Goal: Information Seeking & Learning: Learn about a topic

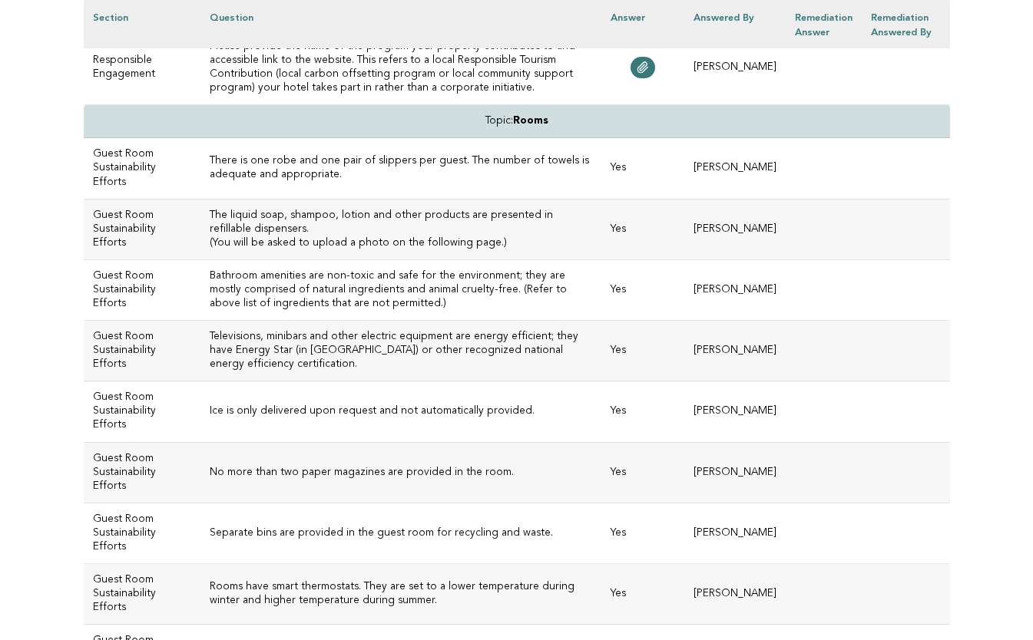
scroll to position [4659, 0]
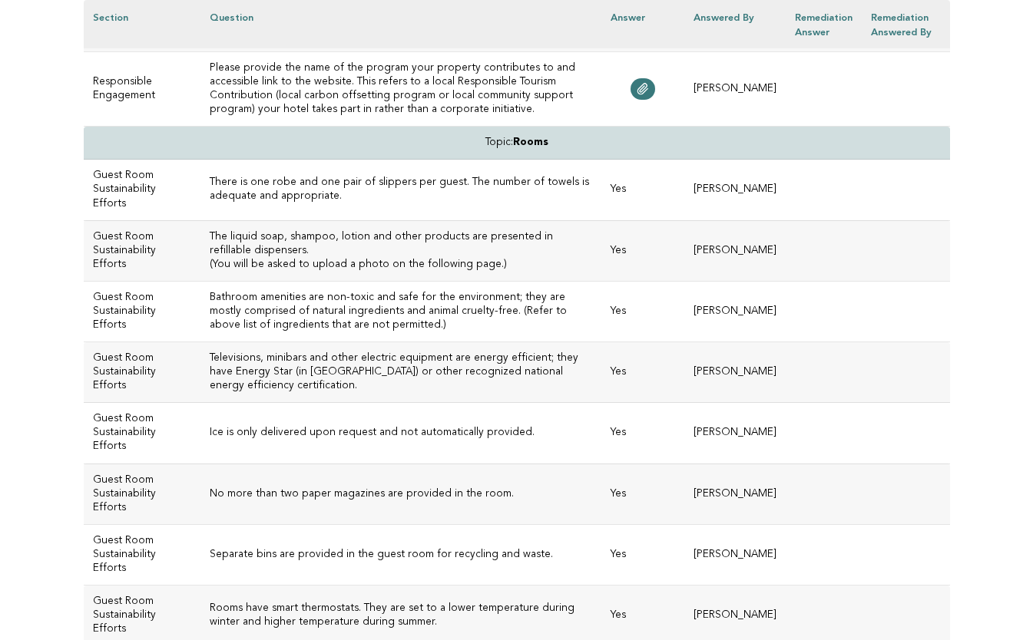
drag, startPoint x: 428, startPoint y: 316, endPoint x: 274, endPoint y: 296, distance: 155.6
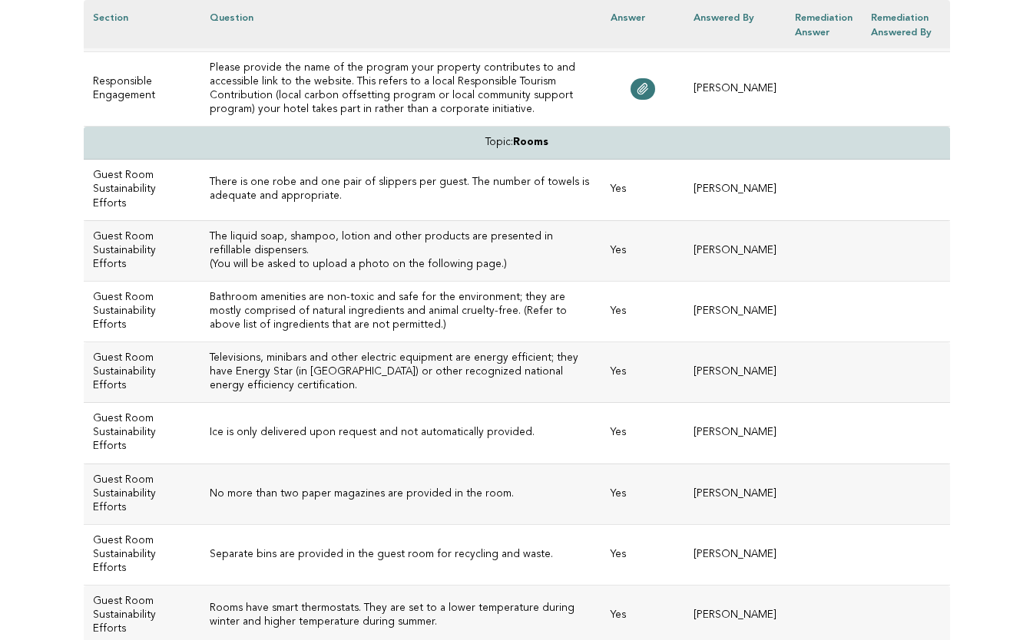
drag, startPoint x: 587, startPoint y: 335, endPoint x: 186, endPoint y: 306, distance: 402.6
copy h3 "Please include a website link or details of the local, national and/or internat…"
click at [293, 42] on h3 "Please provide details of your property's certification by a GSTC-Accredited or…" at bounding box center [401, 29] width 382 height 28
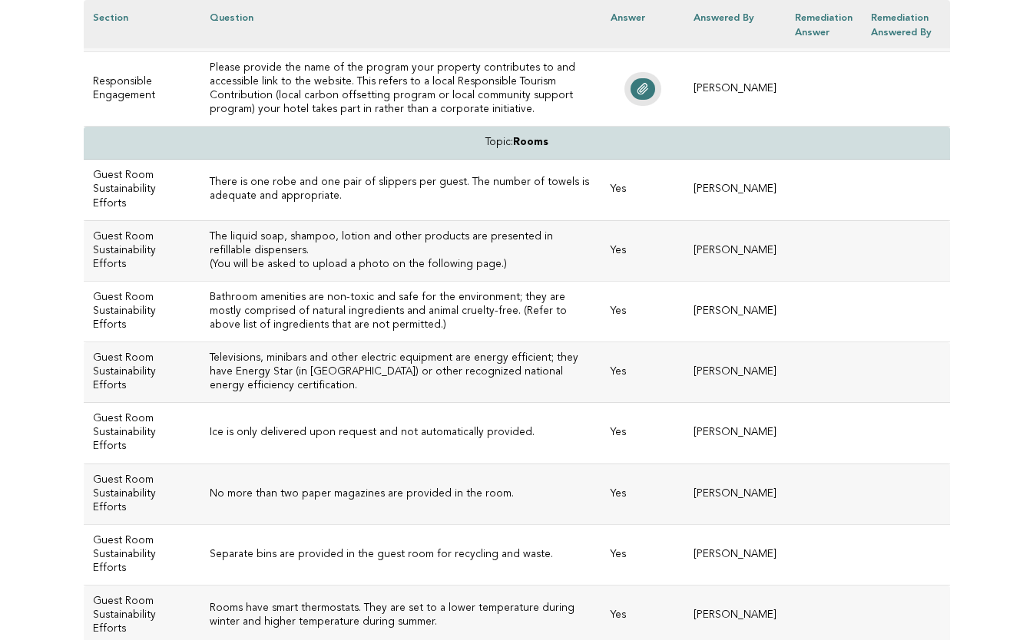
click at [649, 95] on icon at bounding box center [642, 89] width 12 height 12
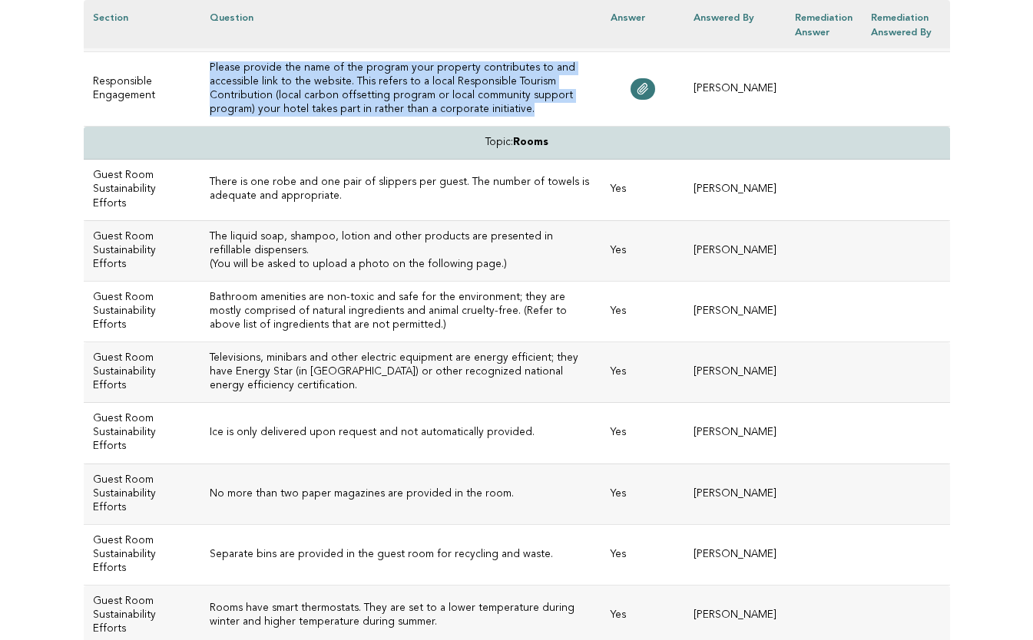
drag, startPoint x: 185, startPoint y: 414, endPoint x: 317, endPoint y: 449, distance: 136.7
click at [317, 117] on h3 "Please provide the name of the program your property contributes to and accessi…" at bounding box center [401, 88] width 382 height 55
copy h3 "Please provide the name of the program your property contributes to and accessi…"
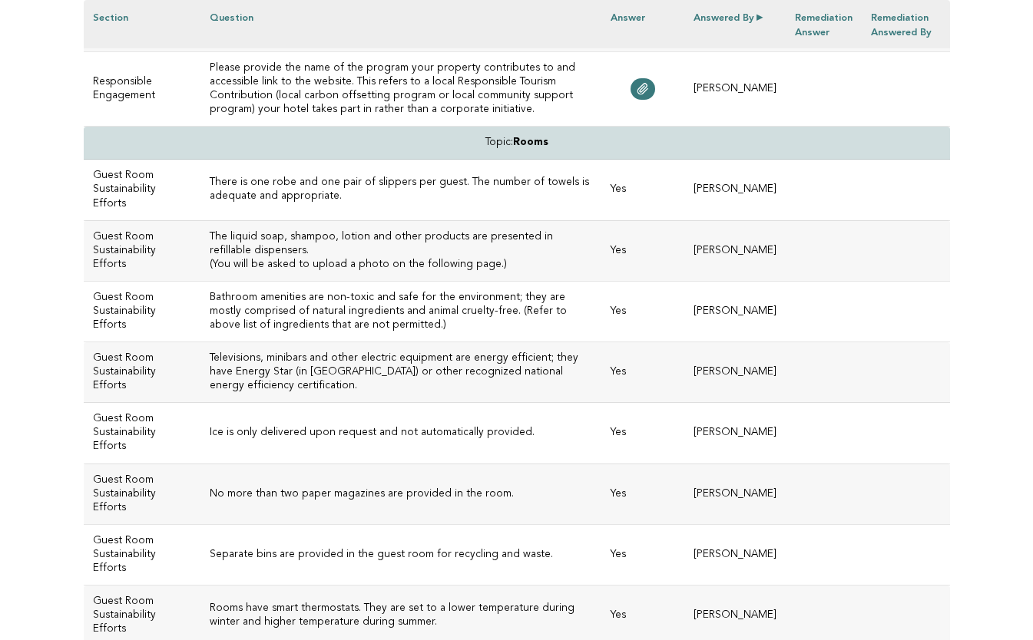
click at [326, 160] on td "Topic: Rooms" at bounding box center [517, 143] width 866 height 33
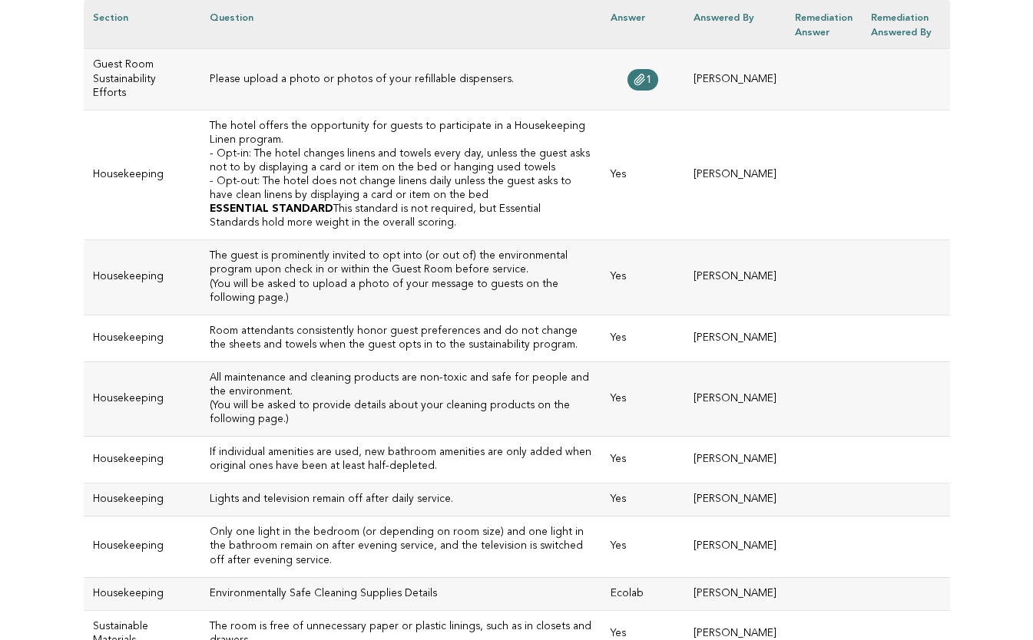
scroll to position [5325, 0]
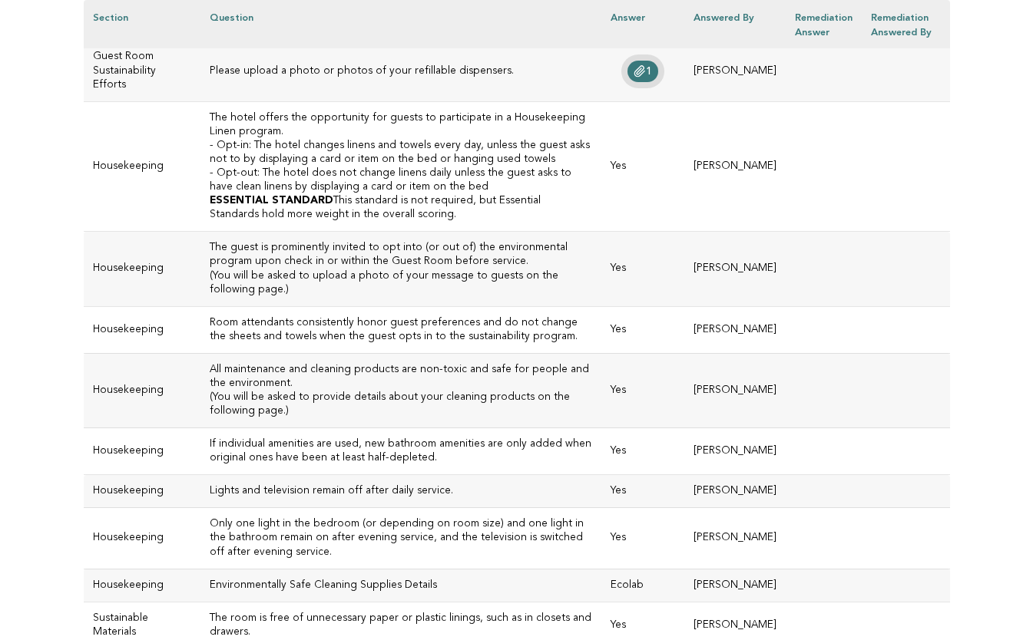
click at [644, 82] on link "1" at bounding box center [642, 71] width 31 height 21
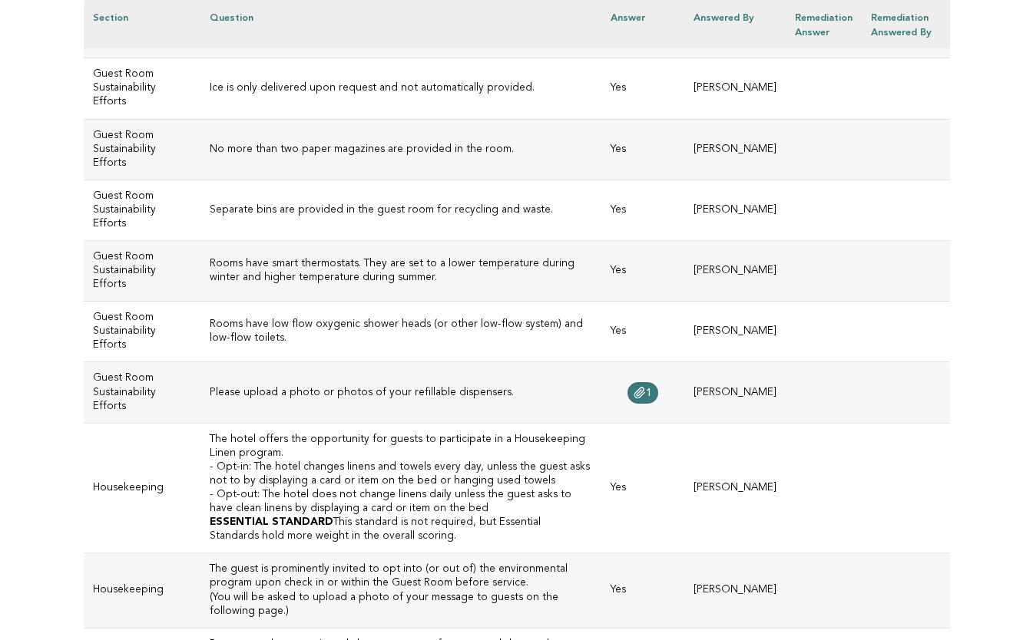
scroll to position [5002, 0]
drag, startPoint x: 250, startPoint y: 253, endPoint x: 178, endPoint y: 244, distance: 72.7
copy h3 "The liquid soap, shampoo, lotion and other products are presented in refillable…"
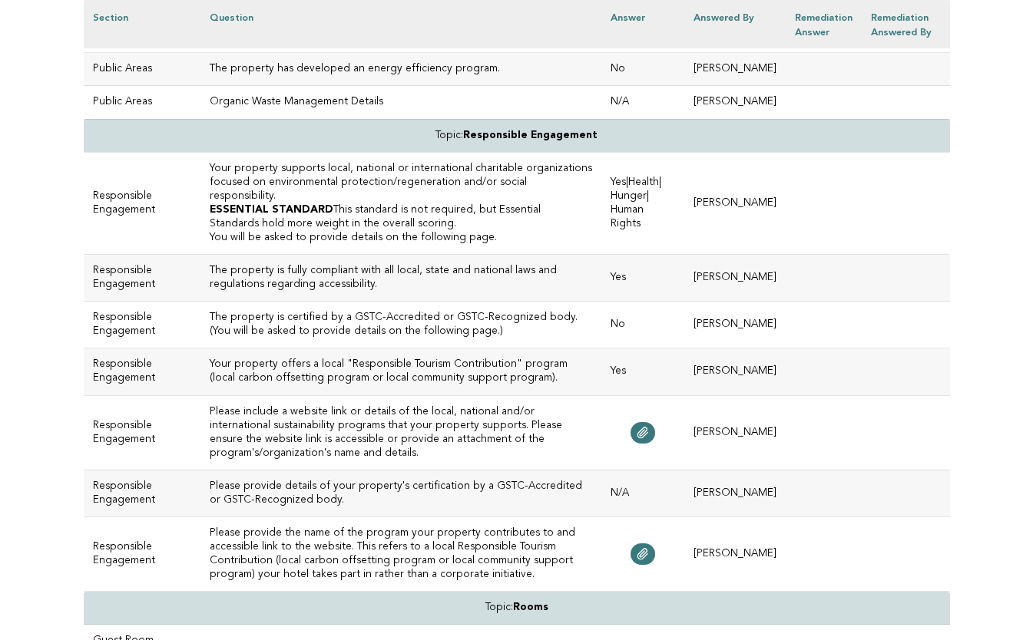
scroll to position [4194, 0]
drag, startPoint x: 455, startPoint y: 314, endPoint x: 184, endPoint y: 319, distance: 270.3
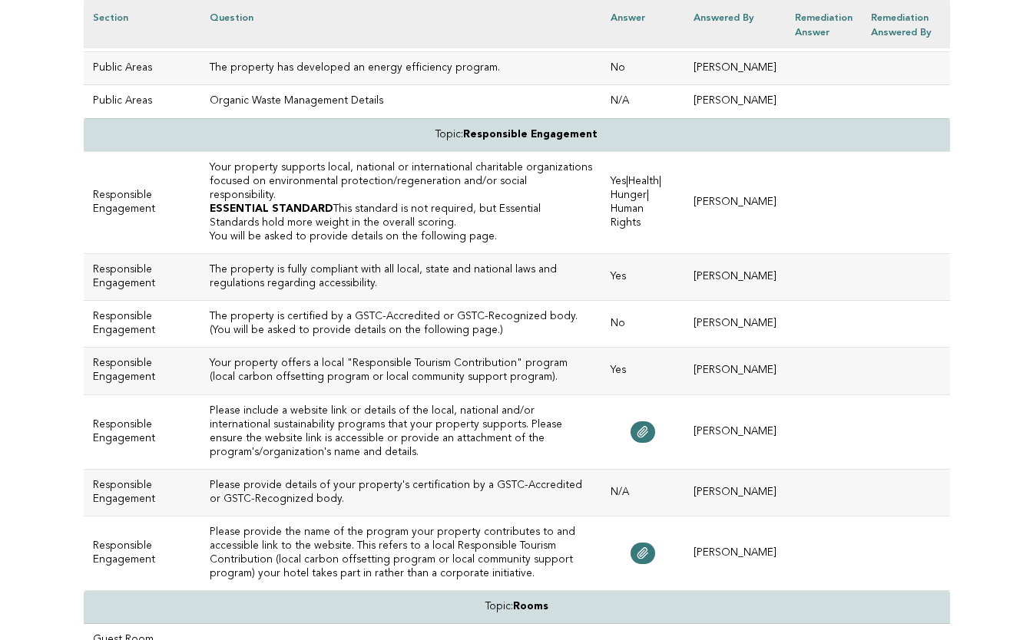
copy h3 "Responsible waste management processes are in place."
click at [355, 42] on h3 "Responsible Hospitality programs and information are included on the hotel webs…" at bounding box center [401, 29] width 382 height 28
drag, startPoint x: 363, startPoint y: 469, endPoint x: 308, endPoint y: 440, distance: 62.5
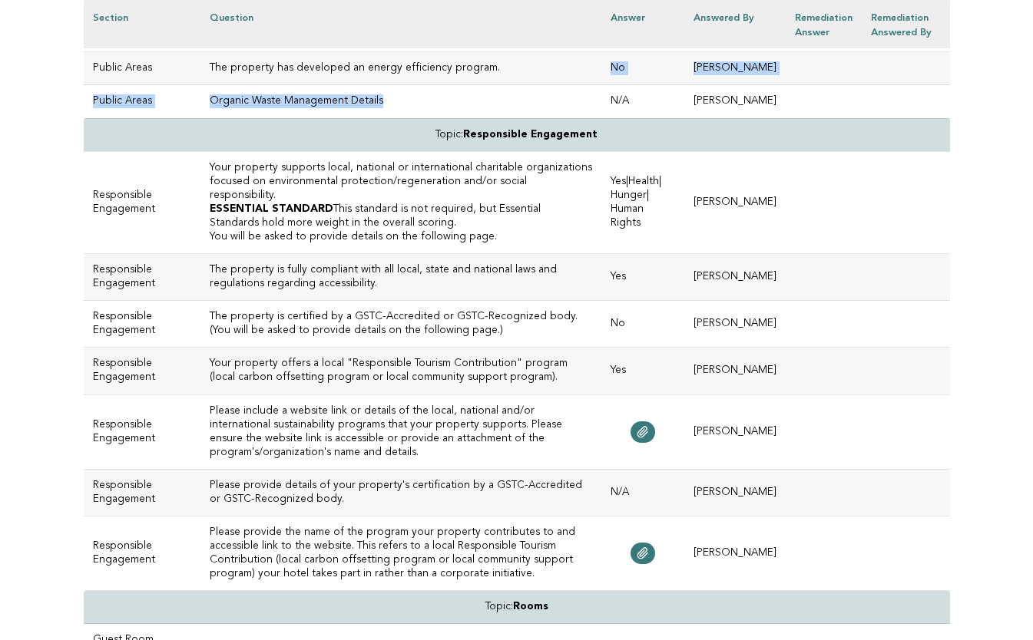
click at [368, 108] on p "Organic Waste Management Details" at bounding box center [401, 101] width 382 height 14
drag, startPoint x: 353, startPoint y: 465, endPoint x: 184, endPoint y: 470, distance: 169.0
click at [210, 108] on p "Organic Waste Management Details" at bounding box center [401, 101] width 382 height 14
copy p "Organic Waste Management Details"
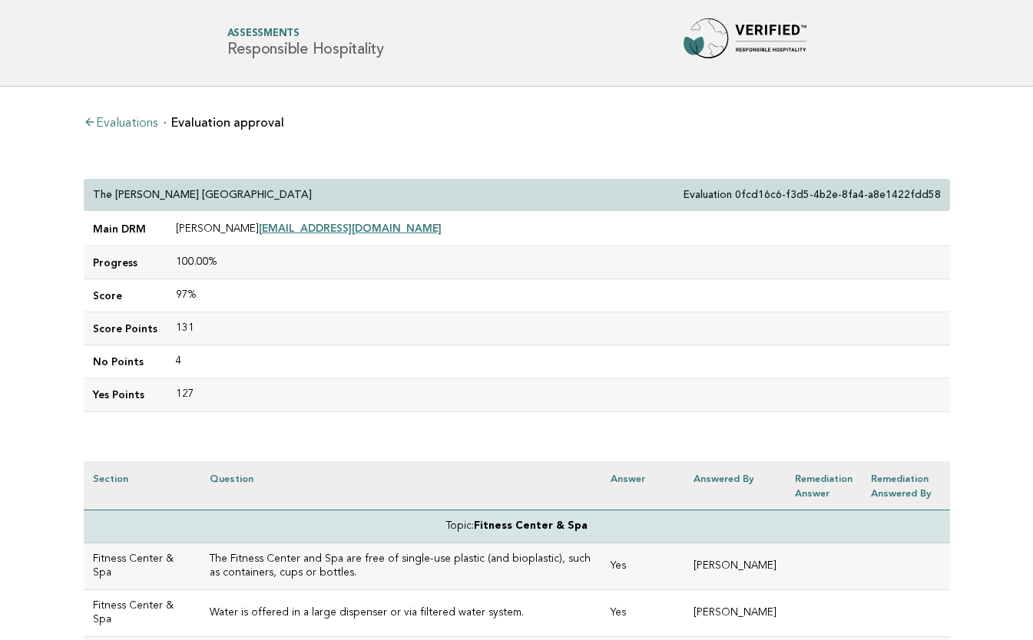
scroll to position [0, 0]
click at [139, 122] on link "Evaluations" at bounding box center [121, 123] width 74 height 12
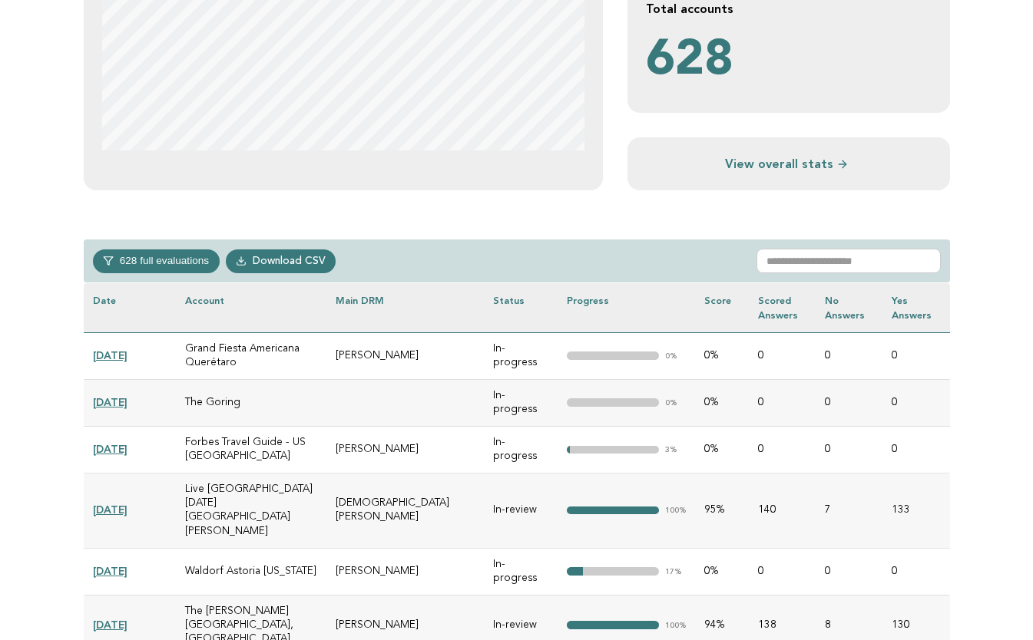
scroll to position [501, 0]
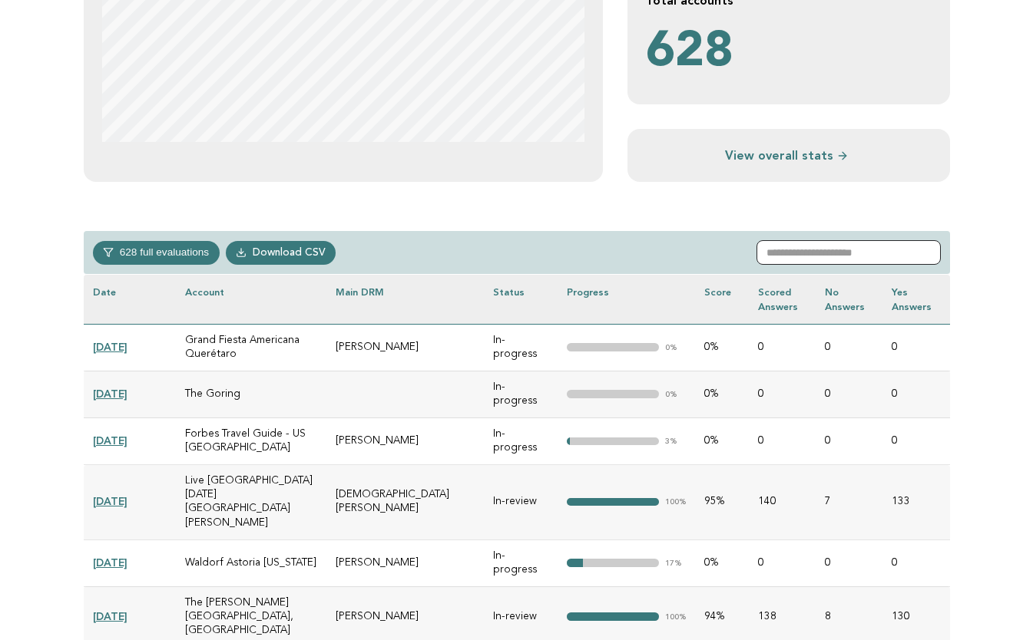
click at [804, 251] on input "text" at bounding box center [848, 252] width 184 height 25
paste input "**********"
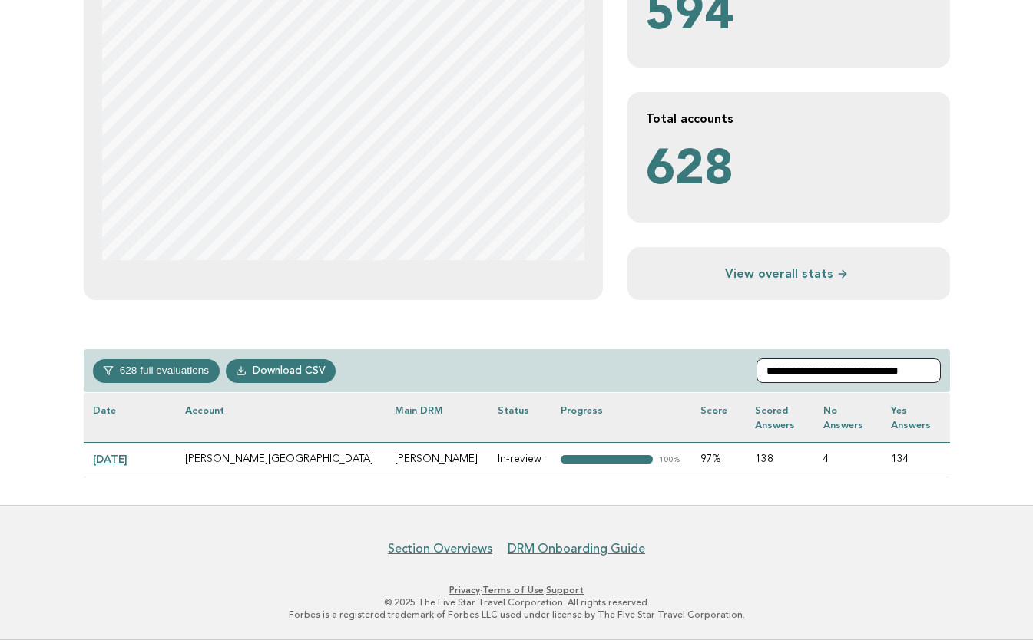
scroll to position [382, 0]
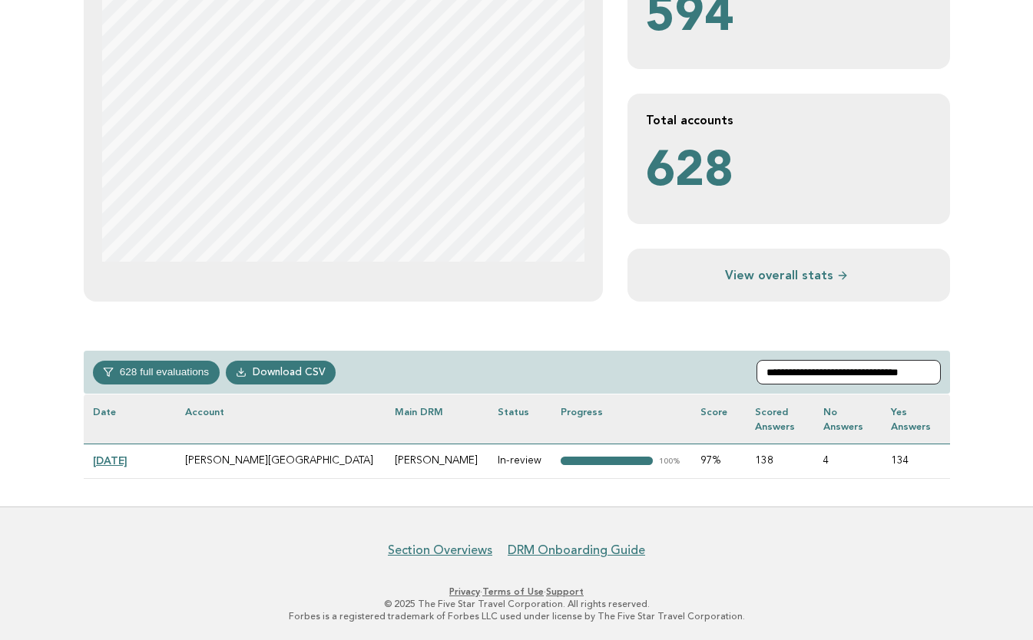
type input "**********"
click at [112, 459] on link "2025-08-14" at bounding box center [110, 461] width 35 height 12
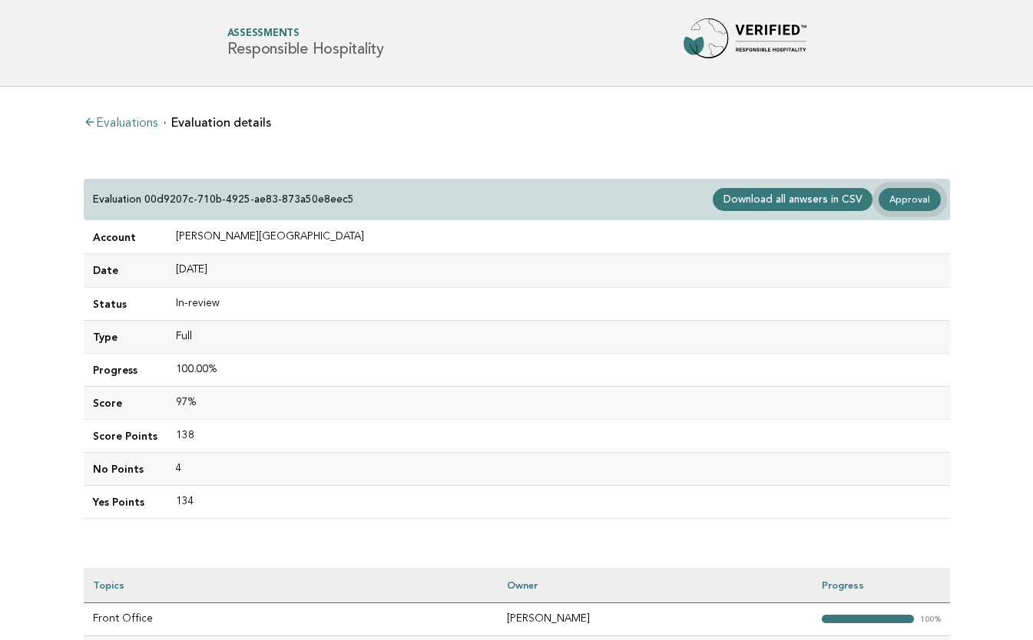
click at [908, 193] on link "Approval" at bounding box center [908, 199] width 61 height 23
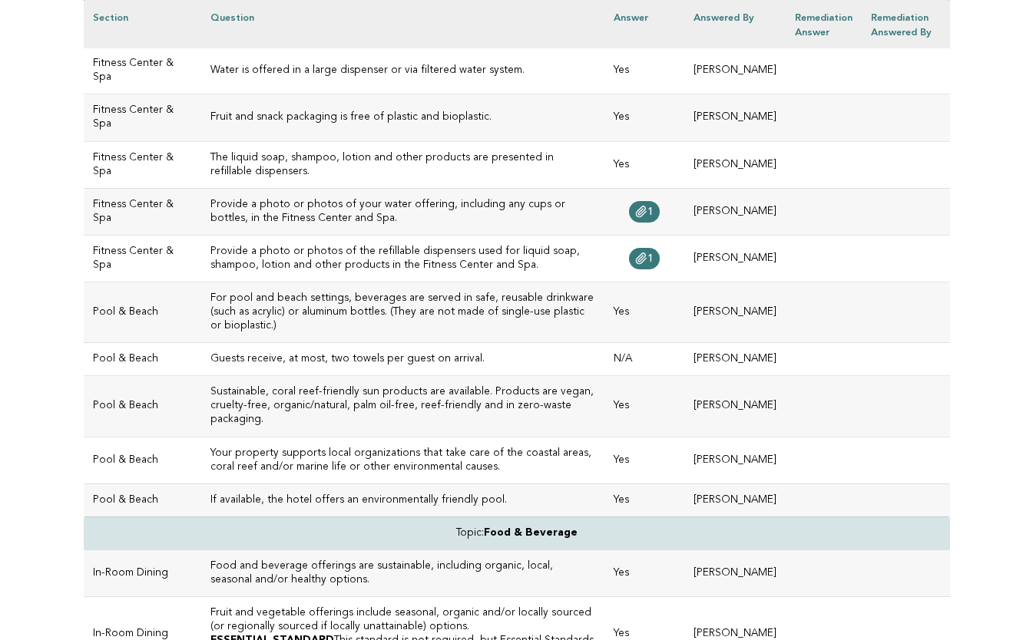
scroll to position [546, 0]
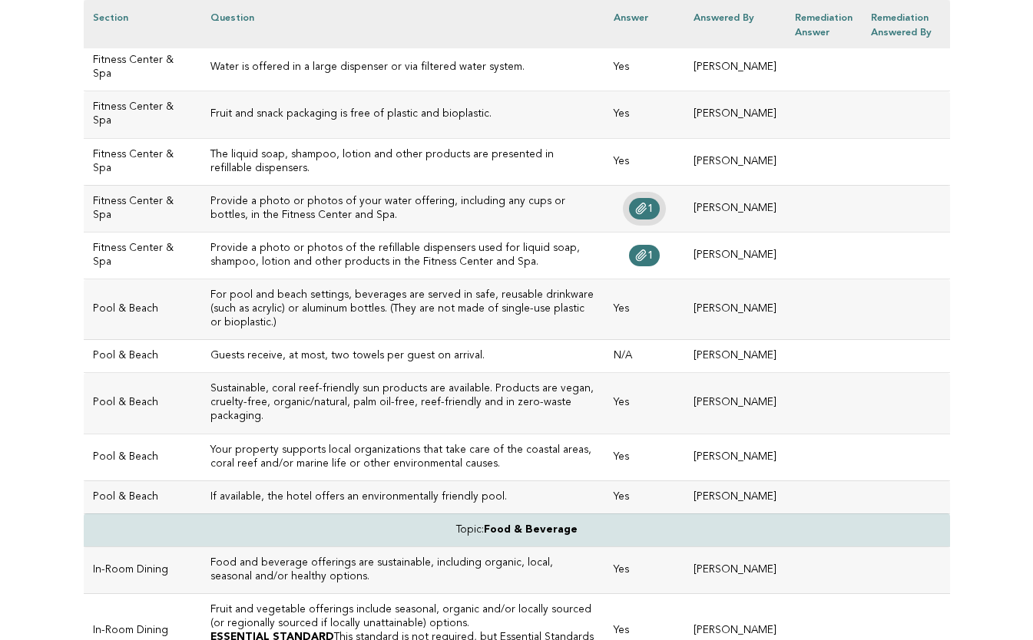
click at [647, 207] on icon at bounding box center [641, 209] width 12 height 12
click at [653, 250] on span "1" at bounding box center [650, 255] width 6 height 11
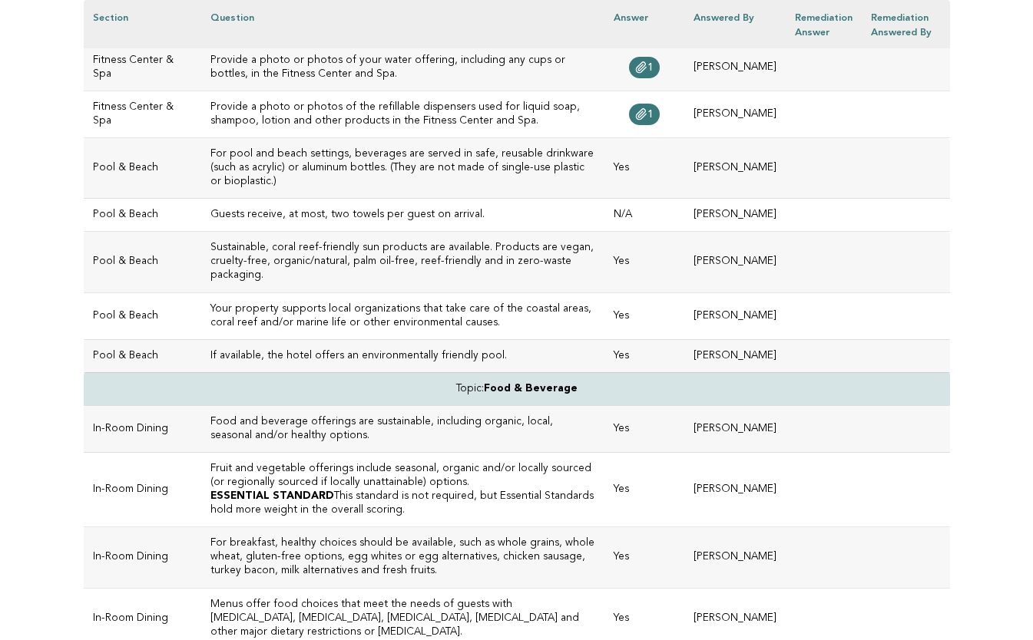
scroll to position [692, 0]
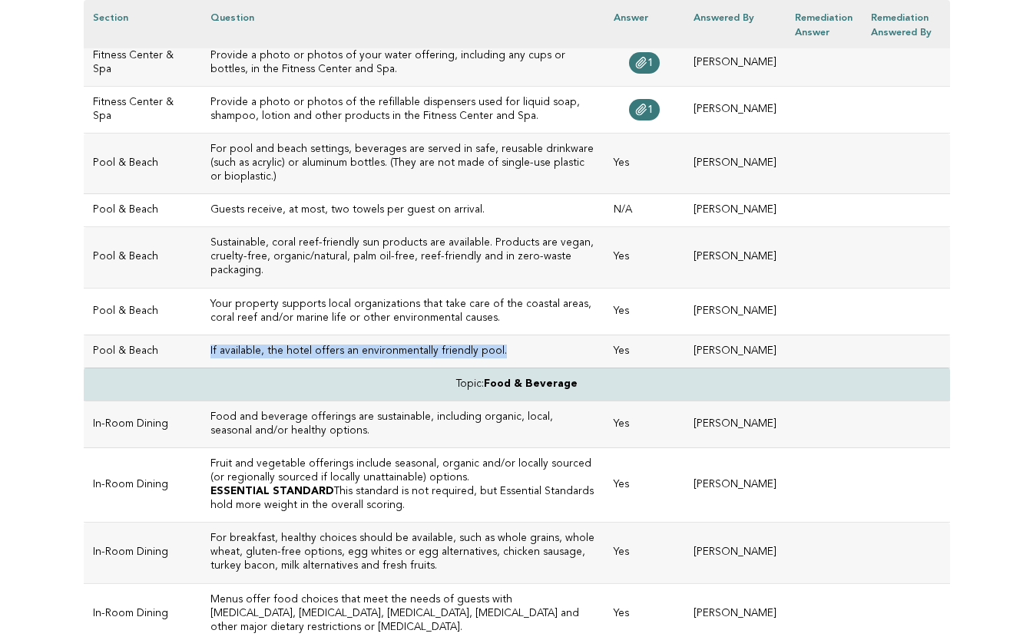
drag, startPoint x: 469, startPoint y: 319, endPoint x: 180, endPoint y: 324, distance: 288.7
click at [201, 335] on td "If available, the hotel offers an environmentally friendly pool." at bounding box center [403, 351] width 404 height 33
copy h3 "If available, the hotel offers an environmentally friendly pool."
click at [388, 335] on td "If available, the hotel offers an environmentally friendly pool." at bounding box center [403, 351] width 404 height 33
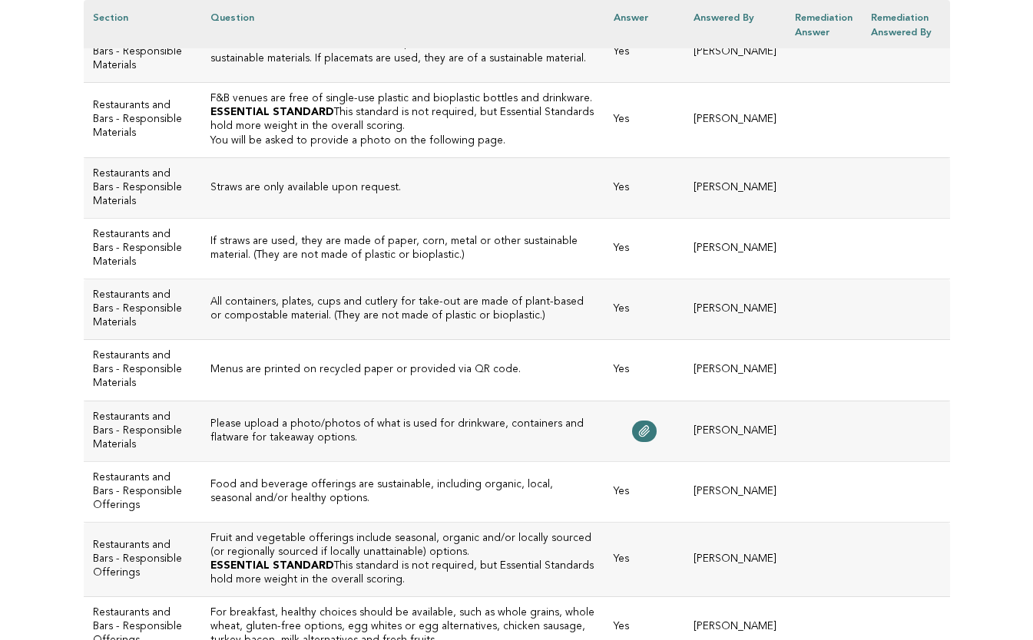
scroll to position [1694, 0]
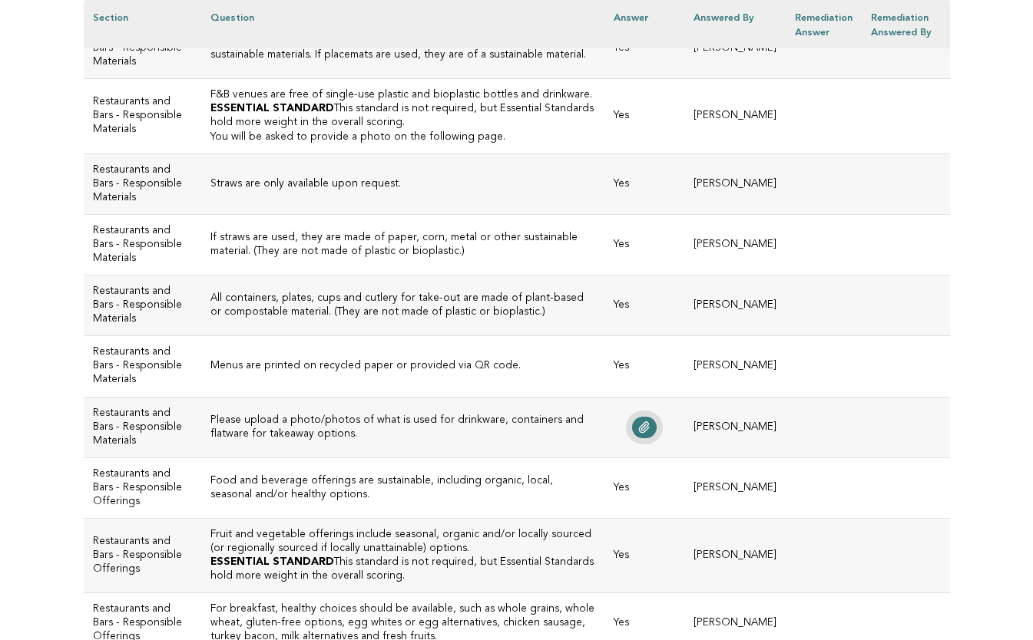
click at [650, 434] on icon at bounding box center [644, 428] width 12 height 12
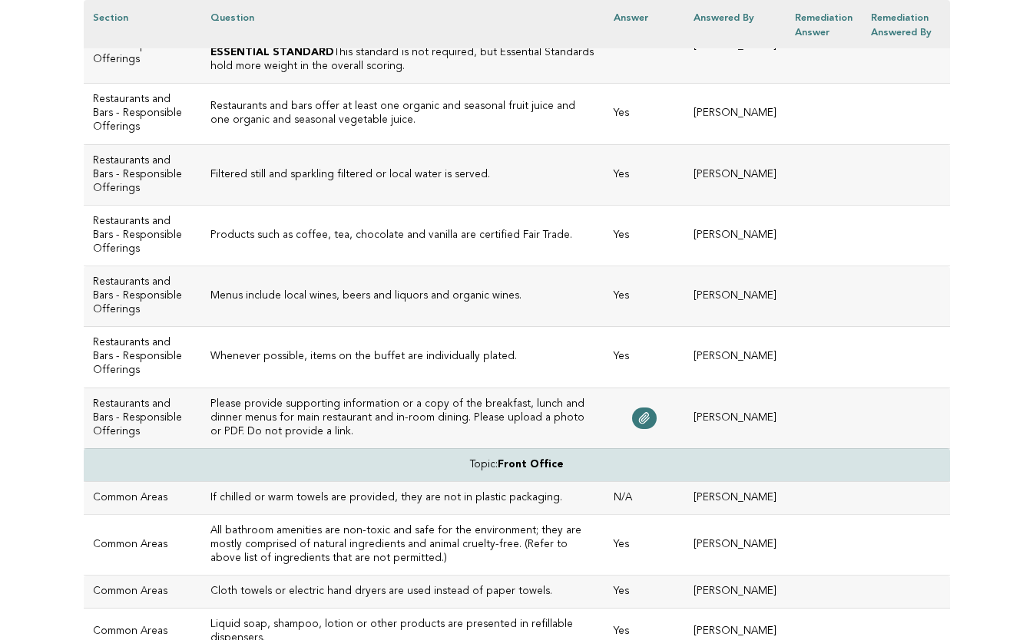
scroll to position [2462, 0]
drag, startPoint x: 468, startPoint y: 307, endPoint x: 345, endPoint y: 309, distance: 123.6
click at [345, 180] on h3 "Filtered still and sparkling filtered or local water is served." at bounding box center [402, 174] width 385 height 14
click at [474, 180] on h3 "Filtered still and sparkling filtered or local water is served." at bounding box center [402, 174] width 385 height 14
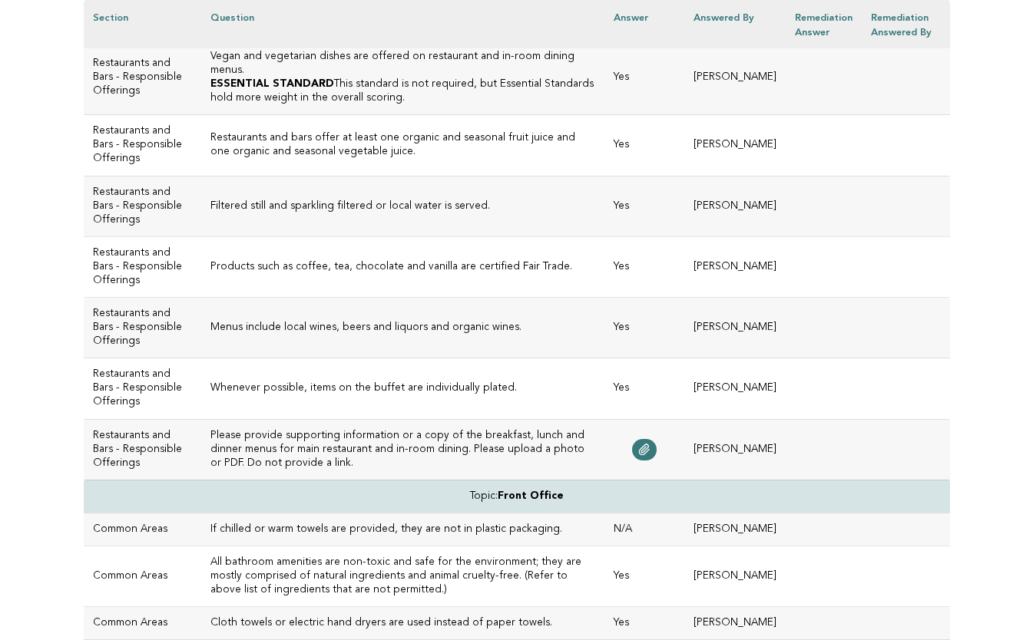
scroll to position [2425, 0]
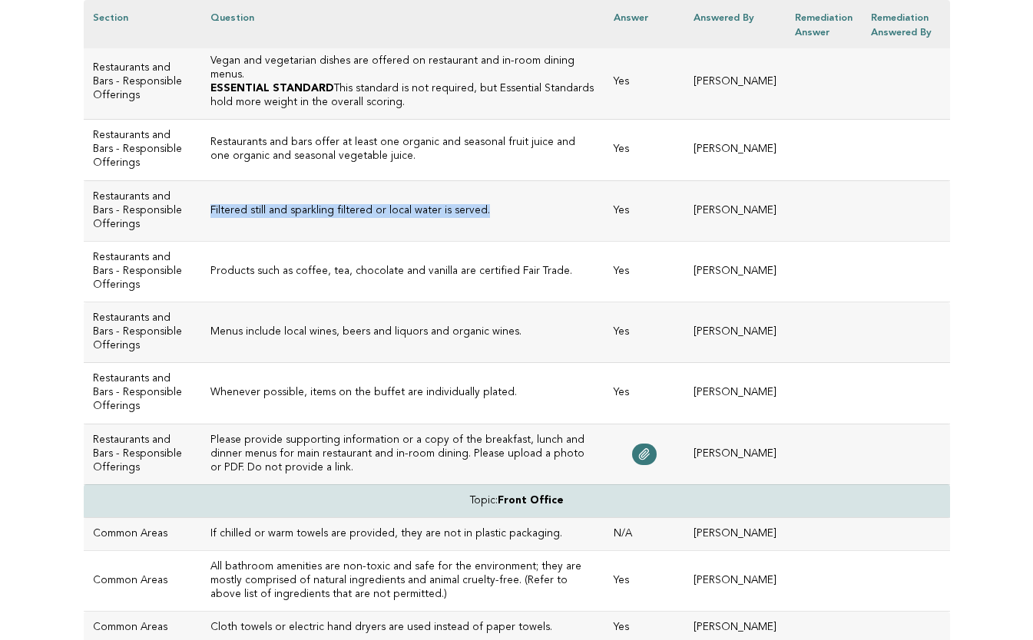
drag, startPoint x: 458, startPoint y: 346, endPoint x: 183, endPoint y: 349, distance: 274.9
click at [201, 241] on td "Filtered still and sparkling filtered or local water is served." at bounding box center [403, 210] width 404 height 61
copy h3 "Filtered still and sparkling filtered or local water is served."
click at [376, 241] on td "Filtered still and sparkling filtered or local water is served." at bounding box center [403, 210] width 404 height 61
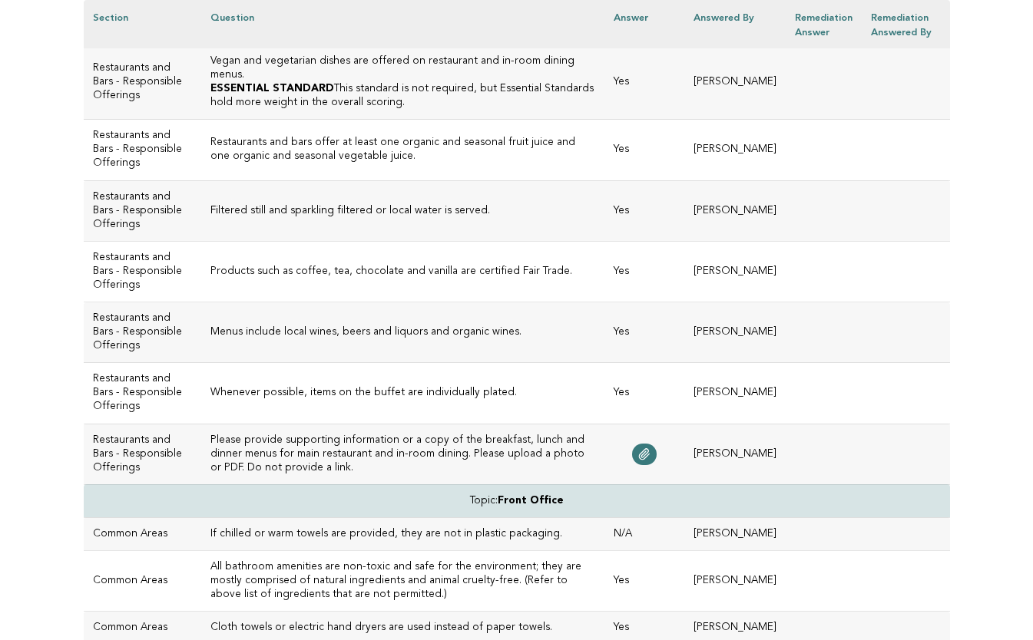
click at [414, 302] on td "Products such as coffee, tea, chocolate and vanilla are certified Fair Trade." at bounding box center [403, 271] width 404 height 61
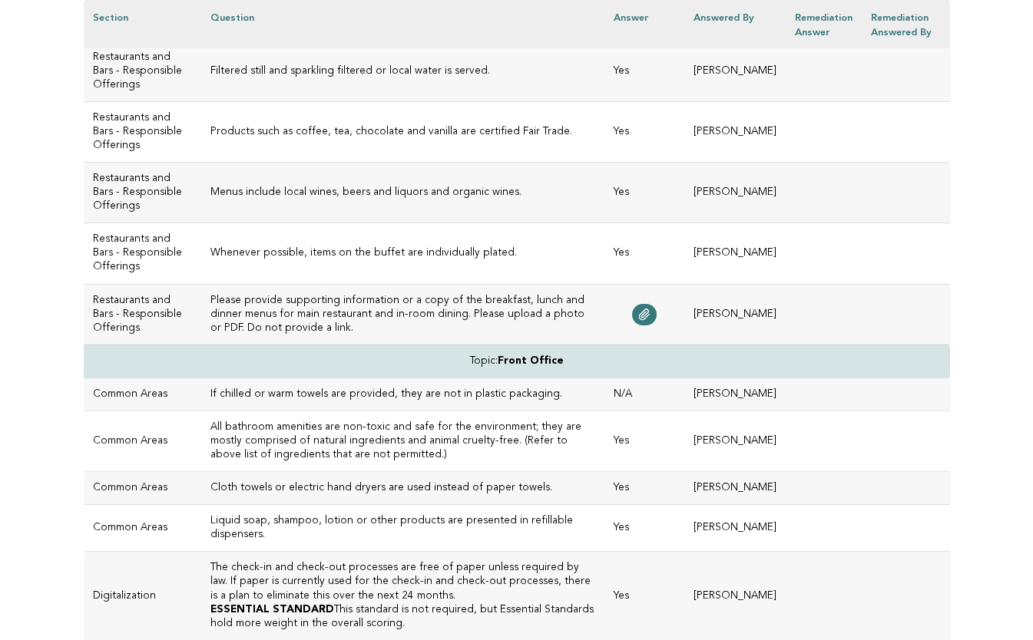
scroll to position [2584, 0]
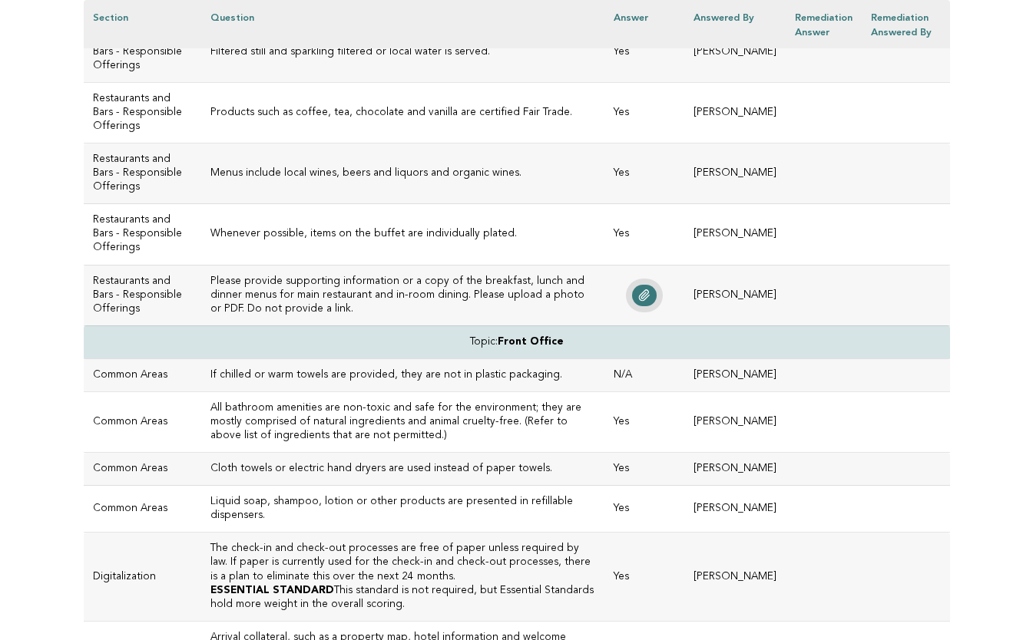
click at [650, 301] on icon at bounding box center [645, 295] width 10 height 11
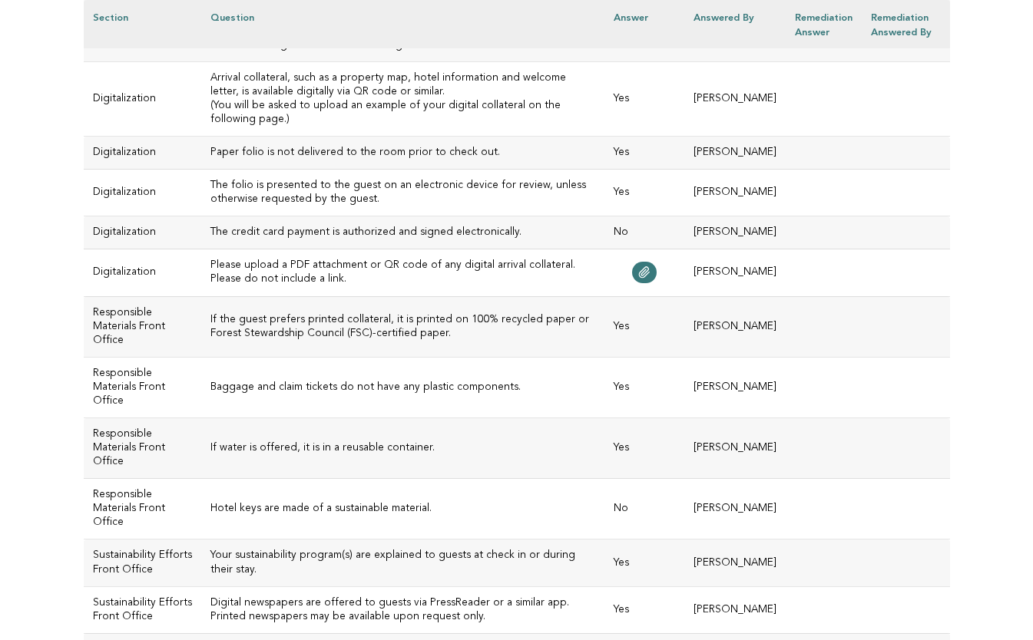
scroll to position [3156, 0]
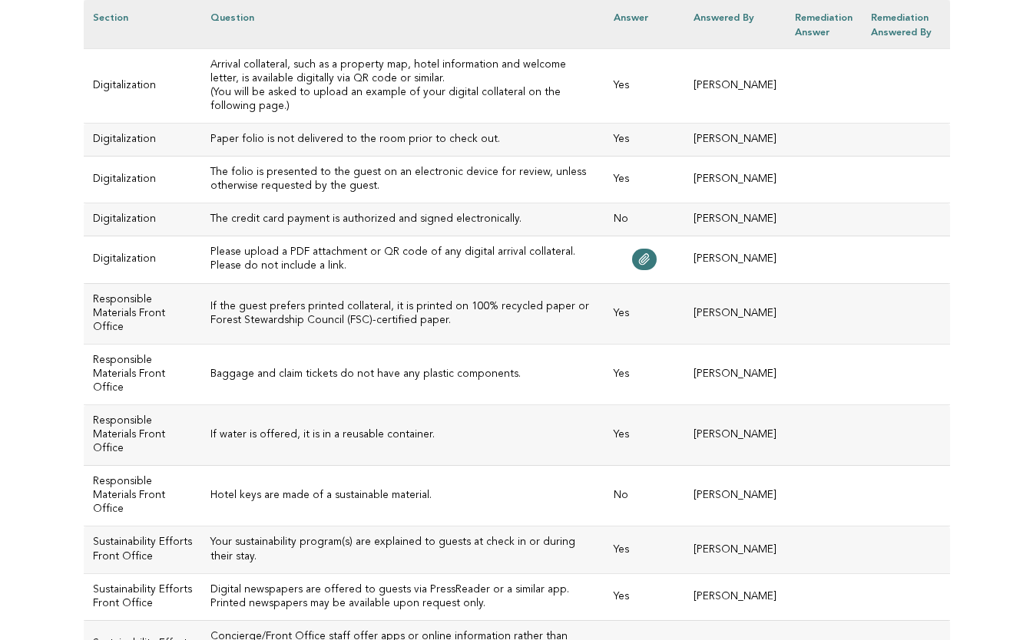
click at [377, 273] on h3 "Please upload a PDF attachment or QR code of any digital arrival collateral. Pl…" at bounding box center [402, 260] width 385 height 28
click at [647, 270] on link at bounding box center [644, 259] width 25 height 21
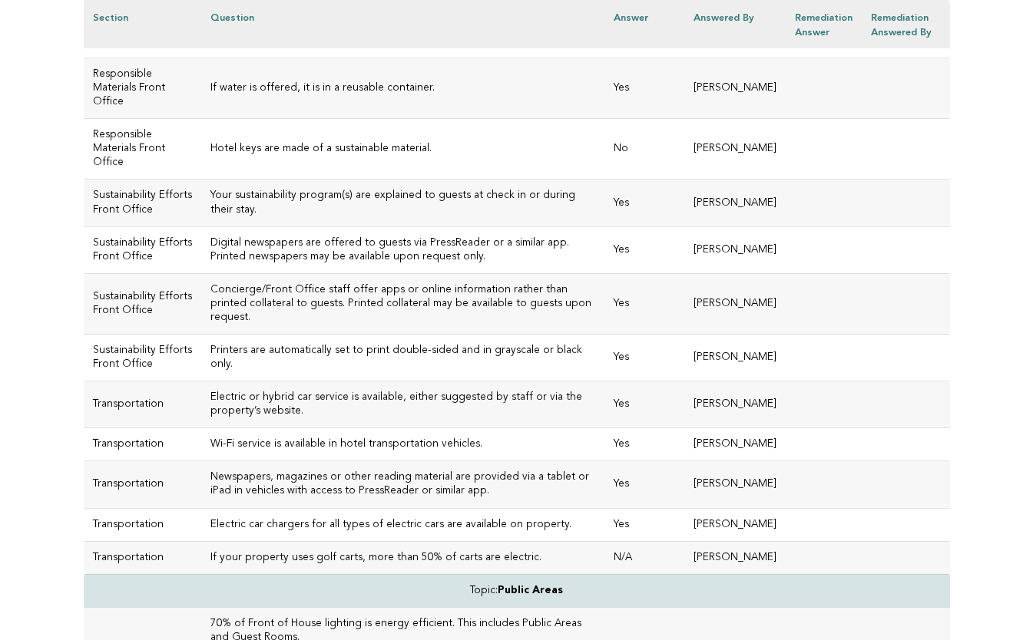
scroll to position [3503, 0]
drag, startPoint x: 406, startPoint y: 388, endPoint x: 183, endPoint y: 389, distance: 223.4
click at [201, 180] on td "Hotel keys are made of a sustainable material." at bounding box center [403, 149] width 404 height 61
copy h3 "Hotel keys are made of a sustainable material."
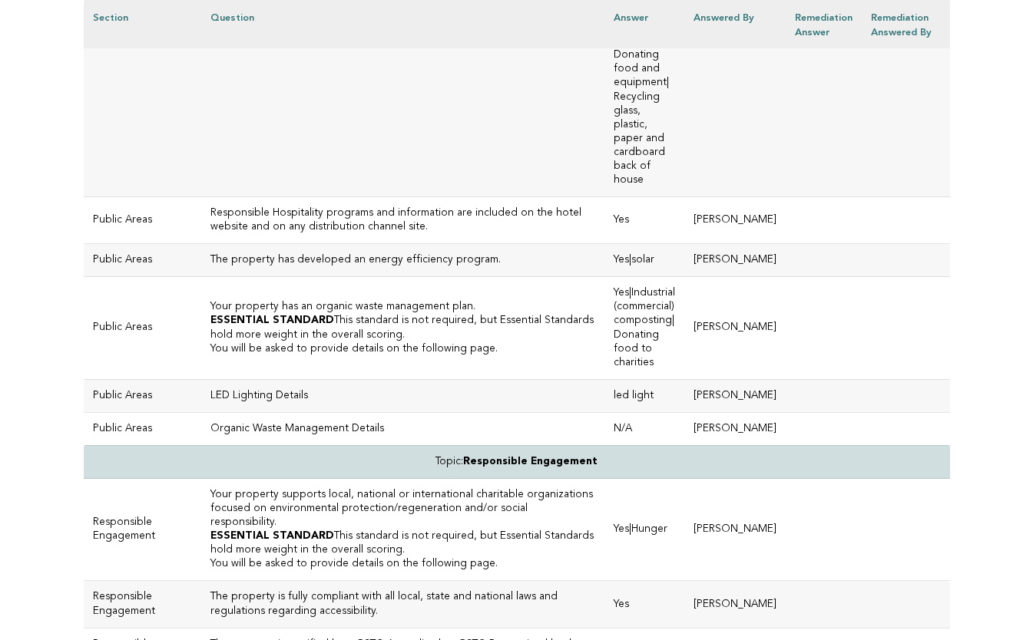
scroll to position [4375, 0]
drag, startPoint x: 452, startPoint y: 340, endPoint x: 183, endPoint y: 340, distance: 268.7
click at [201, 197] on td "Responsible waste management processes are in place." at bounding box center [403, 27] width 404 height 339
copy h3 "Responsible waste management processes are in place."
click at [458, 276] on td "The property has developed an energy efficiency program." at bounding box center [403, 259] width 404 height 33
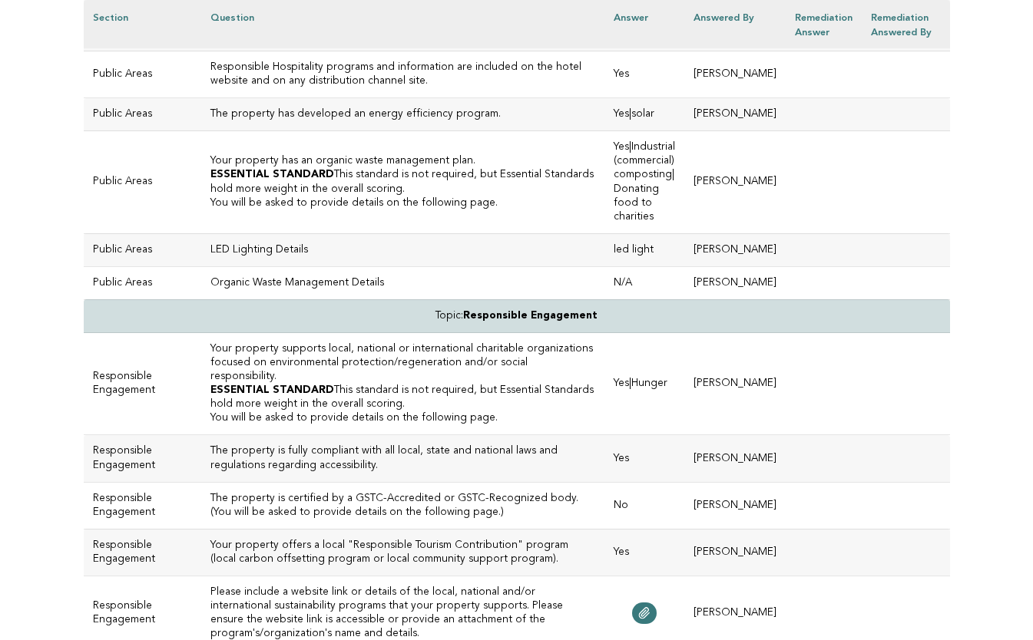
scroll to position [4523, 0]
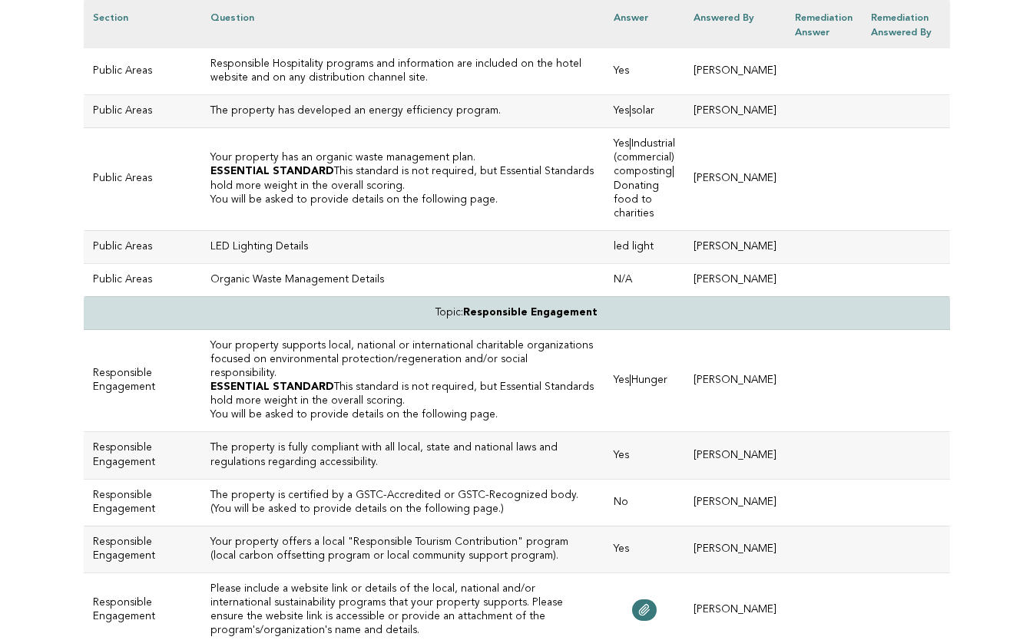
click at [335, 85] on h3 "Responsible Hospitality programs and information are included on the hotel webs…" at bounding box center [402, 72] width 385 height 28
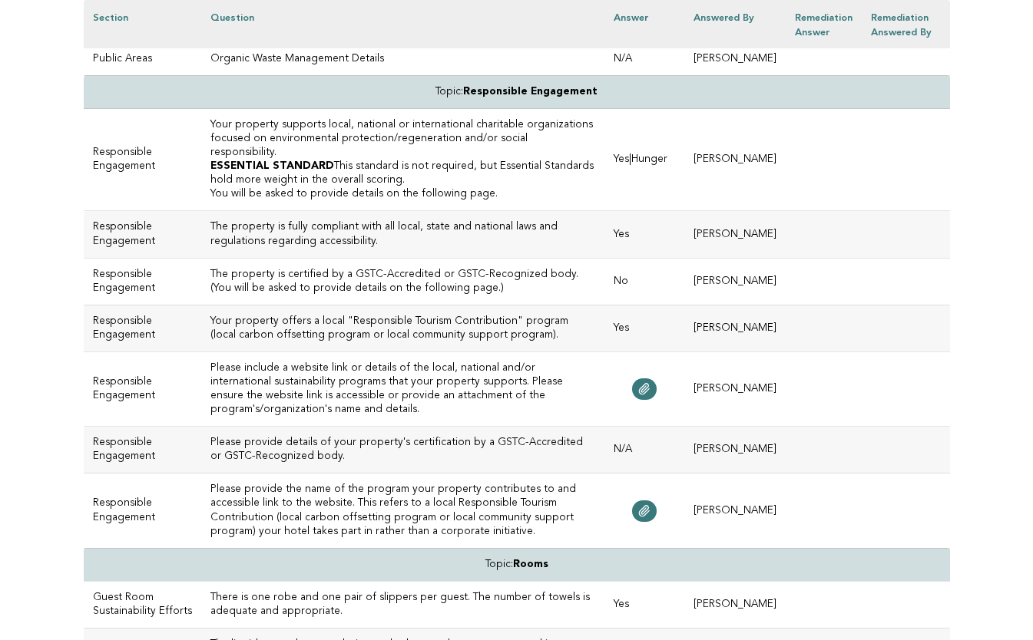
scroll to position [4745, 0]
click at [467, 257] on td "The property is fully compliant with all local, state and national laws and reg…" at bounding box center [403, 233] width 404 height 47
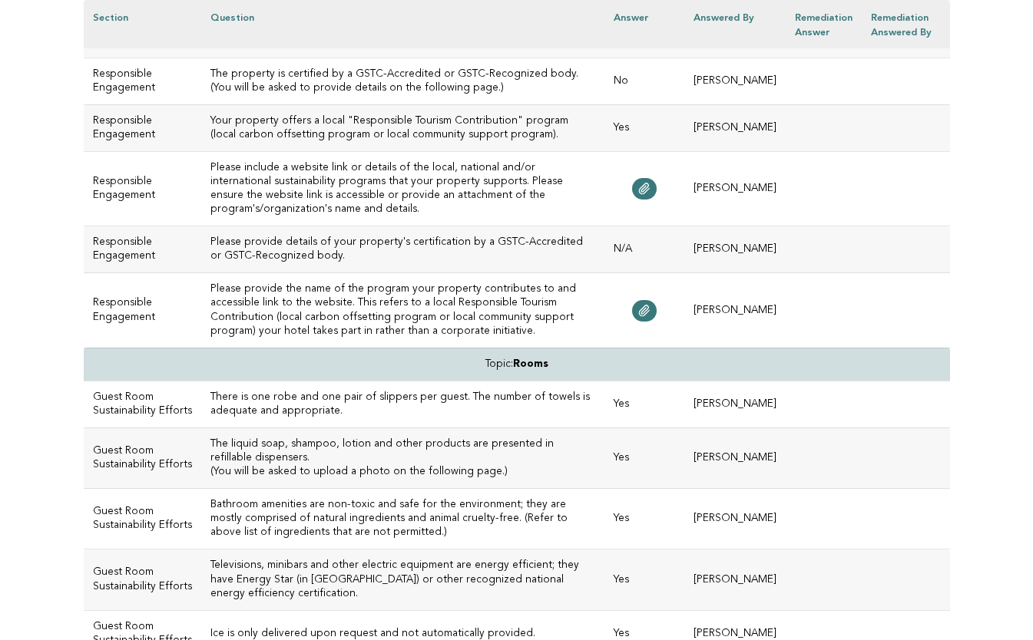
scroll to position [4947, 0]
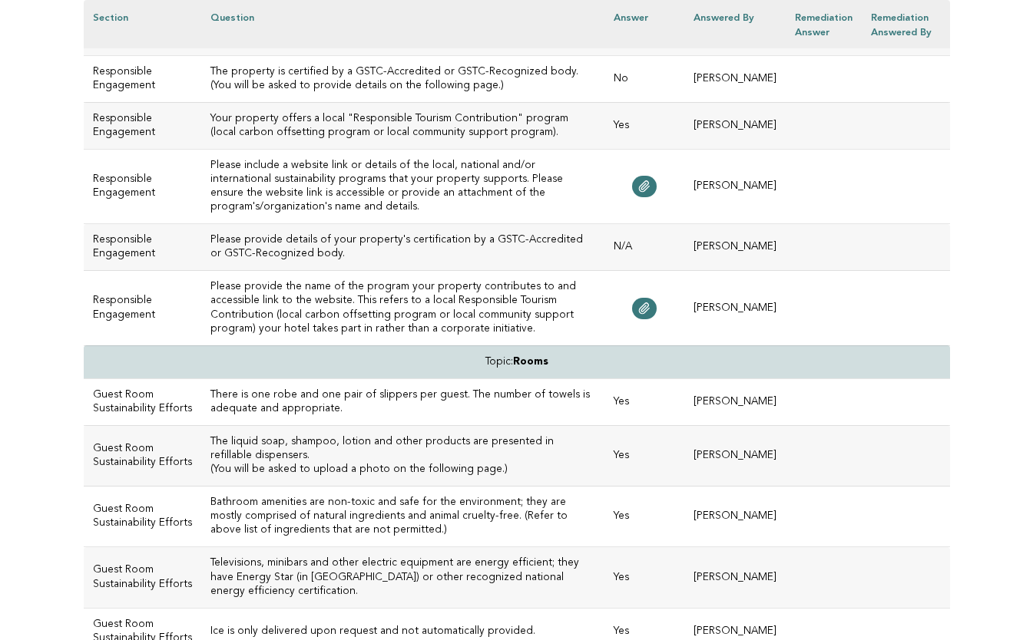
click at [300, 214] on h3 "Please include a website link or details of the local, national and/or internat…" at bounding box center [402, 186] width 385 height 55
click at [650, 192] on icon at bounding box center [645, 186] width 10 height 11
drag, startPoint x: 510, startPoint y: 237, endPoint x: 182, endPoint y: 217, distance: 328.5
copy h3 "Your property supports local, national or international charitable organization…"
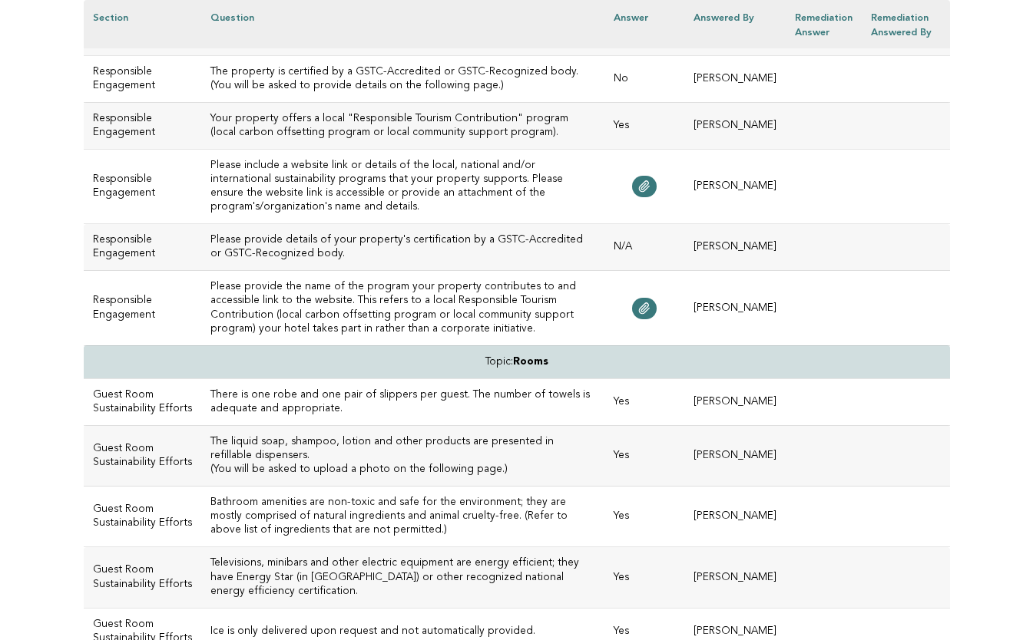
click at [304, 45] on h3 "The property is fully compliant with all local, state and national laws and reg…" at bounding box center [402, 32] width 385 height 28
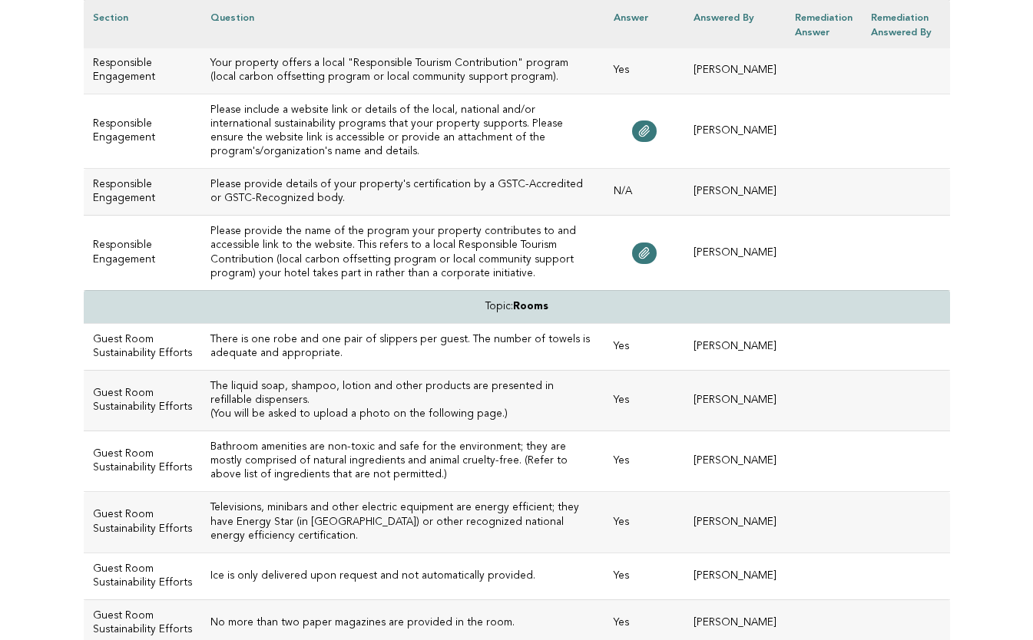
scroll to position [5035, 0]
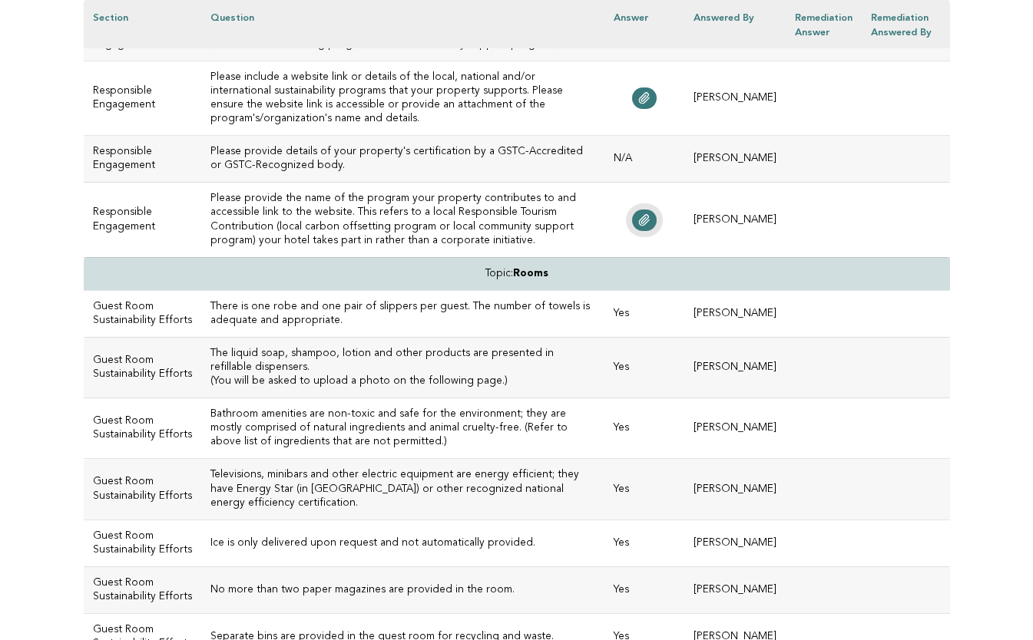
click at [650, 225] on icon at bounding box center [645, 219] width 10 height 11
drag, startPoint x: 468, startPoint y: 332, endPoint x: 186, endPoint y: 321, distance: 282.7
click at [210, 51] on h3 "Your property offers a local "Responsible Tourism Contribution" program (local …" at bounding box center [402, 38] width 385 height 28
copy h3 "Your property offers a local "Responsible Tourism Contribution" program (local …"
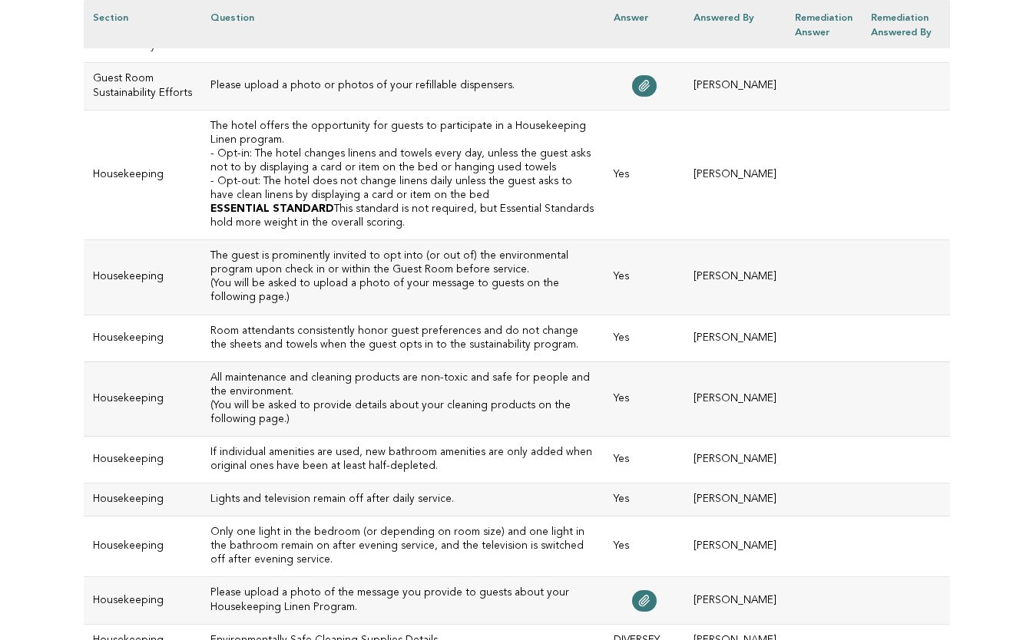
scroll to position [5728, 0]
click at [650, 91] on icon at bounding box center [644, 85] width 12 height 12
drag, startPoint x: 484, startPoint y: 447, endPoint x: 184, endPoint y: 445, distance: 300.2
click at [201, 109] on td "Please upload a photo or photos of your refillable dispensers." at bounding box center [403, 85] width 404 height 47
copy h3 "Please upload a photo or photos of your refillable dispensers."
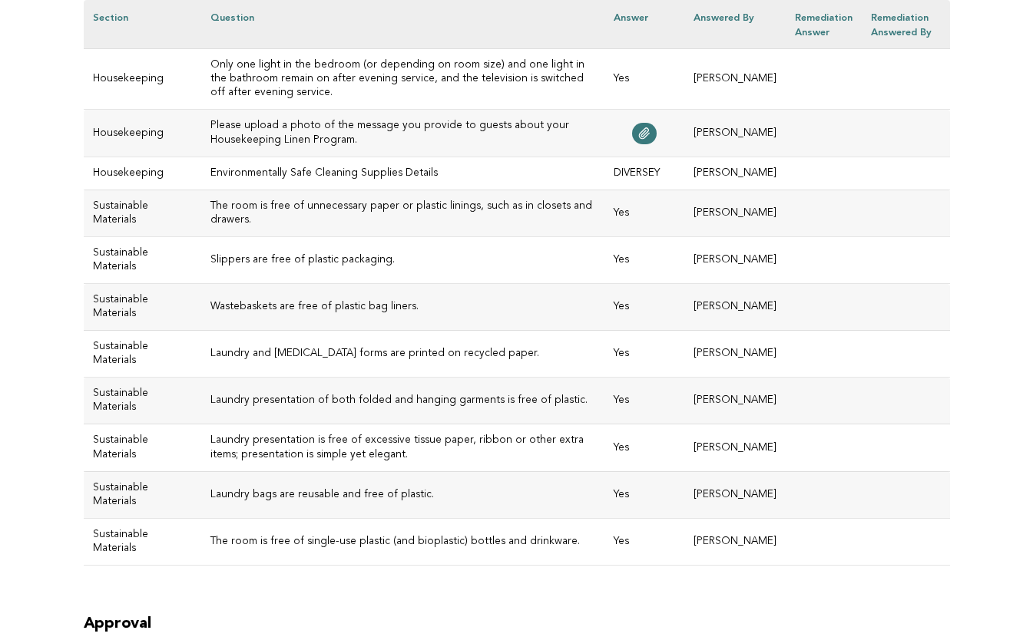
scroll to position [6209, 0]
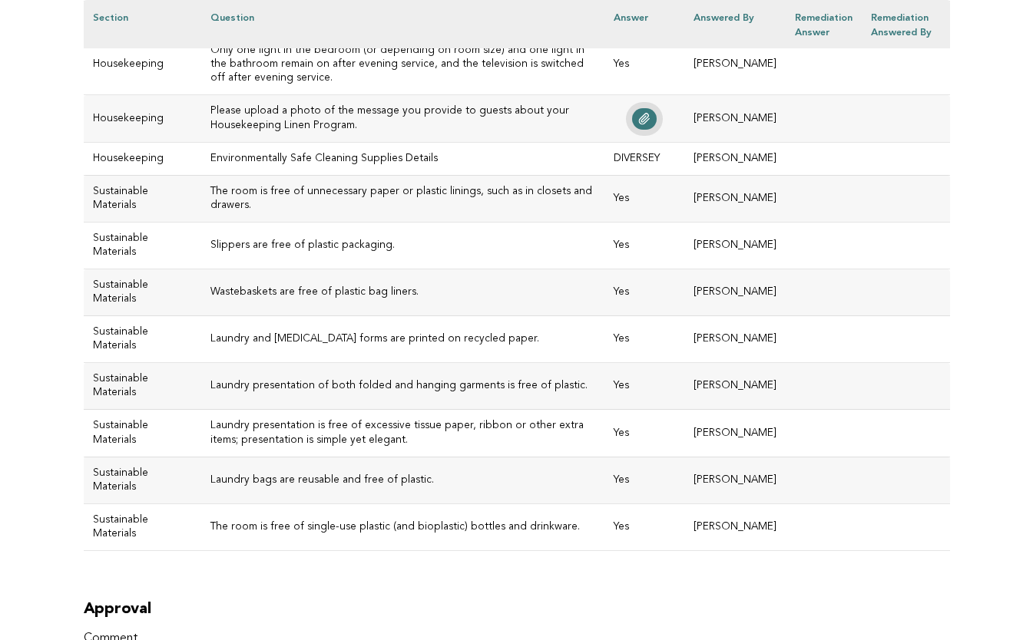
click at [650, 124] on icon at bounding box center [645, 118] width 10 height 11
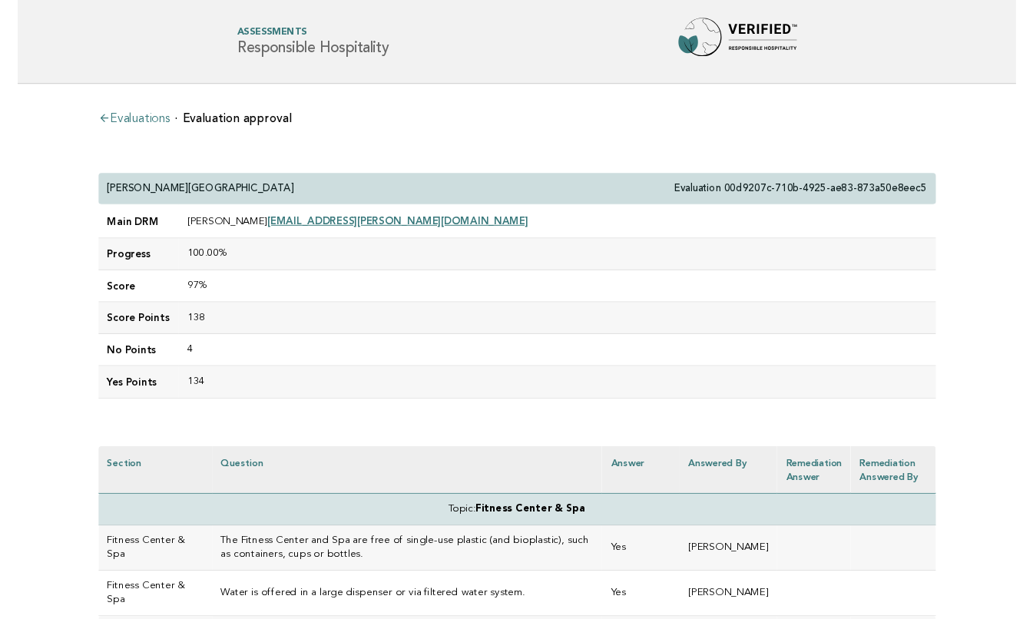
scroll to position [0, 0]
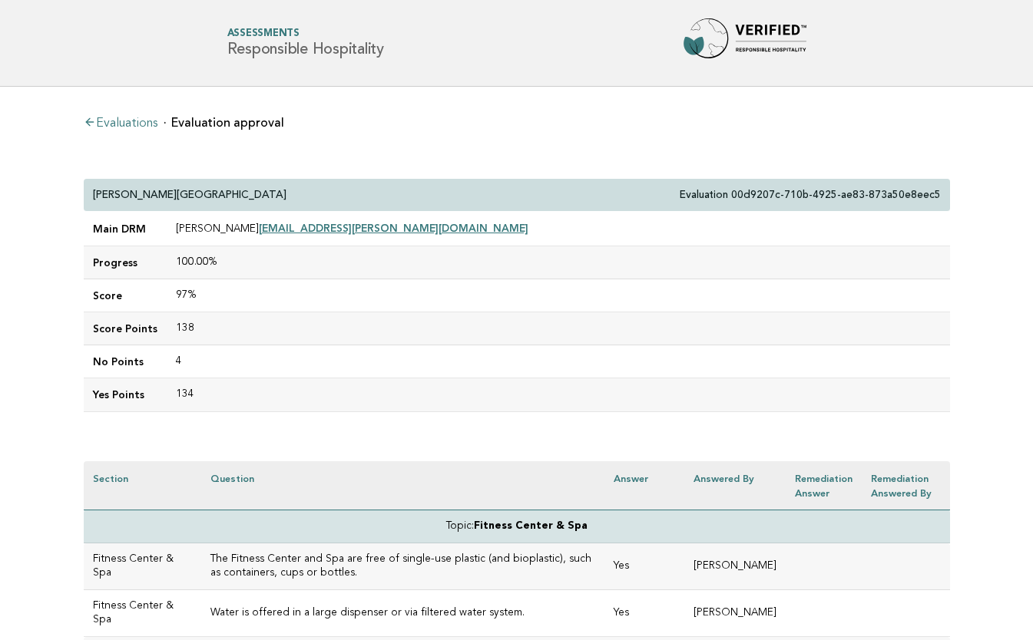
click at [255, 185] on div "Palacio de Sancti Petri Gran Meliá Evaluation 00d9207c-710b-4925-ae83-873a50e8e…" at bounding box center [517, 195] width 866 height 33
drag, startPoint x: 256, startPoint y: 187, endPoint x: 275, endPoint y: 198, distance: 22.0
click at [275, 198] on div "Palacio de Sancti Petri Gran Meliá Evaluation 00d9207c-710b-4925-ae83-873a50e8e…" at bounding box center [517, 195] width 866 height 33
copy p "Palacio de Sancti Petri Gran Meliá"
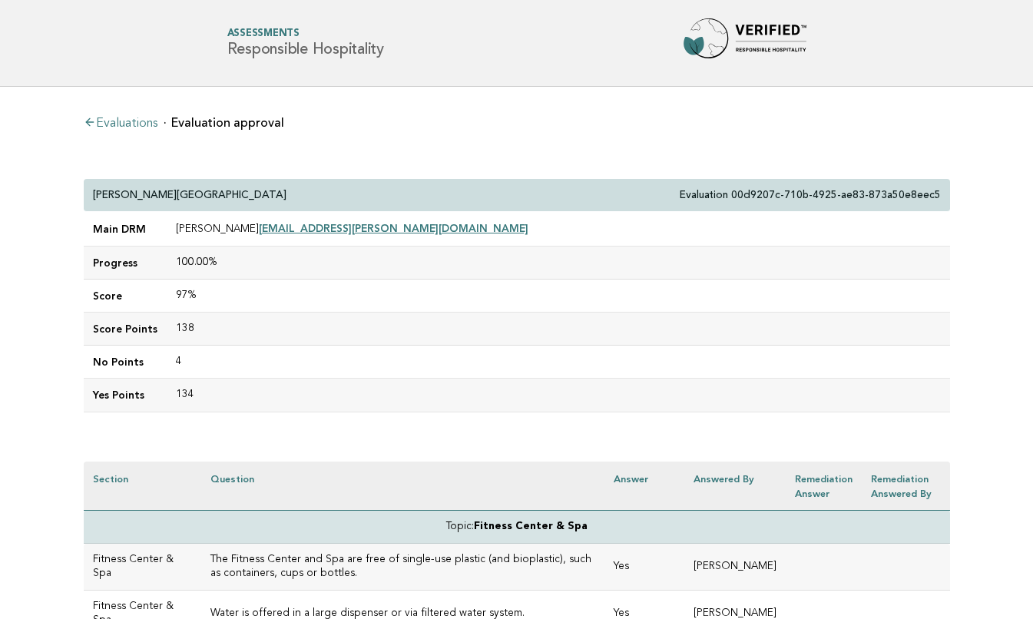
click at [287, 340] on td "138" at bounding box center [558, 328] width 783 height 33
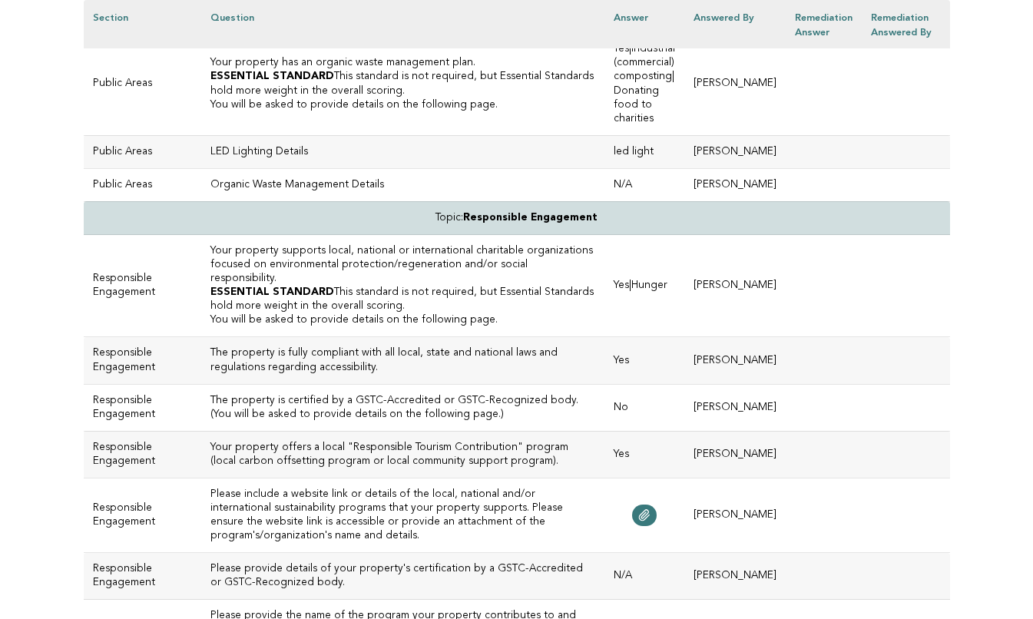
scroll to position [4637, 0]
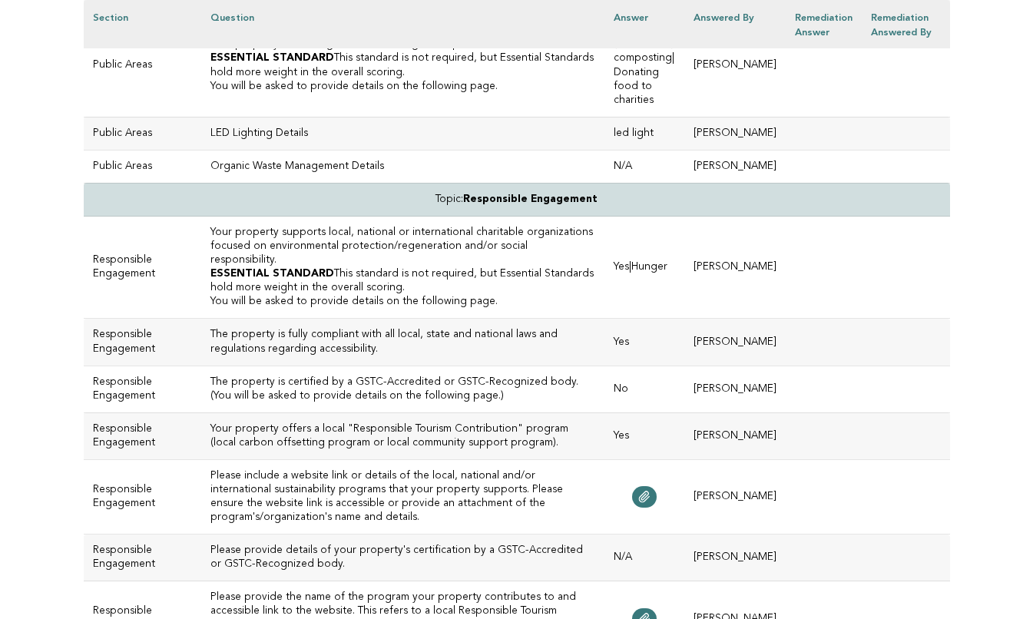
drag, startPoint x: 340, startPoint y: 273, endPoint x: 186, endPoint y: 253, distance: 155.7
copy h3 "Responsible Hospitality programs and information are included on the hotel webs…"
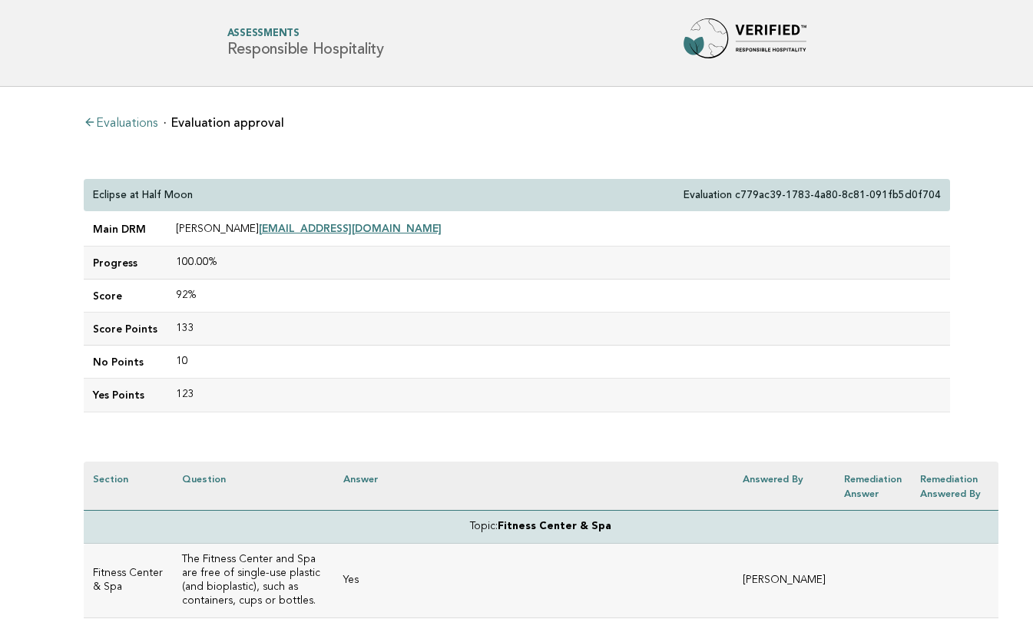
drag, startPoint x: 237, startPoint y: 229, endPoint x: 169, endPoint y: 229, distance: 68.3
click at [169, 229] on td "[PERSON_NAME] [EMAIL_ADDRESS][DOMAIN_NAME]" at bounding box center [558, 229] width 783 height 35
copy td "[PERSON_NAME]"
click at [314, 284] on td "92%" at bounding box center [558, 295] width 783 height 33
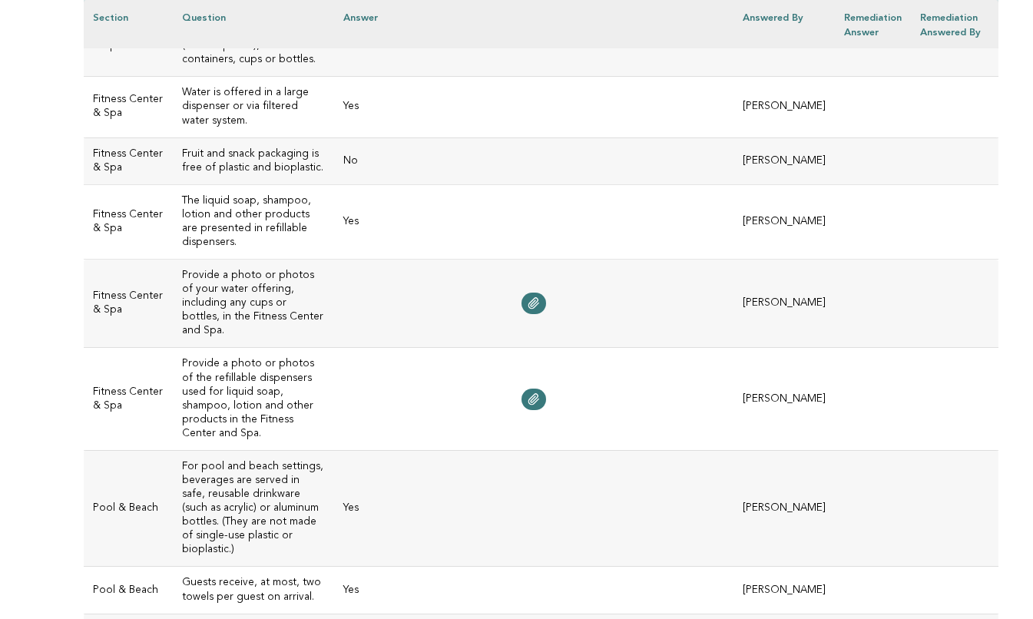
scroll to position [550, 0]
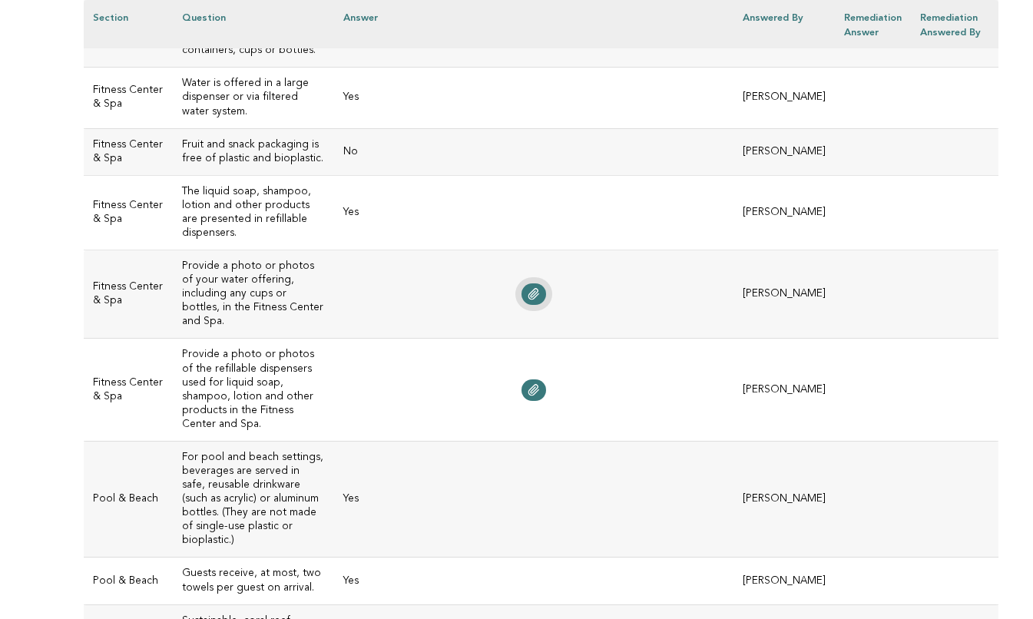
click at [527, 288] on icon at bounding box center [533, 294] width 12 height 12
click at [527, 384] on icon at bounding box center [533, 390] width 12 height 12
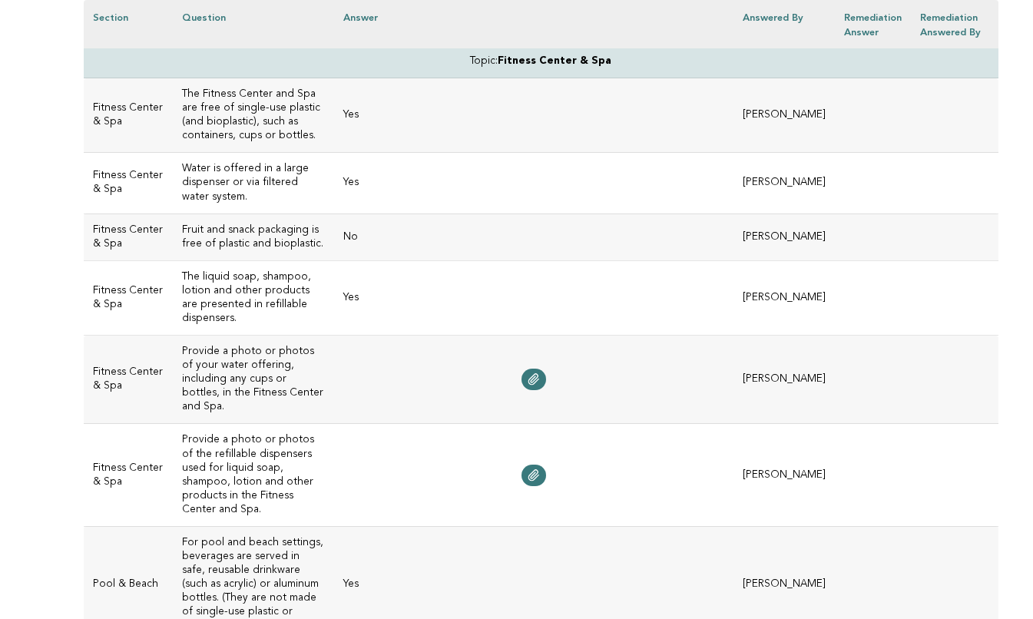
scroll to position [418, 0]
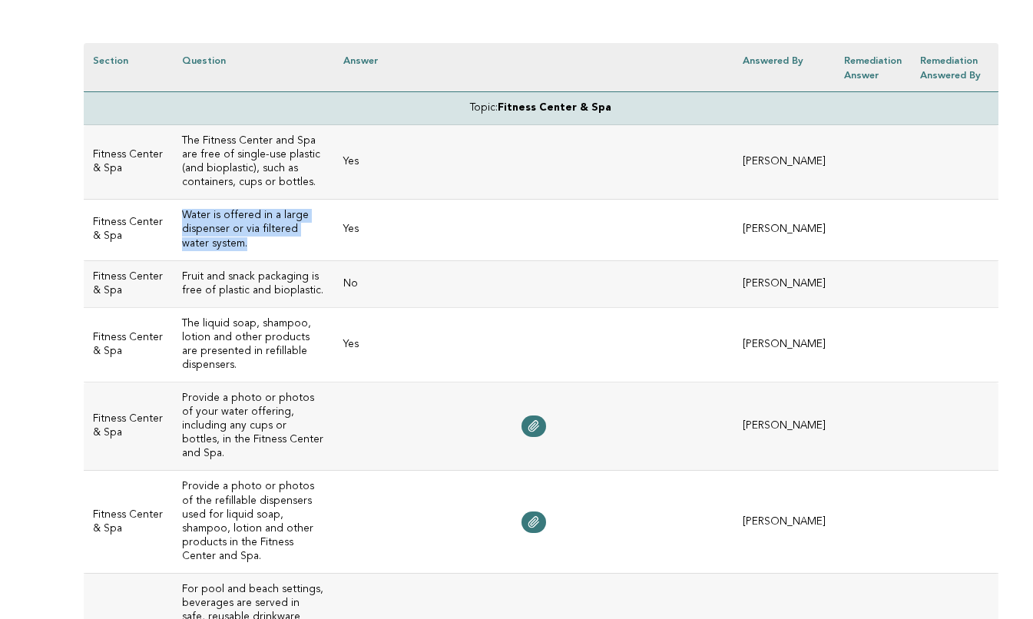
drag, startPoint x: 255, startPoint y: 239, endPoint x: 180, endPoint y: 214, distance: 79.2
click at [182, 214] on h3 "Water is offered in a large dispenser or via filtered water system." at bounding box center [253, 229] width 143 height 41
copy h3 "Water is offered in a large dispenser or via filtered water system."
click at [366, 281] on td "No" at bounding box center [533, 283] width 399 height 47
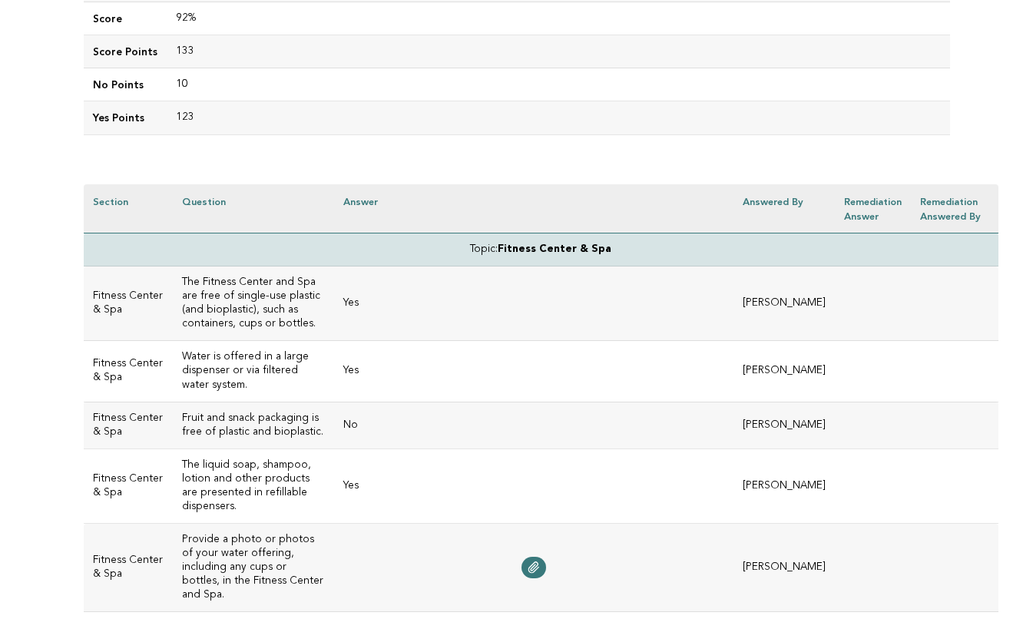
scroll to position [285, 0]
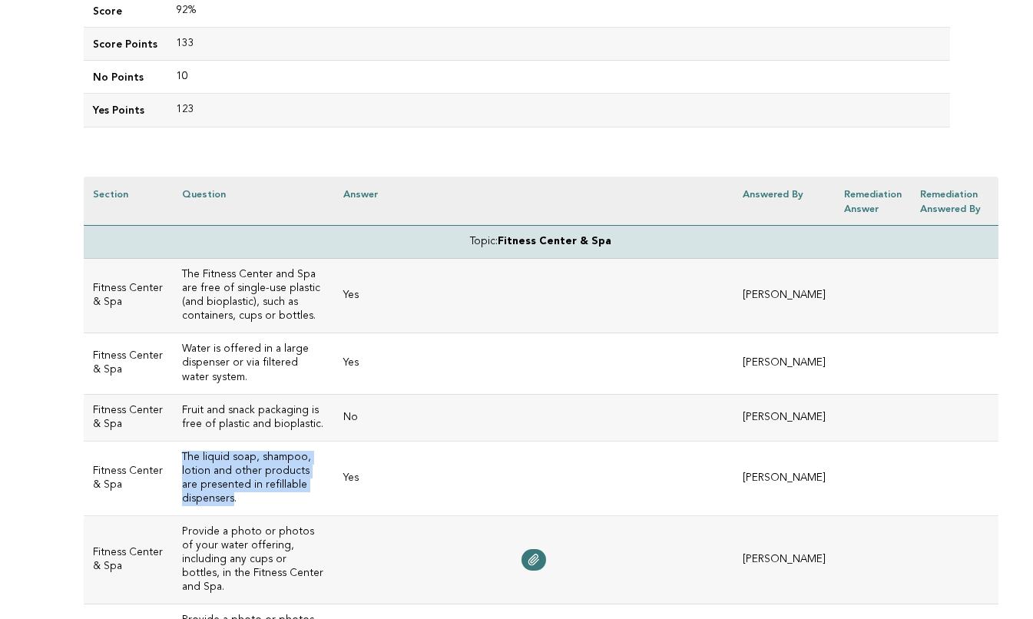
drag, startPoint x: 227, startPoint y: 495, endPoint x: 178, endPoint y: 455, distance: 63.8
click at [182, 455] on h3 "The liquid soap, shampoo, lotion and other products are presented in refillable…" at bounding box center [253, 478] width 143 height 55
copy h3 "The liquid soap, shampoo, lotion and other products are presented in refillable…"
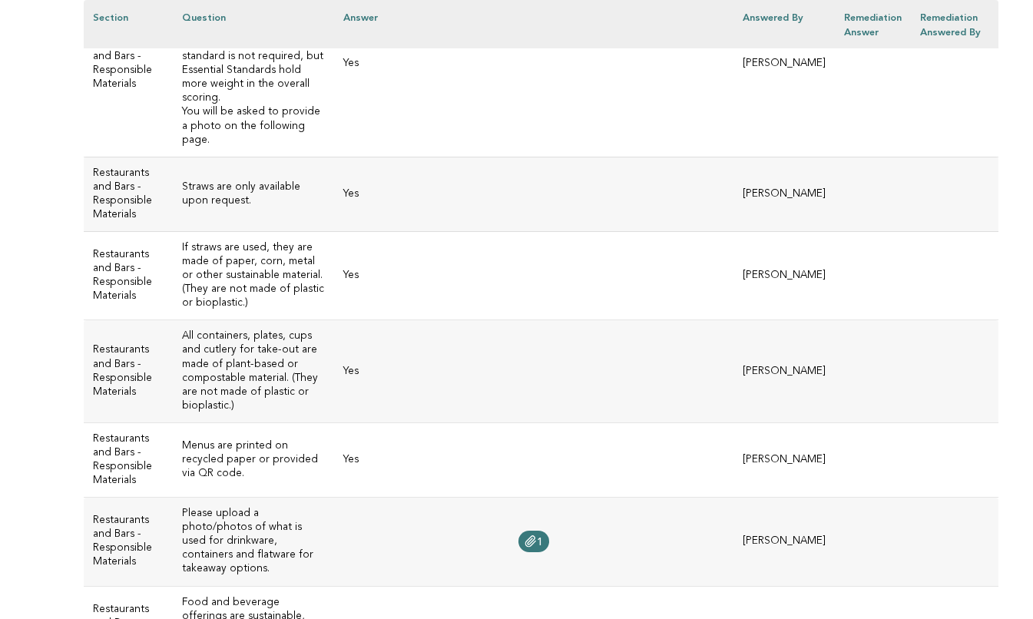
scroll to position [2791, 0]
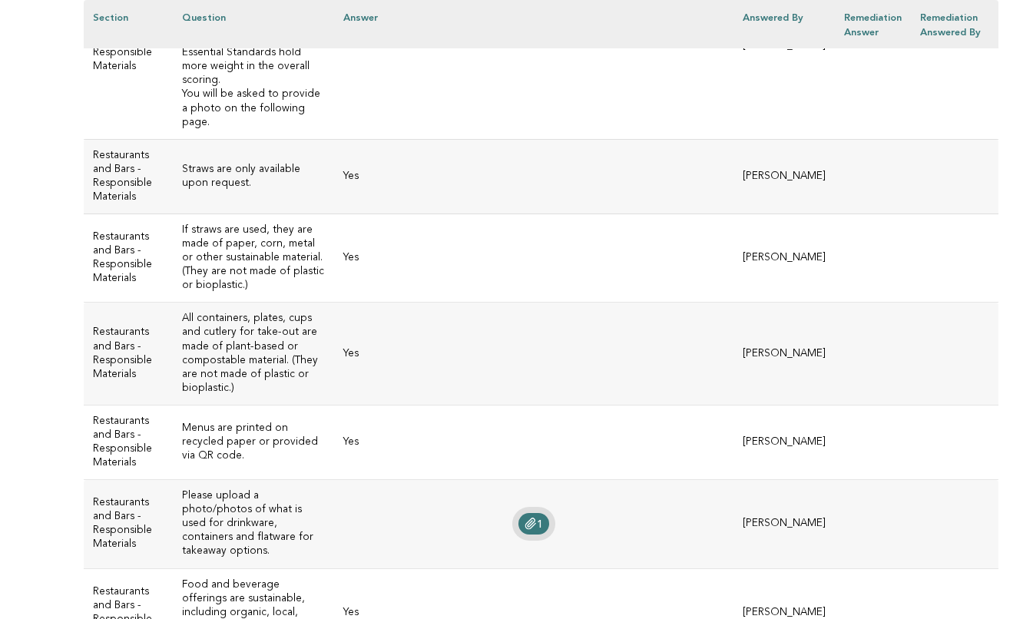
click at [524, 517] on icon at bounding box center [530, 523] width 12 height 12
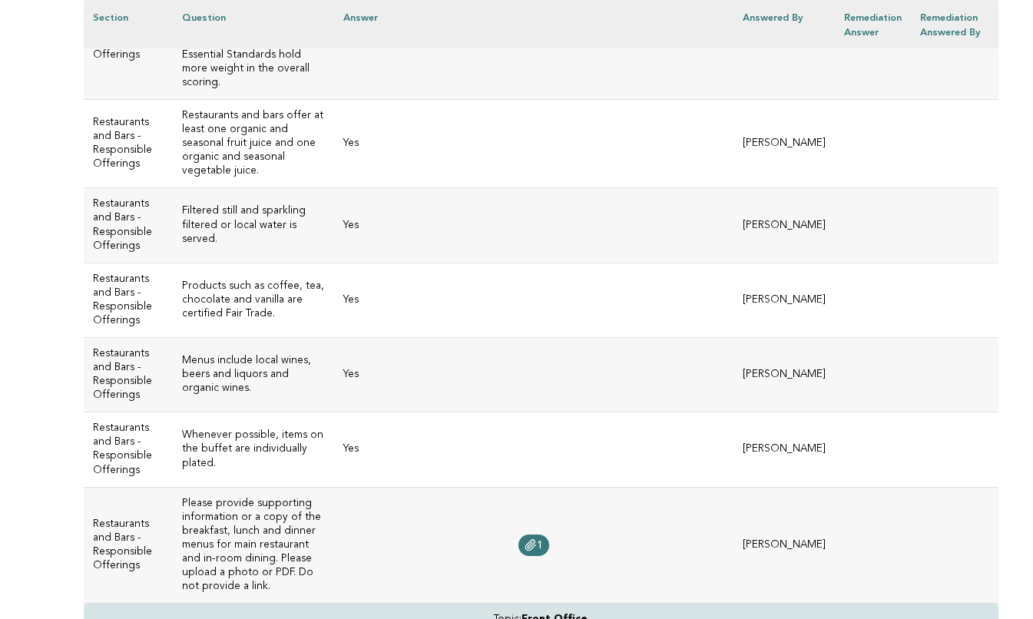
scroll to position [3993, 0]
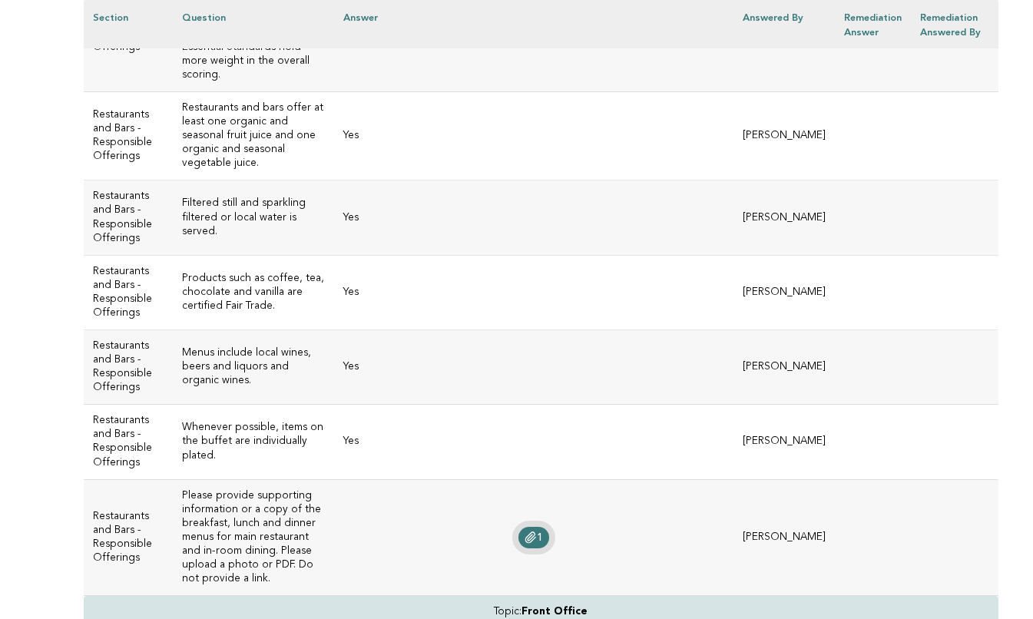
click at [524, 531] on icon at bounding box center [530, 537] width 12 height 12
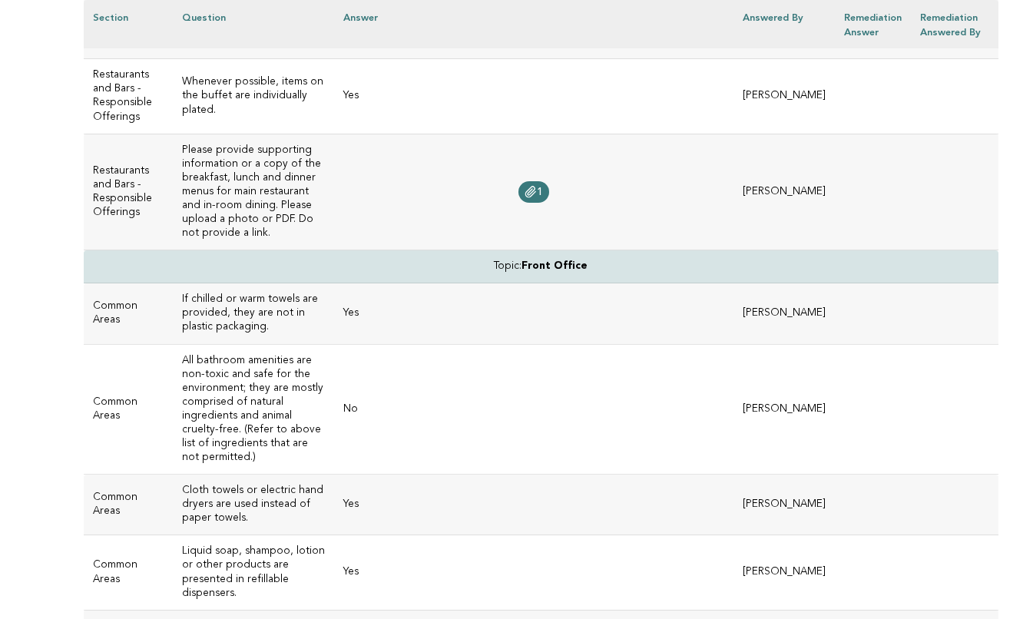
scroll to position [4345, 0]
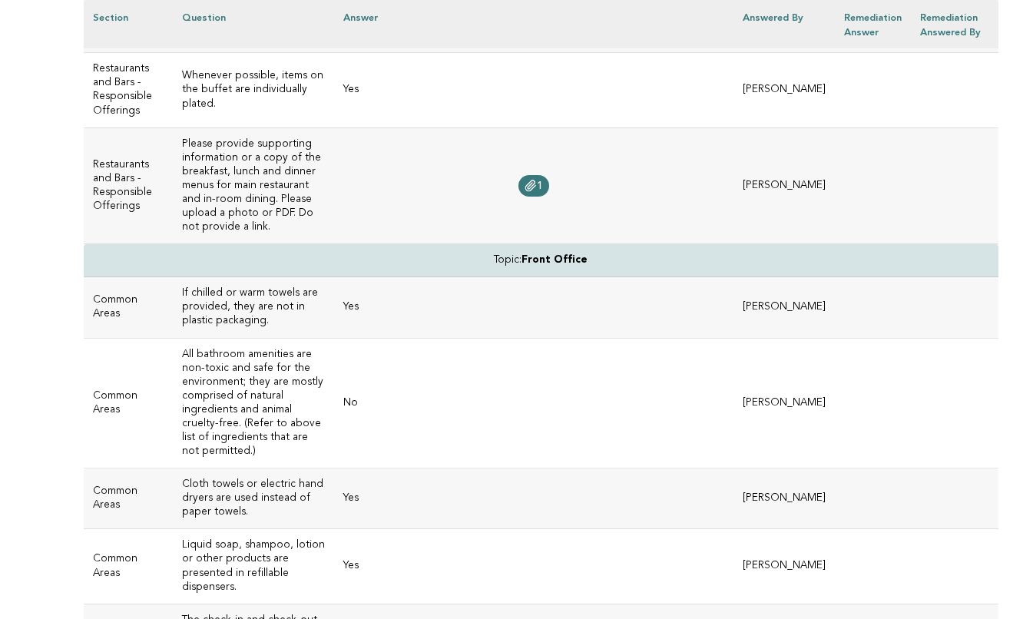
click at [334, 338] on td "No" at bounding box center [533, 403] width 399 height 131
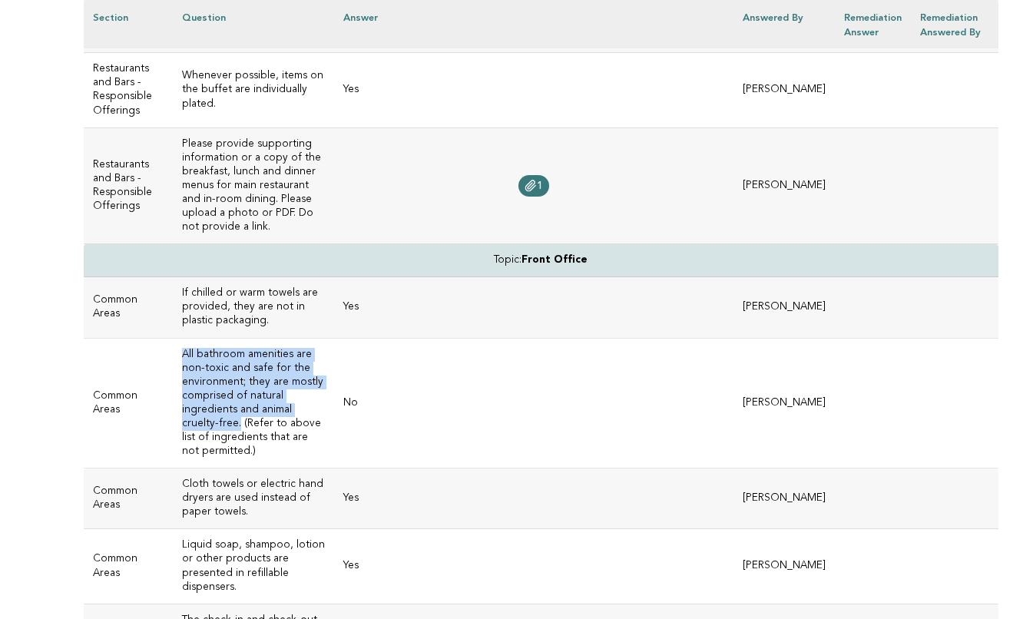
drag, startPoint x: 233, startPoint y: 268, endPoint x: 175, endPoint y: 202, distance: 88.1
click at [175, 338] on td "All bathroom amenities are non-toxic and safe for the environment; they are mos…" at bounding box center [253, 403] width 161 height 131
copy h3 "All bathroom amenities are non-toxic and safe for the environment; they are mos…"
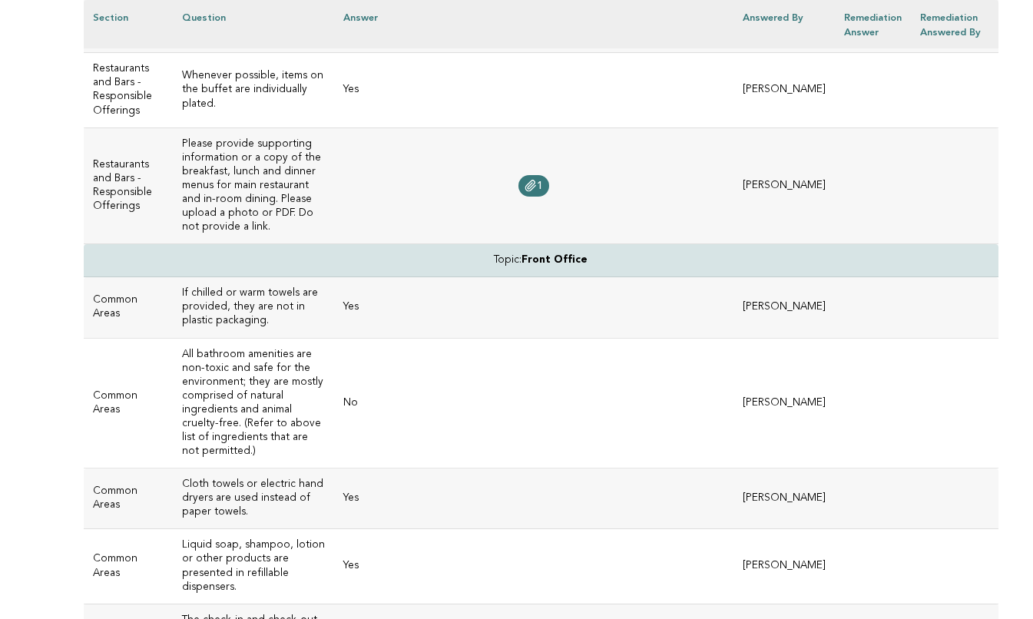
click at [426, 529] on td "Yes" at bounding box center [533, 566] width 399 height 74
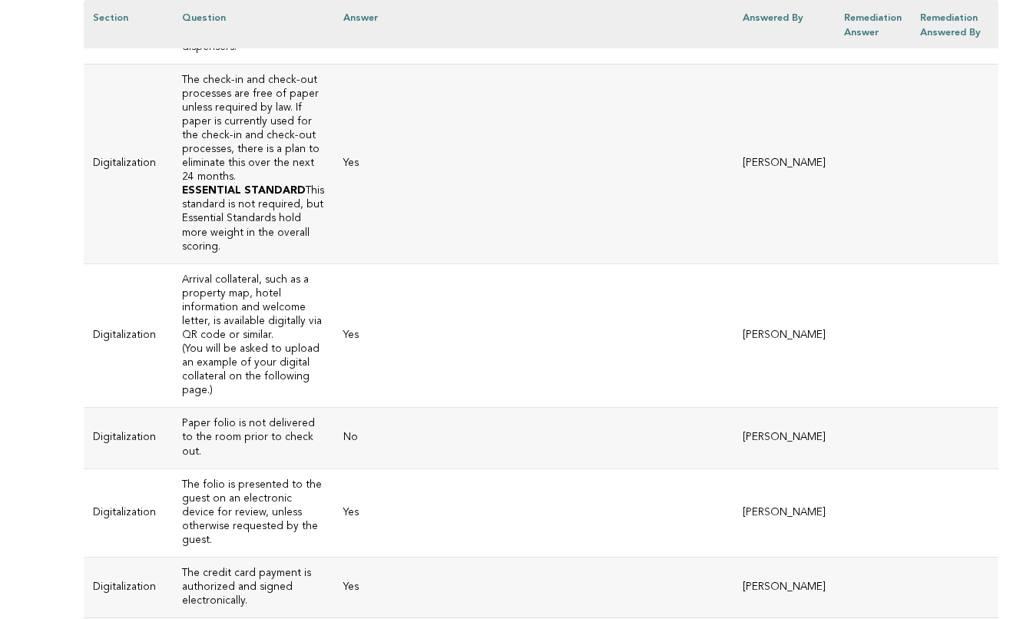
scroll to position [4890, 0]
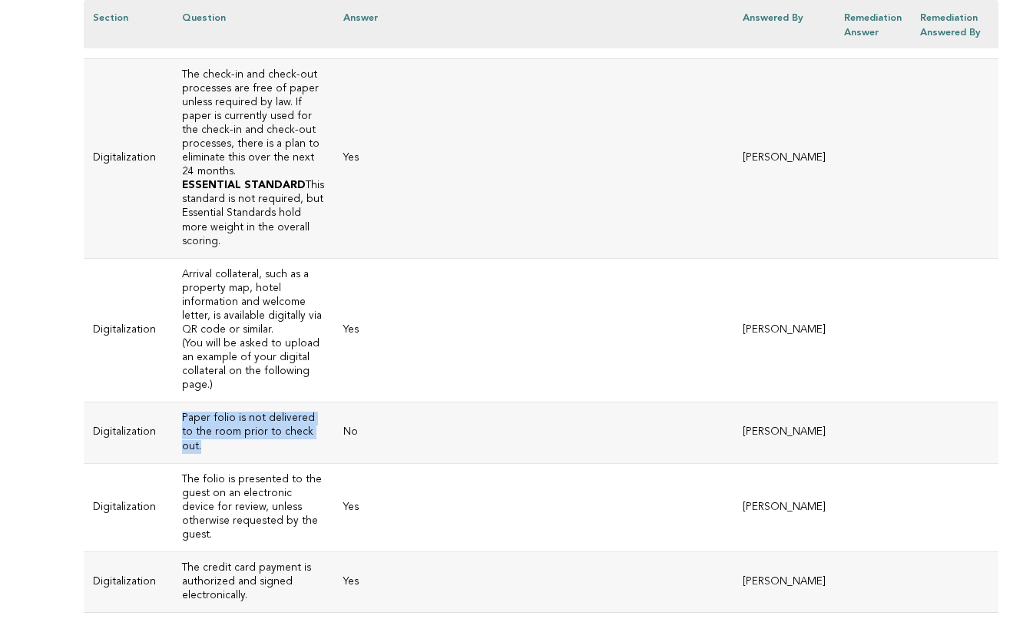
drag, startPoint x: 203, startPoint y: 288, endPoint x: 176, endPoint y: 262, distance: 37.5
click at [176, 402] on td "Paper folio is not delivered to the room prior to check out." at bounding box center [253, 432] width 161 height 61
copy h3 "Paper folio is not delivered to the room prior to check out."
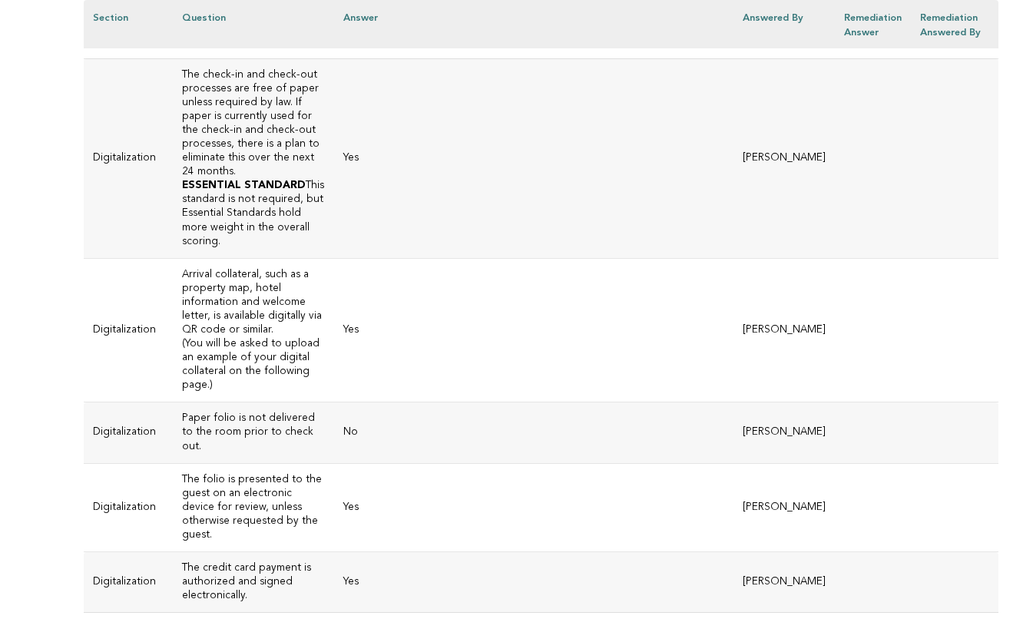
drag, startPoint x: 180, startPoint y: 455, endPoint x: 309, endPoint y: 478, distance: 131.0
copy h3 "Please upload a PDF attachment or QR code of any digital arrival collateral."
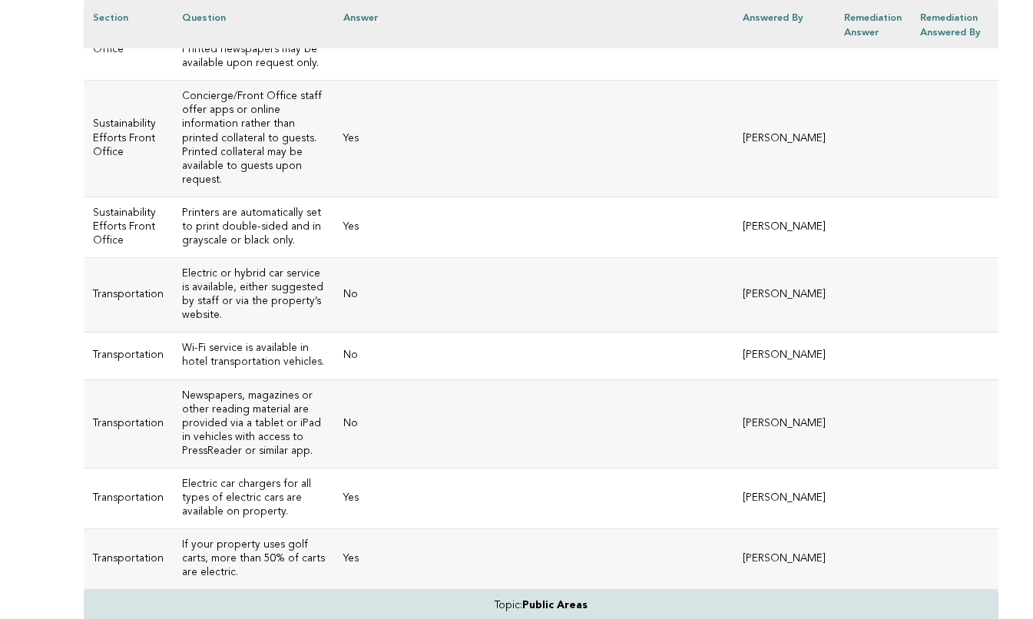
scroll to position [5923, 0]
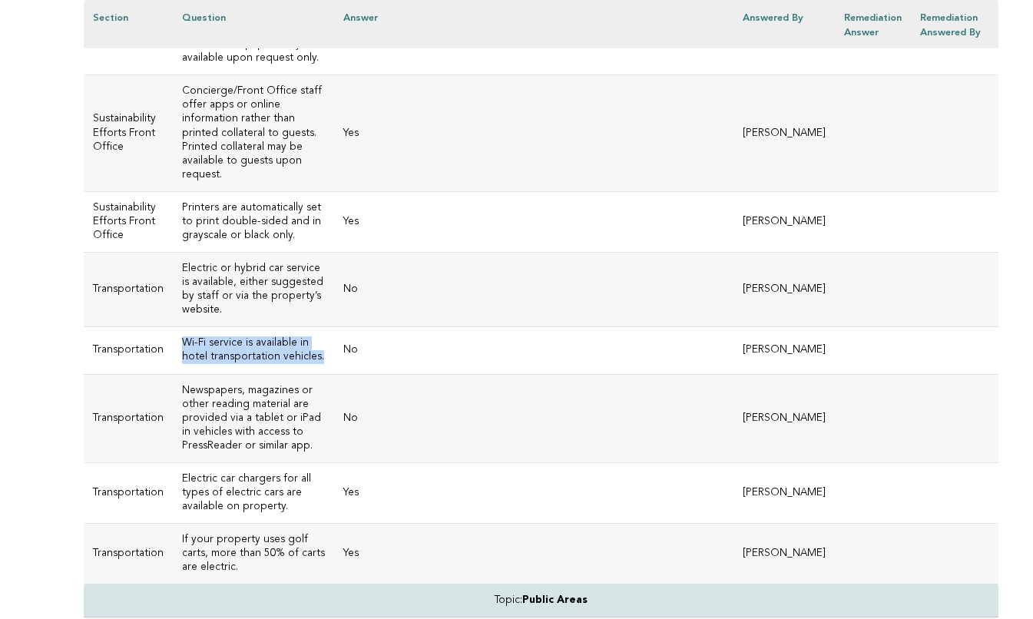
drag, startPoint x: 317, startPoint y: 183, endPoint x: 179, endPoint y: 171, distance: 138.7
click at [179, 327] on td "Wi-Fi service is available in hotel transportation vehicles." at bounding box center [253, 350] width 161 height 47
copy h3 "Wi-Fi service is available in hotel transportation vehicles."
click at [271, 384] on h3 "Newspapers, magazines or other reading material are provided via a tablet or iP…" at bounding box center [253, 418] width 143 height 69
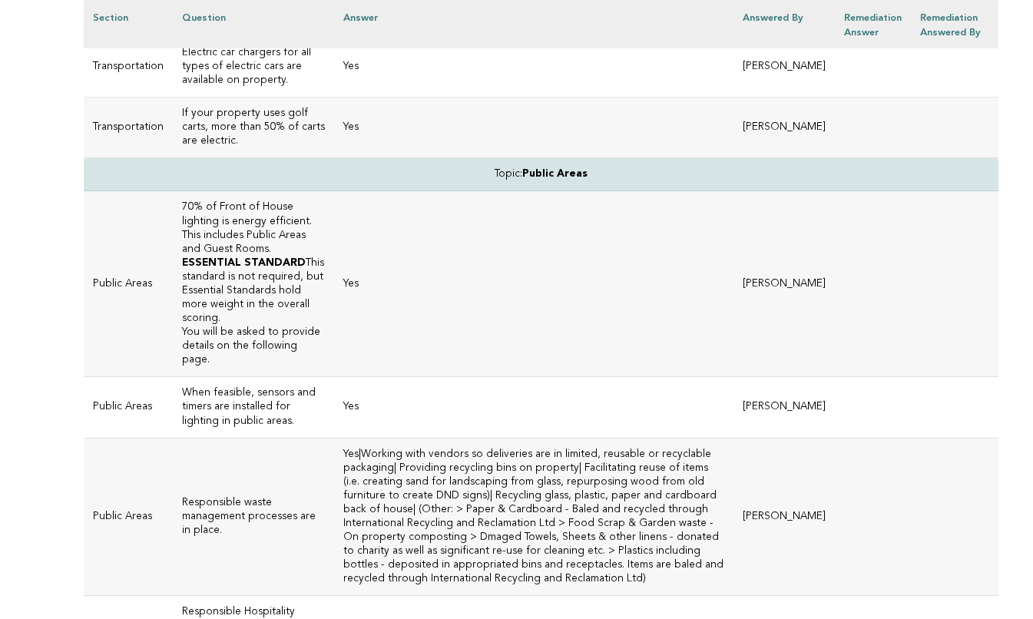
scroll to position [6355, 0]
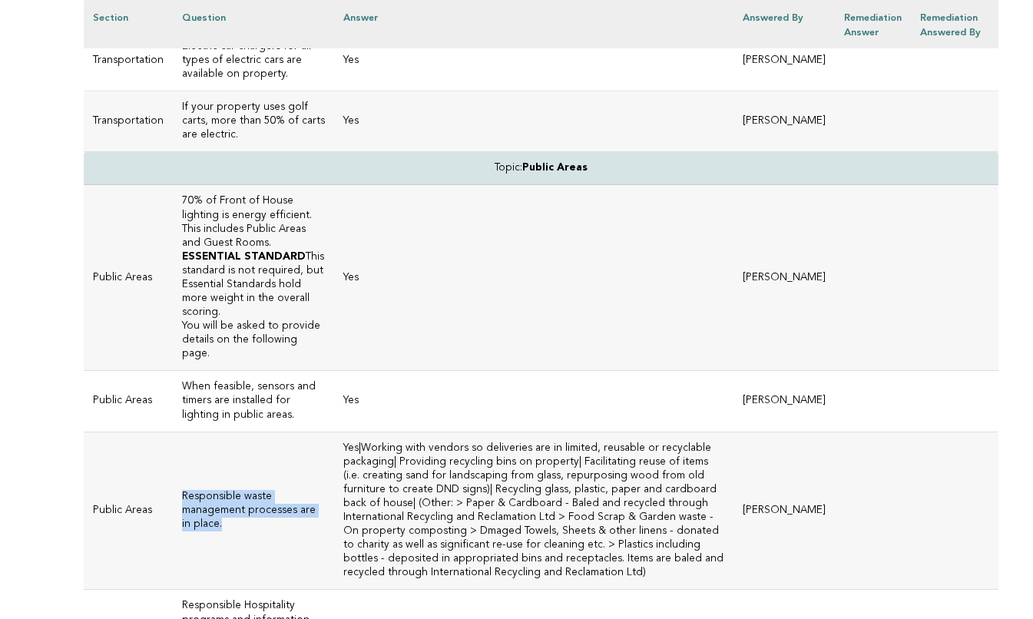
drag, startPoint x: 217, startPoint y: 346, endPoint x: 174, endPoint y: 322, distance: 48.5
click at [174, 431] on td "Responsible waste management processes are in place." at bounding box center [253, 510] width 161 height 158
copy h3 "Responsible waste management processes are in place."
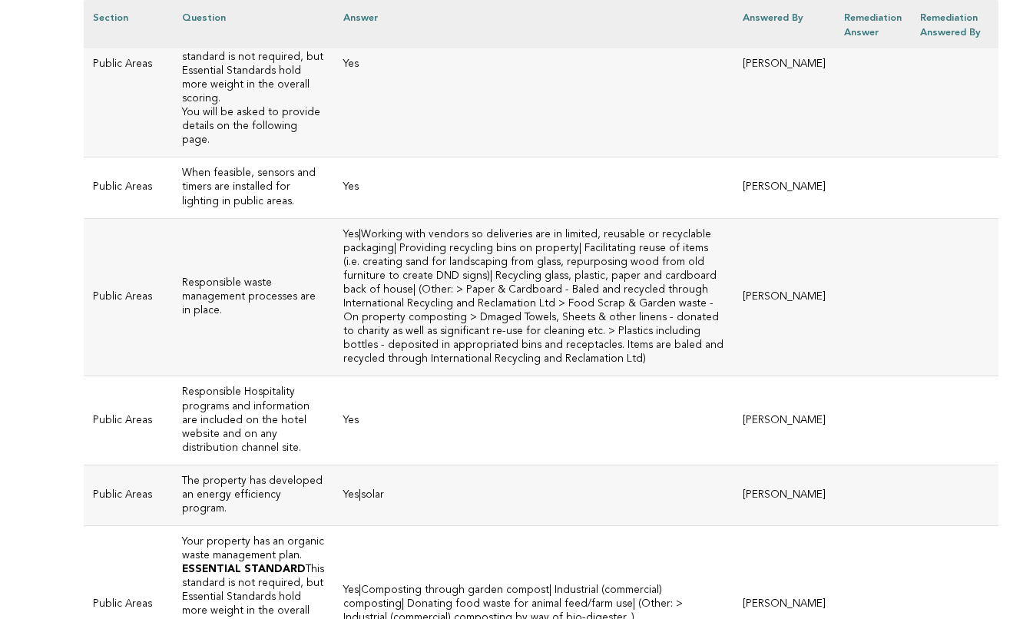
scroll to position [6574, 0]
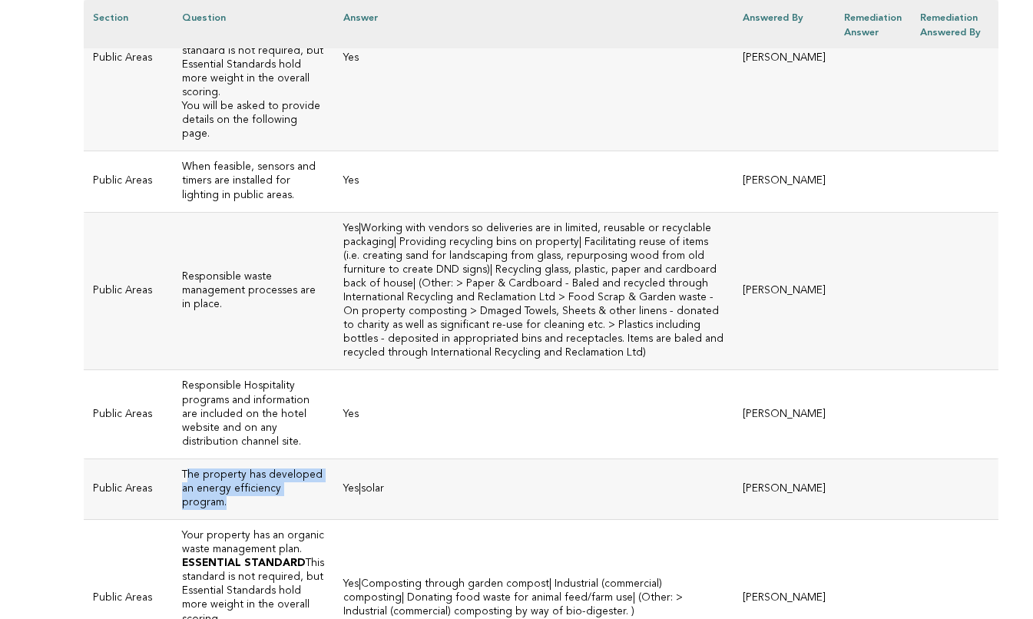
drag, startPoint x: 231, startPoint y: 323, endPoint x: 183, endPoint y: 303, distance: 52.6
click at [183, 468] on h3 "The property has developed an energy efficiency program." at bounding box center [253, 488] width 143 height 41
drag, startPoint x: 220, startPoint y: 331, endPoint x: 173, endPoint y: 298, distance: 57.3
click at [173, 458] on td "The property has developed an energy efficiency program." at bounding box center [253, 488] width 161 height 61
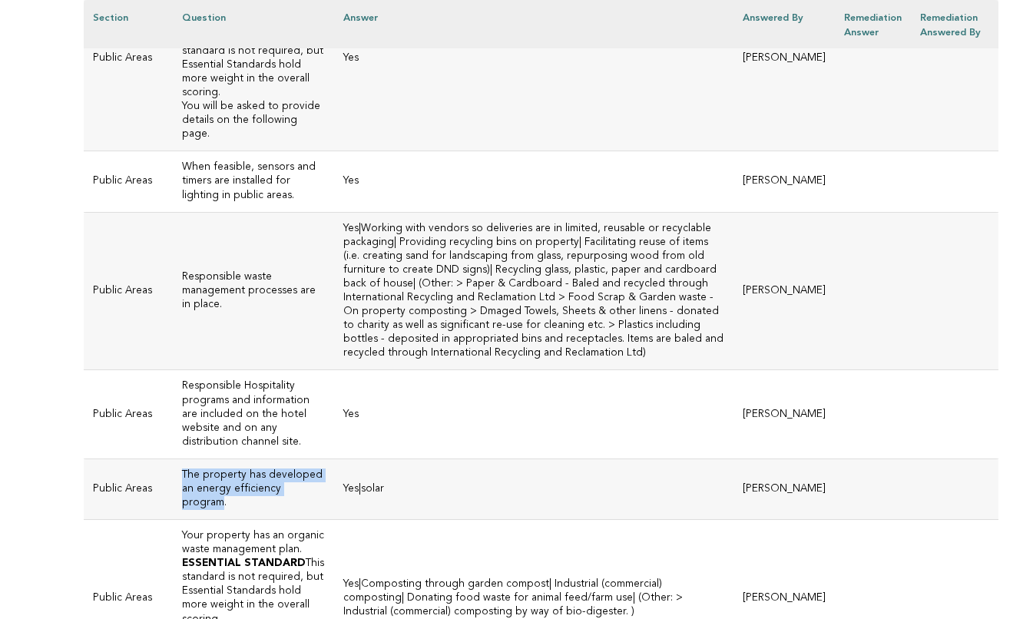
copy h3 "The property has developed an energy efficiency program"
click at [371, 520] on td "Yes|Composting through garden compost| Industrial (commercial) composting| Dona…" at bounding box center [533, 599] width 399 height 158
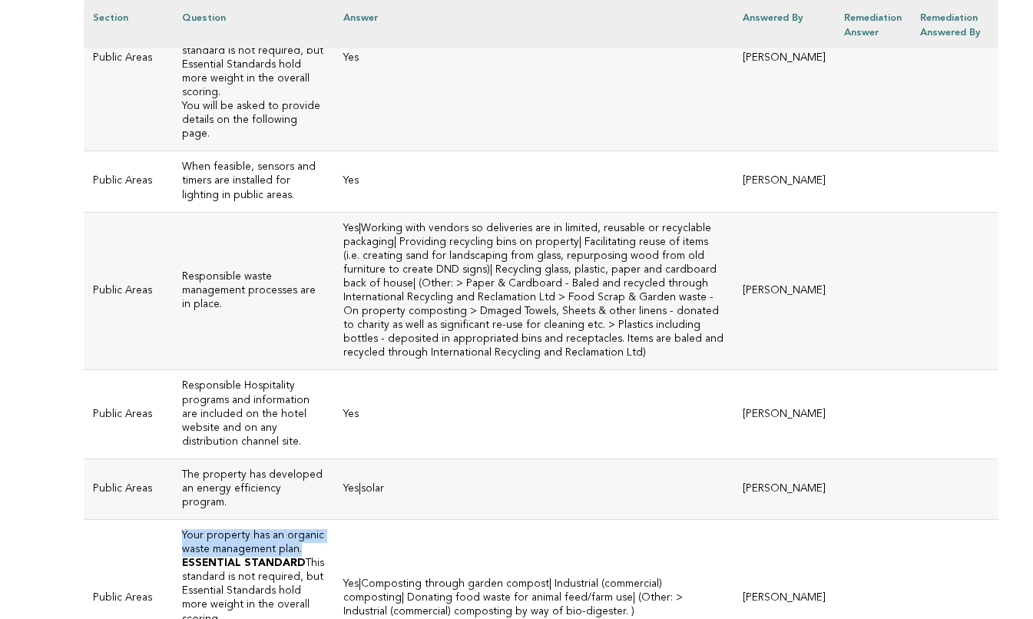
drag, startPoint x: 299, startPoint y: 370, endPoint x: 174, endPoint y: 359, distance: 125.7
click at [174, 520] on td "Your property has an organic waste management plan. ESSENTIAL STANDARD This sta…" at bounding box center [253, 599] width 161 height 158
copy h3 "Your property has an organic waste management plan."
click at [321, 520] on td "Your property has an organic waste management plan. ESSENTIAL STANDARD This sta…" at bounding box center [253, 599] width 161 height 158
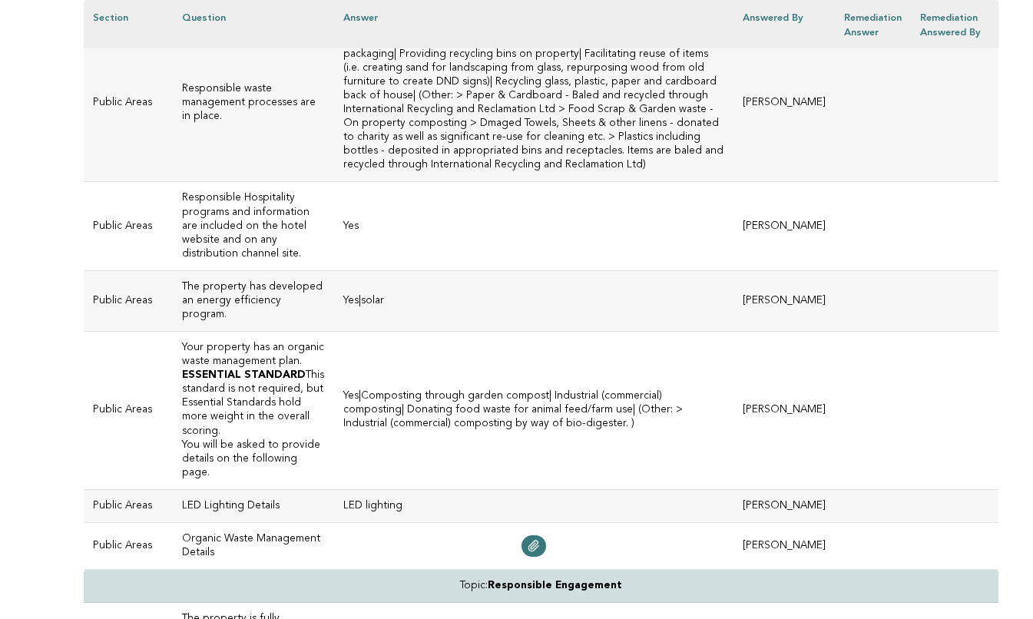
scroll to position [6768, 0]
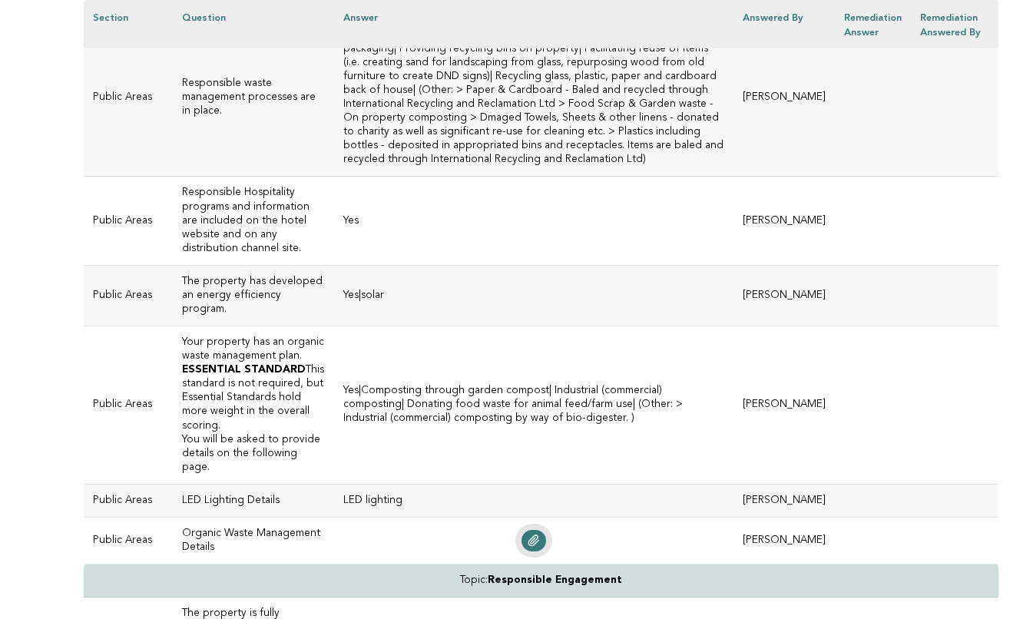
click at [528, 535] on icon at bounding box center [533, 540] width 10 height 11
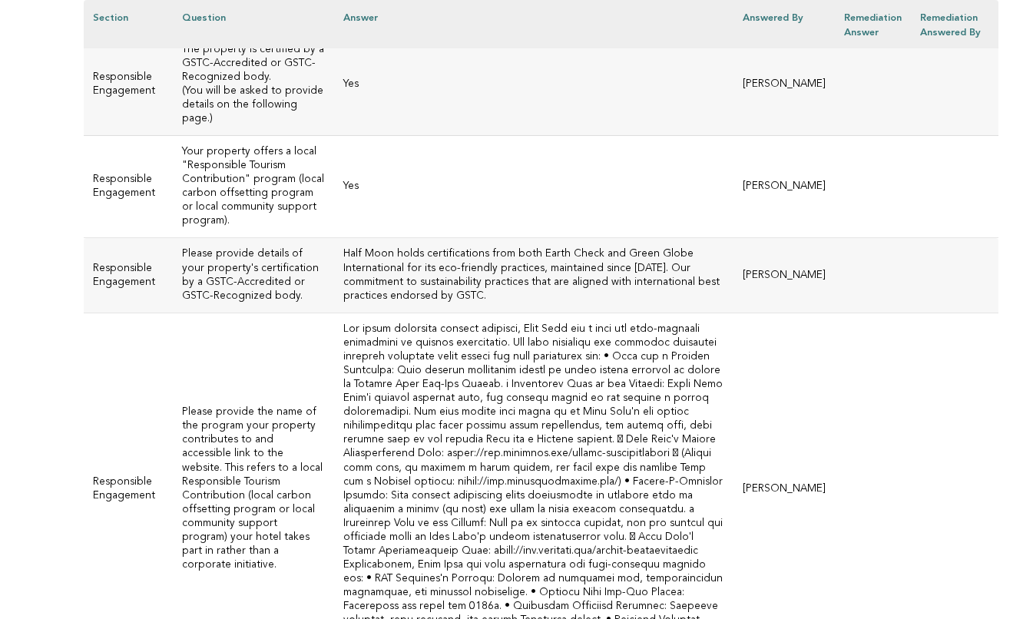
scroll to position [7435, 0]
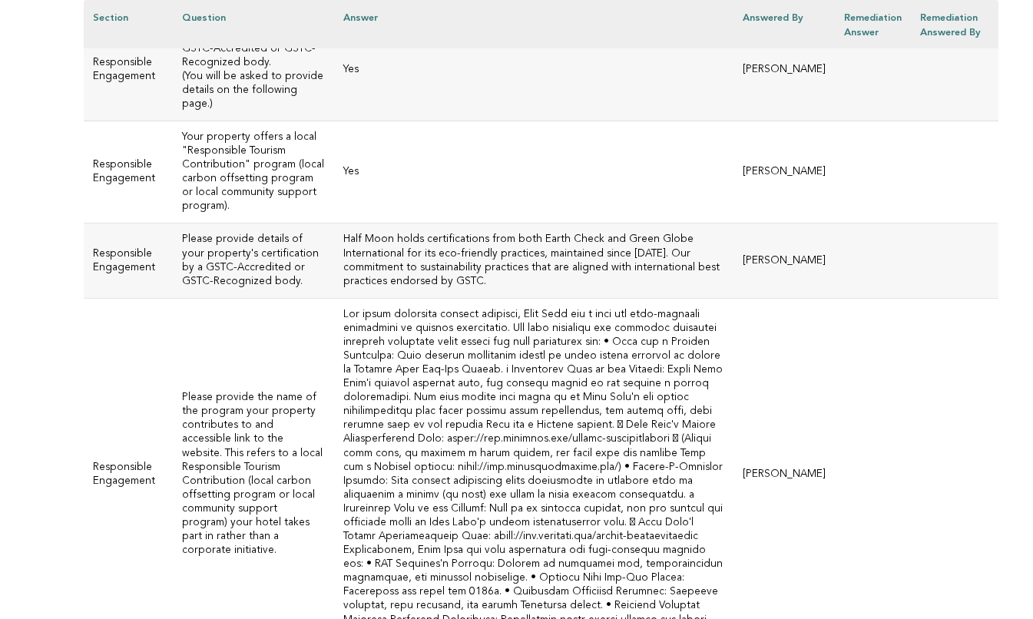
click at [234, 391] on h3 "Please provide the name of the program your property contributes to and accessi…" at bounding box center [253, 474] width 143 height 167
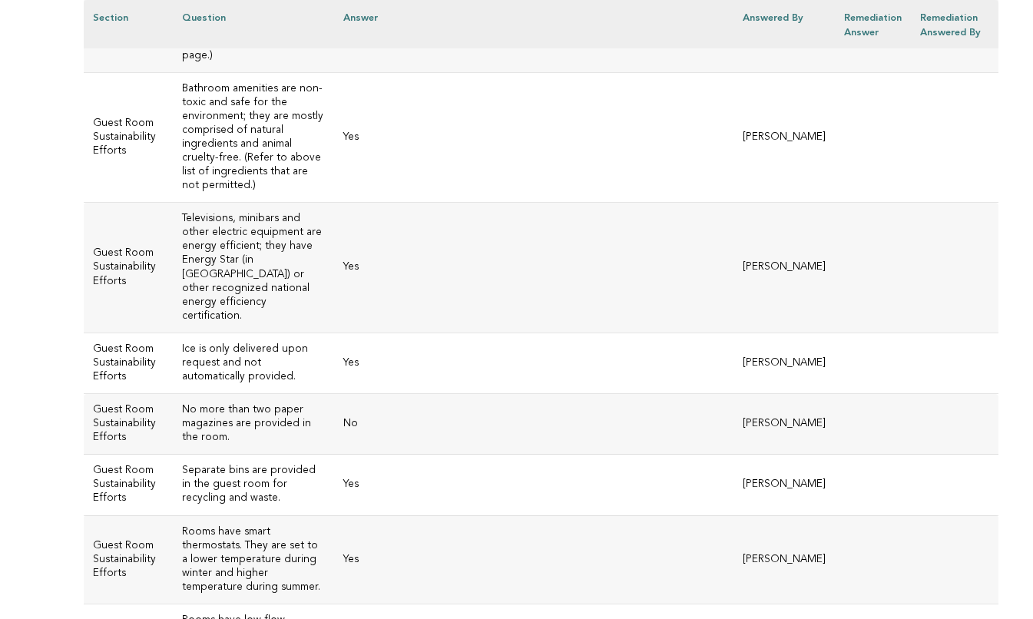
scroll to position [8239, 0]
drag, startPoint x: 223, startPoint y: 243, endPoint x: 179, endPoint y: 213, distance: 53.7
click at [182, 402] on h3 "No more than two paper magazines are provided in the room." at bounding box center [253, 422] width 143 height 41
click at [422, 514] on td "Yes" at bounding box center [533, 558] width 399 height 88
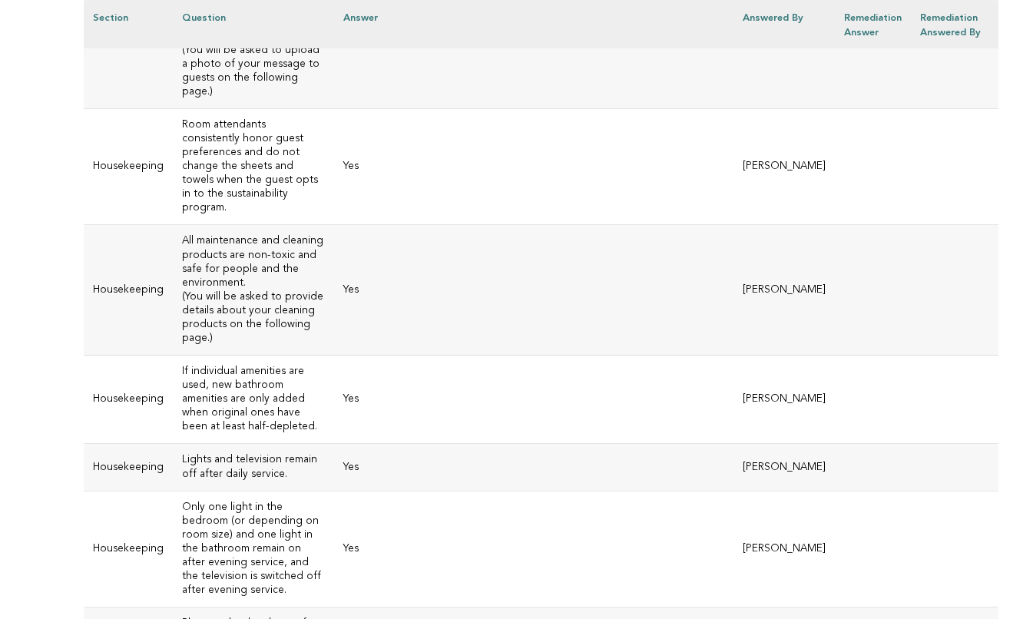
scroll to position [9348, 0]
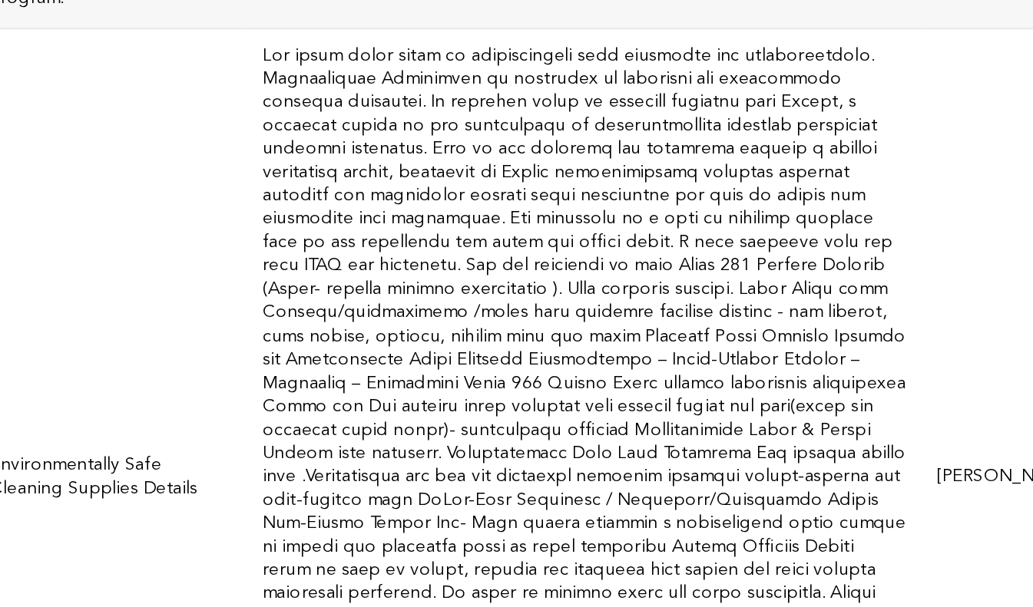
scroll to position [9771, 0]
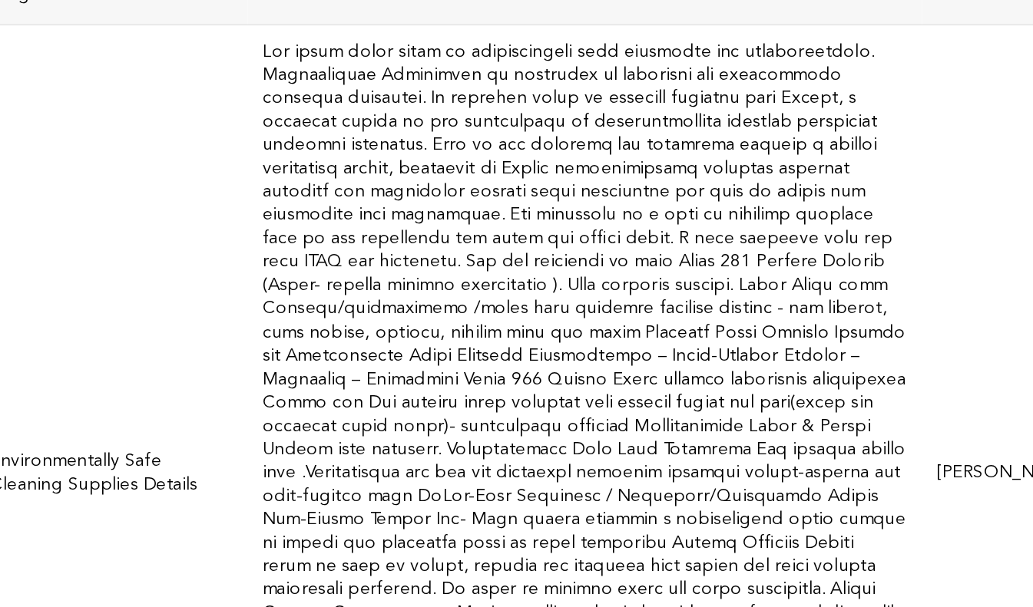
drag, startPoint x: 418, startPoint y: 188, endPoint x: 144, endPoint y: 174, distance: 274.5
click at [334, 262] on td at bounding box center [533, 528] width 399 height 533
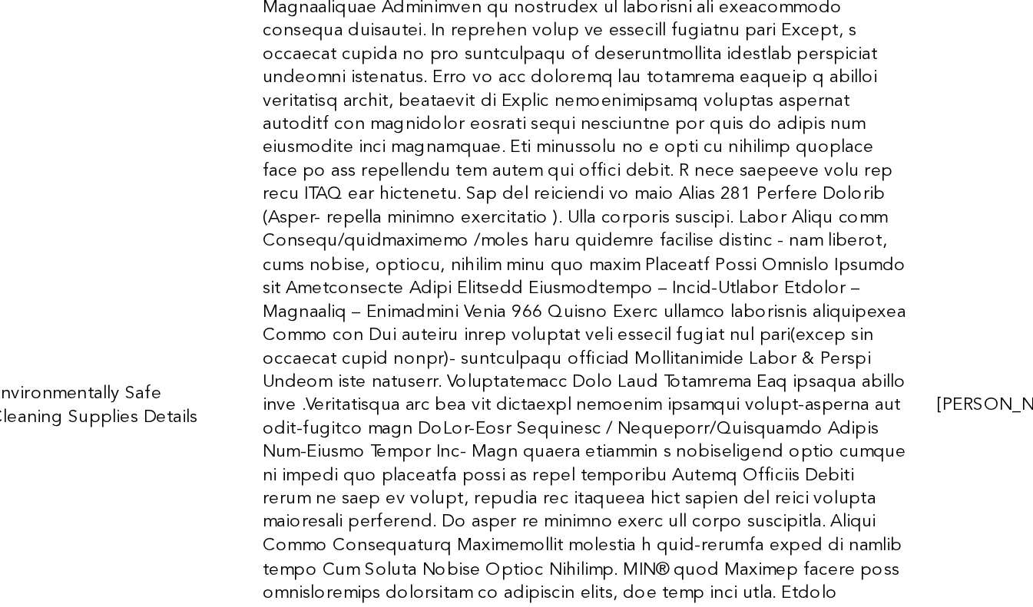
scroll to position [9815, 0]
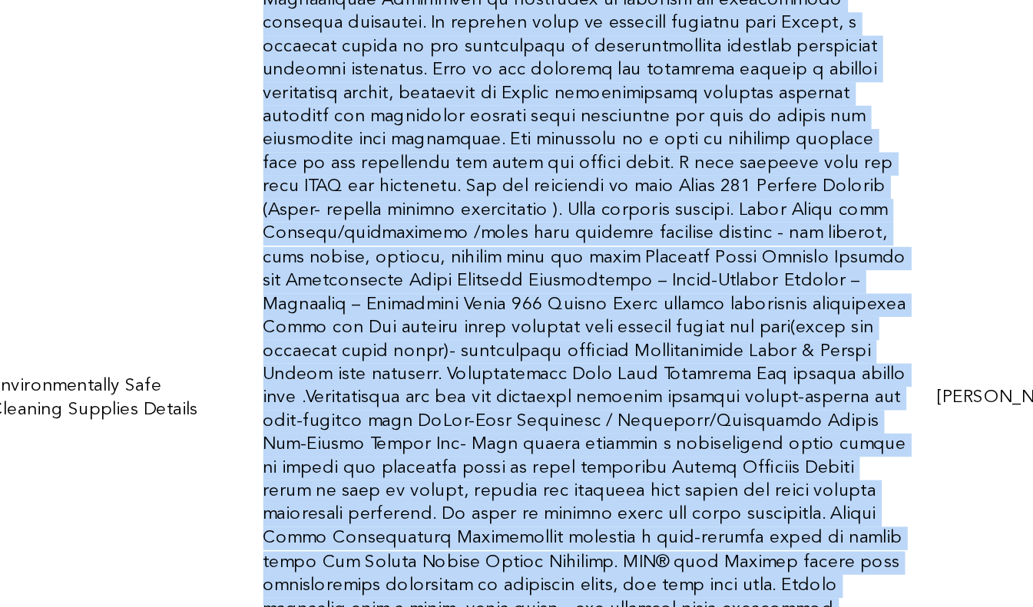
drag, startPoint x: 266, startPoint y: 198, endPoint x: 136, endPoint y: 161, distance: 135.6
click at [136, 217] on tr "Housekeeping Environmentally Safe Cleaning Supplies Details Sherine Blake" at bounding box center [541, 483] width 914 height 533
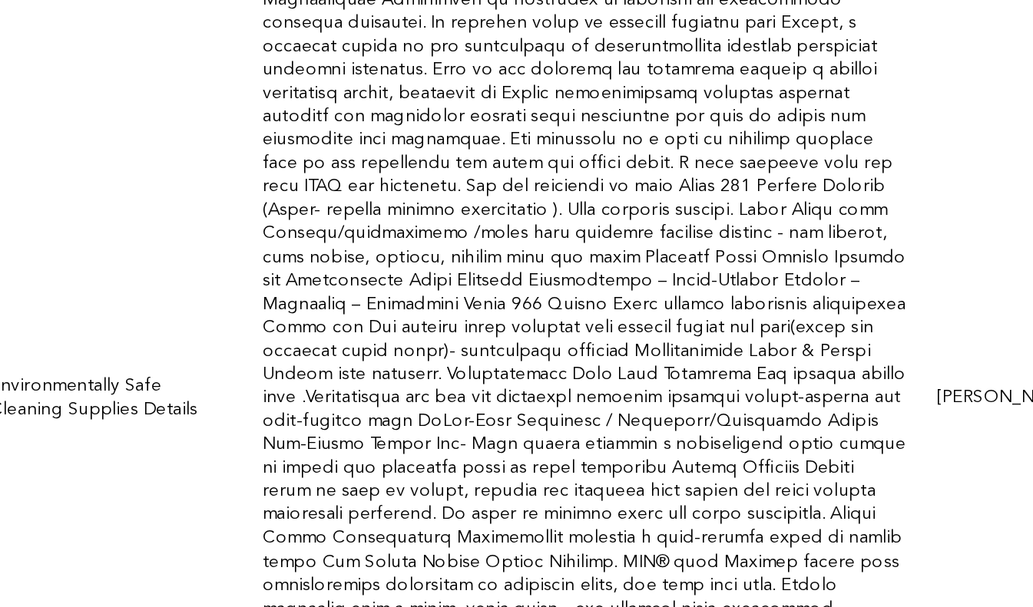
click at [334, 217] on td at bounding box center [533, 483] width 399 height 533
drag, startPoint x: 527, startPoint y: 173, endPoint x: 141, endPoint y: 163, distance: 387.1
click at [334, 217] on td at bounding box center [533, 483] width 399 height 533
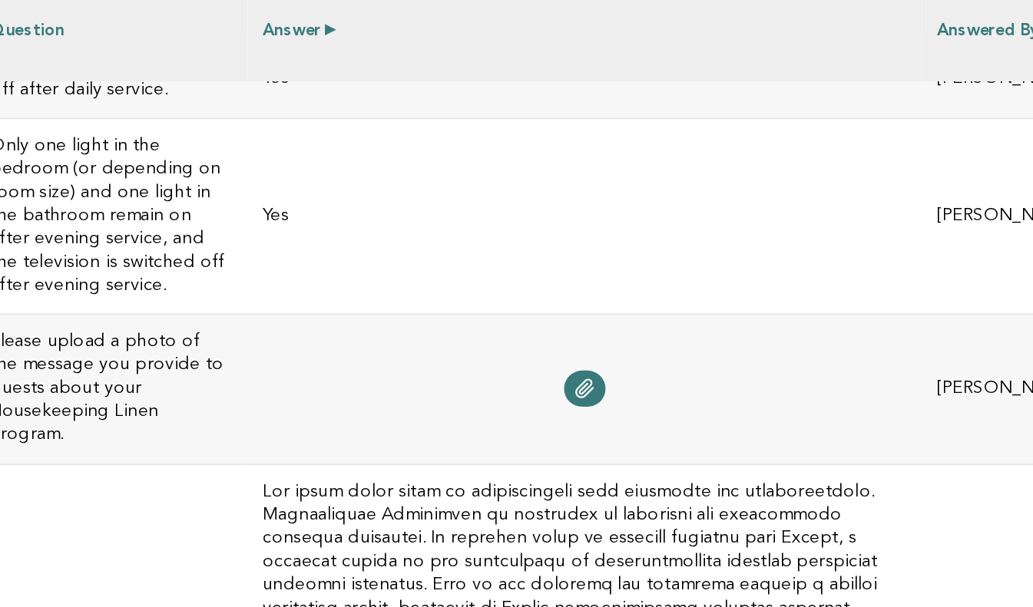
scroll to position [9738, 0]
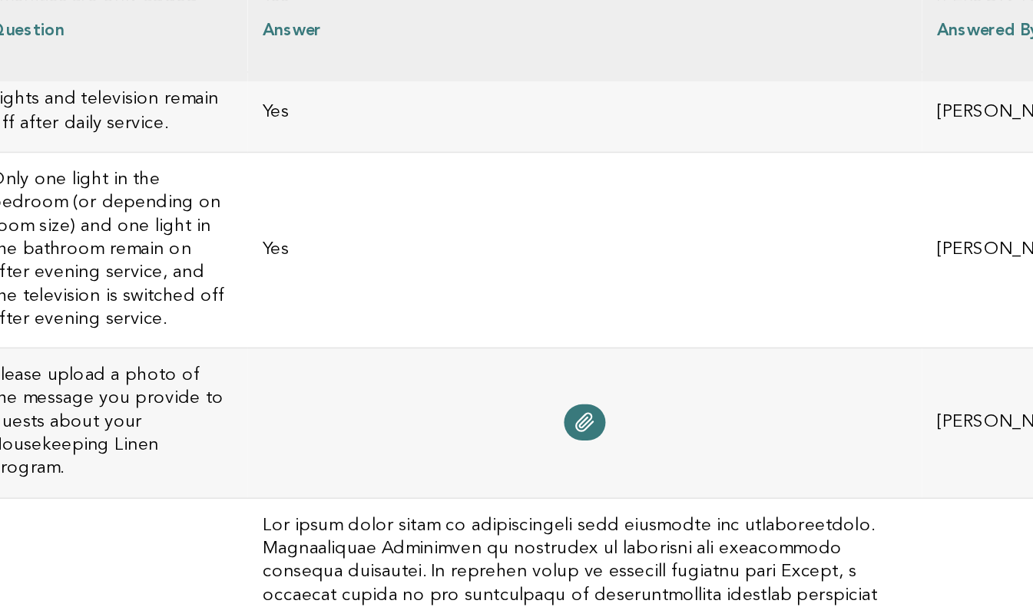
drag, startPoint x: 484, startPoint y: 202, endPoint x: 150, endPoint y: 74, distance: 357.7
click at [334, 295] on td at bounding box center [533, 561] width 399 height 533
click at [173, 295] on td "Environmentally Safe Cleaning Supplies Details" at bounding box center [253, 561] width 161 height 533
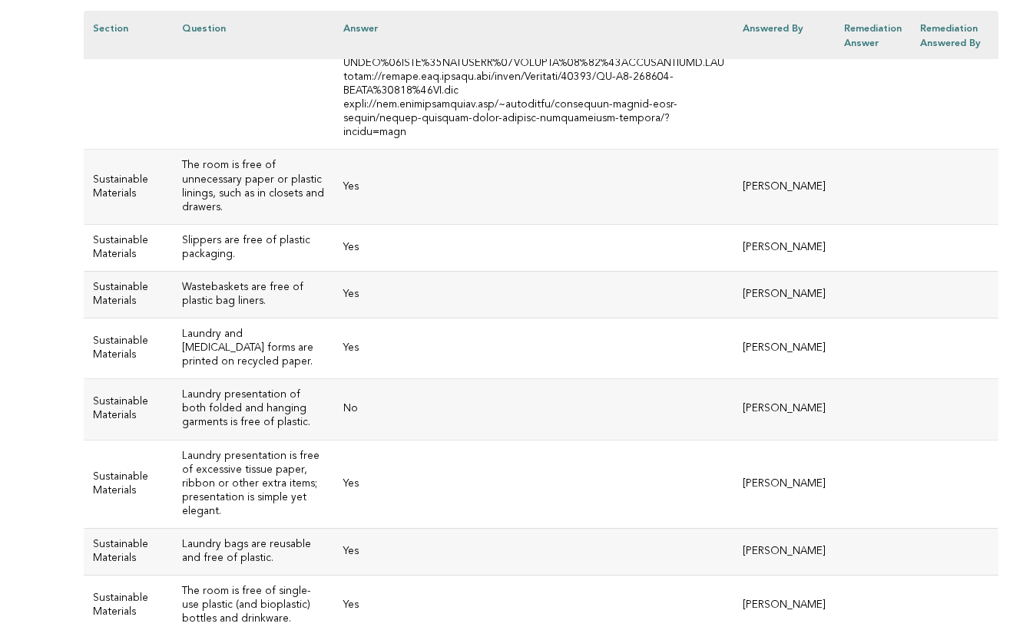
scroll to position [10438, 0]
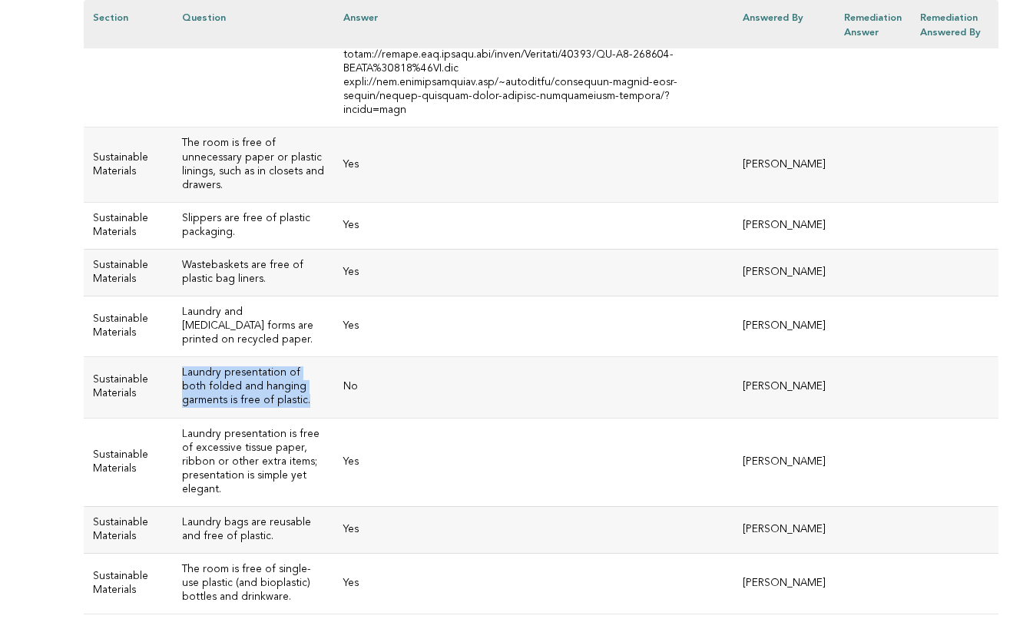
drag, startPoint x: 304, startPoint y: 141, endPoint x: 177, endPoint y: 115, distance: 129.9
click at [177, 357] on td "Laundry presentation of both folded and hanging garments is free of plastic." at bounding box center [253, 387] width 161 height 61
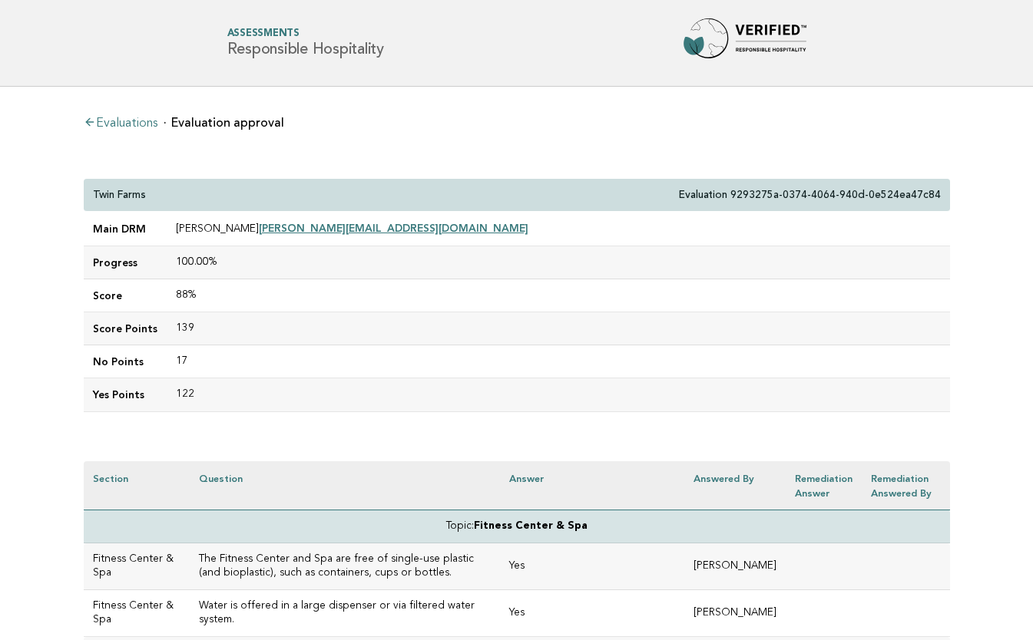
drag, startPoint x: 383, startPoint y: 227, endPoint x: 262, endPoint y: 233, distance: 121.4
click at [262, 233] on td "Michael Beardsley michael@twinfarms.com" at bounding box center [558, 229] width 783 height 35
copy td "michael@twinfarms.com"
click at [318, 342] on td "139" at bounding box center [558, 328] width 783 height 33
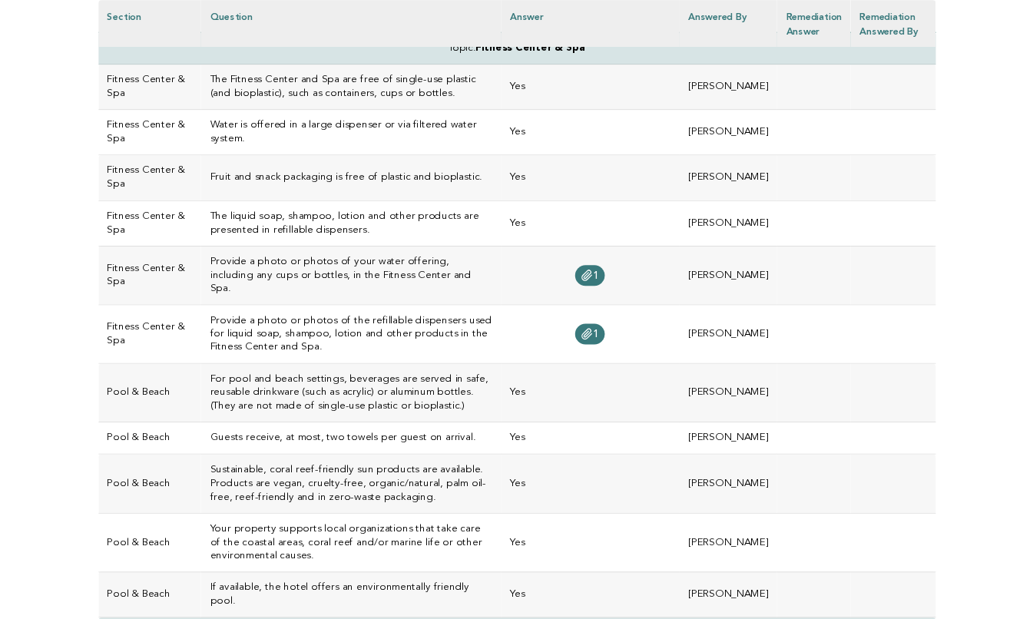
scroll to position [484, 0]
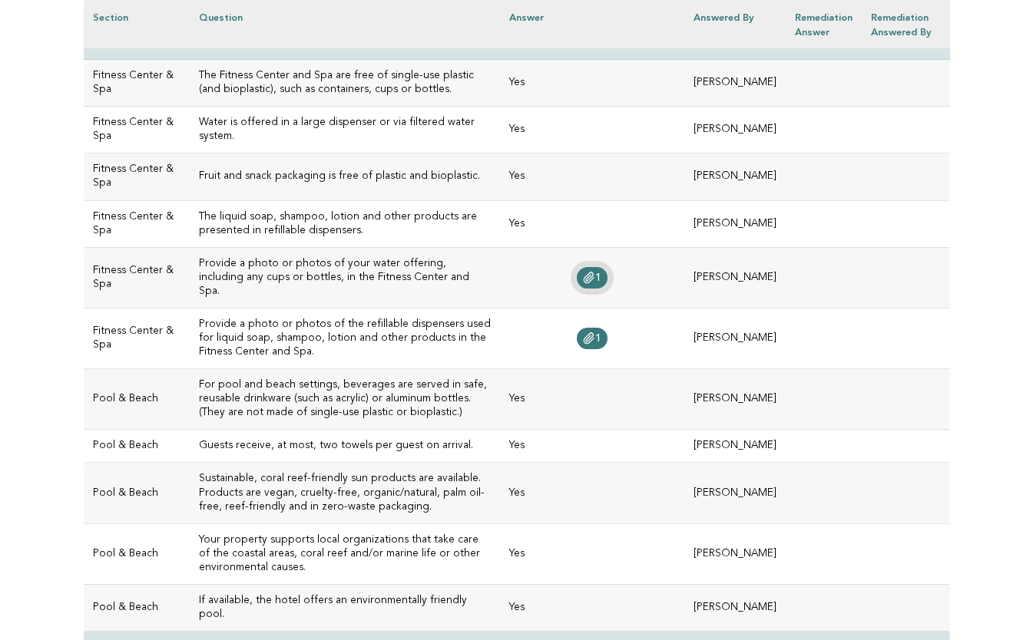
click at [595, 283] on span "1" at bounding box center [598, 278] width 6 height 11
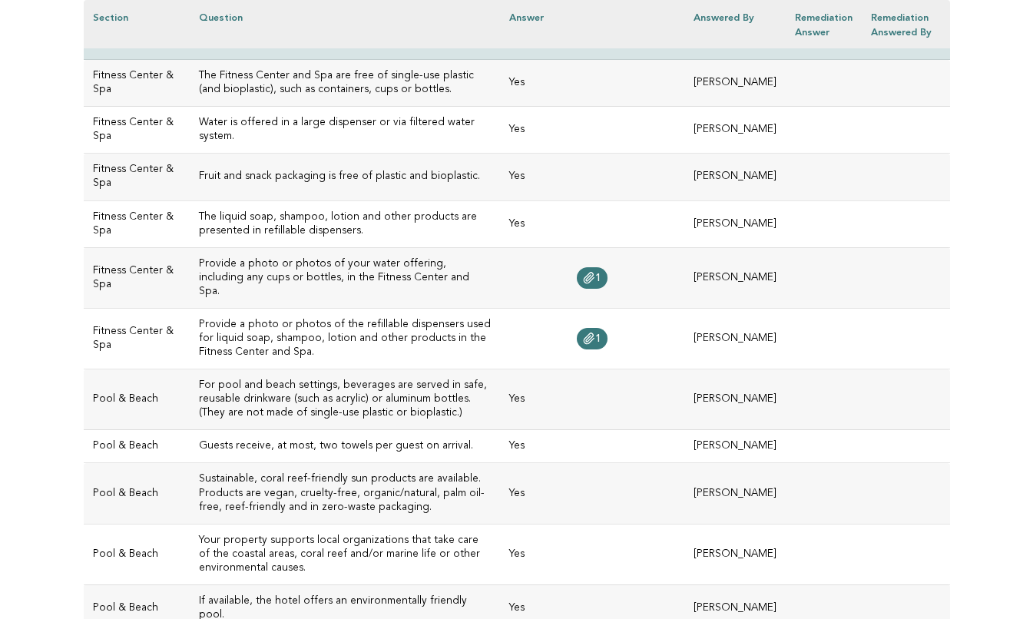
click at [349, 354] on h3 "Provide a photo or photos of the refillable dispensers used for liquid soap, sh…" at bounding box center [345, 338] width 292 height 41
click at [577, 349] on link "1" at bounding box center [592, 338] width 31 height 21
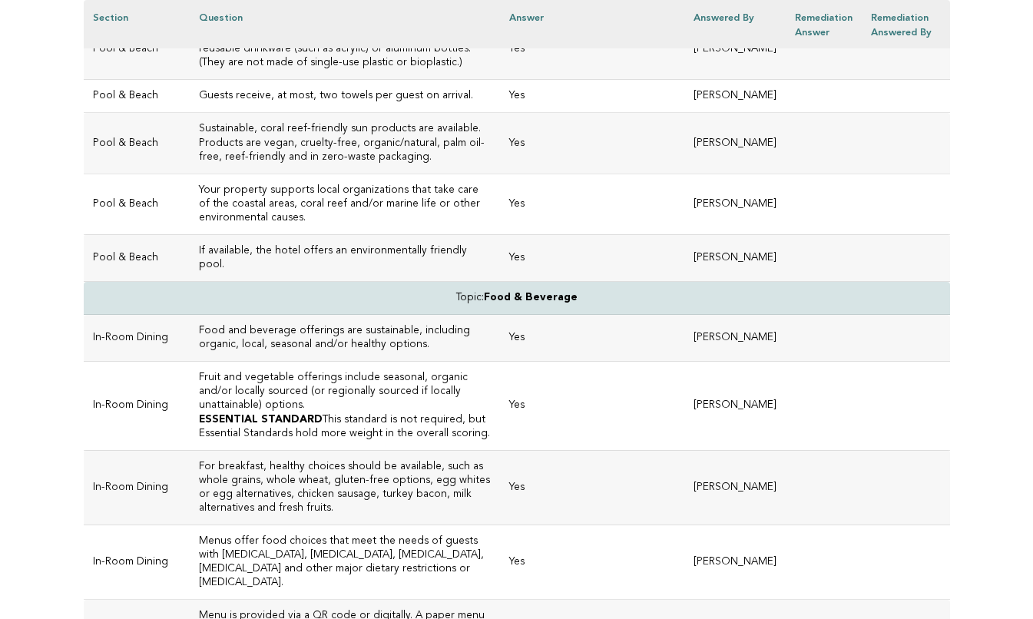
scroll to position [844, 0]
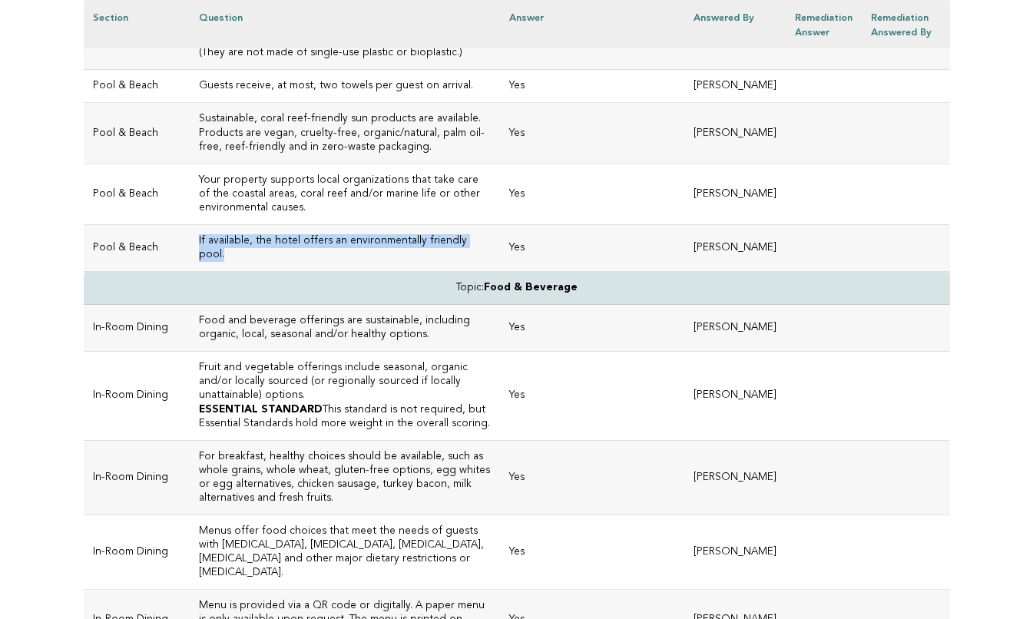
drag, startPoint x: 244, startPoint y: 314, endPoint x: 177, endPoint y: 302, distance: 67.9
click at [190, 271] on td "If available, the hotel offers an environmentally friendly pool." at bounding box center [345, 247] width 310 height 47
copy h3 "If available, the hotel offers an environmentally friendly pool."
click at [500, 352] on td "Yes" at bounding box center [592, 328] width 184 height 47
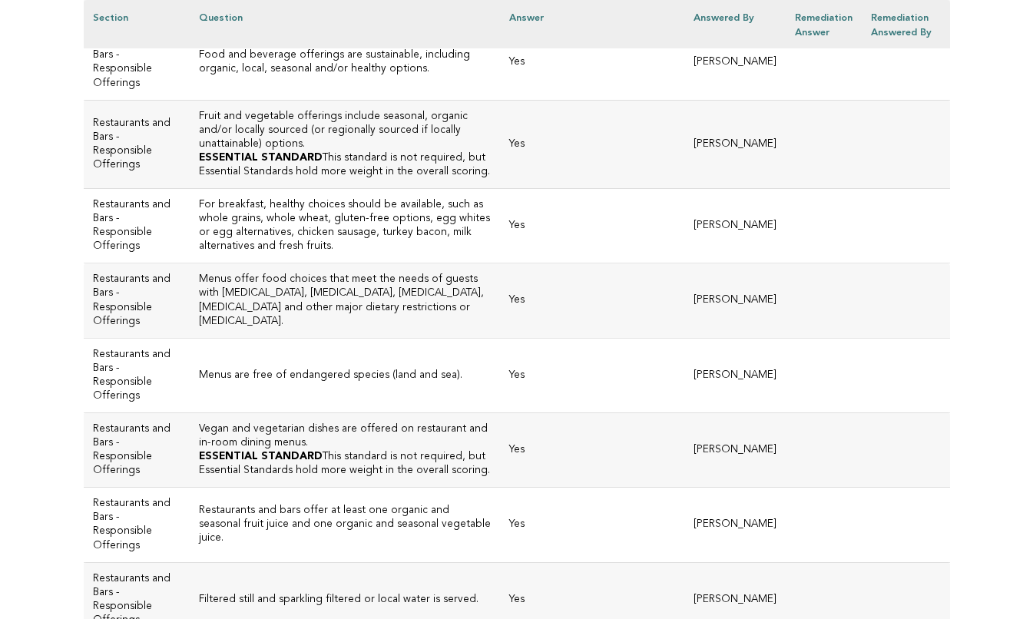
scroll to position [2424, 0]
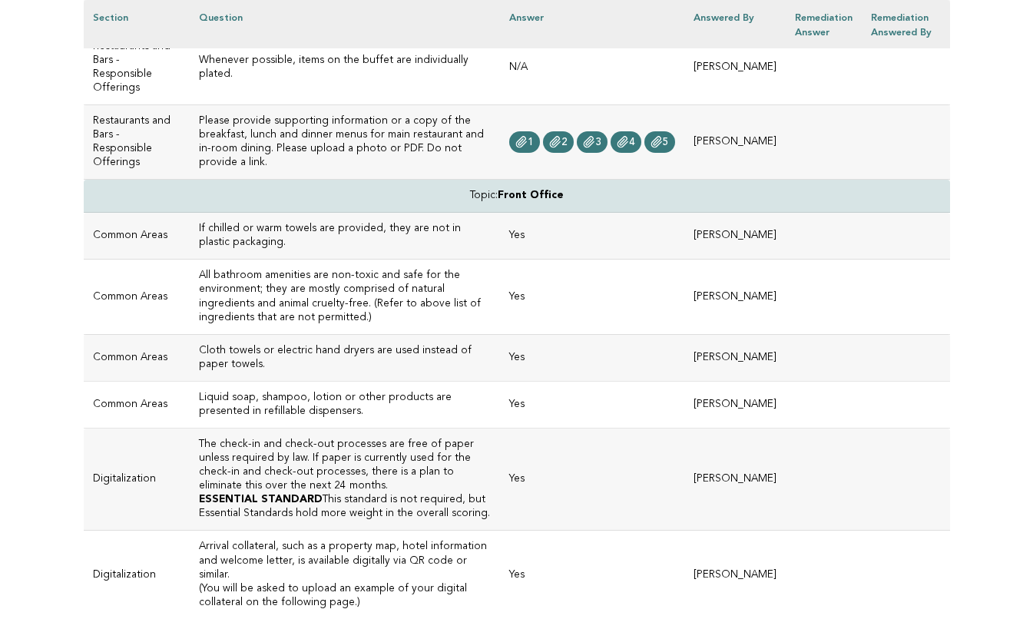
scroll to position [3165, 0]
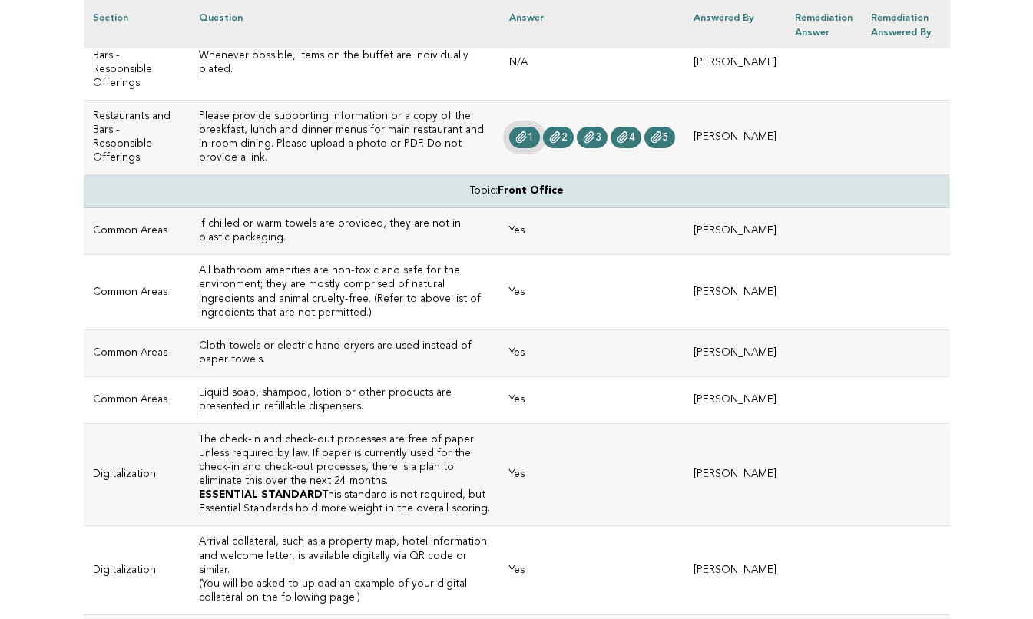
click at [515, 144] on icon at bounding box center [521, 137] width 12 height 12
click at [543, 148] on link "2" at bounding box center [558, 137] width 31 height 21
click at [583, 144] on icon at bounding box center [589, 137] width 12 height 12
click at [629, 143] on span "4" at bounding box center [632, 137] width 6 height 11
click at [663, 143] on span "5" at bounding box center [666, 137] width 6 height 11
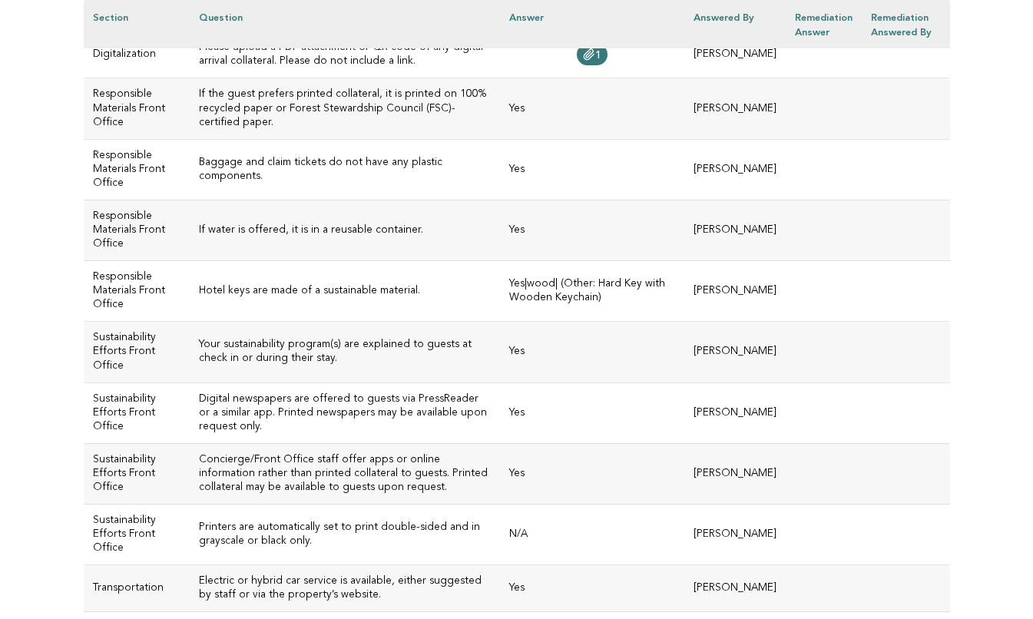
scroll to position [3895, 0]
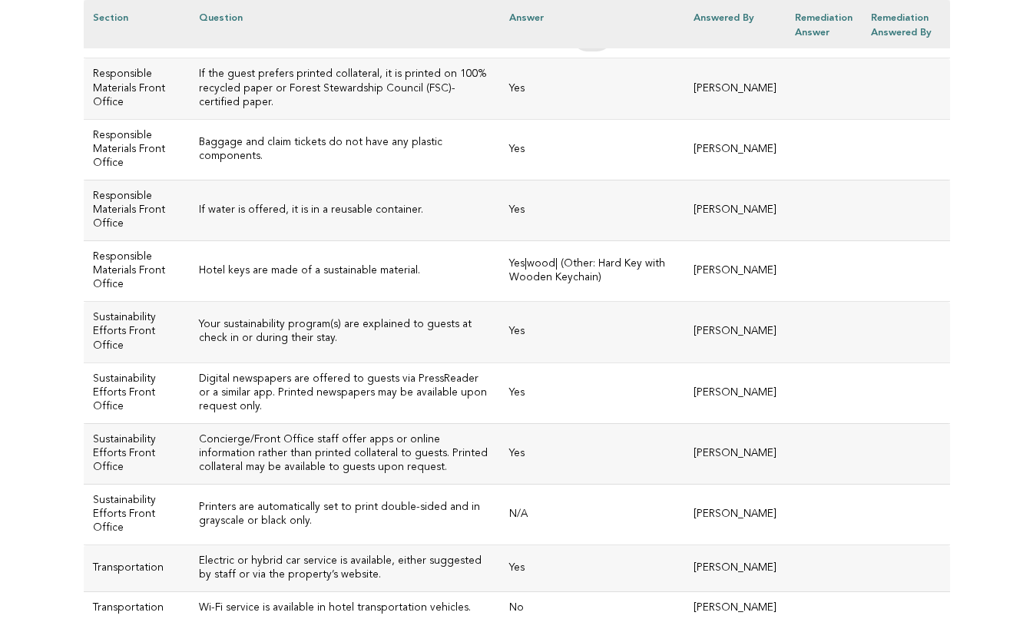
click at [595, 41] on span "1" at bounding box center [598, 35] width 6 height 11
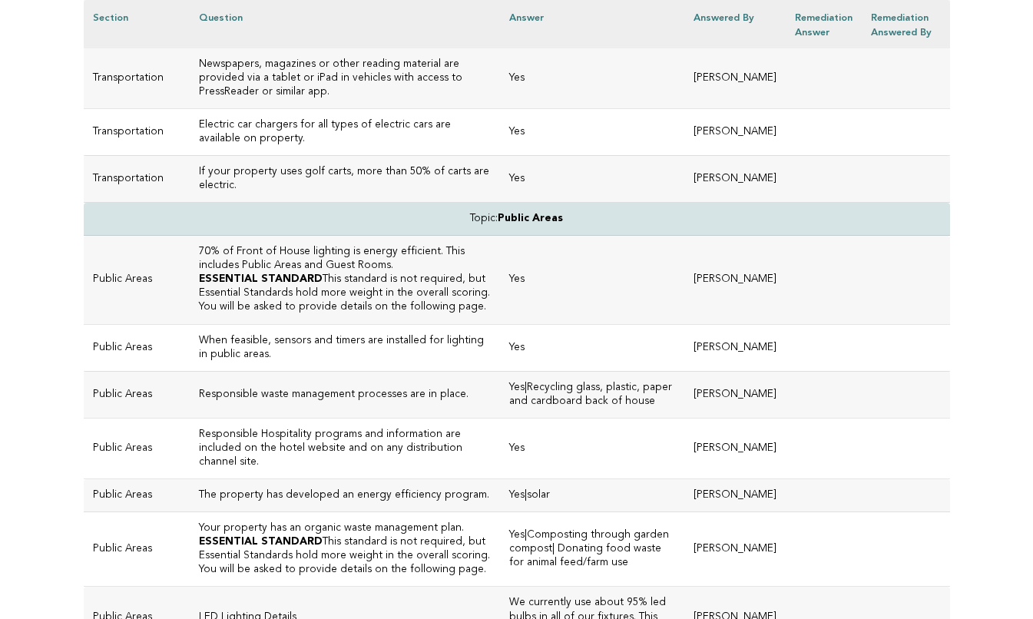
scroll to position [4475, 0]
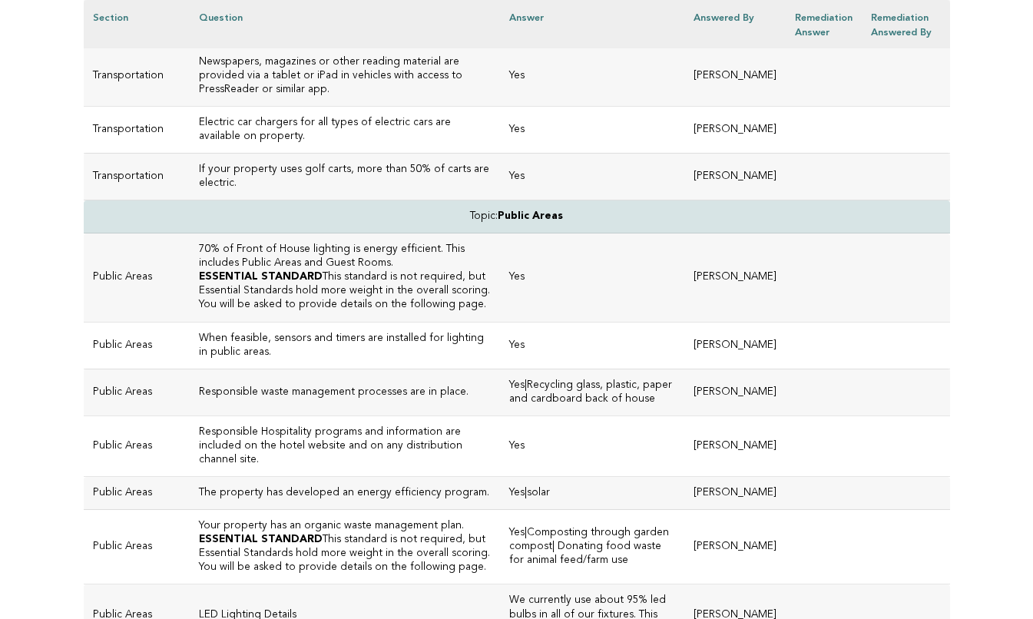
drag, startPoint x: 349, startPoint y: 245, endPoint x: 174, endPoint y: 230, distance: 175.7
copy h3 "Printers are automatically set to print double-sided and in grayscale or black …"
click at [500, 45] on td "No" at bounding box center [592, 28] width 184 height 33
drag, startPoint x: 233, startPoint y: 349, endPoint x: 181, endPoint y: 335, distance: 53.5
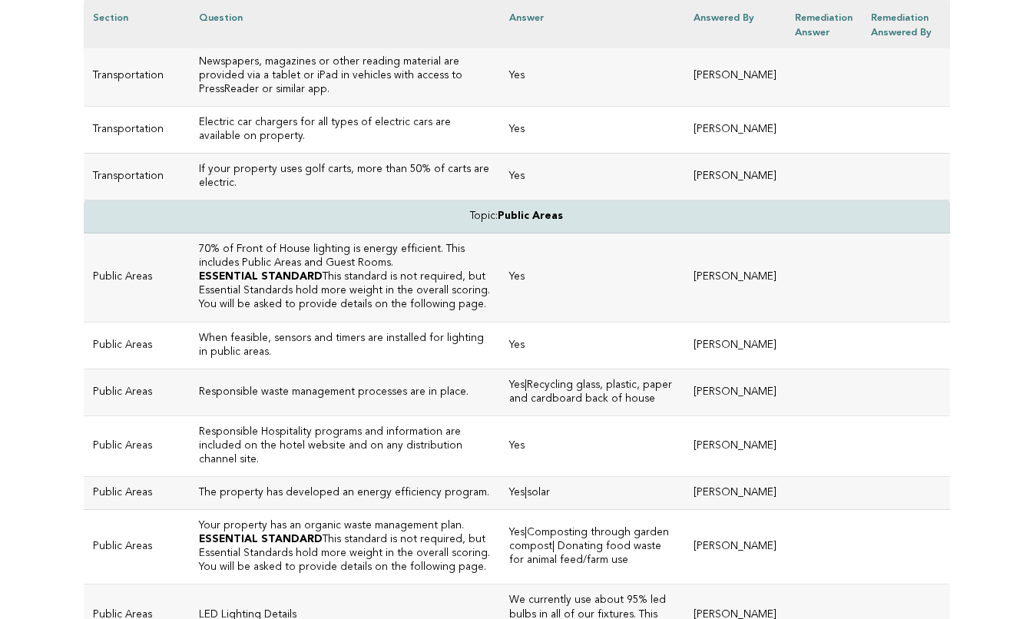
click at [199, 35] on h3 "Wi-Fi service is available in hotel transportation vehicles." at bounding box center [345, 28] width 292 height 14
copy h3 "Wi-Fi service is available in hotel transportation vehicles."
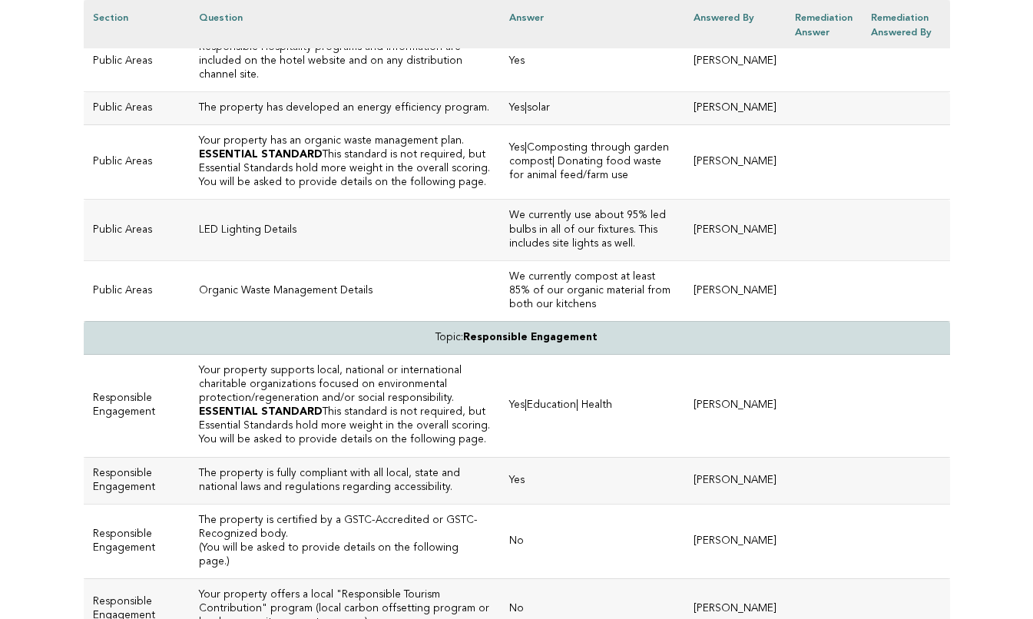
scroll to position [4860, 0]
click at [500, 30] on td "Yes|Recycling glass, plastic, paper and cardboard back of house" at bounding box center [592, 6] width 184 height 47
drag, startPoint x: 217, startPoint y: 384, endPoint x: 177, endPoint y: 372, distance: 41.0
click at [190, 30] on td "Responsible waste management processes are in place." at bounding box center [345, 6] width 310 height 47
copy h3 "Responsible waste management processes are in place."
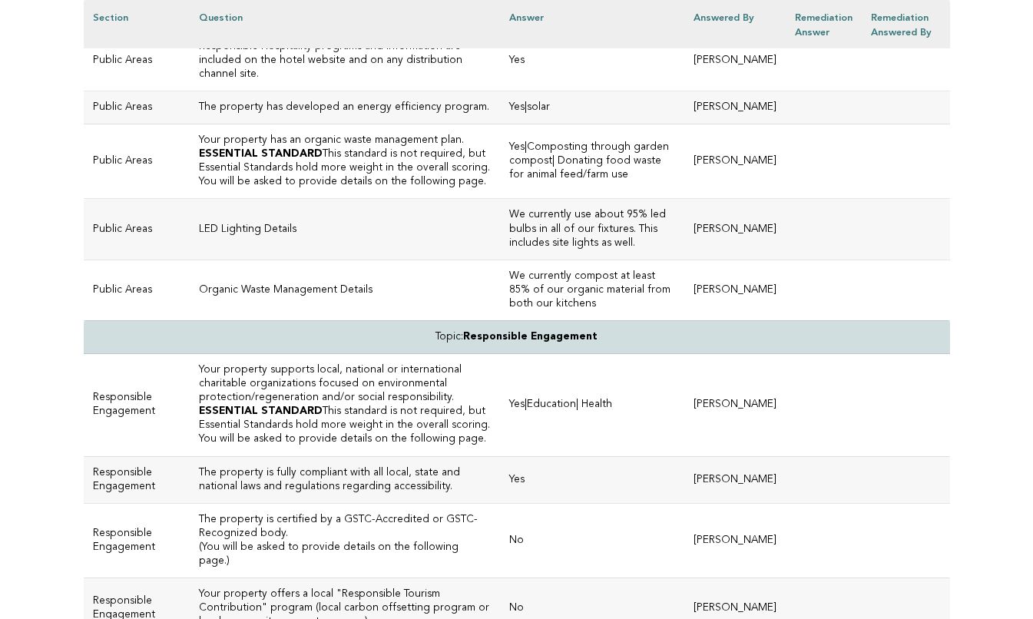
click at [527, 124] on td "Yes|solar" at bounding box center [592, 107] width 184 height 33
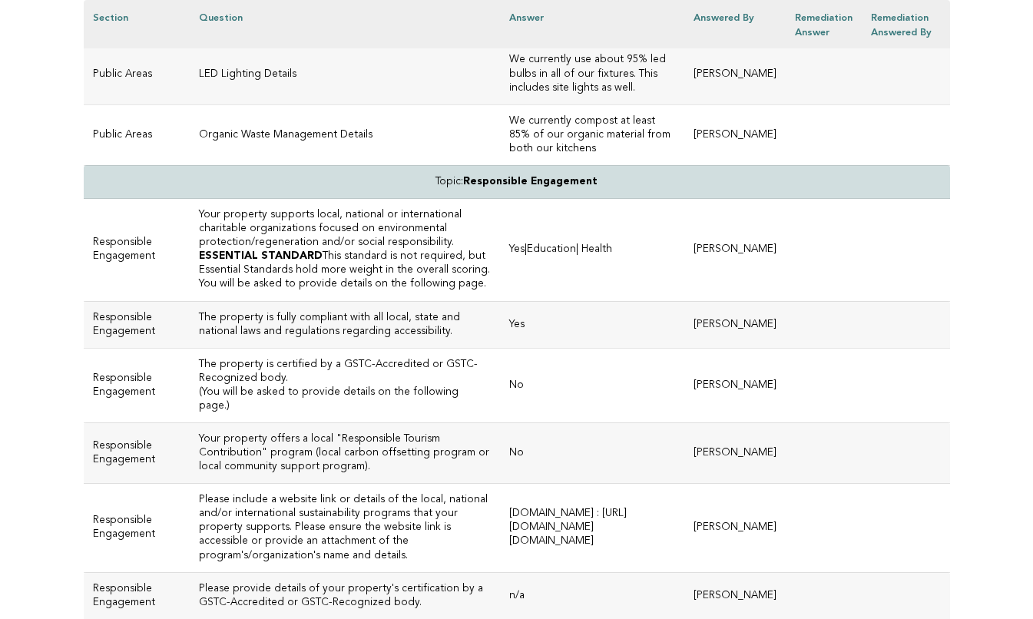
scroll to position [5024, 0]
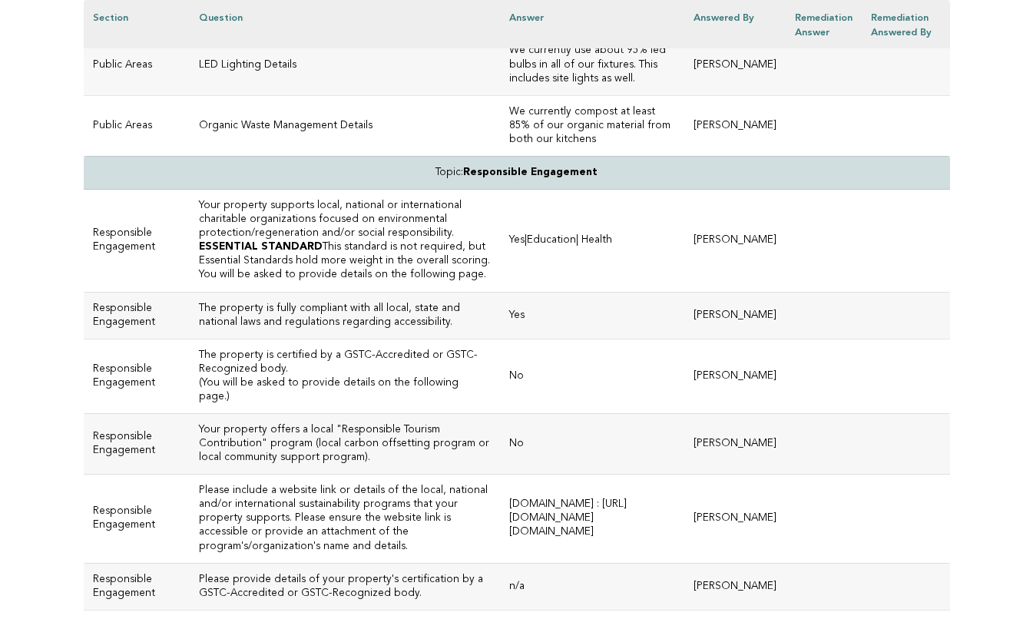
drag, startPoint x: 271, startPoint y: 326, endPoint x: 180, endPoint y: 317, distance: 91.1
copy h3 "The property has developed an energy efficiency program."
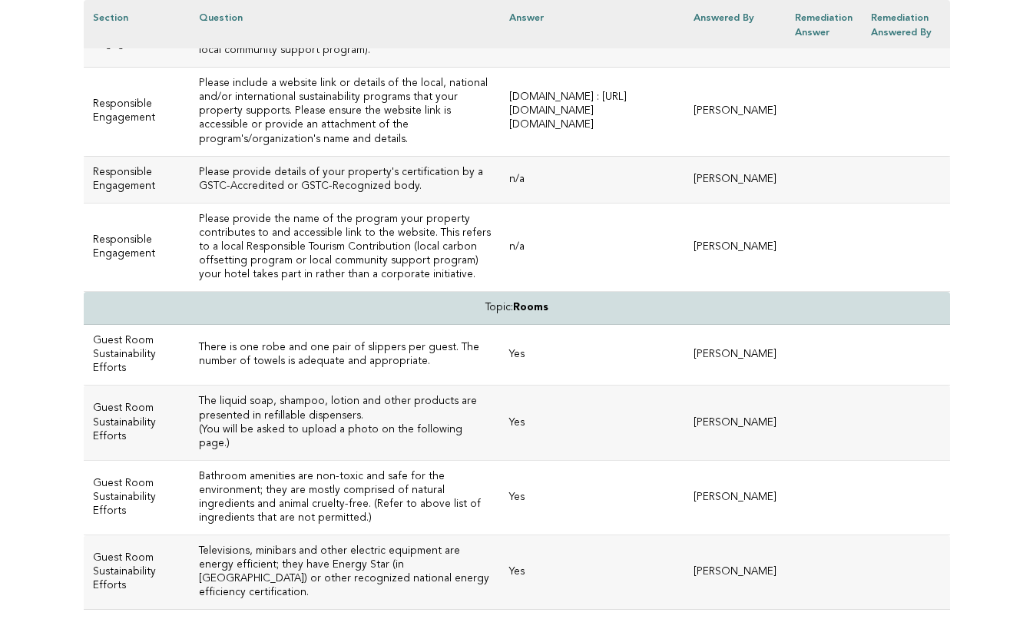
scroll to position [5432, 0]
drag, startPoint x: 350, startPoint y: 120, endPoint x: 180, endPoint y: 124, distance: 170.5
copy p "Organic Waste Management Details"
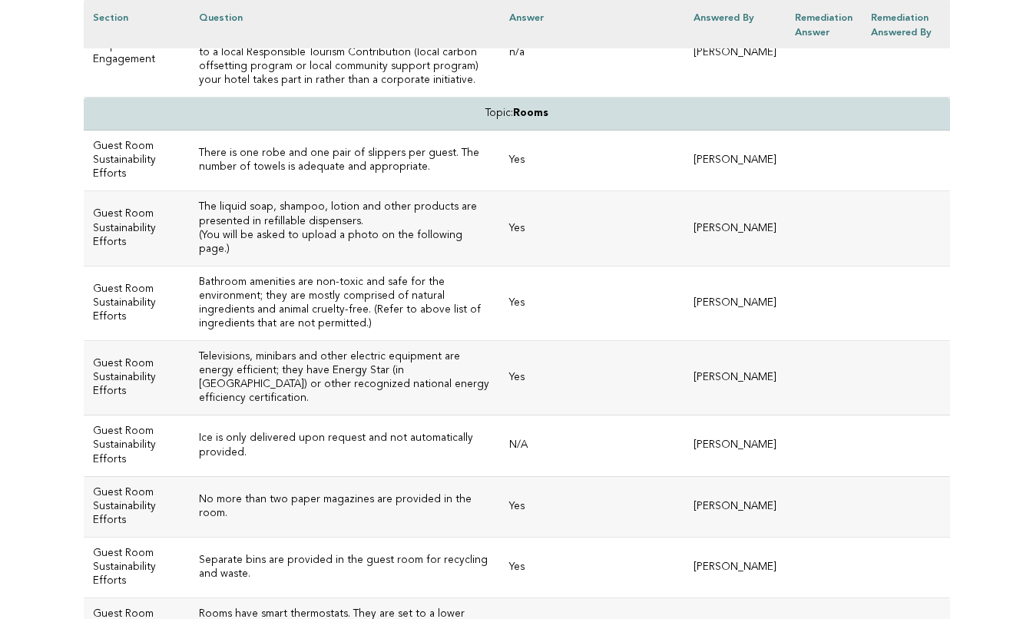
scroll to position [5632, 0]
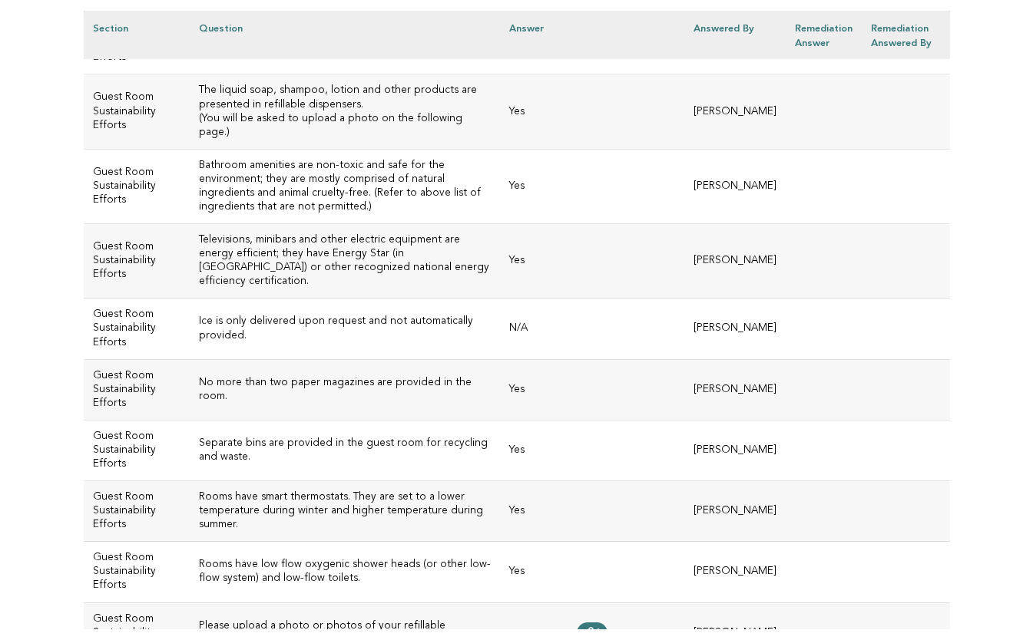
scroll to position [5754, 0]
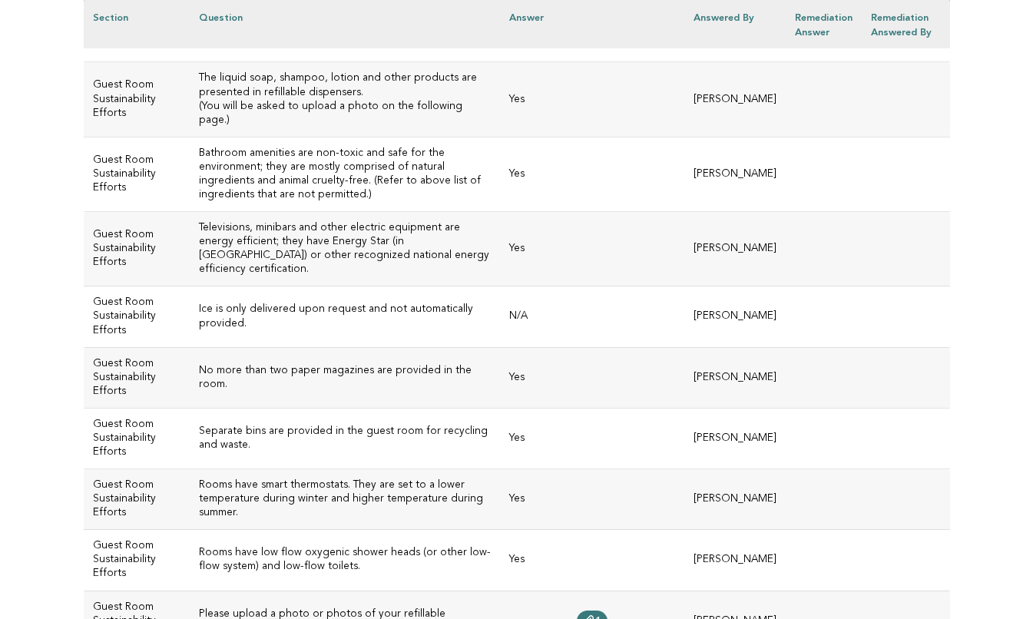
drag, startPoint x: 478, startPoint y: 279, endPoint x: 421, endPoint y: 249, distance: 64.9
copy td "www.mibagents.org : https://sites.google.com/wcsu.net/barnardacademy/BA-Homepage"
drag, startPoint x: 424, startPoint y: 248, endPoint x: 518, endPoint y: 245, distance: 94.5
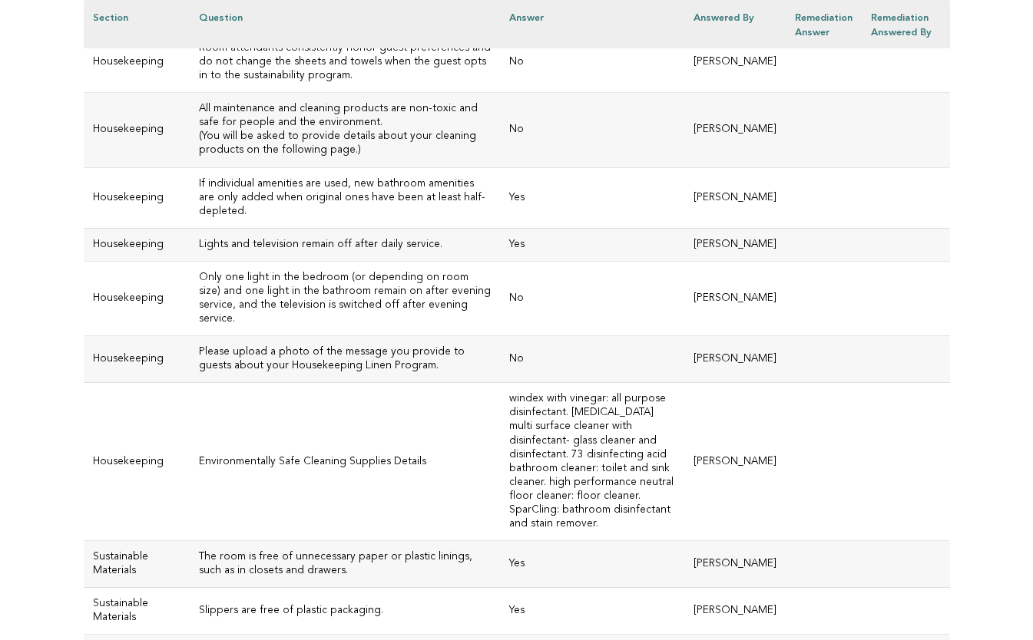
scroll to position [6626, 0]
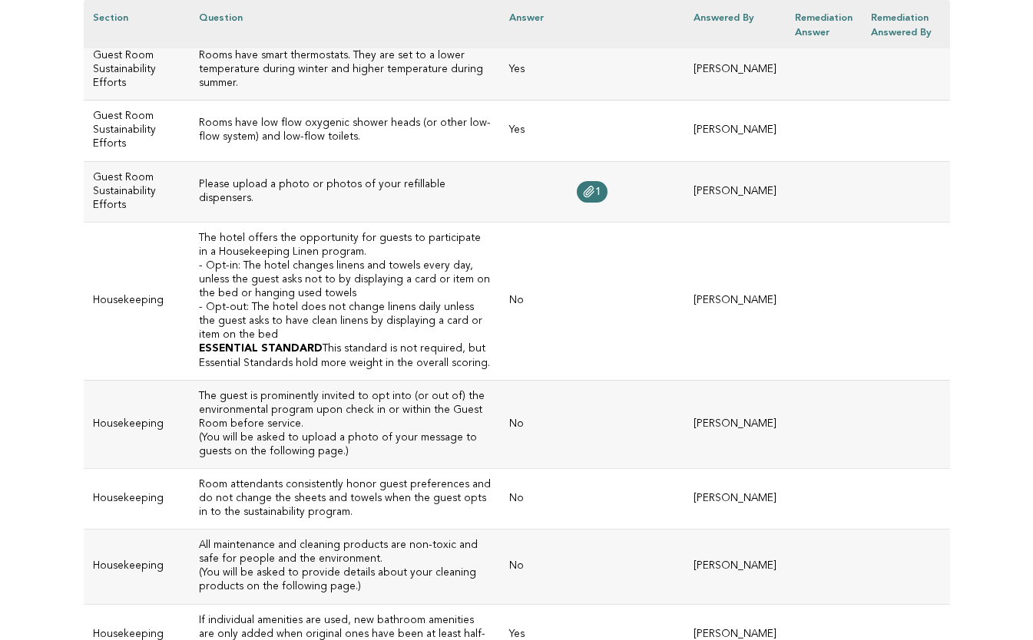
scroll to position [6158, 0]
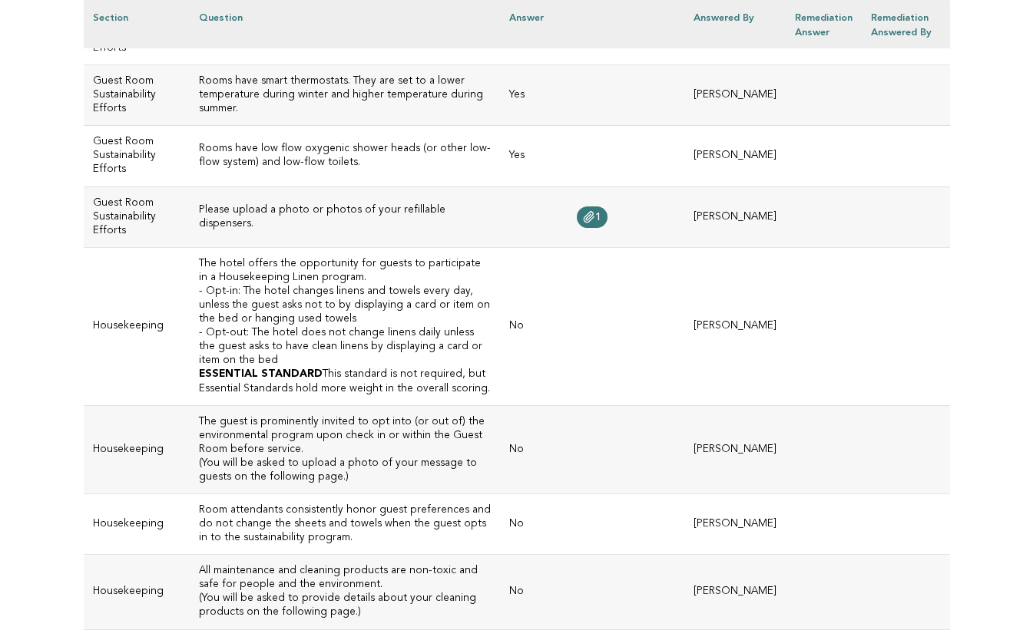
drag, startPoint x: 259, startPoint y: 233, endPoint x: 177, endPoint y: 189, distance: 93.1
drag, startPoint x: 396, startPoint y: 210, endPoint x: 177, endPoint y: 196, distance: 220.1
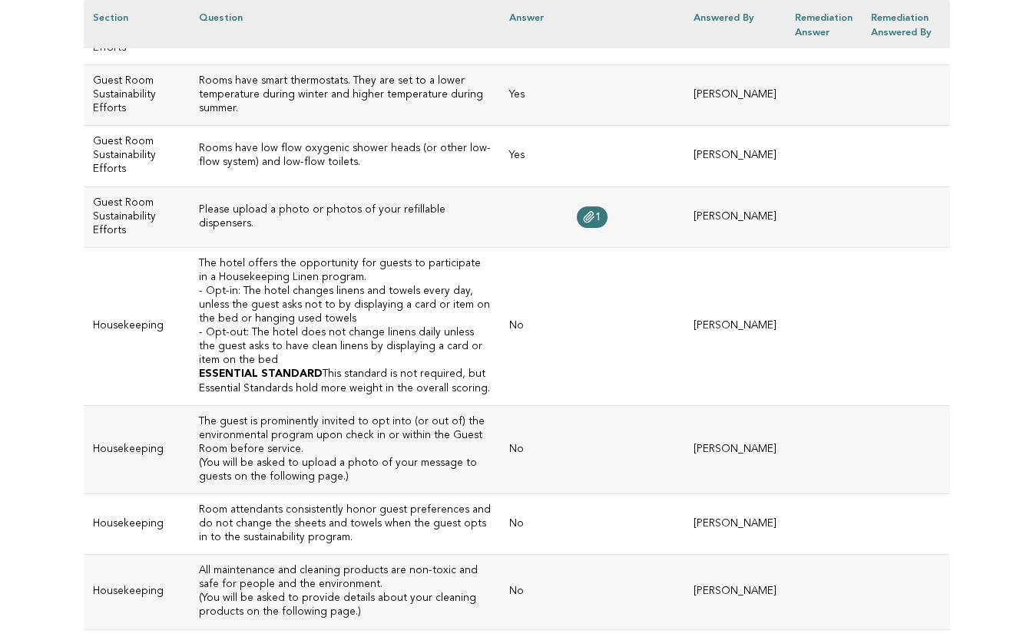
copy h3 "The liquid soap, shampoo, lotion and other products are presented in refillable…"
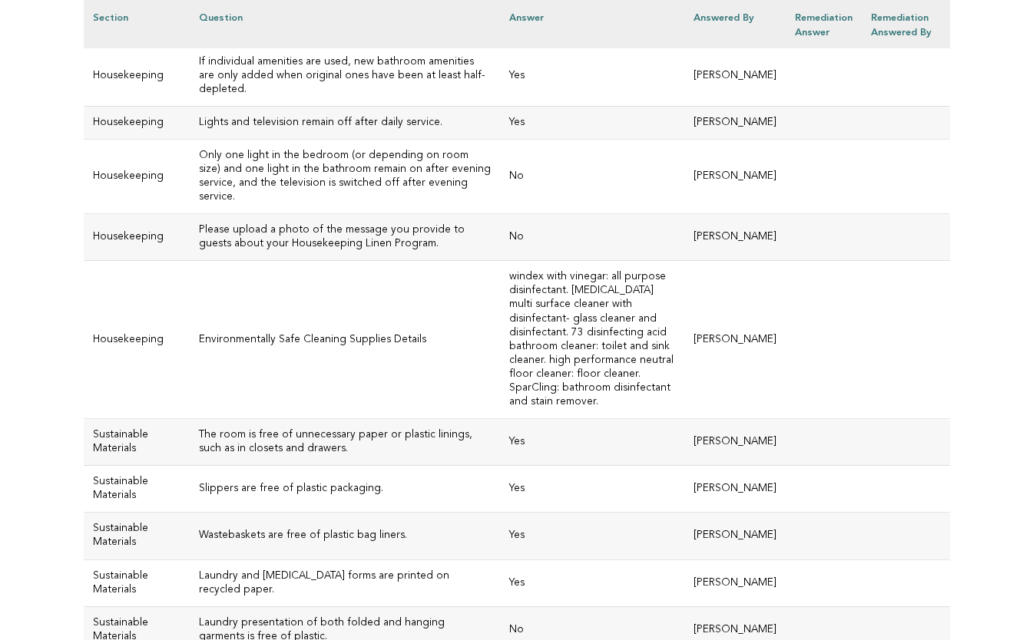
scroll to position [6749, 0]
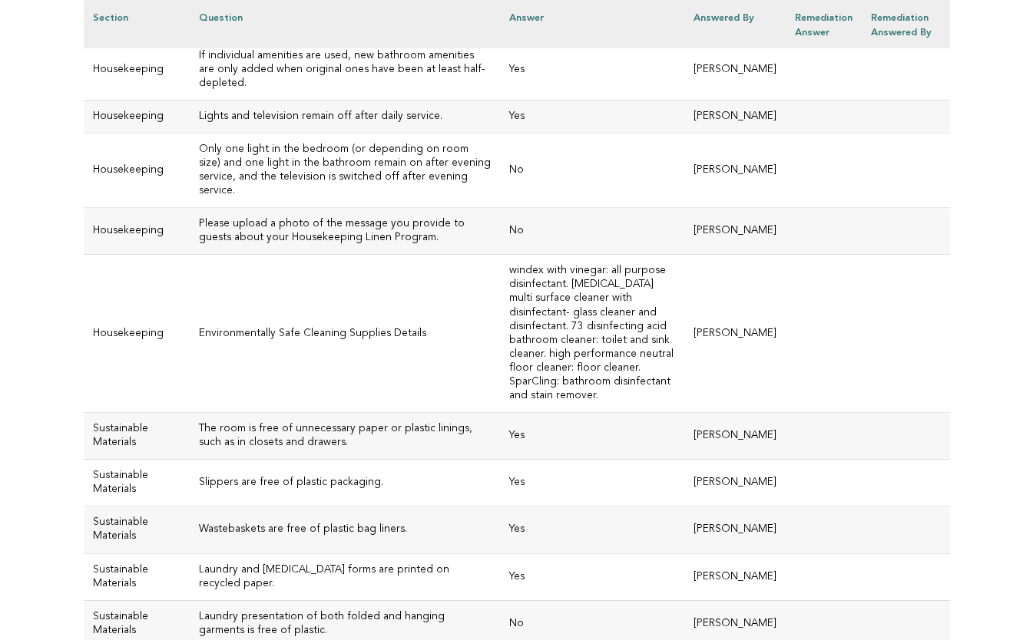
drag, startPoint x: 392, startPoint y: 234, endPoint x: 175, endPoint y: 218, distance: 217.1
copy h3 "The hotel offers the opportunity for guests to participate in a Housekeeping Li…"
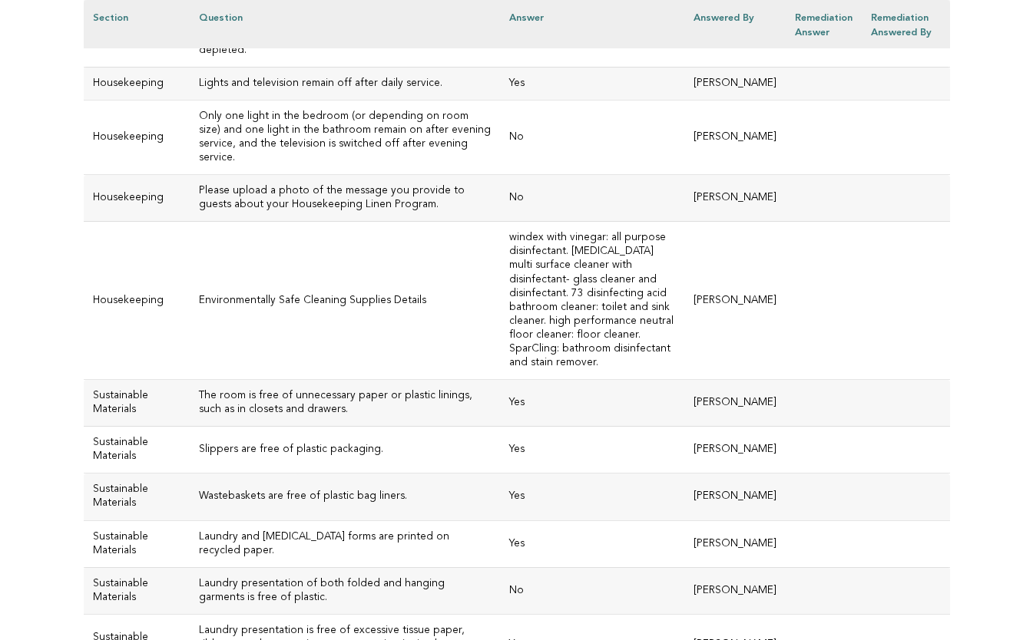
scroll to position [6773, 0]
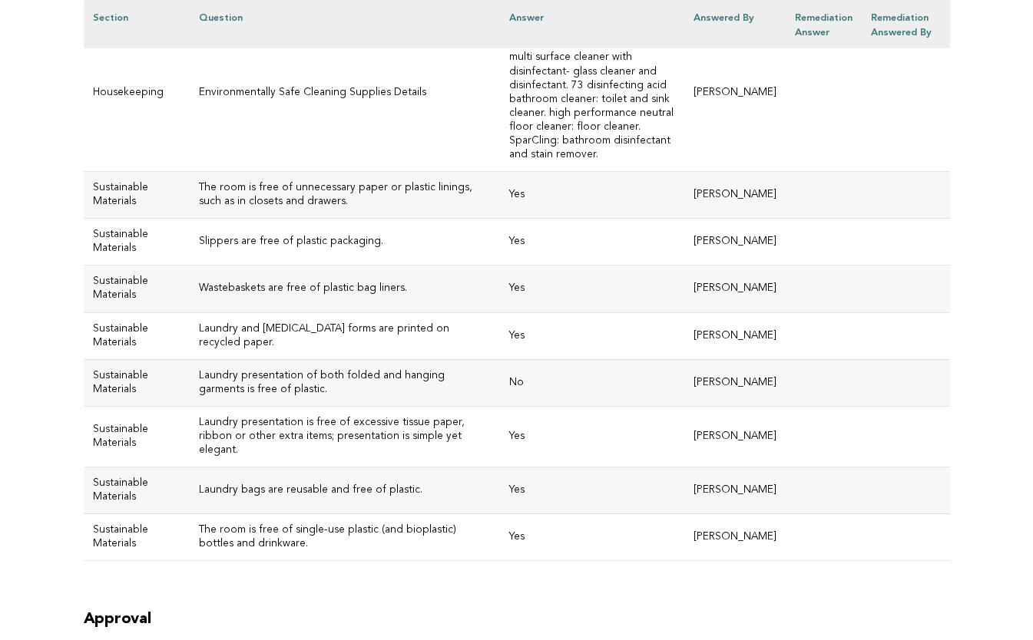
scroll to position [7000, 0]
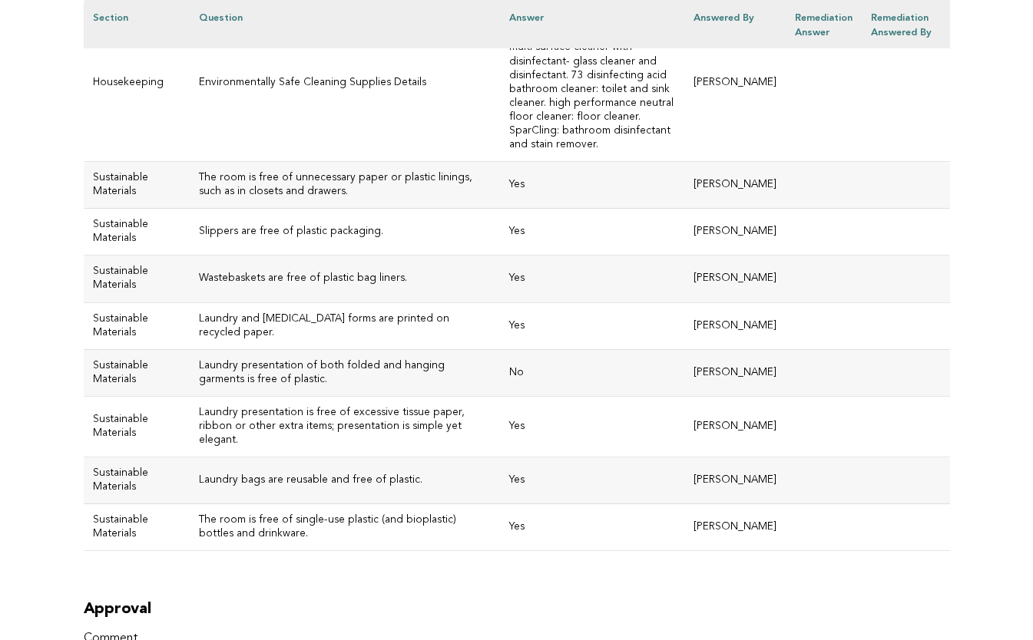
drag, startPoint x: 401, startPoint y: 331, endPoint x: 180, endPoint y: 316, distance: 221.6
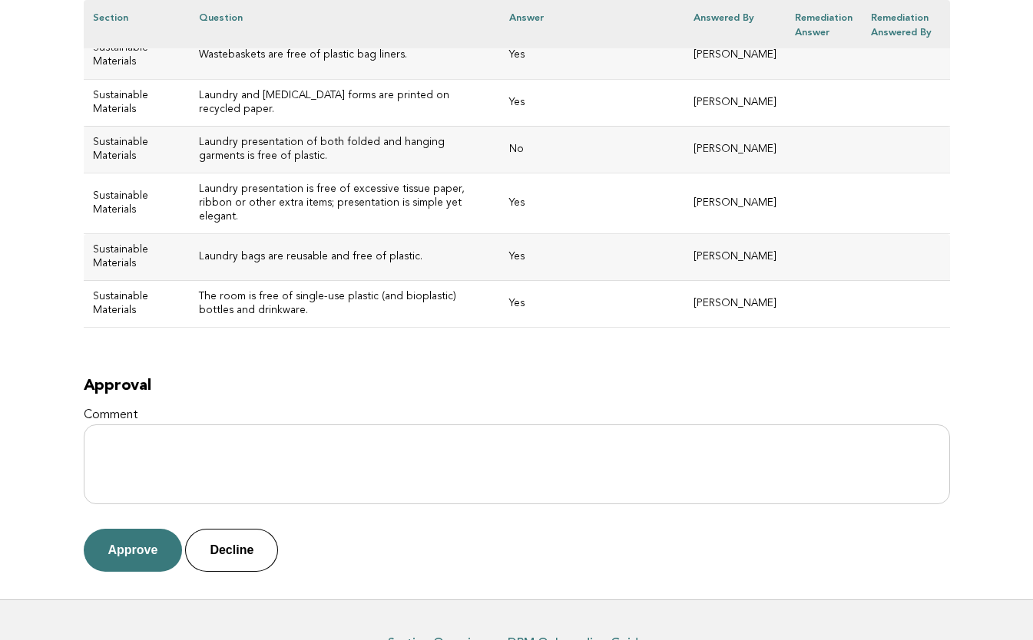
scroll to position [7224, 0]
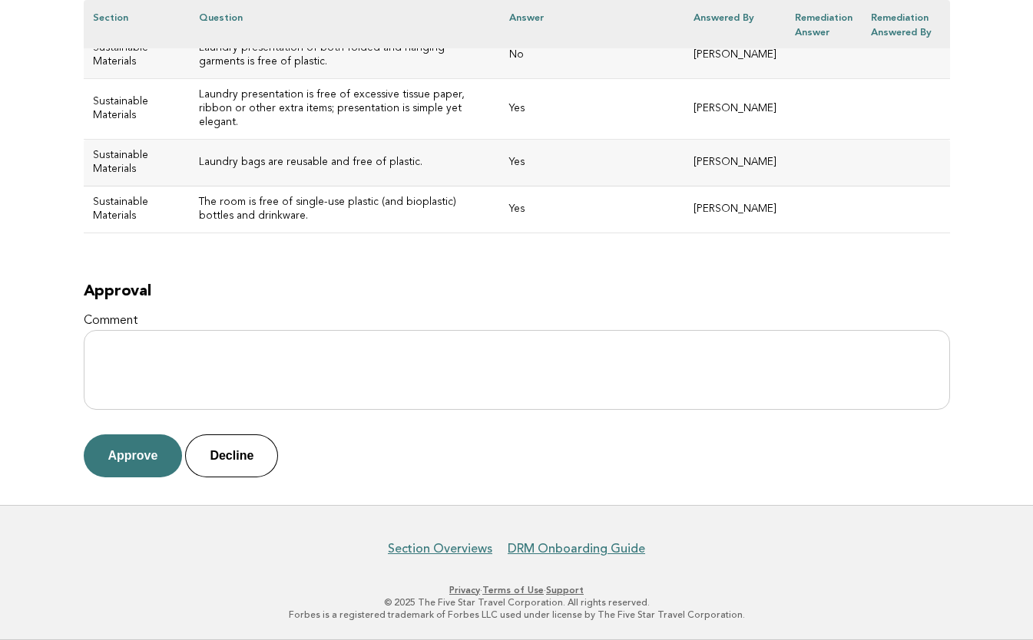
scroll to position [7351, 0]
drag, startPoint x: 249, startPoint y: 250, endPoint x: 175, endPoint y: 220, distance: 79.6
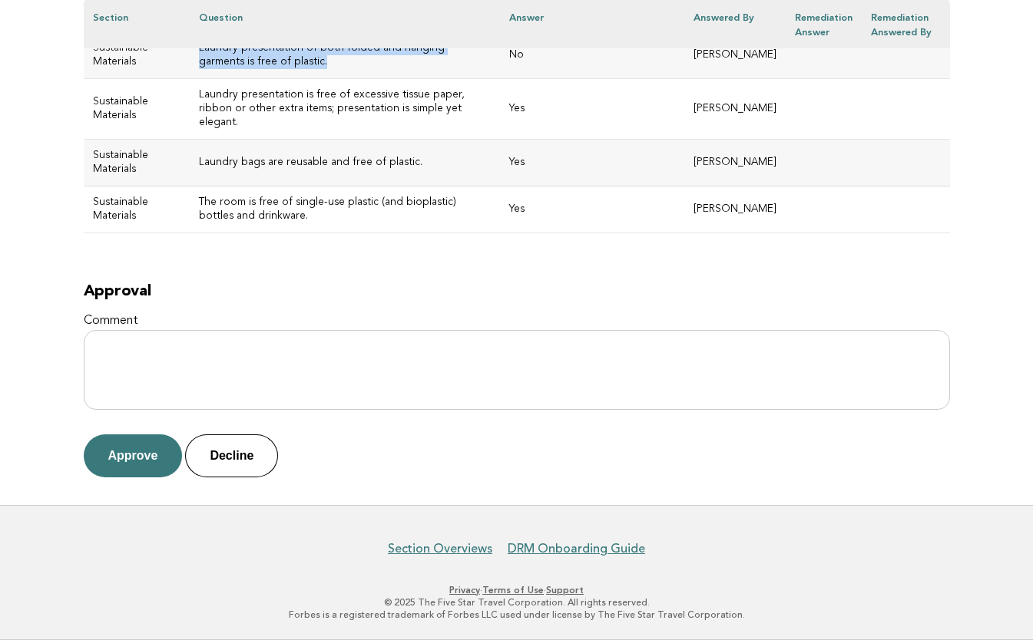
drag, startPoint x: 362, startPoint y: 303, endPoint x: 179, endPoint y: 287, distance: 184.2
click at [199, 69] on h3 "Laundry presentation of both folded and hanging garments is free of plastic." at bounding box center [345, 55] width 292 height 28
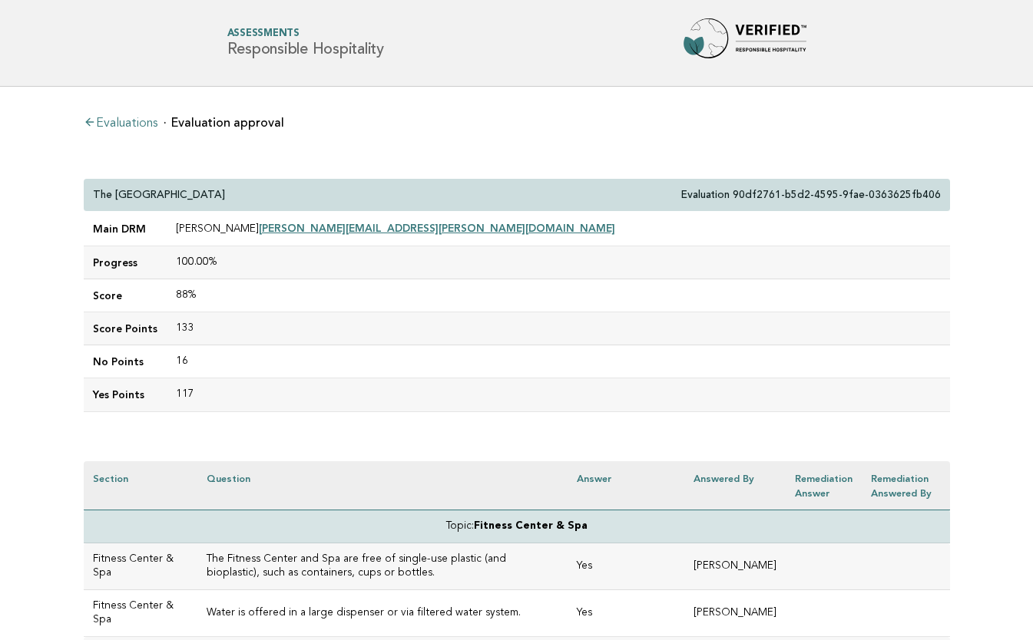
drag, startPoint x: 403, startPoint y: 224, endPoint x: 231, endPoint y: 228, distance: 172.0
click at [231, 228] on td "Archie Chen archie.chen@fullertonhotels.com" at bounding box center [558, 229] width 783 height 35
copy td "archie.chen@fullertonhotels.com"
click at [288, 274] on td "100.00%" at bounding box center [558, 262] width 783 height 33
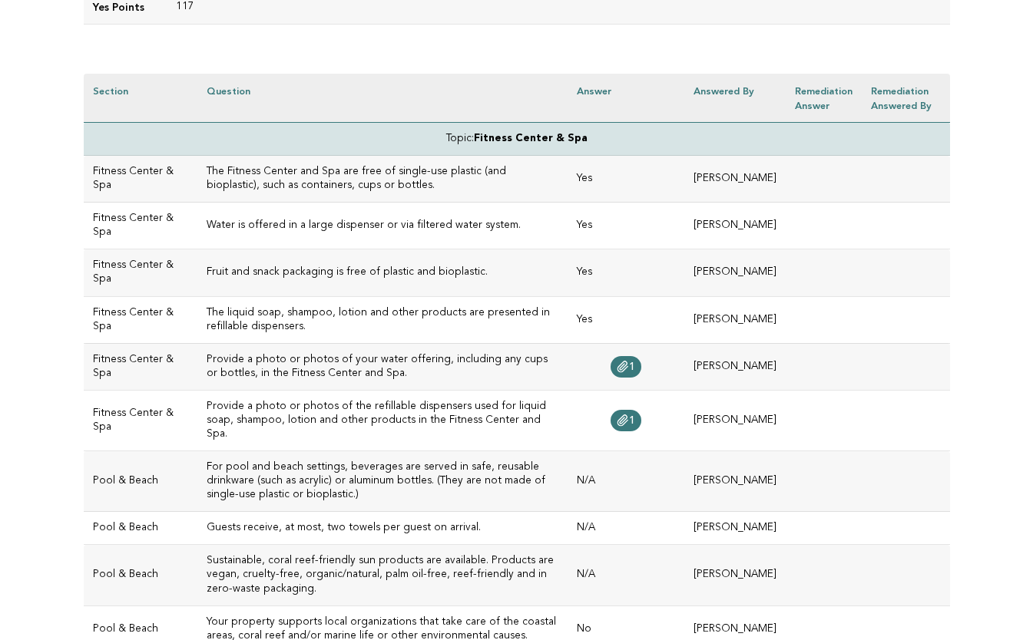
scroll to position [397, 0]
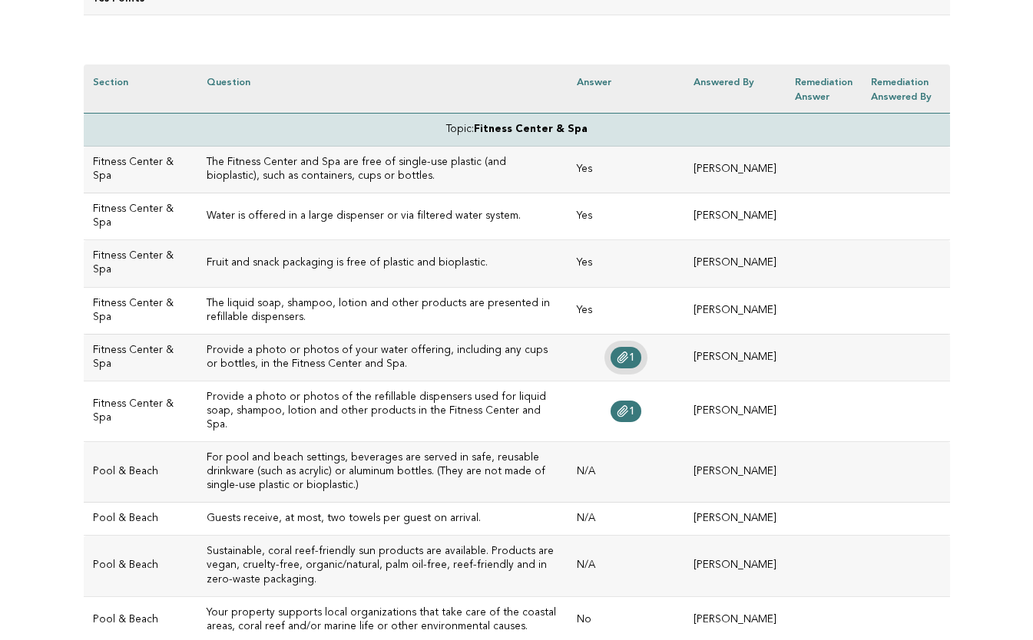
click at [610, 347] on link "1" at bounding box center [625, 357] width 31 height 21
click at [617, 408] on icon at bounding box center [623, 411] width 12 height 12
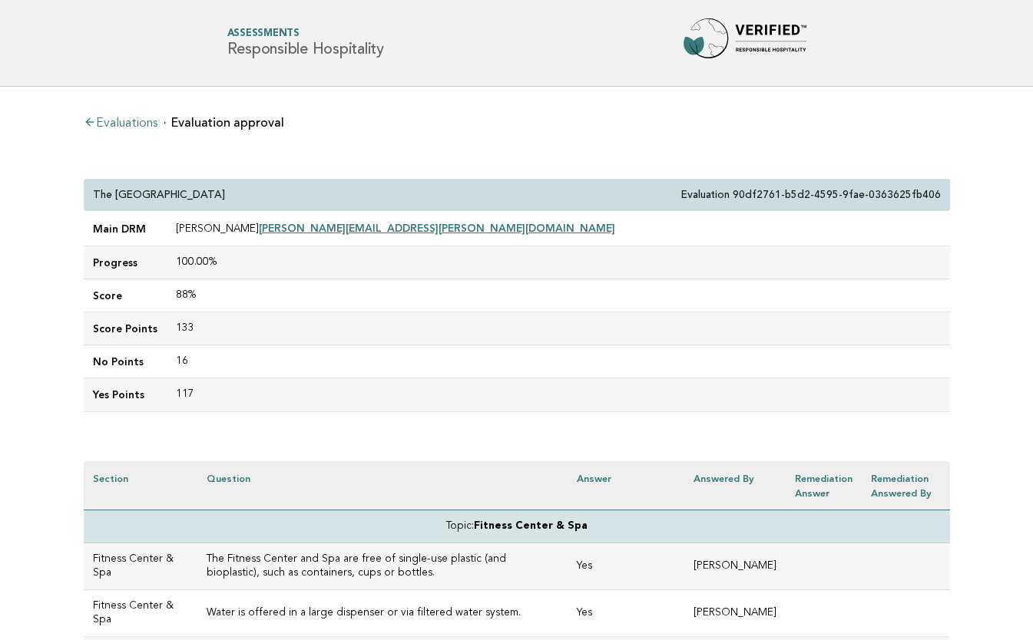
scroll to position [0, 0]
drag, startPoint x: 233, startPoint y: 193, endPoint x: 77, endPoint y: 192, distance: 156.6
copy p "The Fullerton Hotel Sydney"
click at [362, 326] on td "133" at bounding box center [558, 328] width 783 height 33
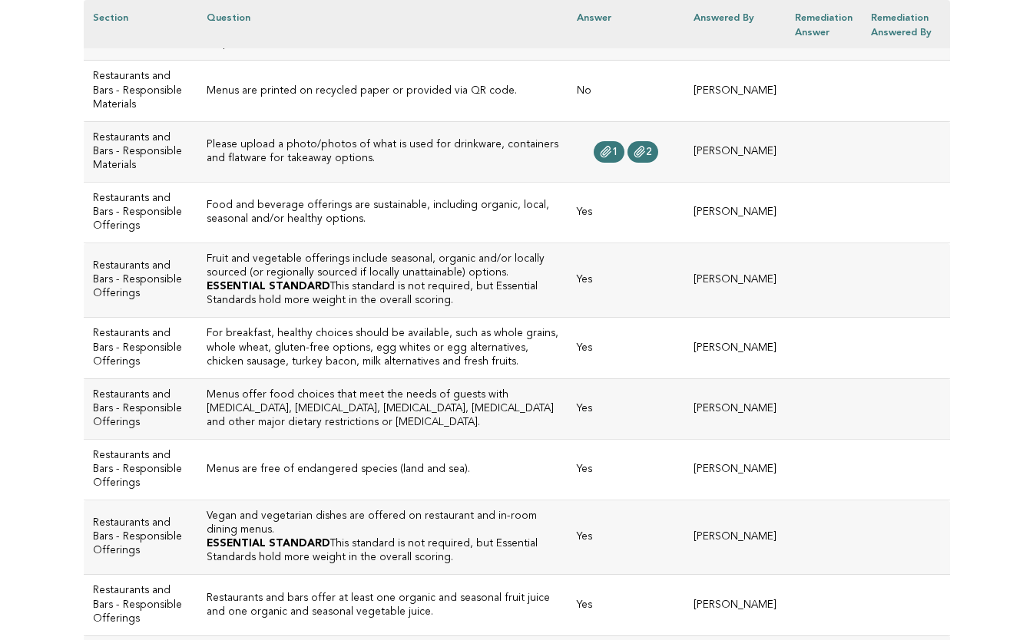
scroll to position [2002, 0]
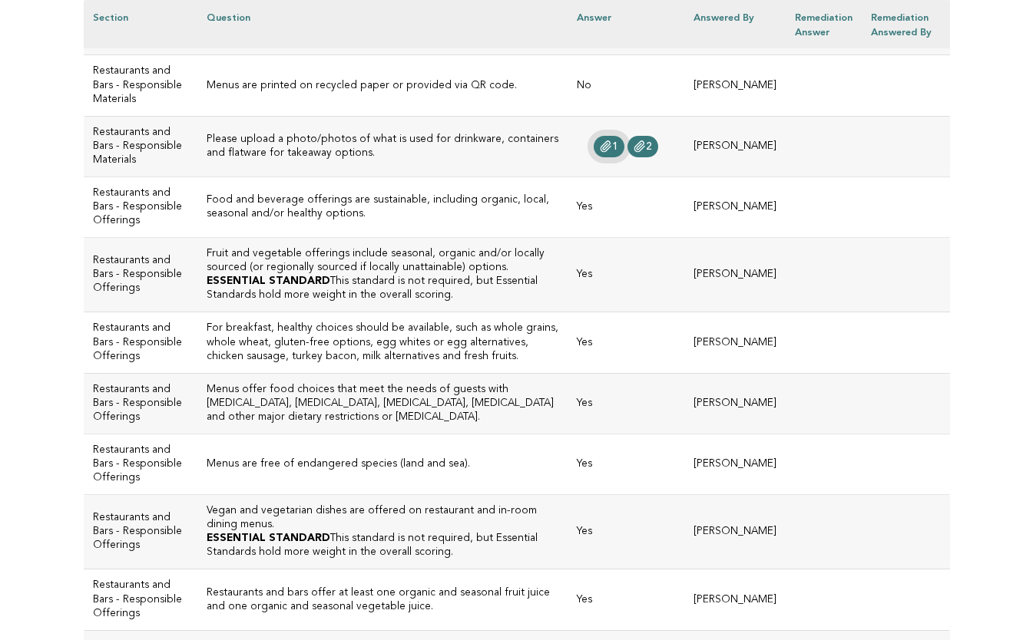
click at [600, 153] on icon at bounding box center [606, 147] width 12 height 12
click at [633, 153] on icon at bounding box center [639, 147] width 12 height 12
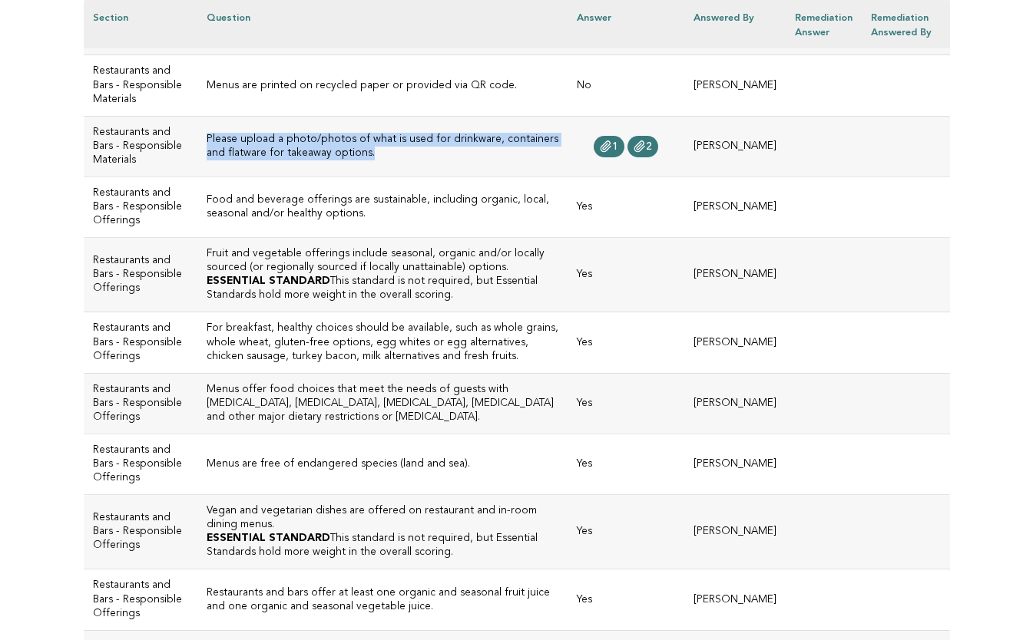
drag, startPoint x: 405, startPoint y: 332, endPoint x: 175, endPoint y: 322, distance: 229.8
click at [197, 177] on td "Please upload a photo/photos of what is used for drinkware, containers and flat…" at bounding box center [382, 146] width 371 height 61
copy h3 "Please upload a photo/photos of what is used for drinkware, containers and flat…"
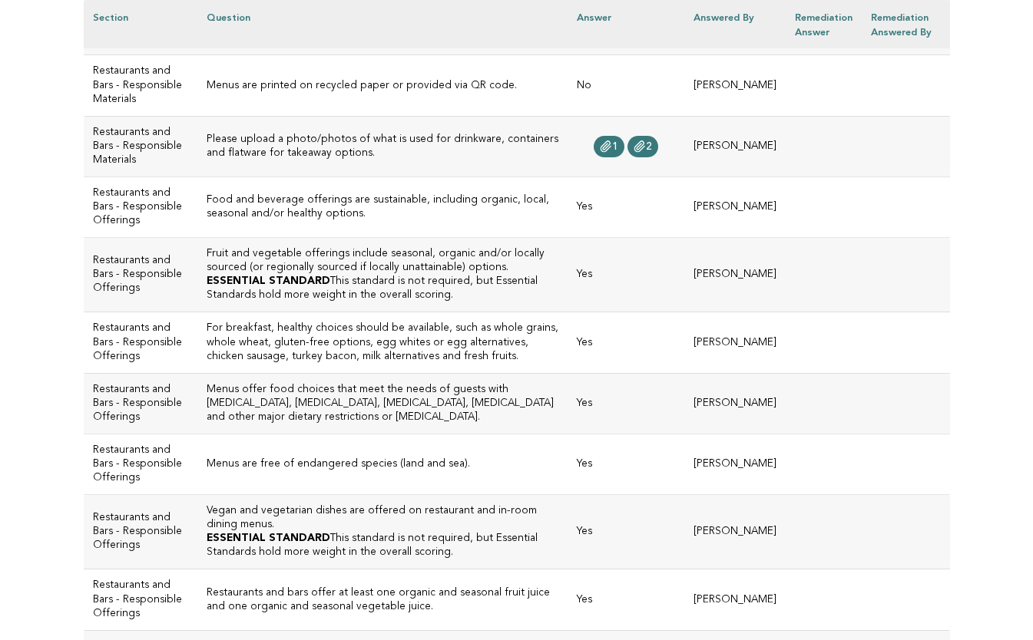
click at [344, 237] on td "Food and beverage offerings are sustainable, including organic, local, seasonal…" at bounding box center [382, 207] width 371 height 61
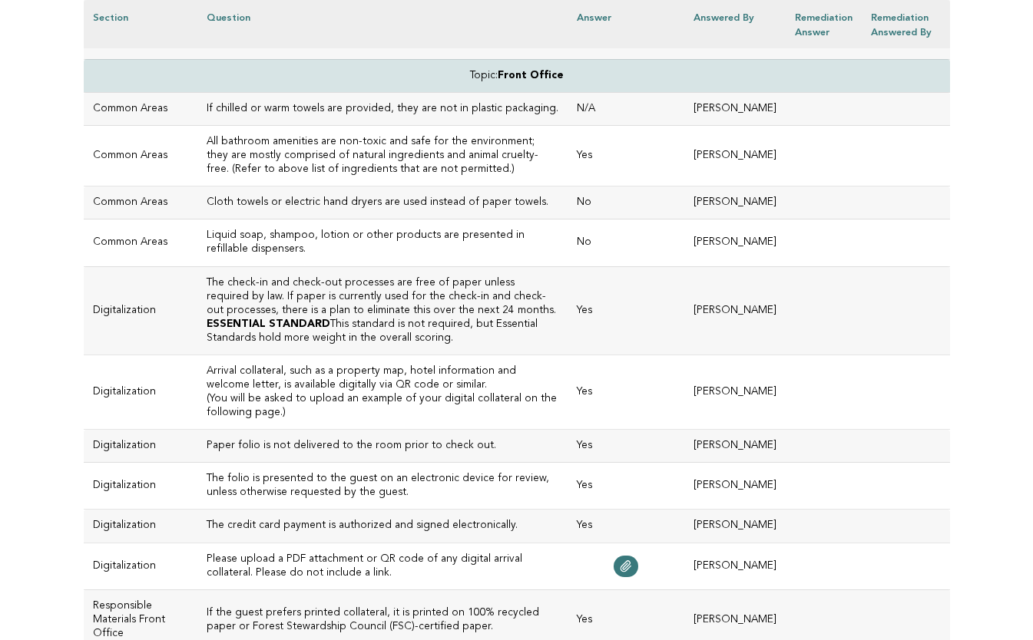
scroll to position [2904, 0]
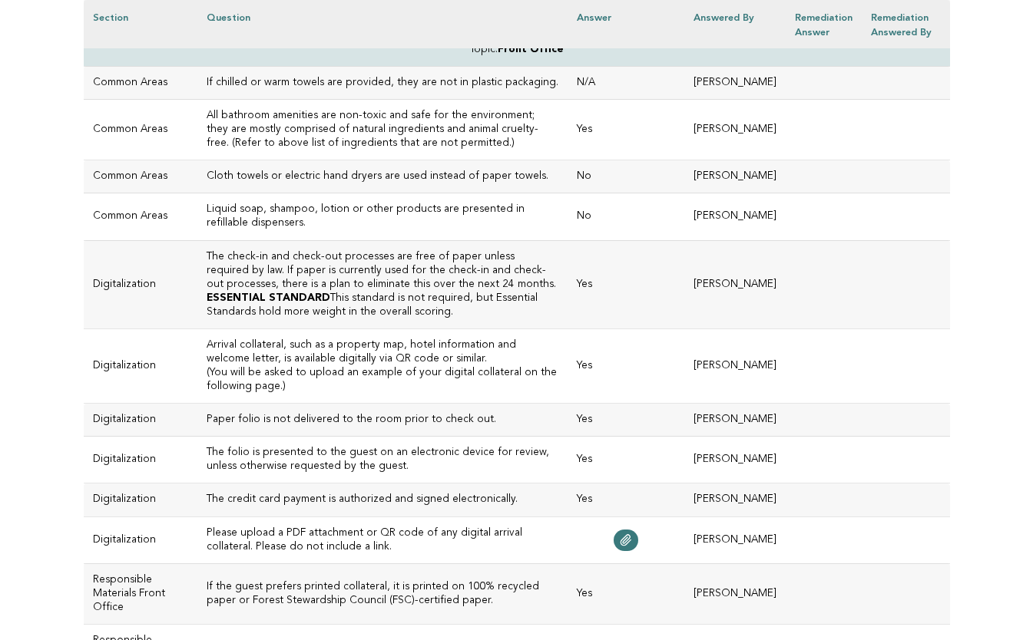
click at [583, 9] on icon at bounding box center [589, 3] width 12 height 12
click at [336, 160] on td "All bathroom amenities are non-toxic and safe for the environment; they are mos…" at bounding box center [382, 130] width 371 height 61
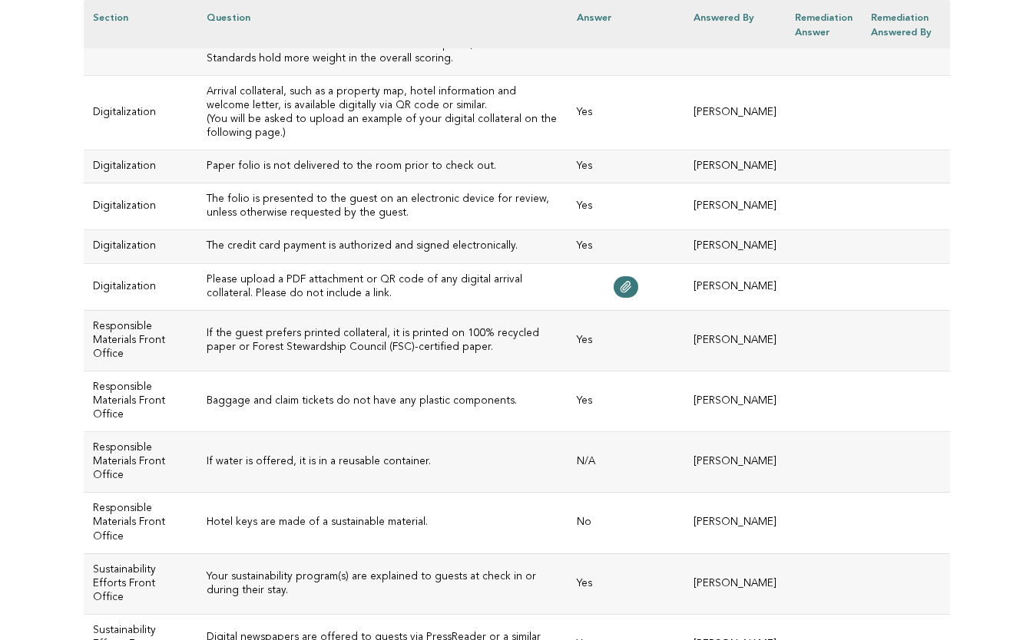
scroll to position [3158, 0]
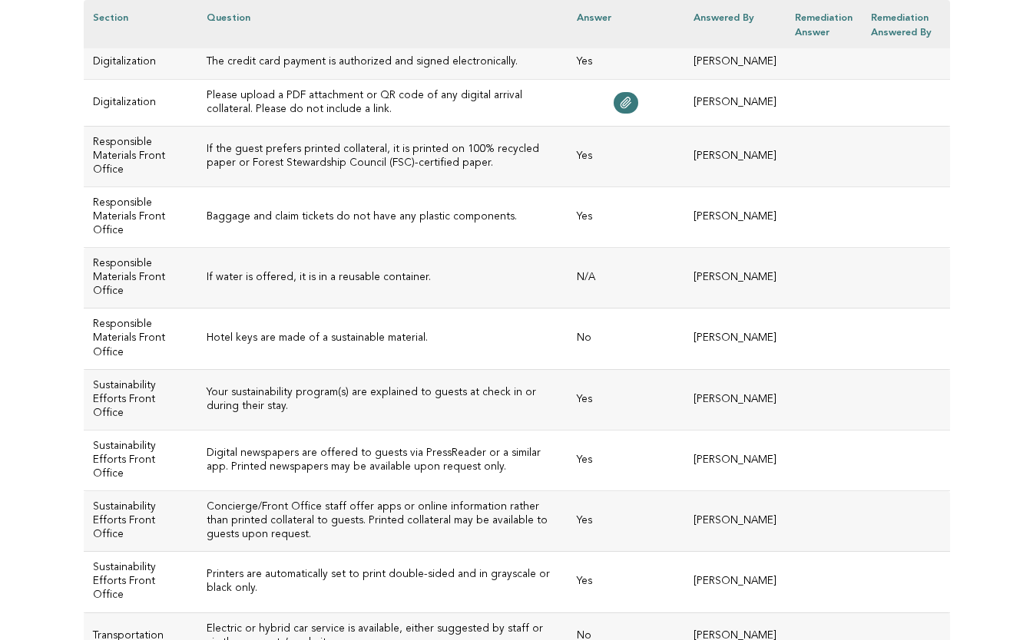
scroll to position [3341, 0]
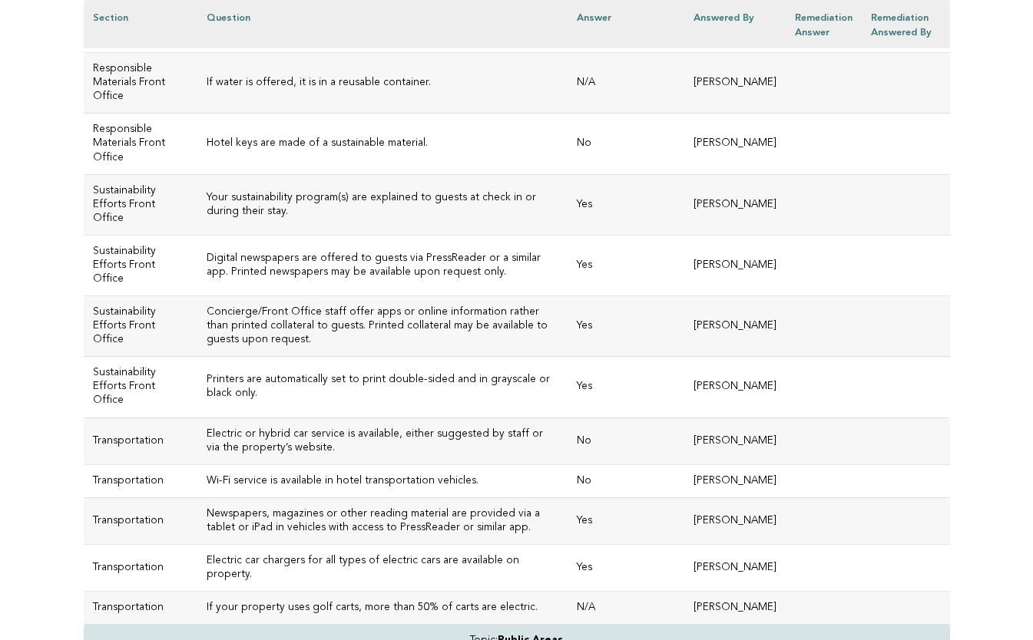
scroll to position [3540, 0]
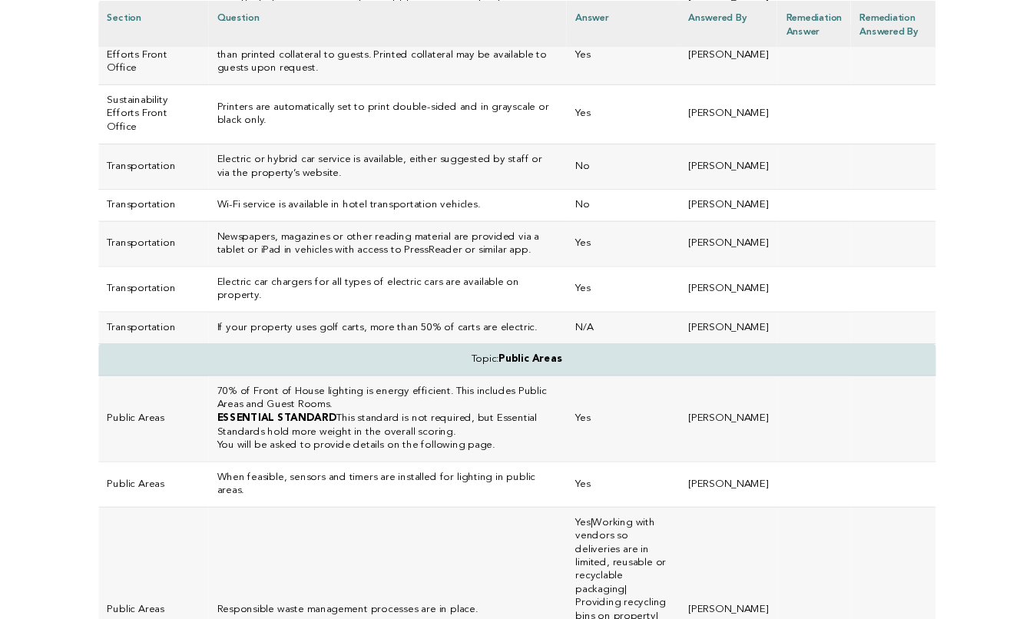
scroll to position [3807, 0]
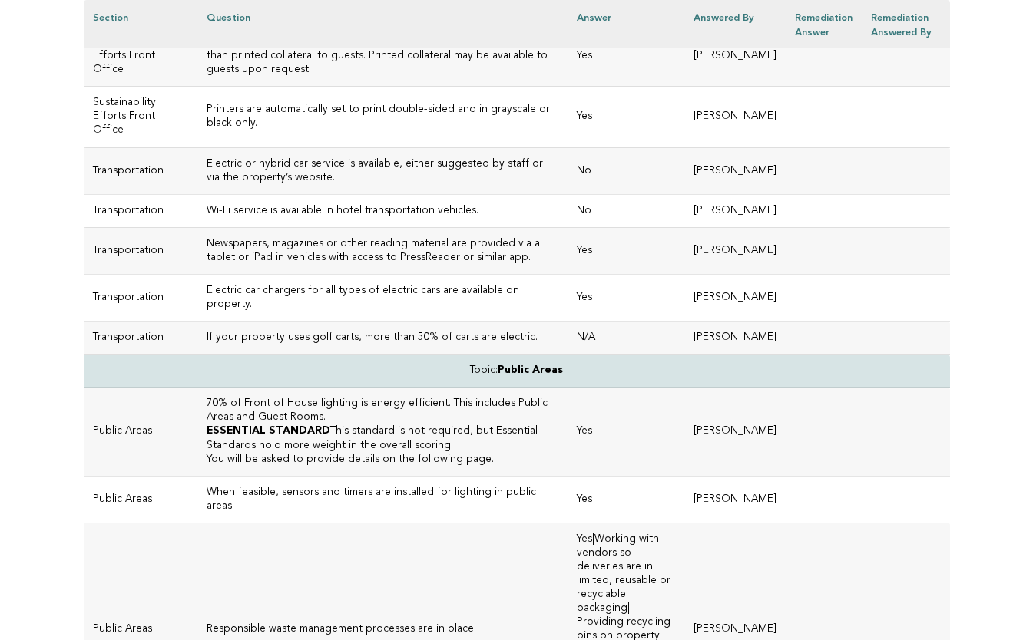
drag, startPoint x: 397, startPoint y: 279, endPoint x: 174, endPoint y: 276, distance: 223.4
copy h3 "Hotel keys are made of a sustainable material."
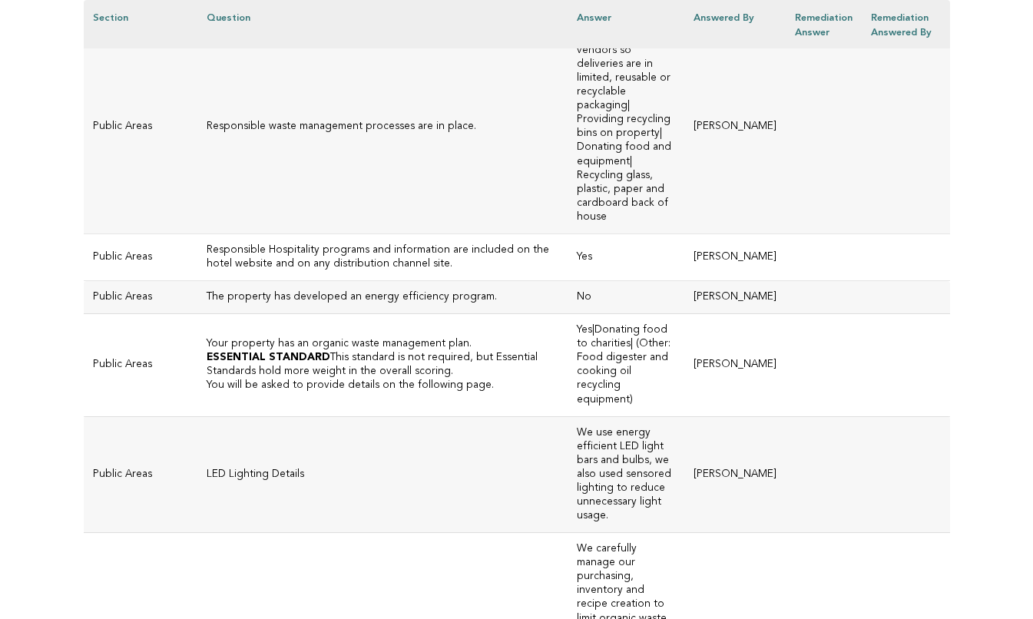
scroll to position [4312, 0]
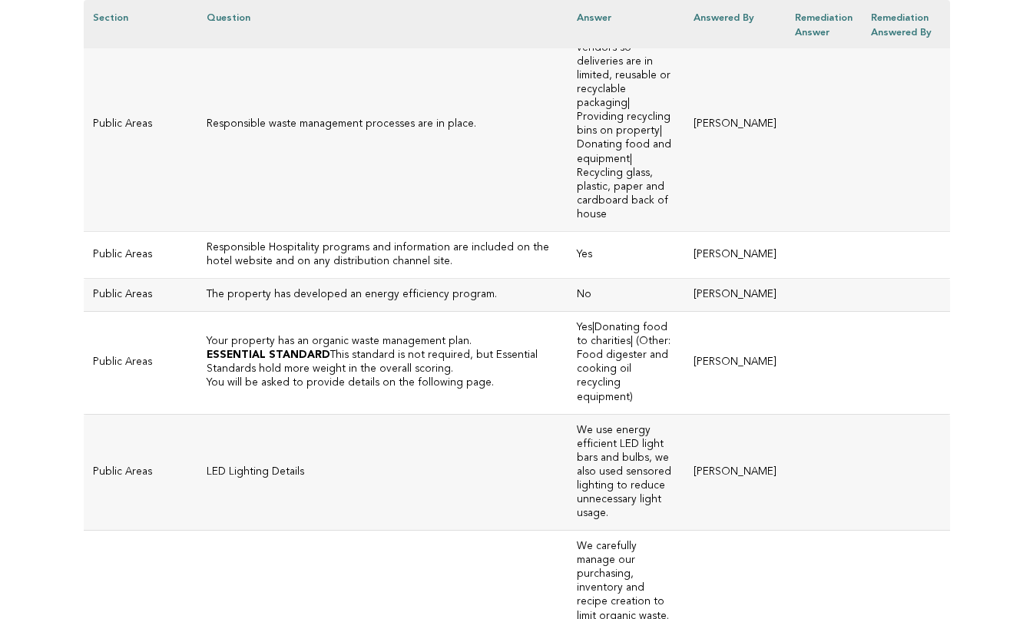
drag, startPoint x: 446, startPoint y: 108, endPoint x: 174, endPoint y: 109, distance: 272.6
copy h3 "Wi-Fi service is available in hotel transportation vehicles."
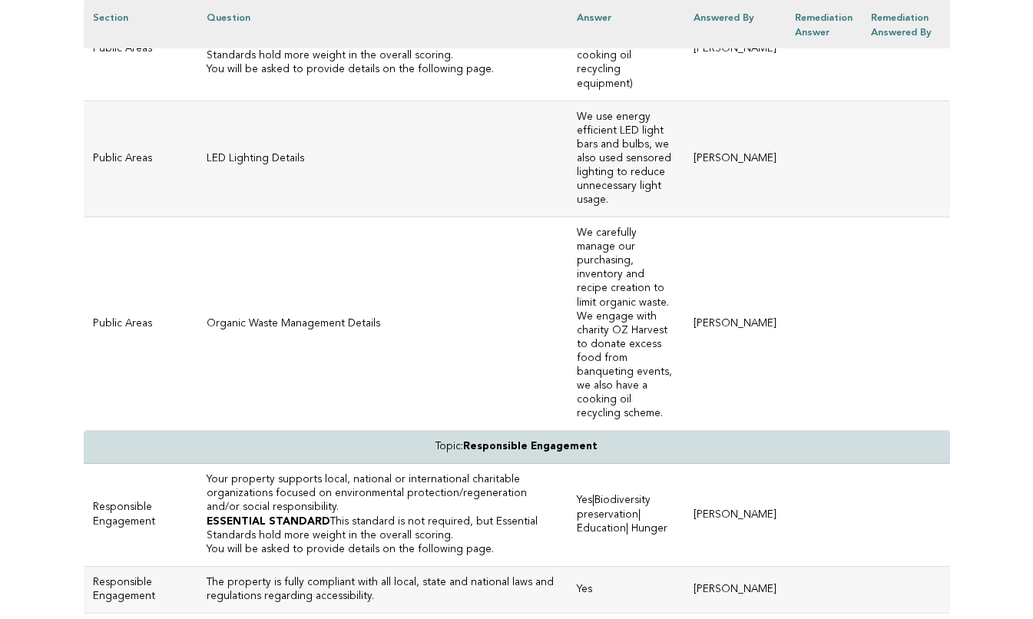
scroll to position [4633, 0]
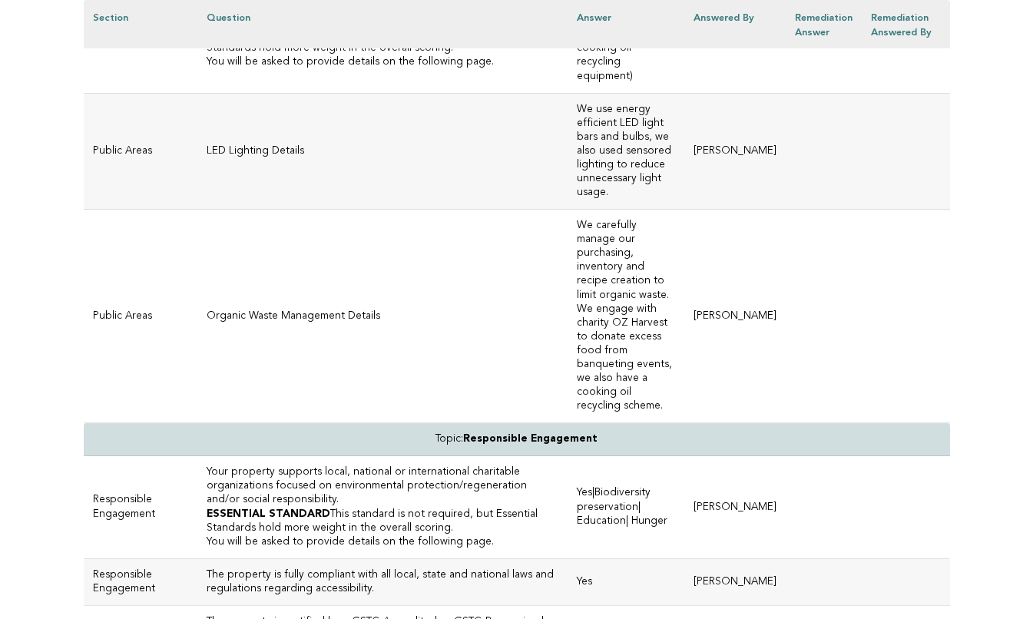
drag, startPoint x: 444, startPoint y: 171, endPoint x: 194, endPoint y: 175, distance: 249.6
drag, startPoint x: 447, startPoint y: 175, endPoint x: 178, endPoint y: 172, distance: 268.7
copy h3 "Responsible waste management processes are in place."
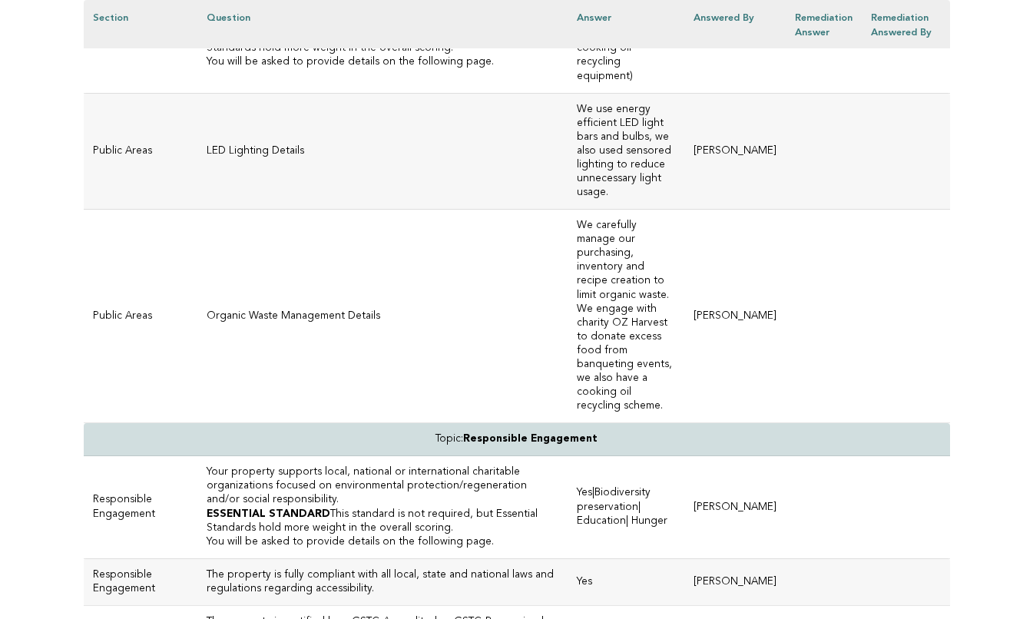
drag, startPoint x: 438, startPoint y: 326, endPoint x: 174, endPoint y: 321, distance: 263.4
click at [197, 93] on td "Your property has an organic waste management plan. ESSENTIAL STANDARD This sta…" at bounding box center [382, 42] width 371 height 102
copy h3 "Your property has an organic waste management plan."
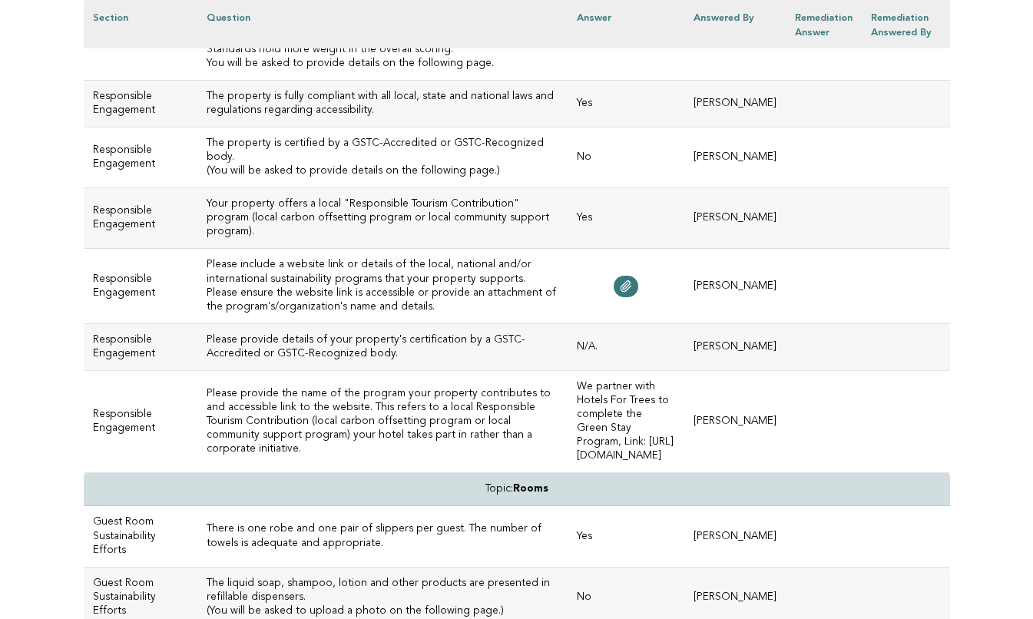
scroll to position [5110, 0]
click at [330, 314] on h3 "Please include a website link or details of the local, national and/or internat…" at bounding box center [383, 286] width 352 height 55
click at [613, 298] on link at bounding box center [625, 286] width 25 height 21
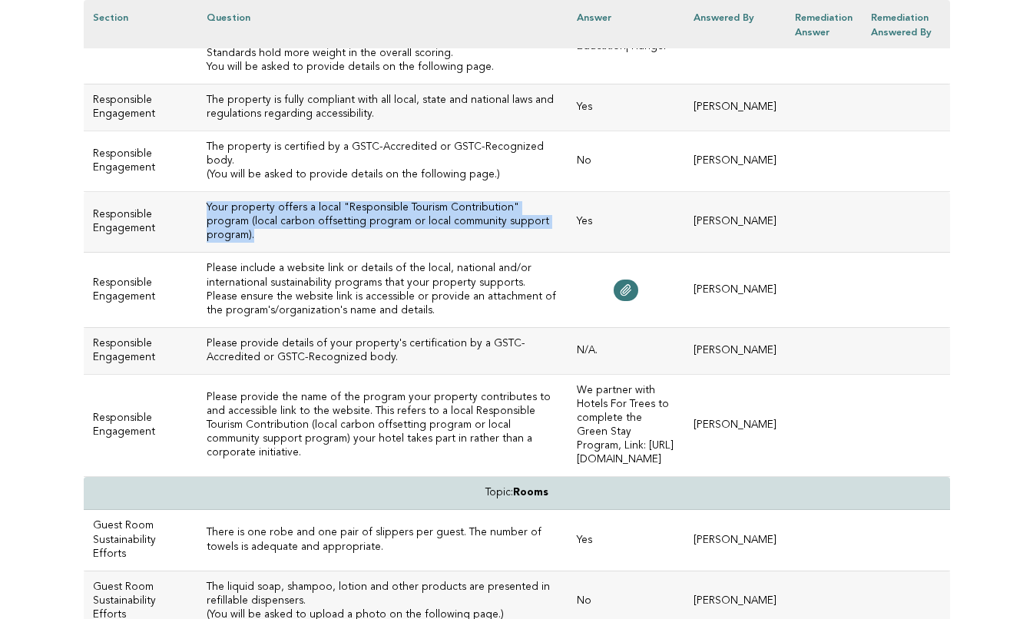
drag, startPoint x: 180, startPoint y: 345, endPoint x: 345, endPoint y: 369, distance: 167.5
click at [345, 243] on h3 "Your property offers a local "Responsible Tourism Contribution" program (local …" at bounding box center [383, 221] width 352 height 41
copy h3 "Your property offers a local "Responsible Tourism Contribution" program (local …"
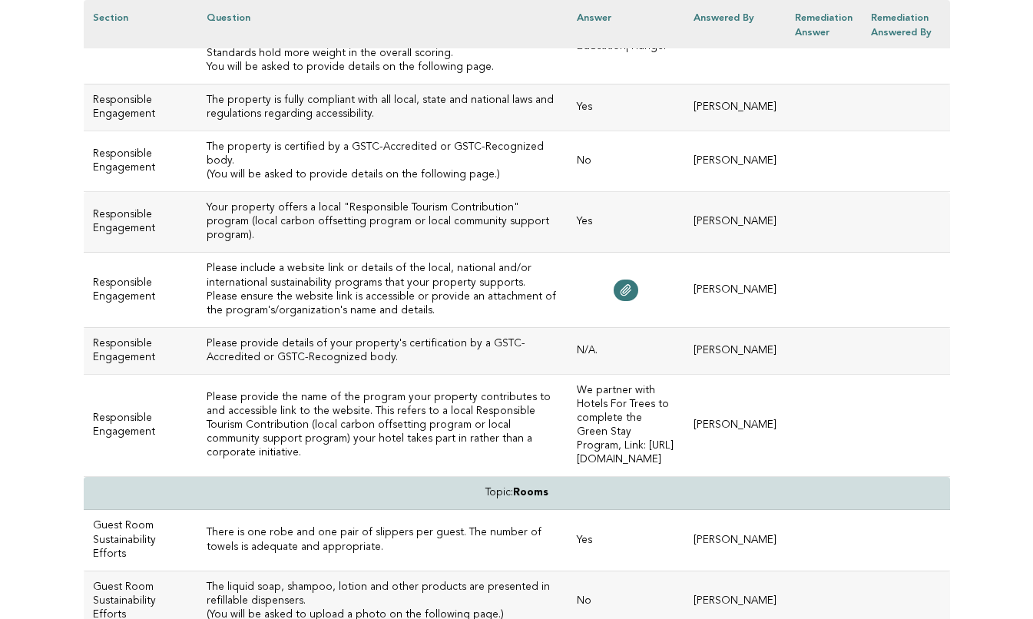
click at [359, 327] on td "Please include a website link or details of the local, national and/or internat…" at bounding box center [382, 290] width 371 height 74
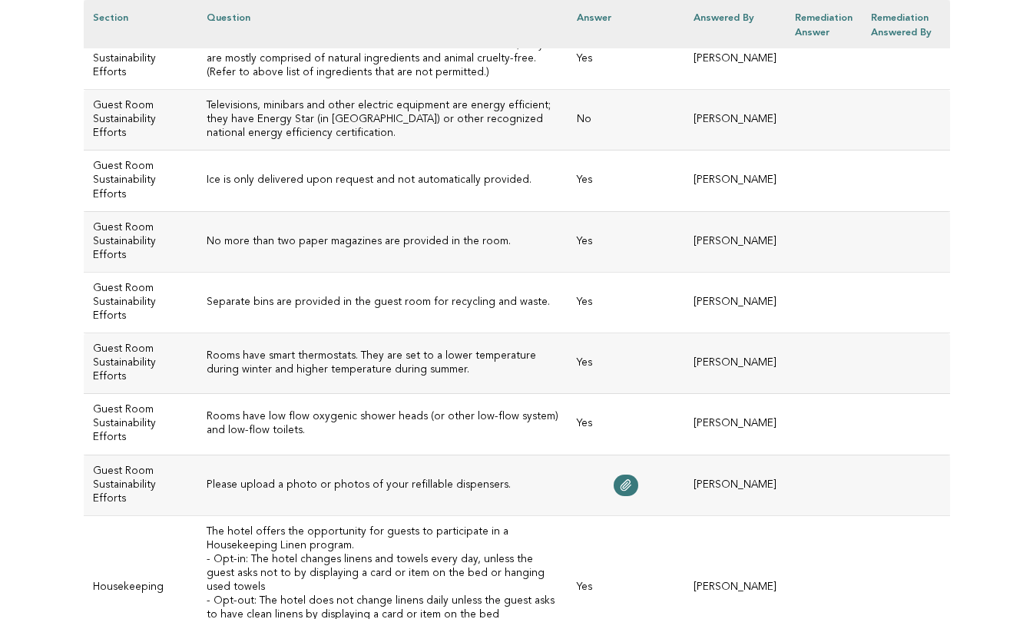
scroll to position [5711, 0]
drag, startPoint x: 337, startPoint y: 131, endPoint x: 180, endPoint y: 111, distance: 157.9
copy h3 "The liquid soap, shampoo, lotion and other products are presented in refillable…"
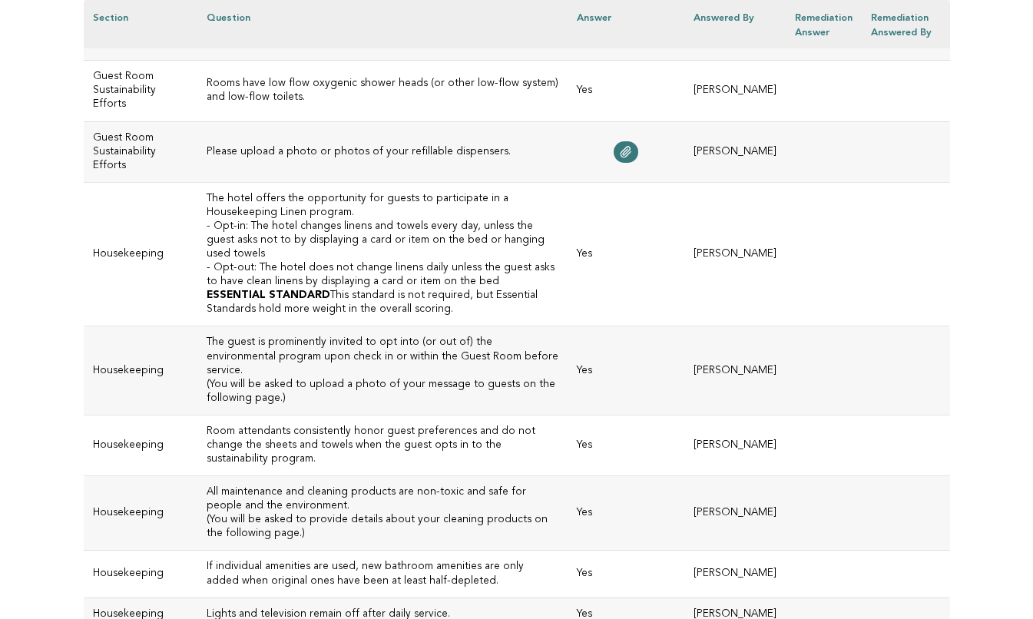
scroll to position [6044, 0]
click at [613, 162] on link at bounding box center [625, 151] width 25 height 21
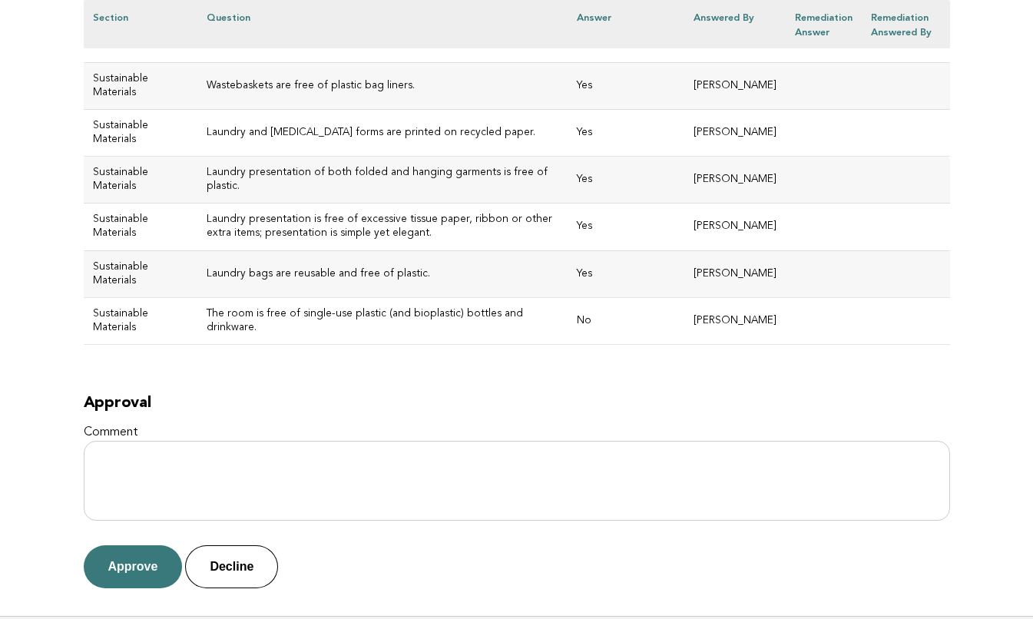
scroll to position [6931, 0]
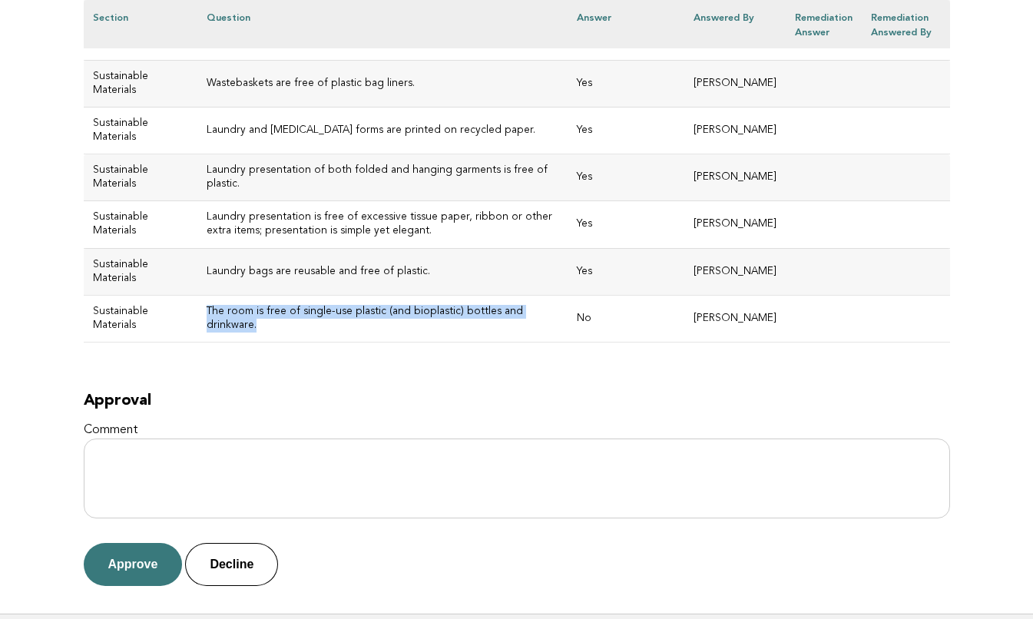
drag, startPoint x: 263, startPoint y: 439, endPoint x: 172, endPoint y: 430, distance: 91.1
click at [197, 342] on td "The room is free of single-use plastic (and bioplastic) bottles and drinkware." at bounding box center [382, 318] width 371 height 47
copy h3 "The room is free of single-use plastic (and bioplastic) bottles and drinkware."
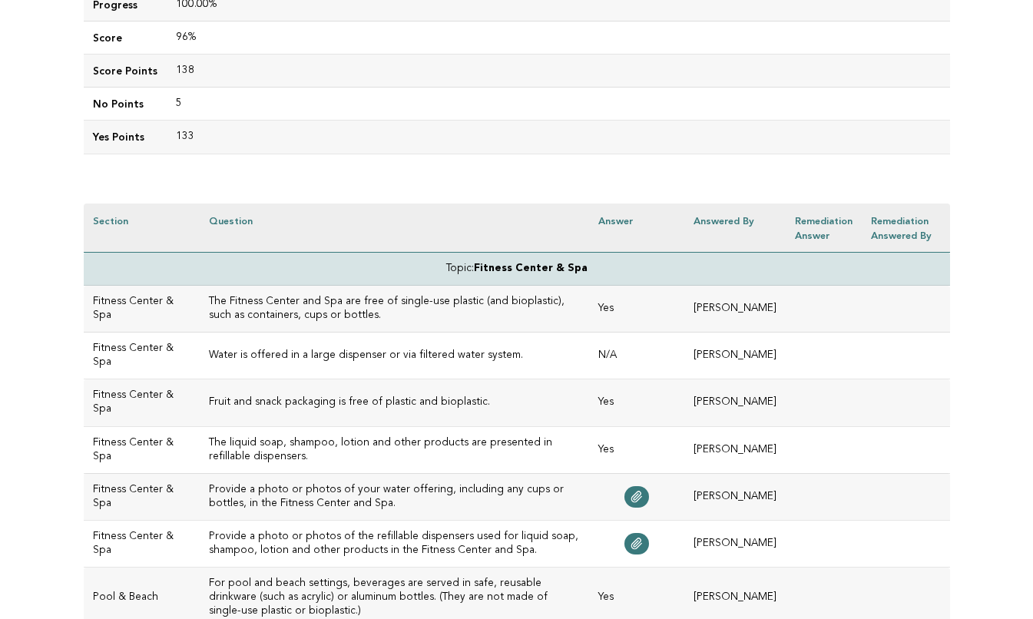
scroll to position [279, 0]
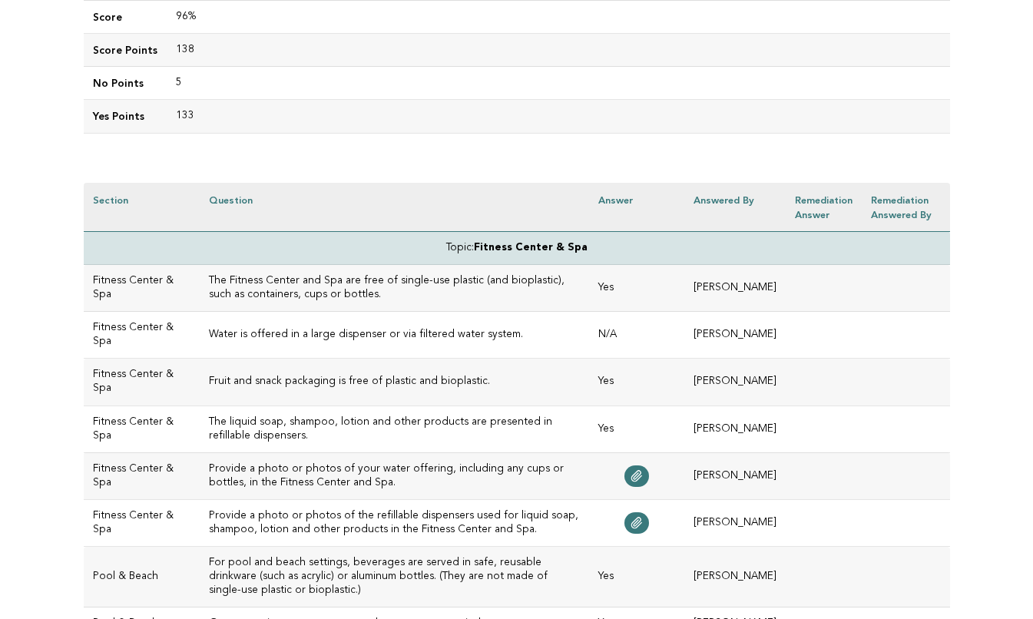
click at [403, 336] on h3 "Water is offered in a large dispenser or via filtered water system." at bounding box center [395, 335] width 372 height 14
click at [390, 382] on h3 "Fruit and snack packaging is free of plastic and bioplastic." at bounding box center [395, 382] width 372 height 14
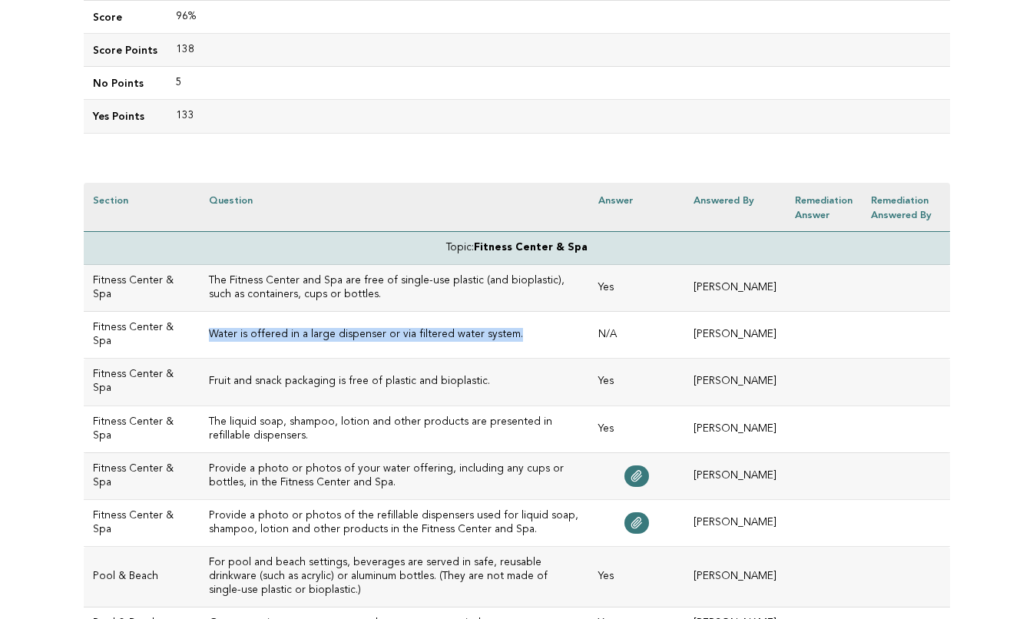
drag, startPoint x: 484, startPoint y: 329, endPoint x: 182, endPoint y: 330, distance: 302.5
click at [200, 330] on td "Water is offered in a large dispenser or via filtered water system." at bounding box center [395, 335] width 390 height 47
copy h3 "Water is offered in a large dispenser or via filtered water system."
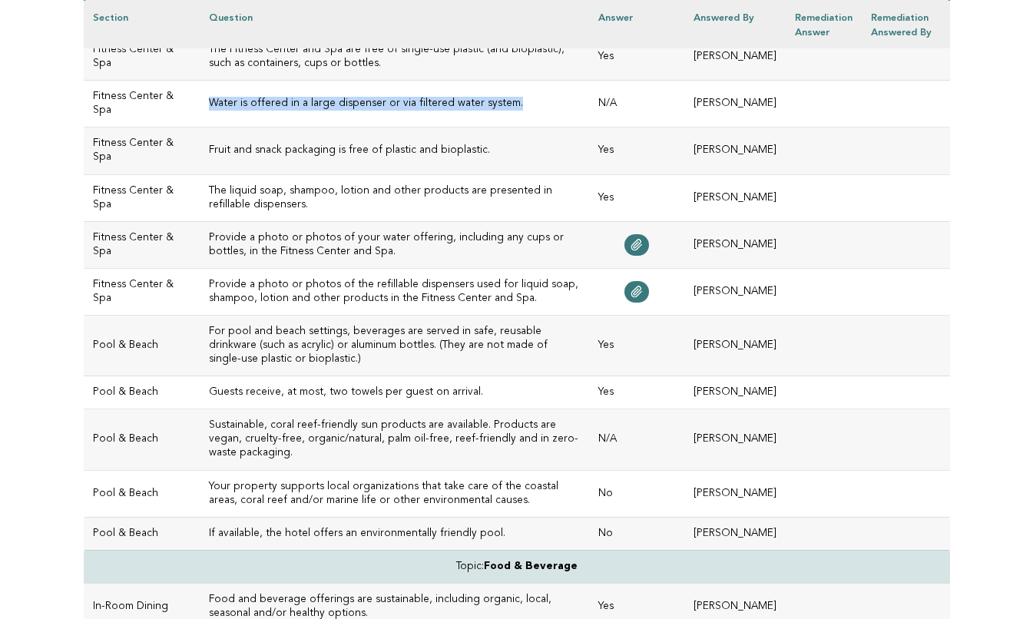
scroll to position [528, 0]
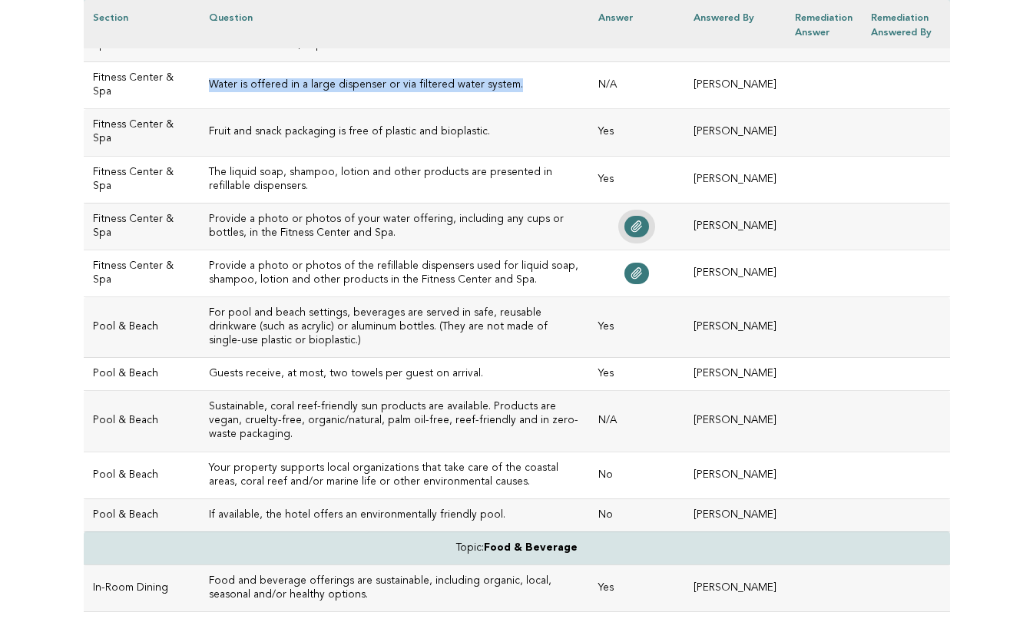
click at [643, 221] on icon at bounding box center [636, 226] width 12 height 12
click at [643, 274] on icon at bounding box center [636, 273] width 12 height 12
click at [337, 197] on td "The liquid soap, shampoo, lotion and other products are presented in refillable…" at bounding box center [395, 179] width 390 height 47
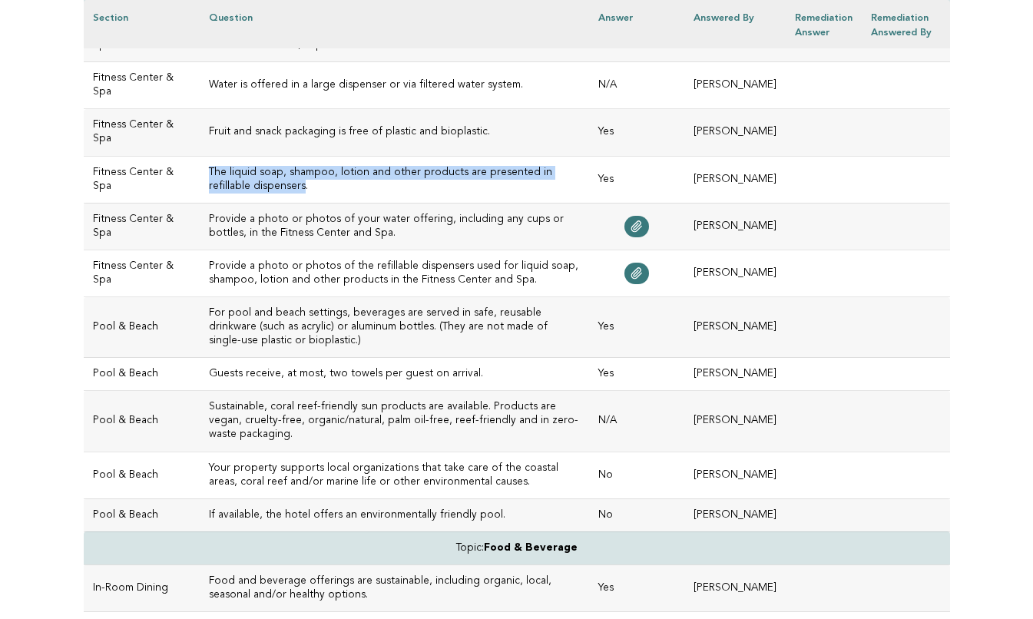
drag, startPoint x: 235, startPoint y: 187, endPoint x: 180, endPoint y: 172, distance: 56.4
click at [200, 172] on td "The liquid soap, shampoo, lotion and other products are presented in refillable…" at bounding box center [395, 179] width 390 height 47
copy h3 "The liquid soap, shampoo, lotion and other products are presented in refillable…"
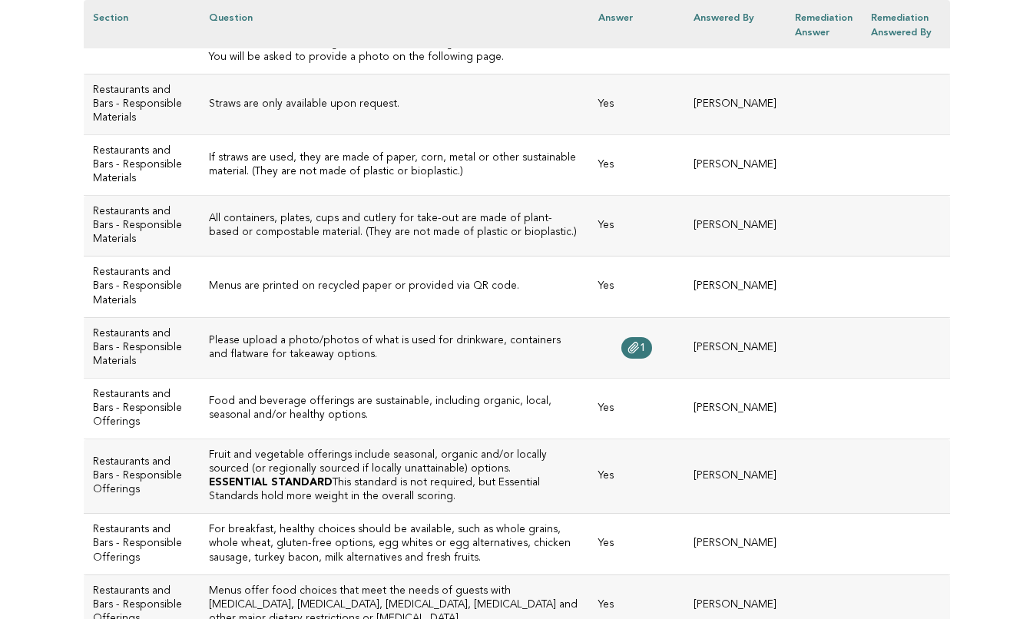
scroll to position [1794, 0]
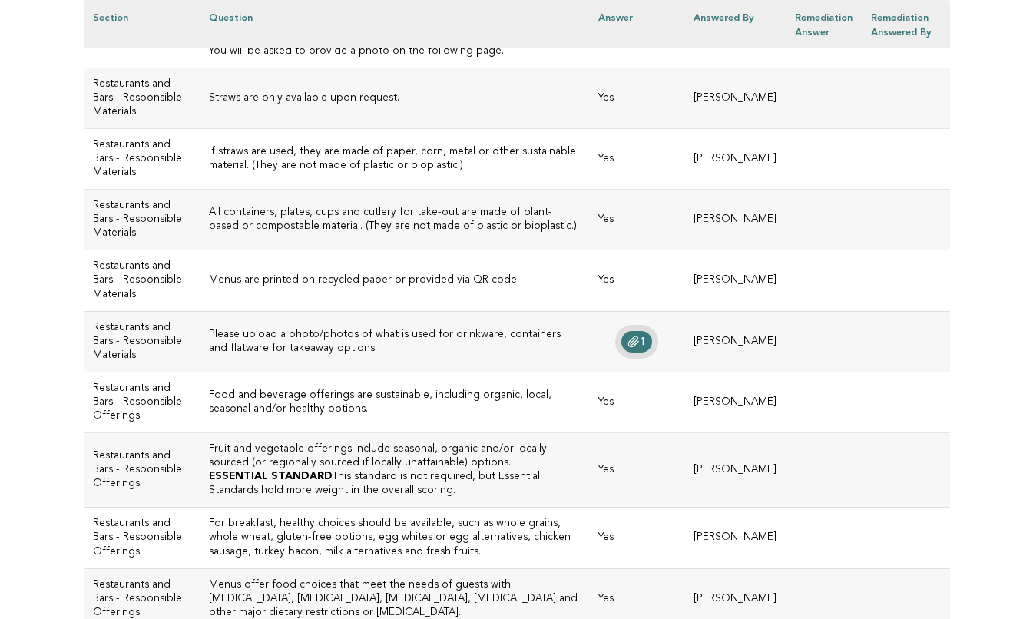
click at [646, 347] on span "1" at bounding box center [643, 341] width 6 height 11
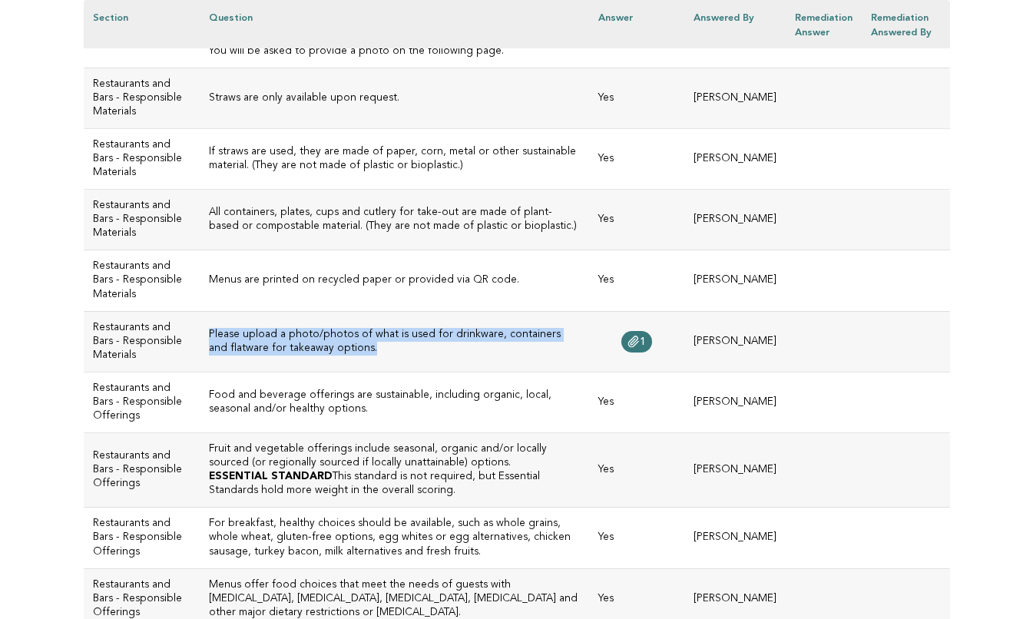
drag, startPoint x: 273, startPoint y: 373, endPoint x: 192, endPoint y: 355, distance: 82.7
click at [200, 355] on td "Please upload a photo/photos of what is used for drinkware, containers and flat…" at bounding box center [395, 341] width 390 height 61
copy h3 "Please upload a photo/photos of what is used for drinkware, containers and flat…"
click at [327, 372] on td "Please upload a photo/photos of what is used for drinkware, containers and flat…" at bounding box center [395, 341] width 390 height 61
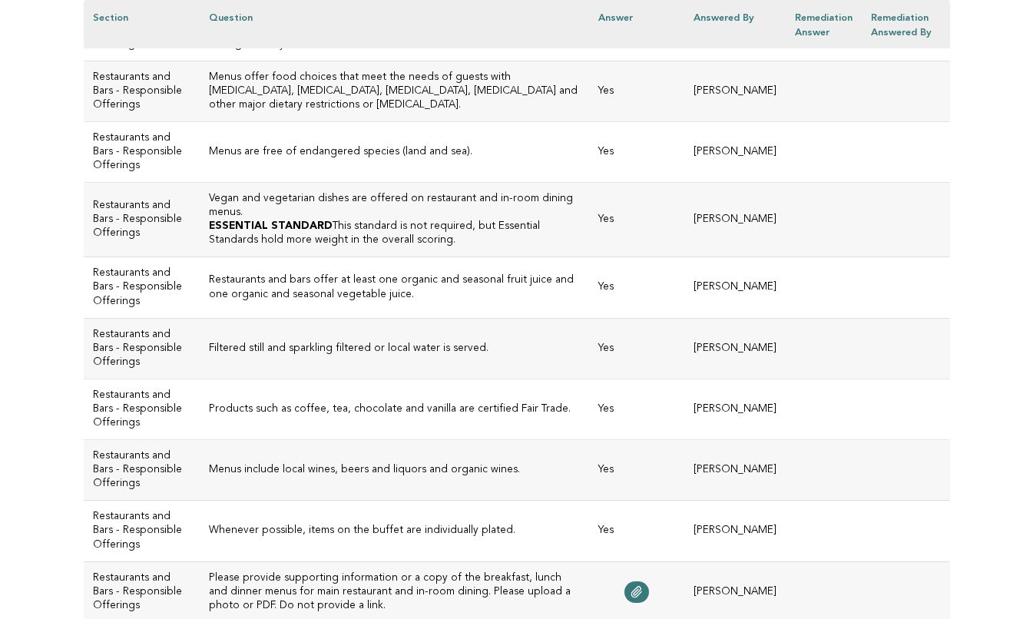
scroll to position [2302, 0]
click at [376, 256] on td "Vegan and vegetarian dishes are offered on restaurant and in-room dining menus.…" at bounding box center [395, 219] width 390 height 74
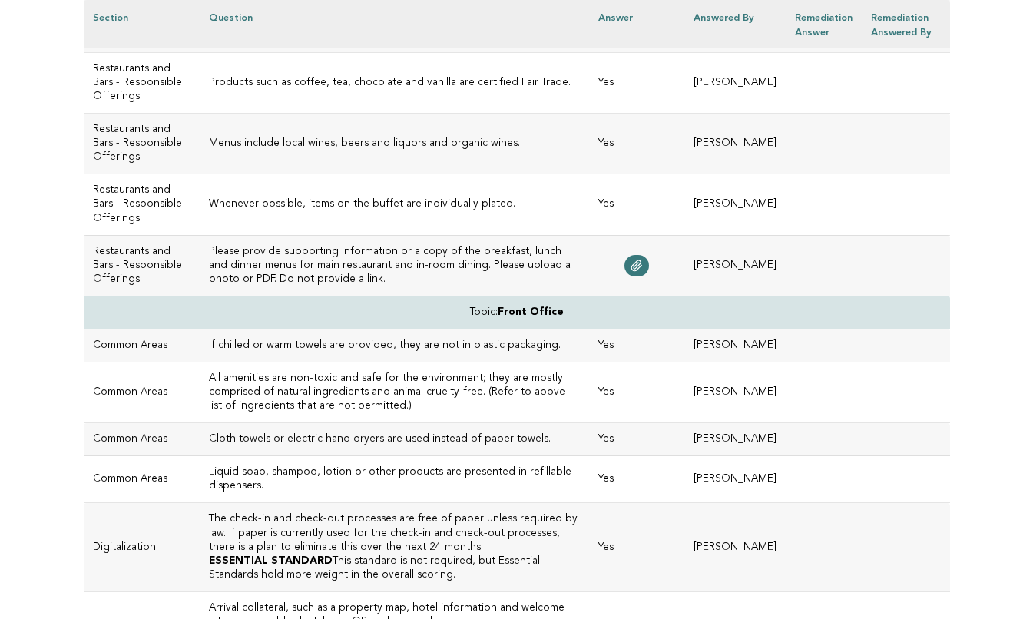
scroll to position [2652, 0]
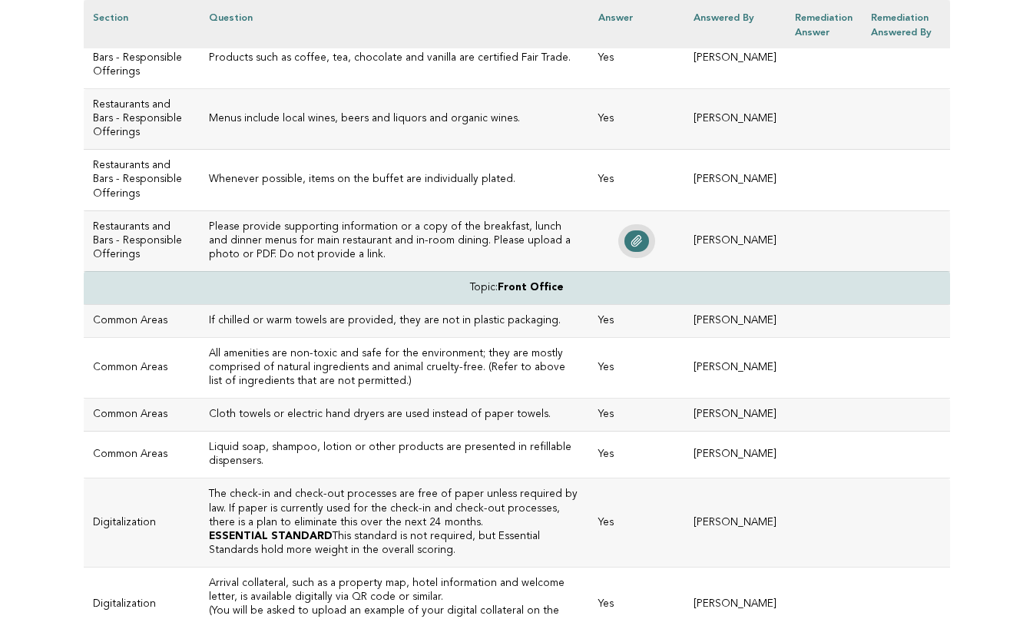
click at [643, 247] on icon at bounding box center [636, 241] width 12 height 12
click at [382, 210] on td "Whenever possible, items on the buffet are individually plated." at bounding box center [395, 180] width 390 height 61
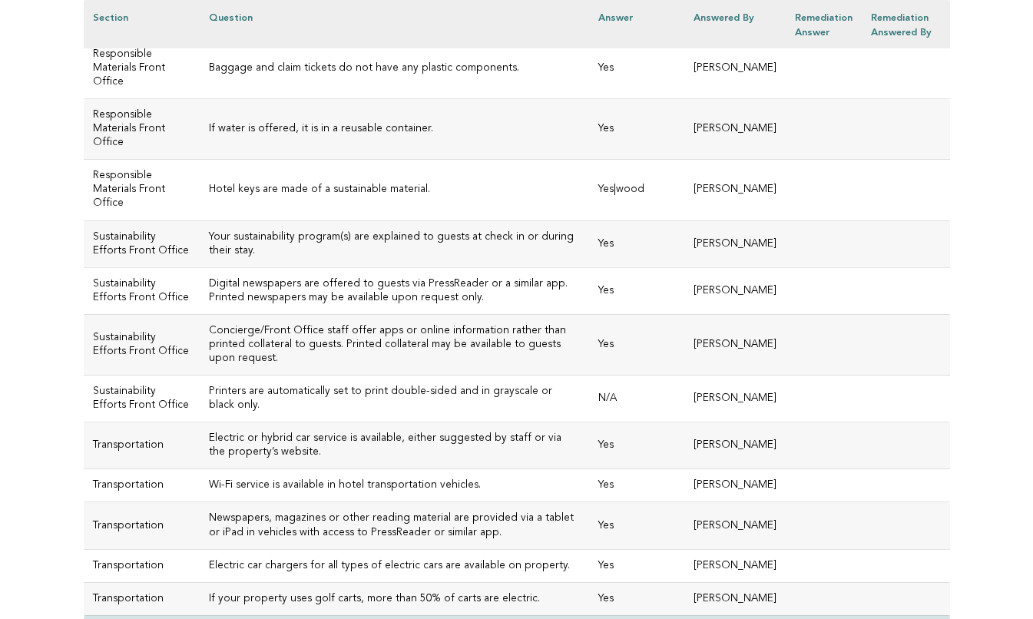
scroll to position [3486, 0]
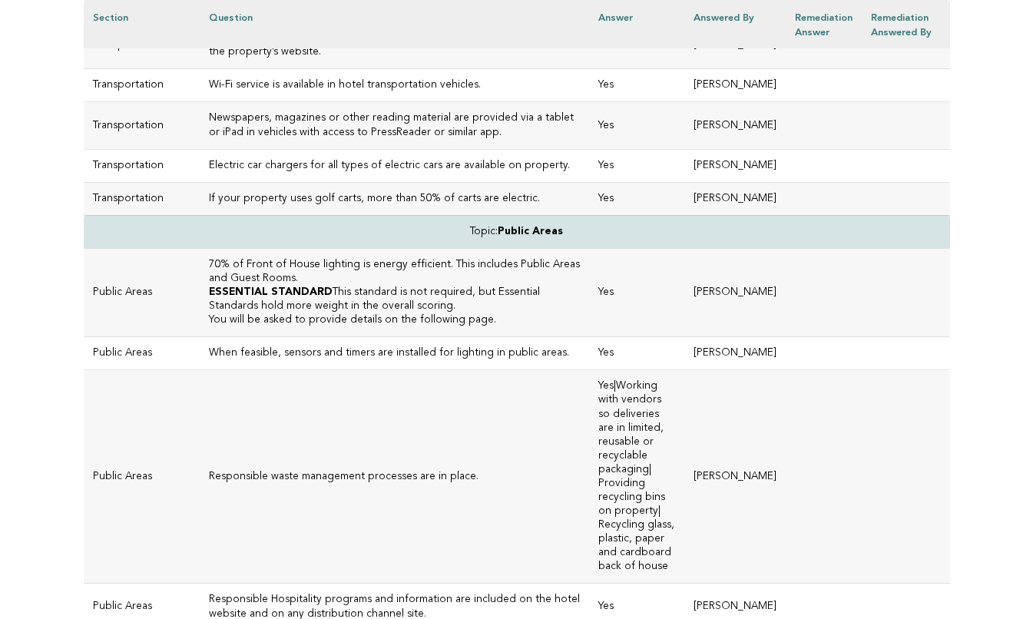
scroll to position [3878, 0]
drag, startPoint x: 564, startPoint y: 187, endPoint x: 273, endPoint y: 172, distance: 291.4
copy h3 "Printers are automatically set to print double-sided and in grayscale or black …"
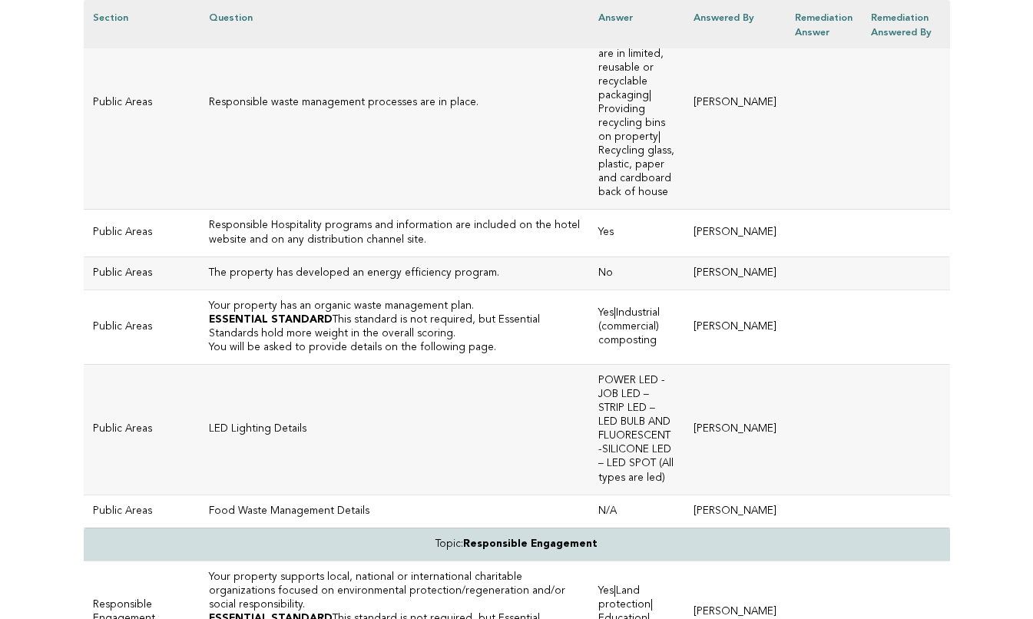
scroll to position [4271, 0]
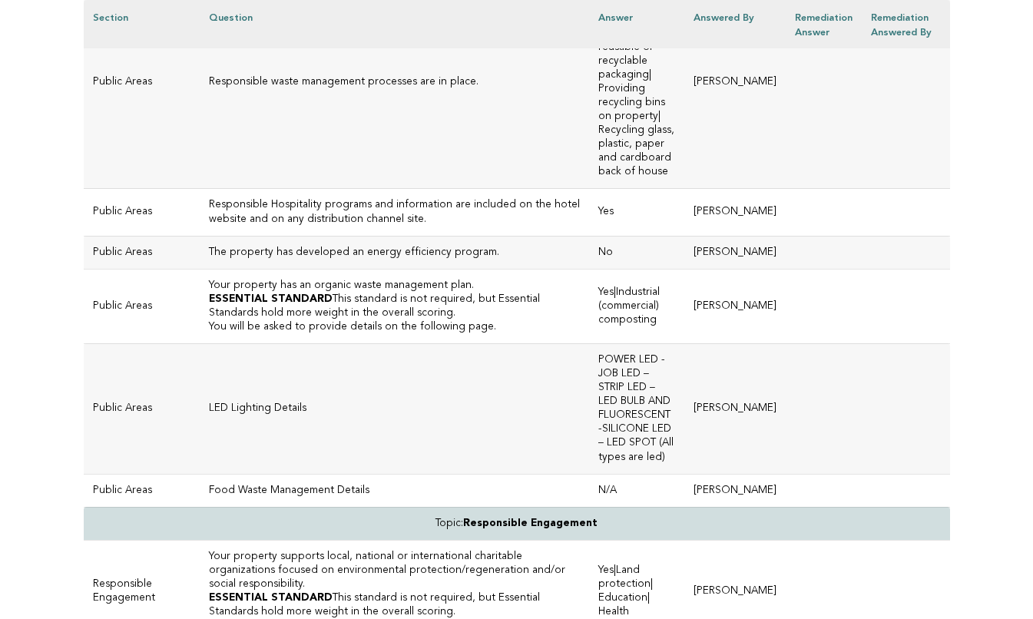
click at [372, 189] on td "Responsible waste management processes are in place." at bounding box center [395, 81] width 390 height 213
drag, startPoint x: 451, startPoint y: 279, endPoint x: 187, endPoint y: 276, distance: 264.1
click at [209, 89] on h3 "Responsible waste management processes are in place." at bounding box center [395, 82] width 372 height 14
click at [340, 189] on td "Responsible waste management processes are in place." at bounding box center [395, 81] width 390 height 213
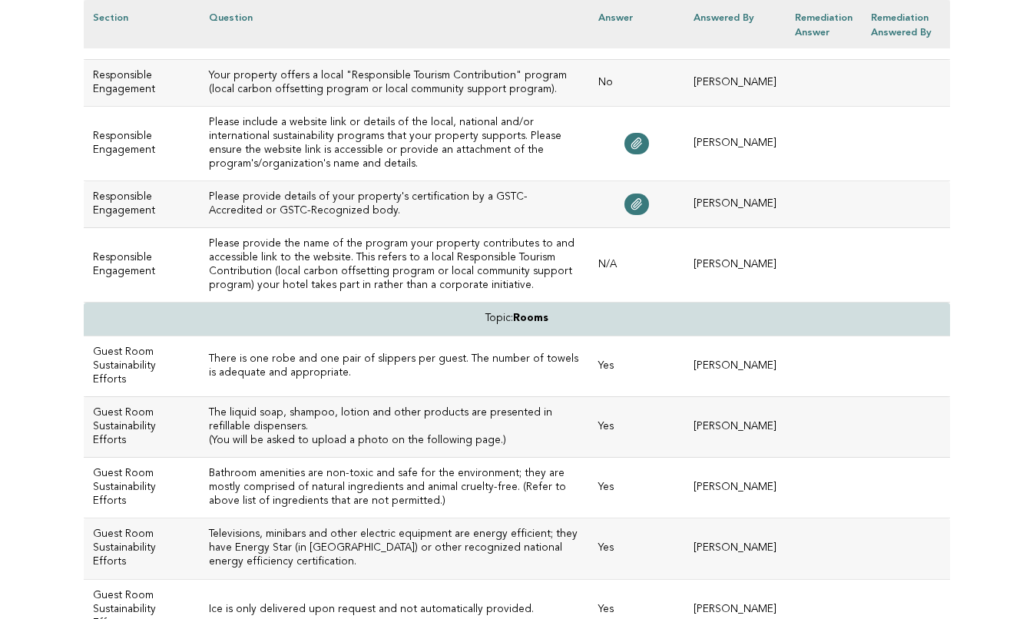
scroll to position [4962, 0]
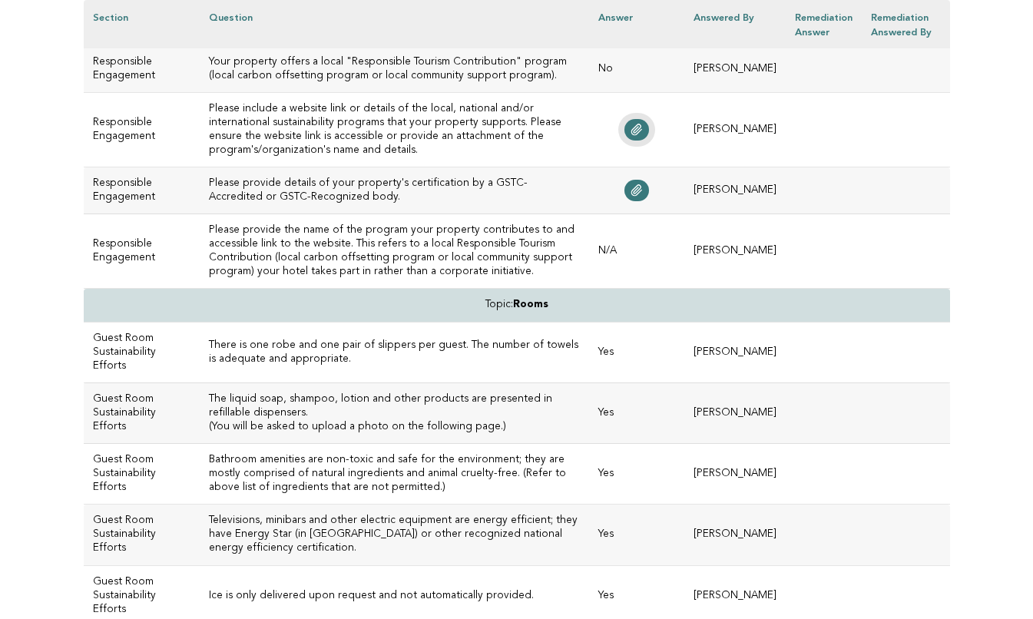
click at [641, 141] on link at bounding box center [636, 129] width 25 height 21
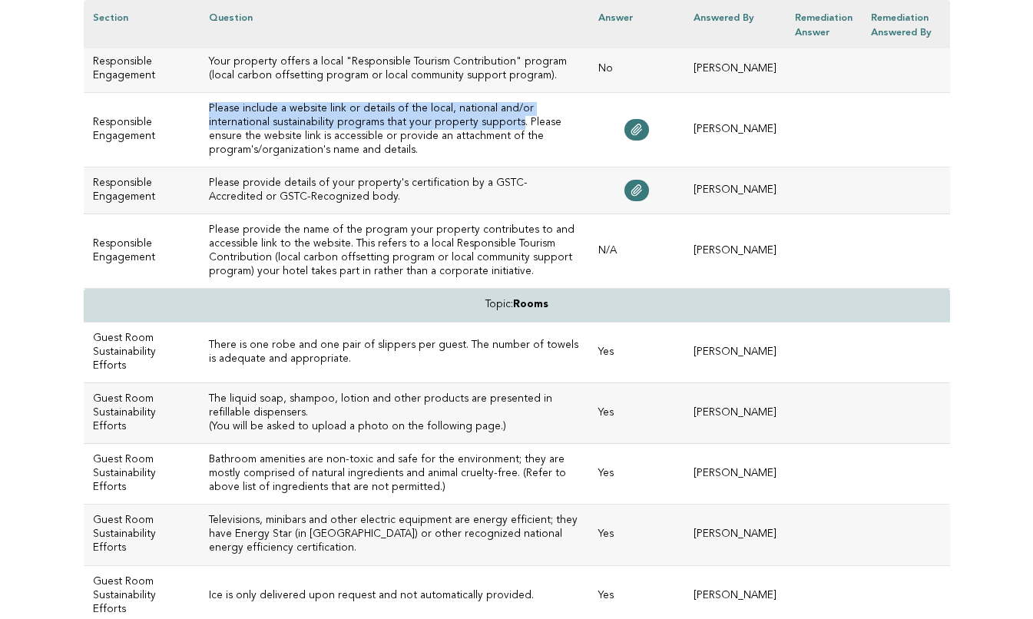
drag, startPoint x: 422, startPoint y: 315, endPoint x: 189, endPoint y: 294, distance: 233.6
click at [200, 167] on td "Please include a website link or details of the local, national and/or internat…" at bounding box center [395, 129] width 390 height 74
copy h3 "Please include a website link or details of the local, national and/or internat…"
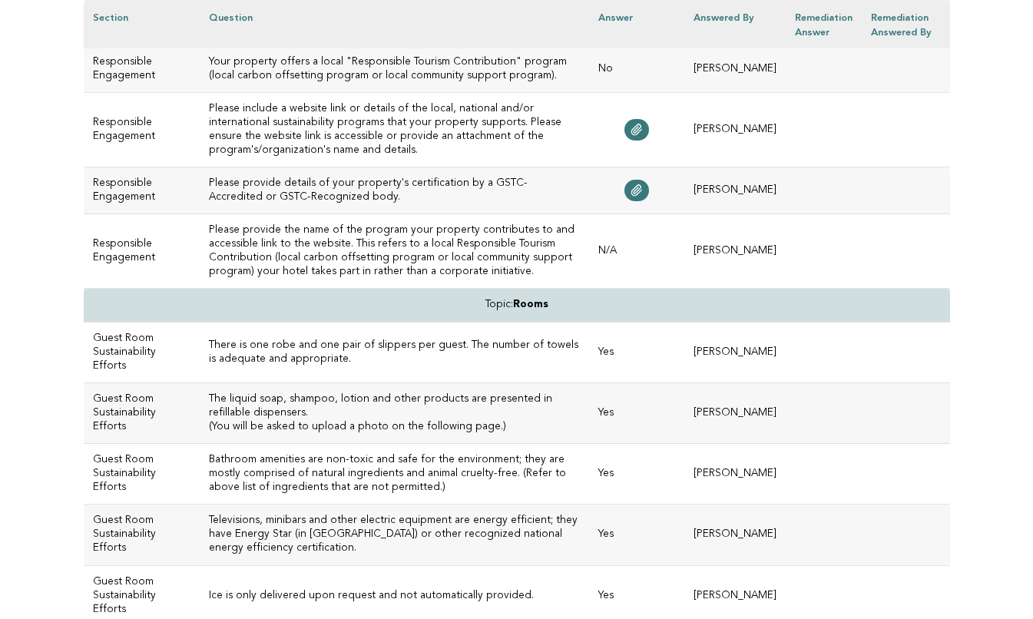
click at [368, 289] on td "Please provide the name of the program your property contributes to and accessi…" at bounding box center [395, 251] width 390 height 74
click at [642, 196] on icon at bounding box center [637, 190] width 10 height 11
click at [355, 157] on h3 "Please include a website link or details of the local, national and/or internat…" at bounding box center [395, 129] width 372 height 55
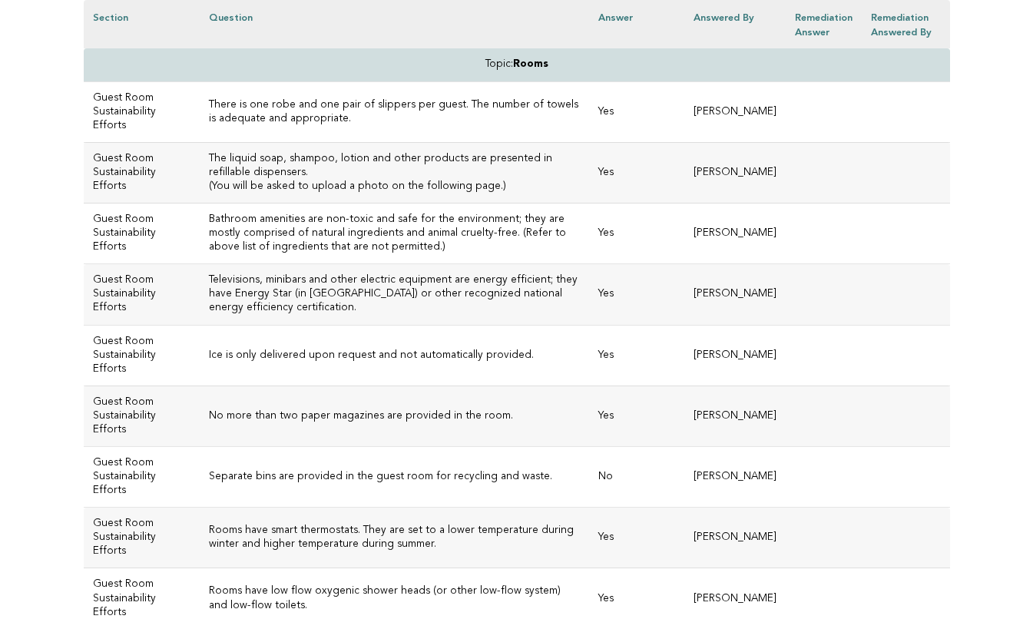
scroll to position [5213, 0]
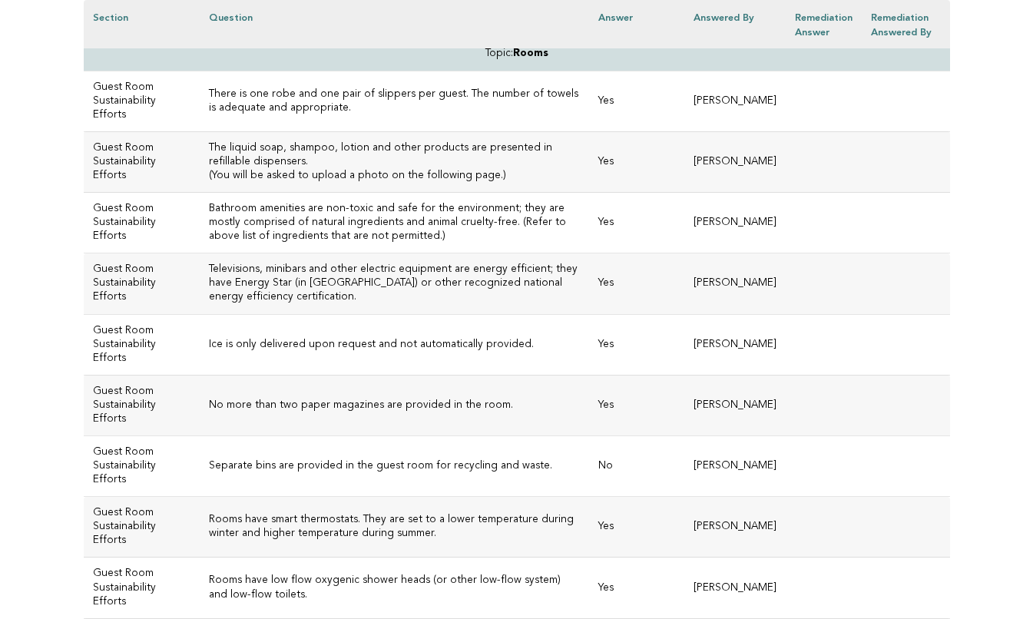
click at [313, 28] on h3 "Please provide the name of the program your property contributes to and accessi…" at bounding box center [395, -1] width 372 height 55
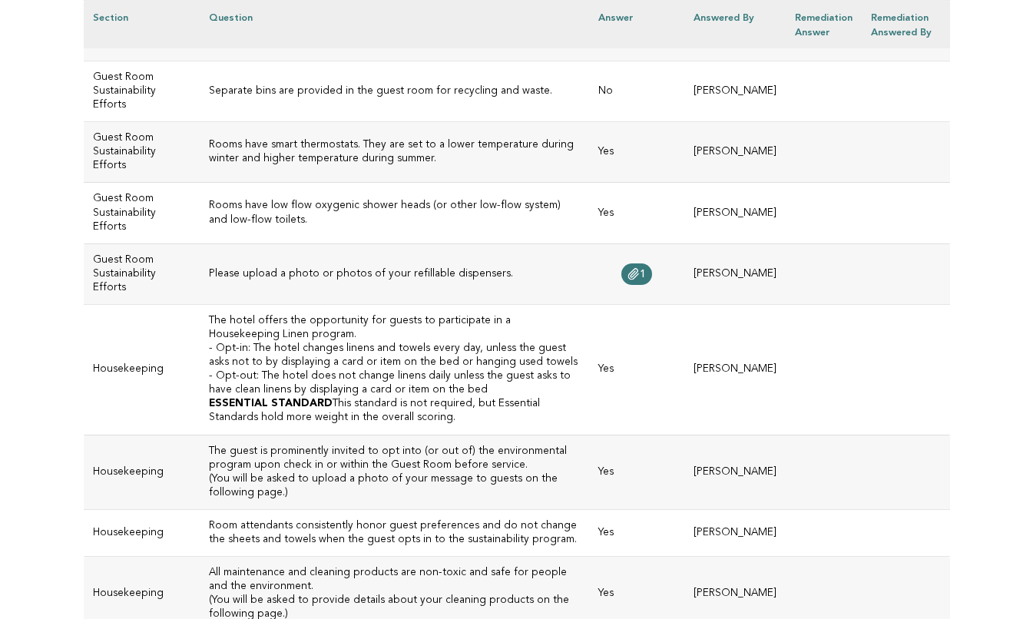
scroll to position [5592, 0]
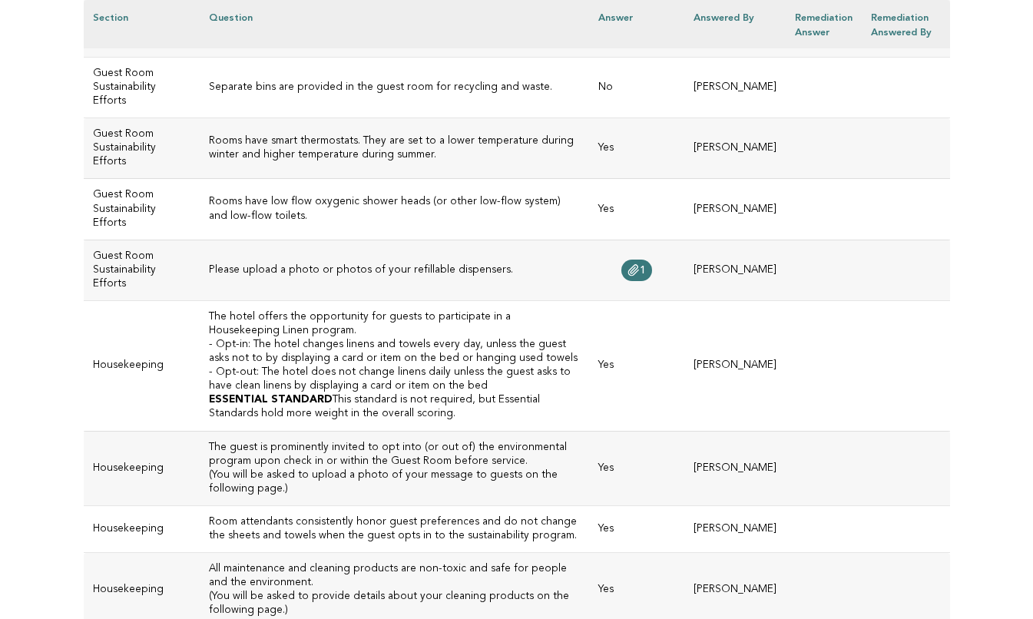
click at [288, 94] on h3 "Separate bins are provided in the guest room for recycling and waste." at bounding box center [395, 88] width 372 height 14
click at [358, 300] on td "Please upload a photo or photos of your refillable dispensers." at bounding box center [395, 270] width 390 height 61
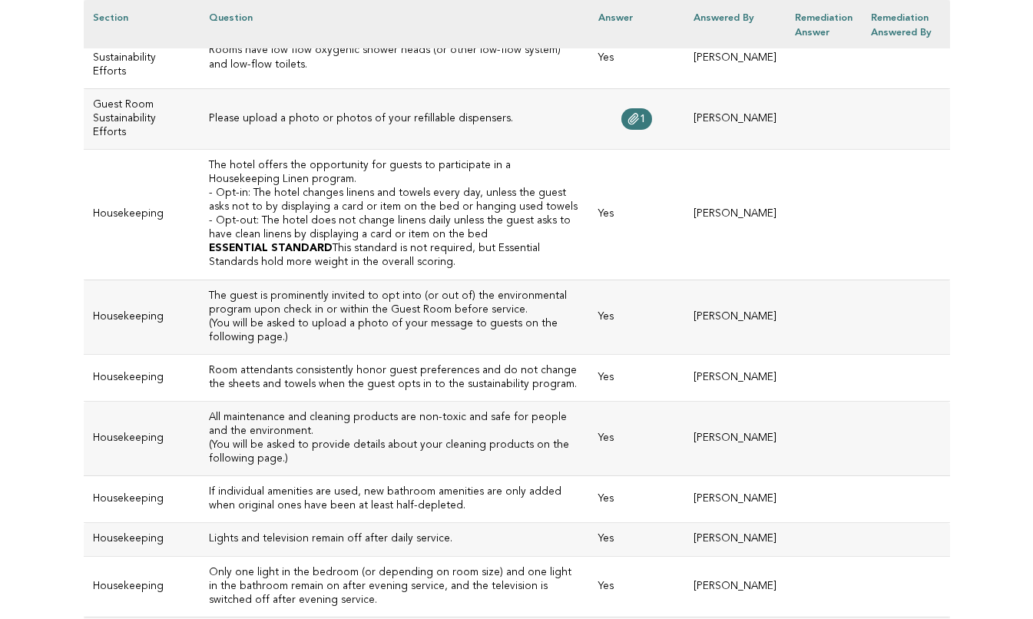
scroll to position [5751, 0]
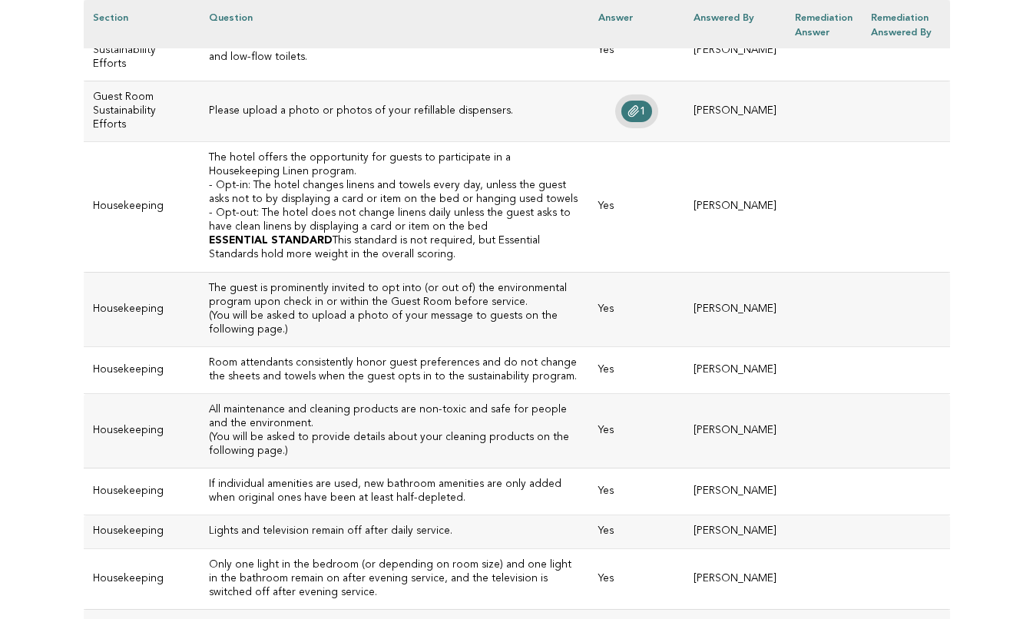
click at [640, 117] on icon at bounding box center [633, 111] width 12 height 12
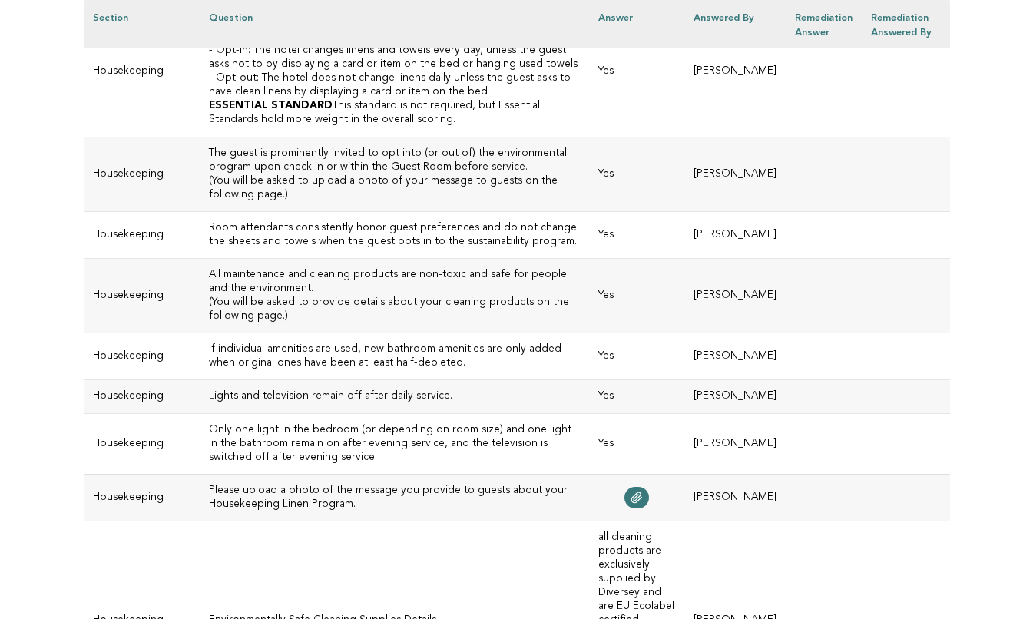
scroll to position [5898, 0]
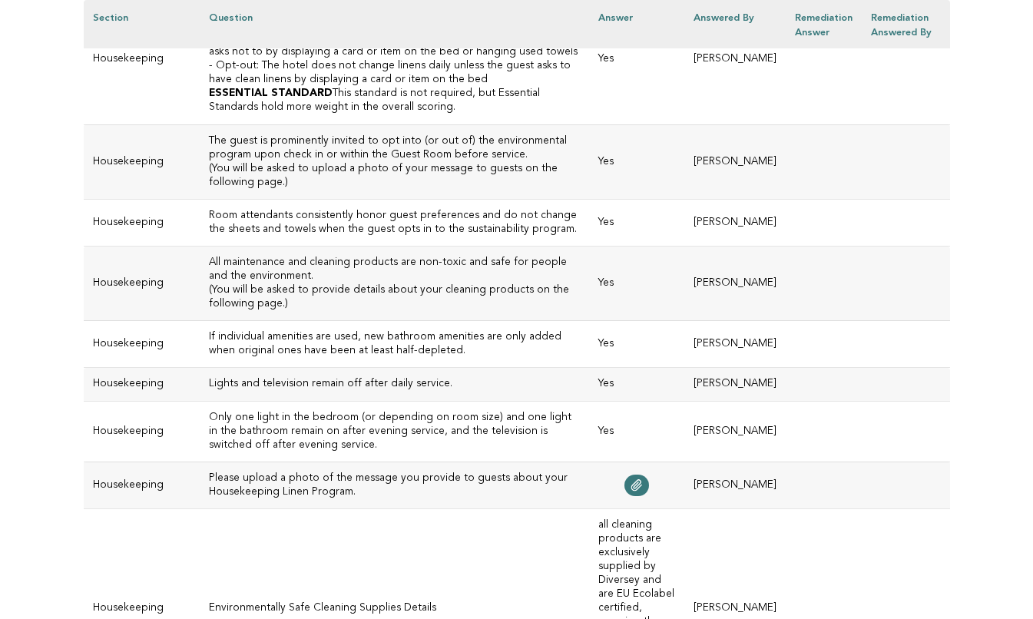
drag, startPoint x: 476, startPoint y: 134, endPoint x: 217, endPoint y: 135, distance: 259.5
drag, startPoint x: 478, startPoint y: 142, endPoint x: 182, endPoint y: 139, distance: 296.4
copy h3 "Please upload a photo or photos of your refillable dispensers."
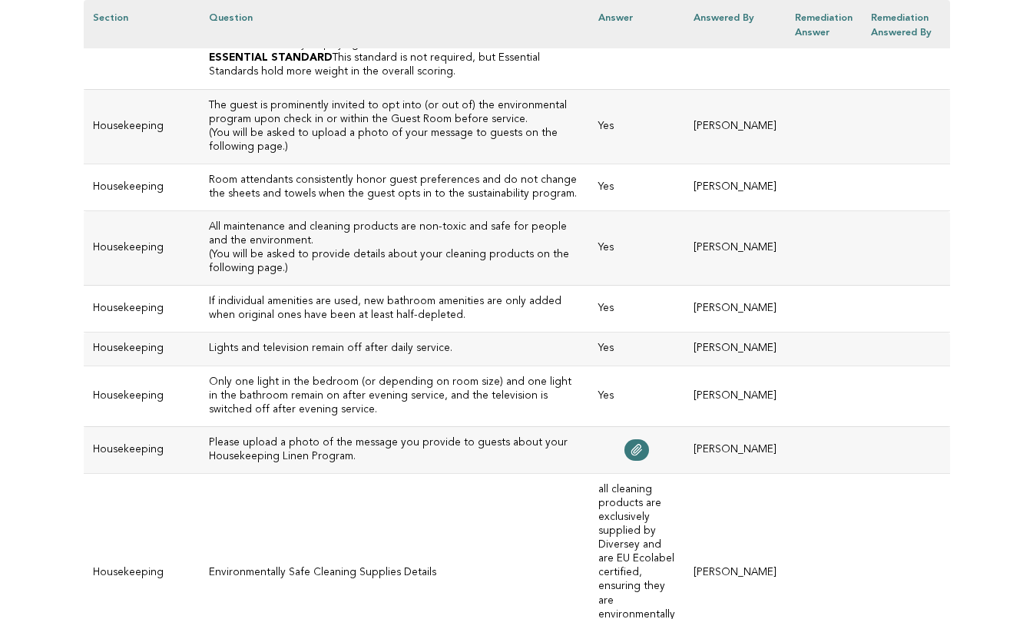
scroll to position [5936, 0]
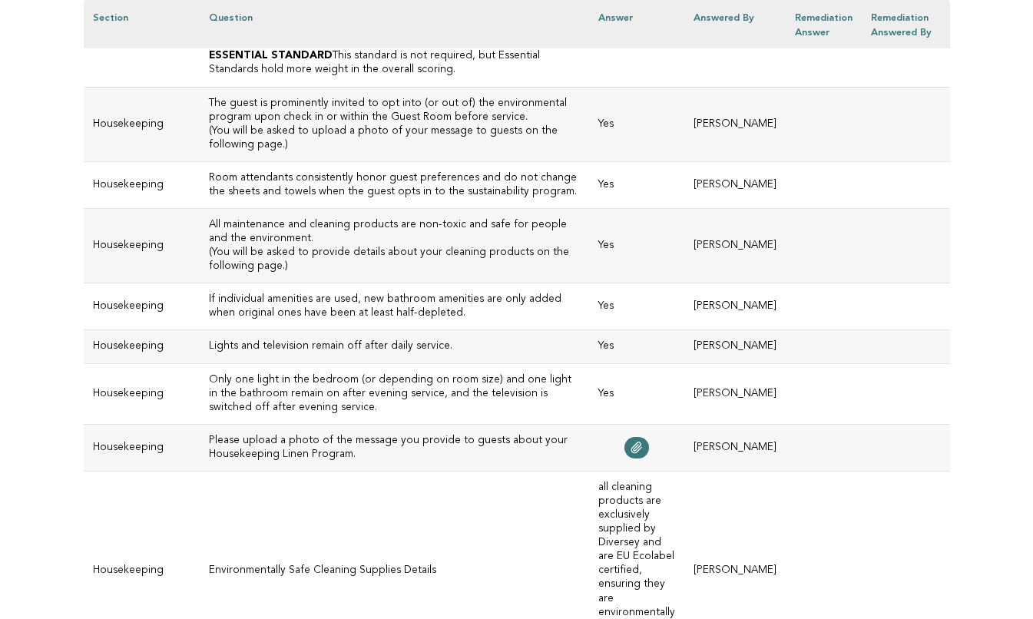
click at [341, 21] on h3 "- Opt-in: The hotel changes linens and towels every day, unless the guest asks …" at bounding box center [395, 8] width 372 height 28
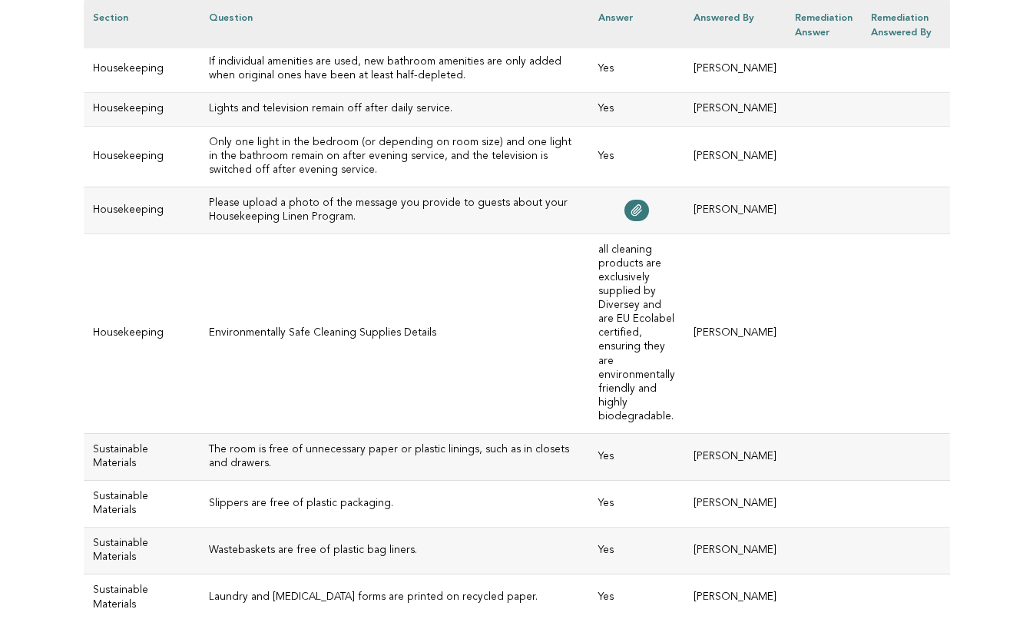
scroll to position [6191, 0]
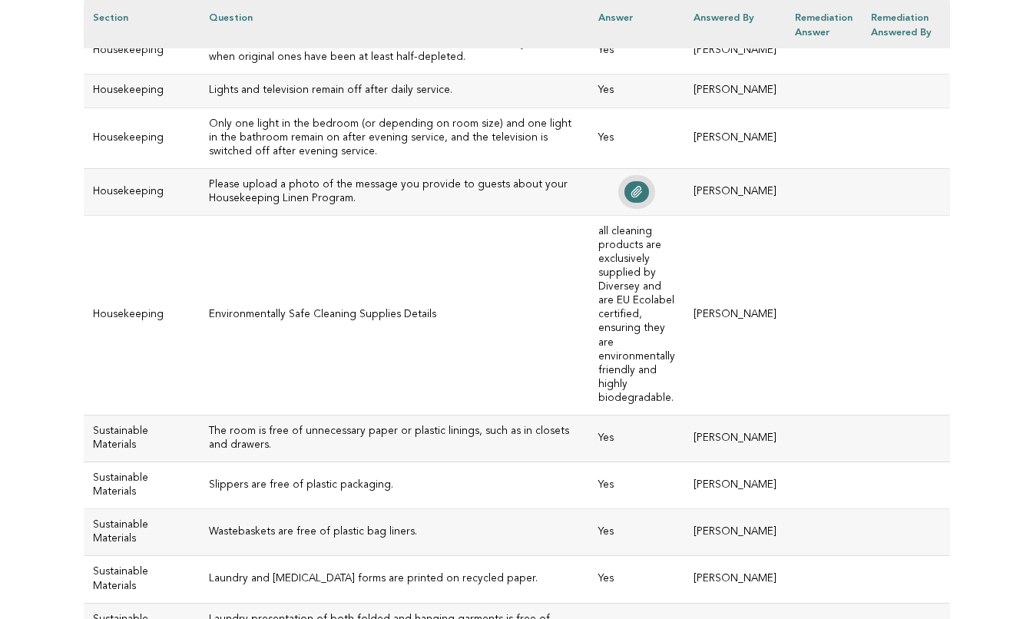
click at [643, 198] on icon at bounding box center [636, 192] width 12 height 12
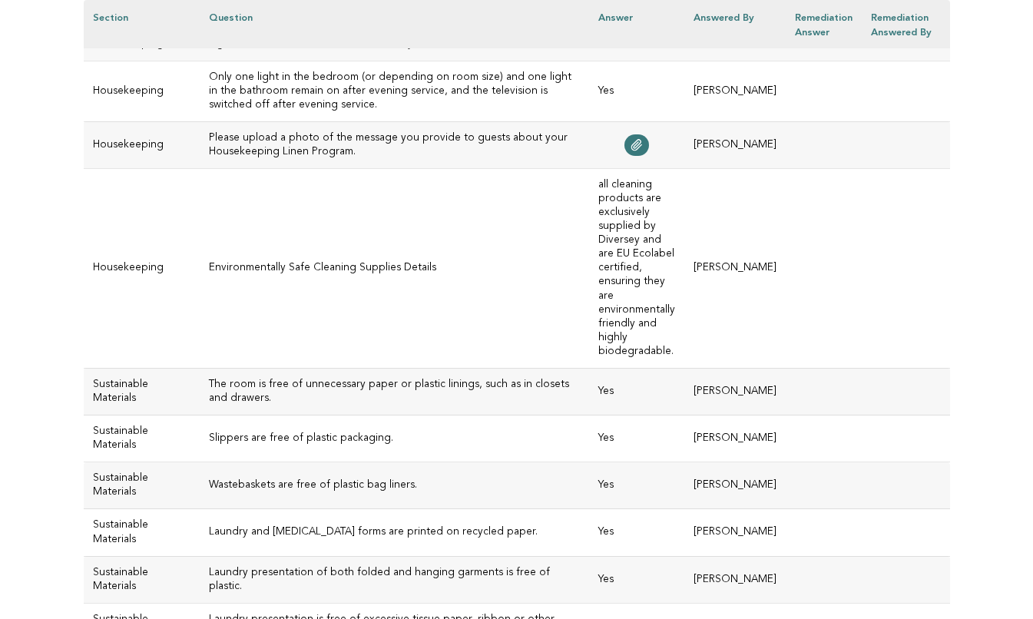
scroll to position [6042, 0]
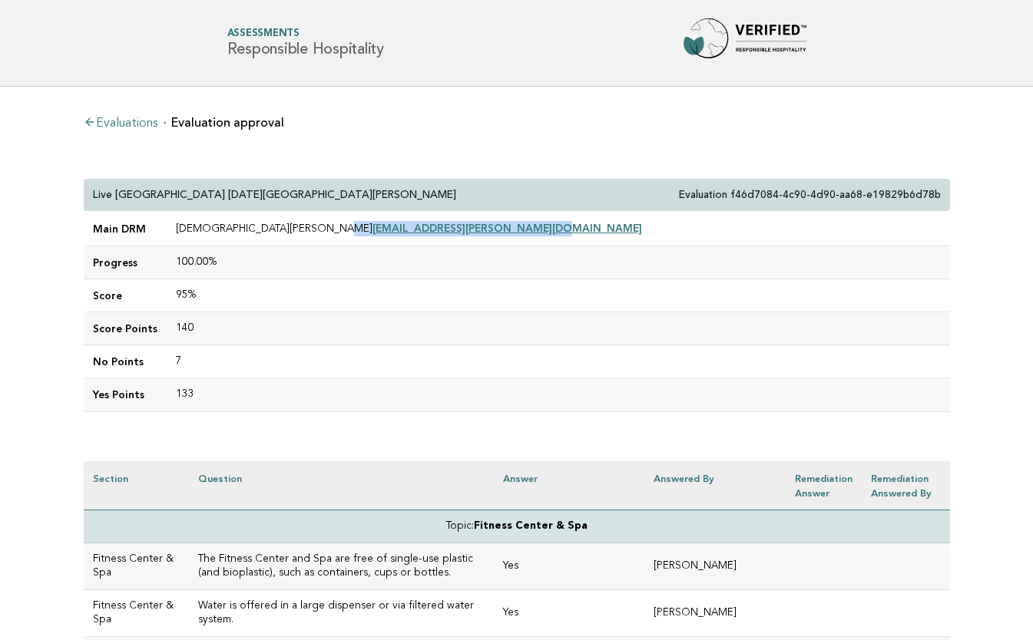
drag, startPoint x: 409, startPoint y: 225, endPoint x: 233, endPoint y: 225, distance: 175.8
click at [233, 225] on td "[DEMOGRAPHIC_DATA][PERSON_NAME] [EMAIL_ADDRESS][PERSON_NAME][DOMAIN_NAME]" at bounding box center [558, 229] width 783 height 35
copy td "[EMAIL_ADDRESS][PERSON_NAME][DOMAIN_NAME]"
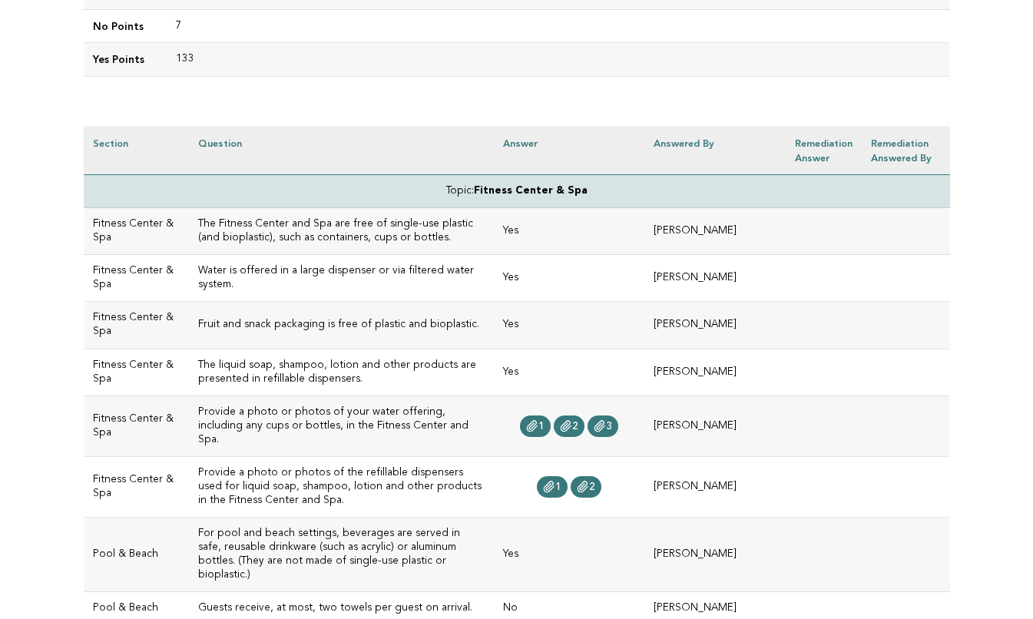
scroll to position [339, 0]
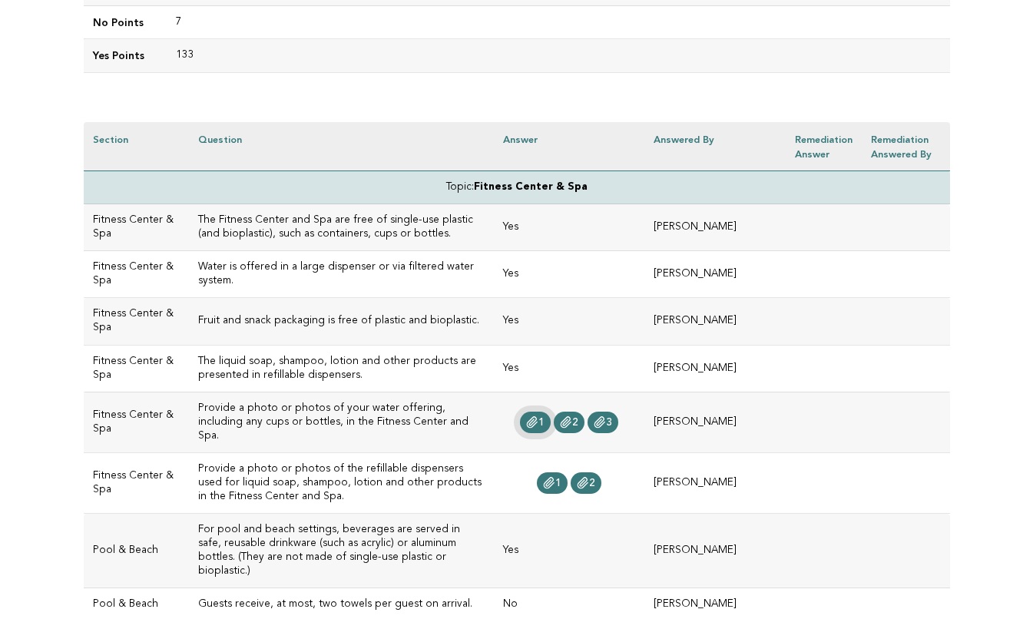
click at [537, 417] on icon at bounding box center [532, 422] width 10 height 11
click at [572, 416] on icon at bounding box center [566, 422] width 12 height 12
click at [612, 418] on span "3" at bounding box center [609, 422] width 6 height 11
drag, startPoint x: 478, startPoint y: 272, endPoint x: 176, endPoint y: 276, distance: 301.8
click at [189, 276] on td "Water is offered in a large dispenser or via filtered water system." at bounding box center [341, 274] width 305 height 47
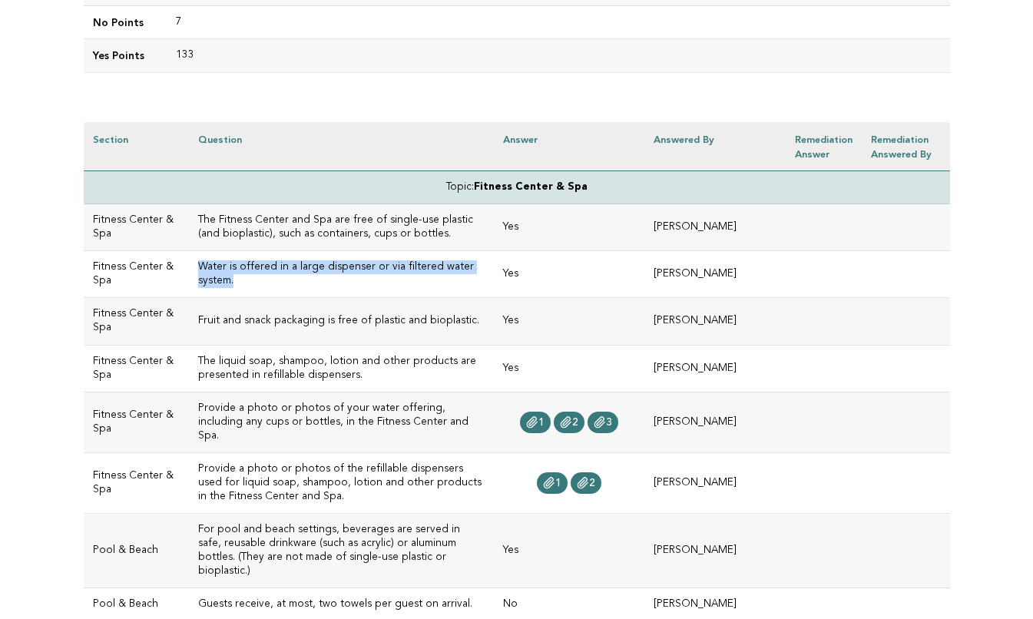
copy h3 "Water is offered in a large dispenser or via filtered water system."
click at [333, 379] on h3 "The liquid soap, shampoo, lotion and other products are presented in refillable…" at bounding box center [341, 369] width 286 height 28
click at [544, 417] on span "1" at bounding box center [541, 422] width 6 height 11
click at [567, 472] on link "1" at bounding box center [552, 482] width 31 height 21
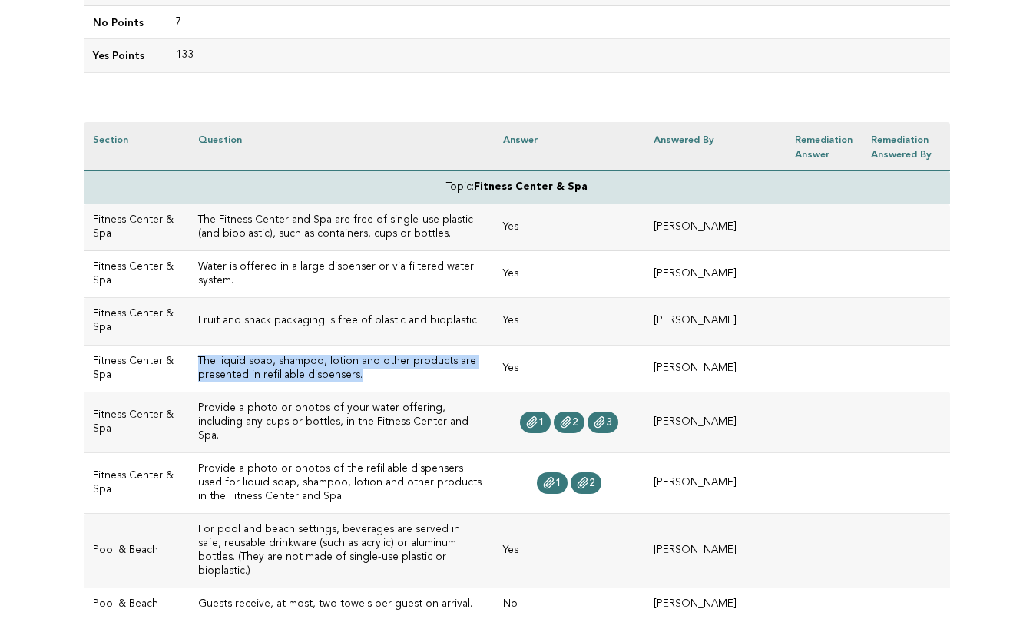
drag, startPoint x: 340, startPoint y: 370, endPoint x: 176, endPoint y: 353, distance: 165.2
click at [189, 353] on td "The liquid soap, shampoo, lotion and other products are presented in refillable…" at bounding box center [341, 368] width 305 height 47
copy h3 "The liquid soap, shampoo, lotion and other products are presented in refillable…"
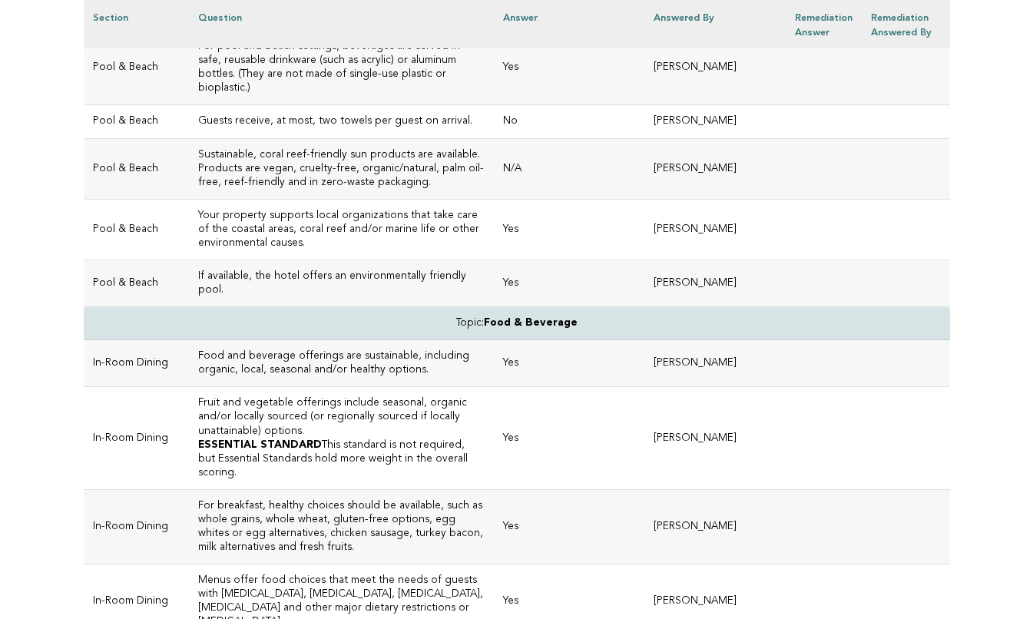
scroll to position [823, 0]
click at [273, 273] on td "If available, the hotel offers an environmentally friendly pool." at bounding box center [341, 283] width 305 height 47
drag, startPoint x: 465, startPoint y: 262, endPoint x: 192, endPoint y: 259, distance: 272.6
click at [192, 260] on td "If available, the hotel offers an environmentally friendly pool." at bounding box center [341, 283] width 305 height 47
copy h3 "If available, the hotel offers an environmentally friendly pool."
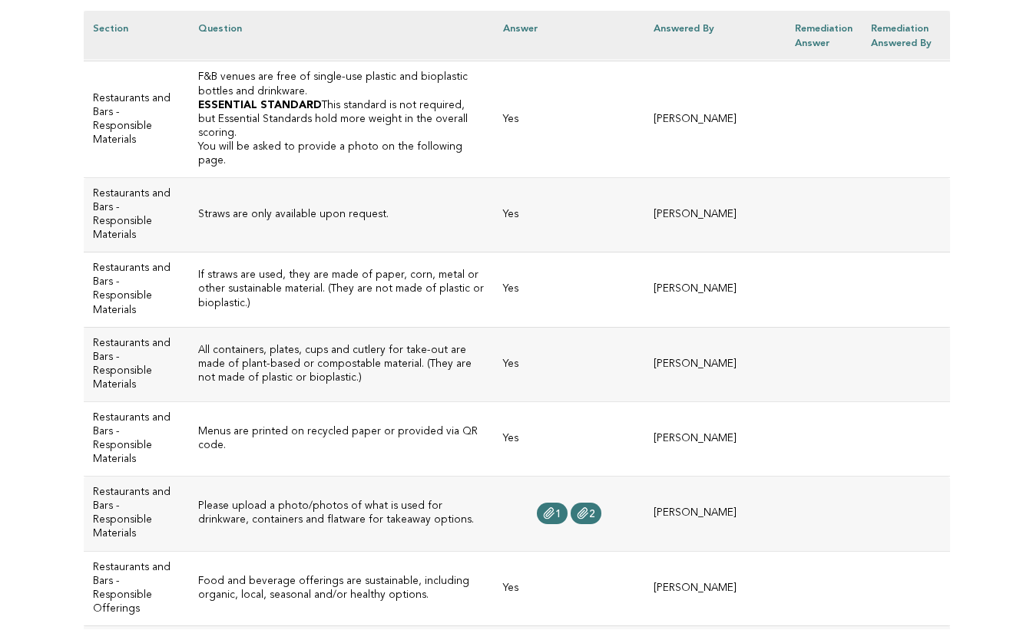
scroll to position [1933, 0]
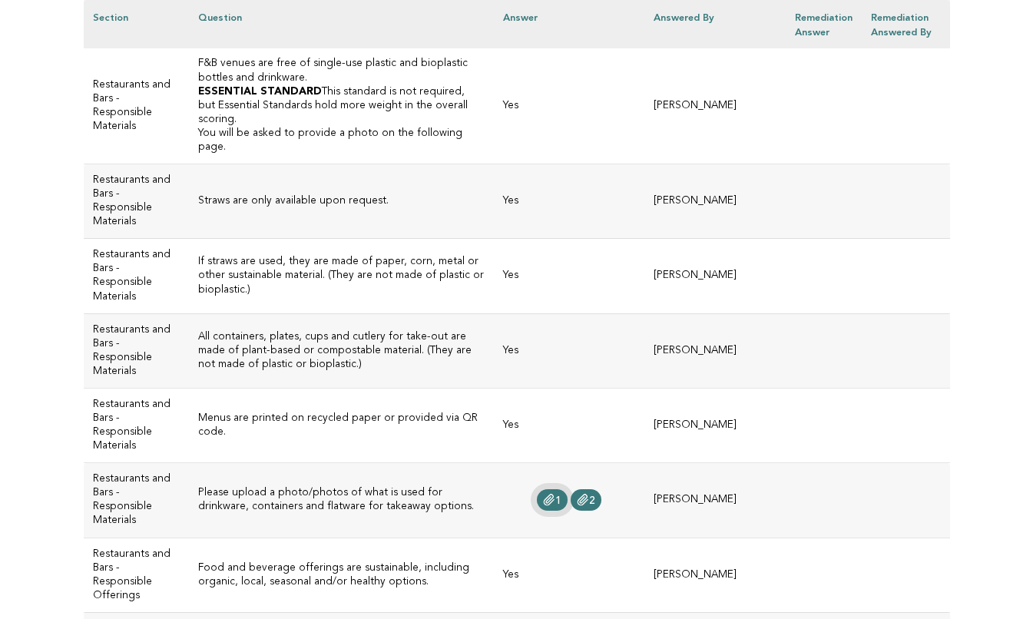
click at [555, 494] on icon at bounding box center [549, 500] width 12 height 12
click at [595, 495] on span "2" at bounding box center [592, 500] width 6 height 11
click at [561, 495] on span "1" at bounding box center [558, 500] width 6 height 11
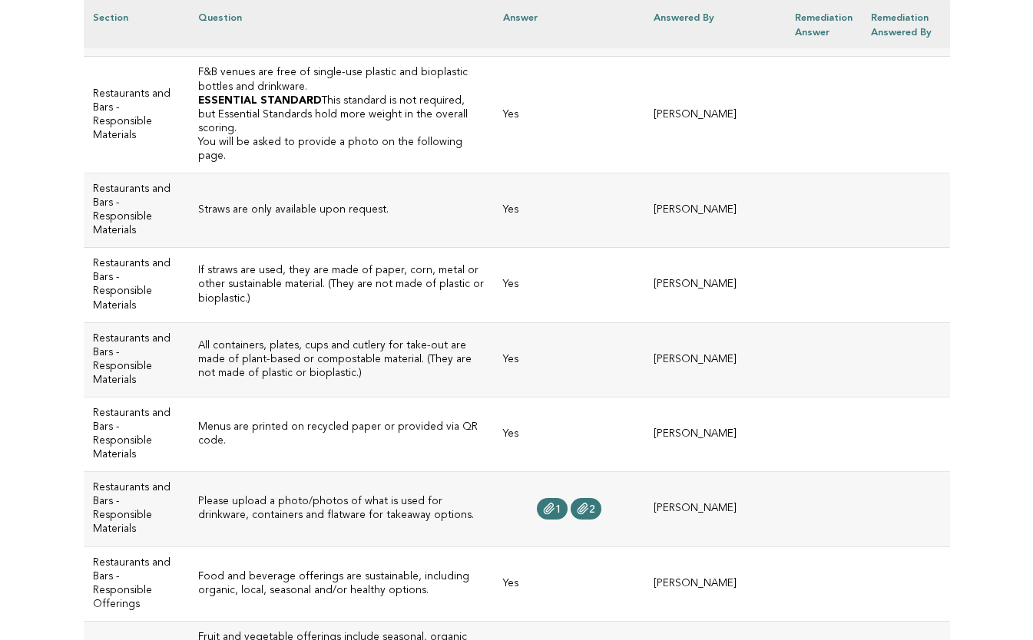
scroll to position [1928, 0]
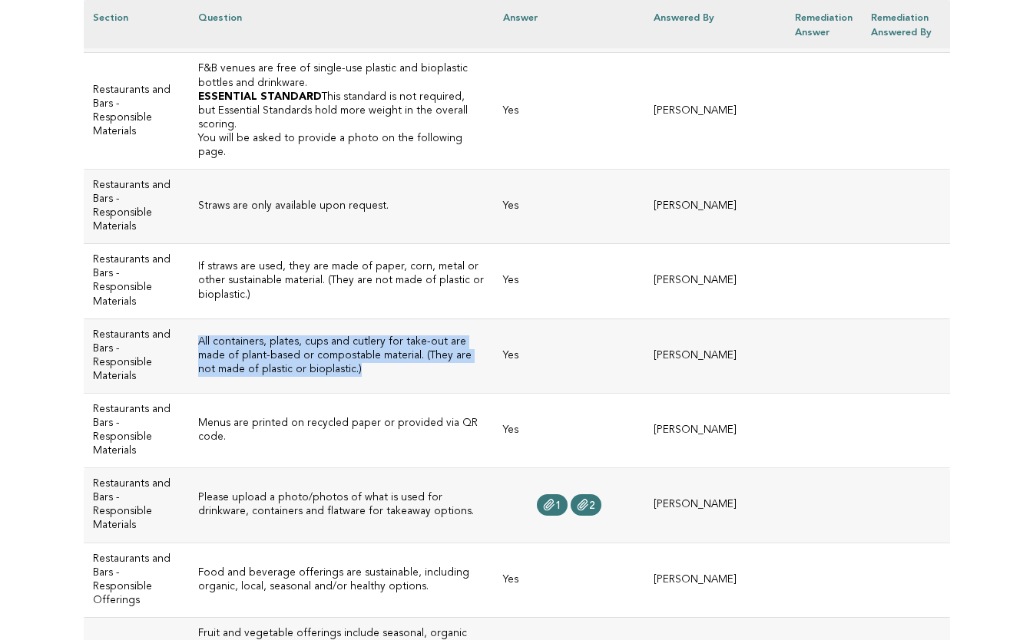
drag, startPoint x: 282, startPoint y: 283, endPoint x: 172, endPoint y: 250, distance: 114.6
click at [189, 319] on td "All containers, plates, cups and cutlery for take-out are made of plant-based o…" at bounding box center [341, 356] width 305 height 74
copy h3 "All containers, plates, cups and cutlery for take-out are made of plant-based o…"
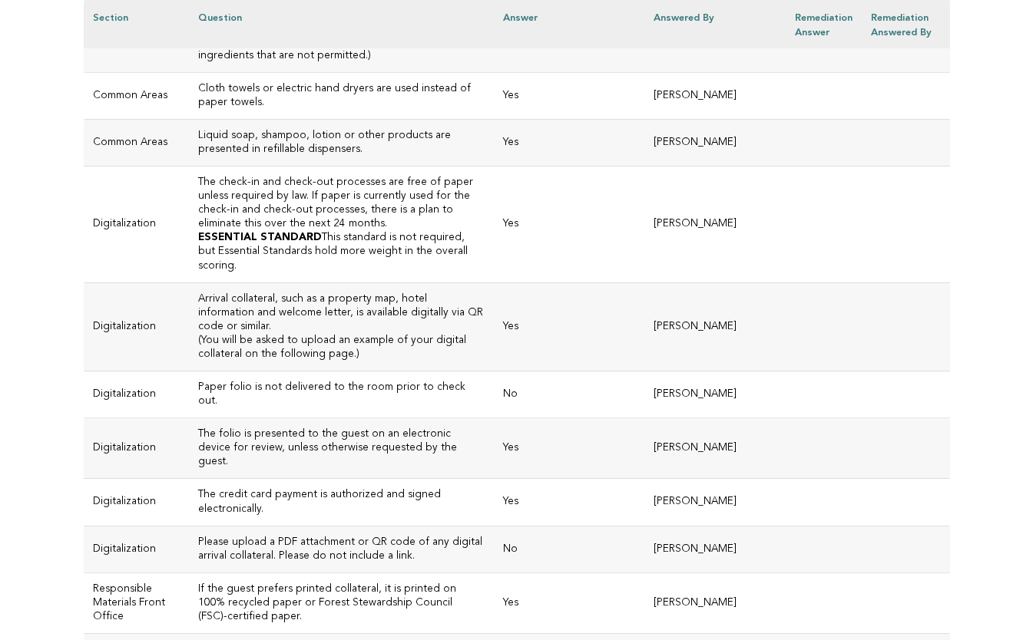
scroll to position [3419, 0]
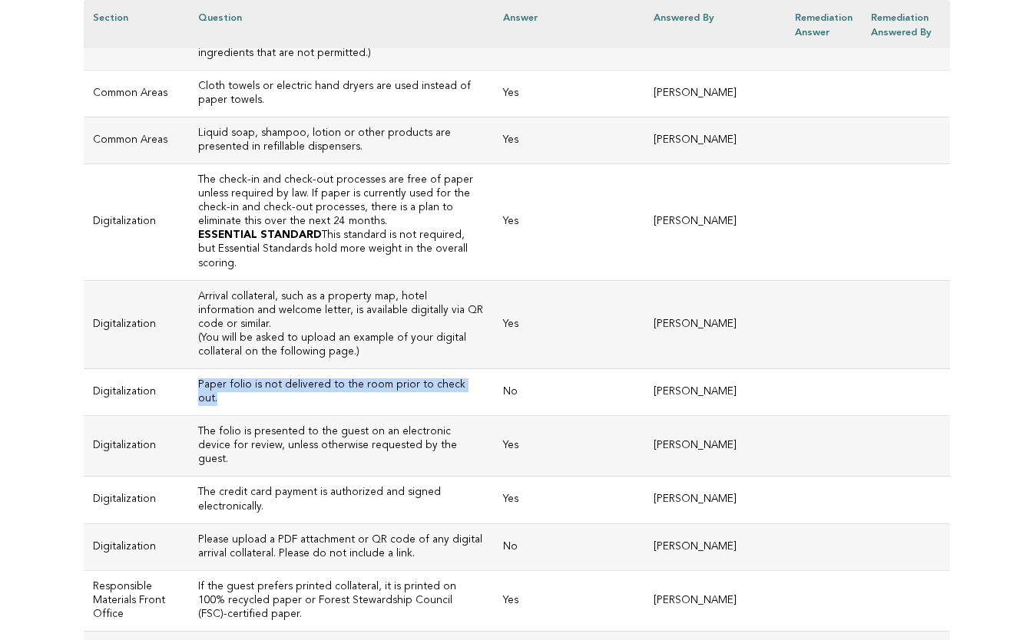
drag, startPoint x: 460, startPoint y: 240, endPoint x: 177, endPoint y: 239, distance: 282.5
click at [189, 369] on td "Paper folio is not delivered to the room prior to check out." at bounding box center [341, 392] width 305 height 47
copy h3 "Paper folio is not delivered to the room prior to check out."
click at [309, 534] on h3 "Please upload a PDF attachment or QR code of any digital arrival collateral. Pl…" at bounding box center [341, 548] width 286 height 28
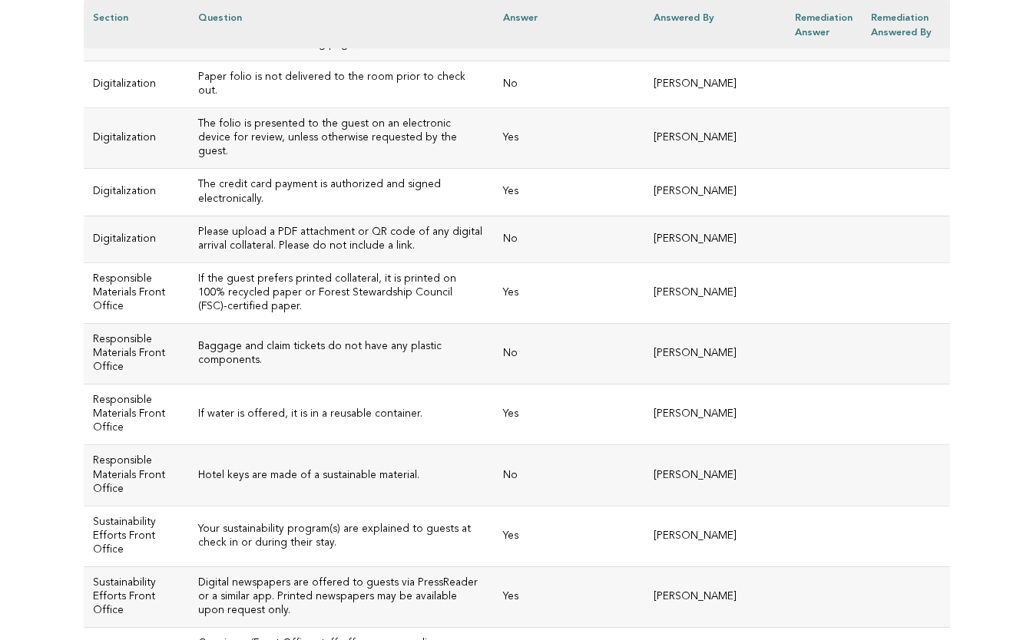
scroll to position [3724, 0]
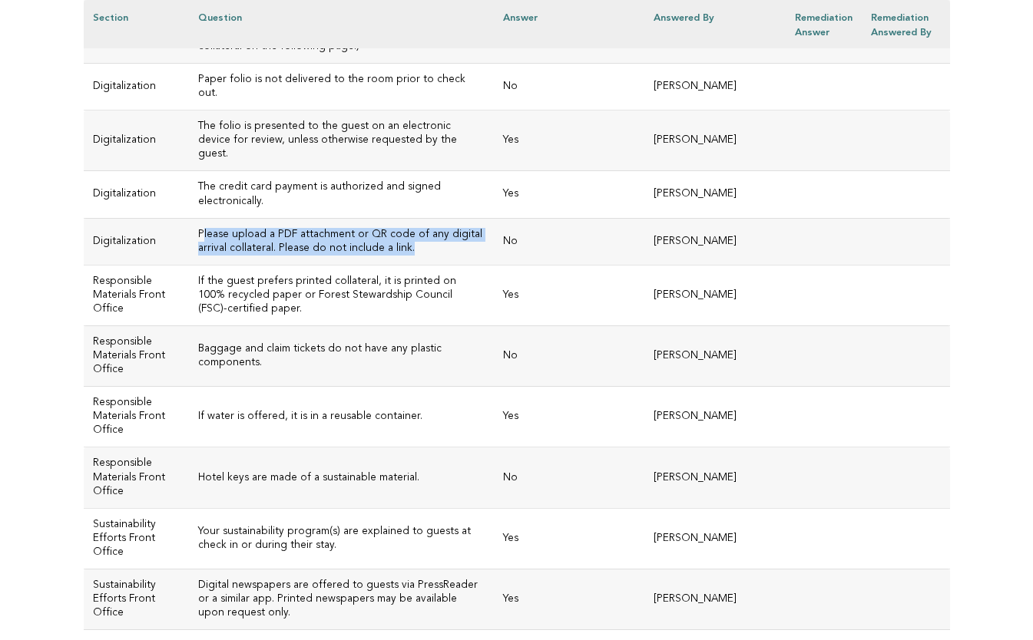
drag, startPoint x: 364, startPoint y: 85, endPoint x: 184, endPoint y: 67, distance: 180.6
click at [198, 228] on h3 "Please upload a PDF attachment or QR code of any digital arrival collateral. Pl…" at bounding box center [341, 242] width 286 height 28
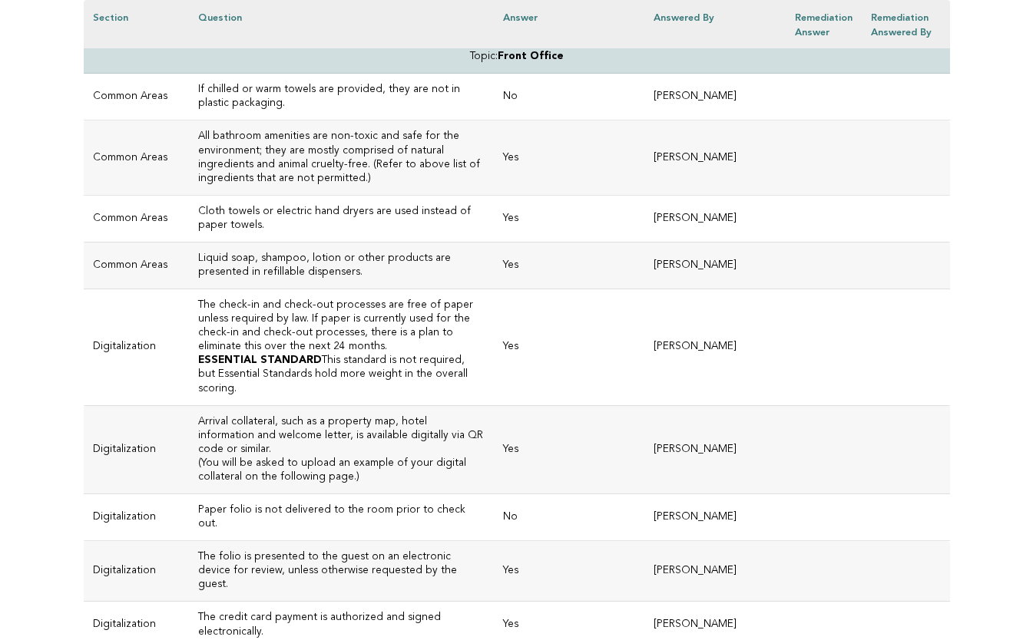
scroll to position [3313, 0]
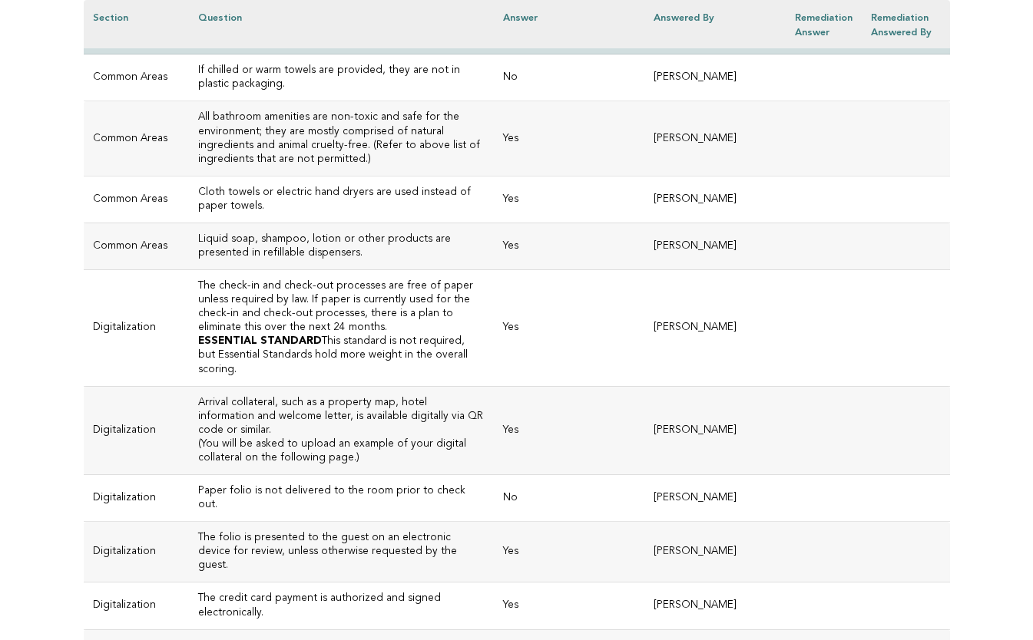
click at [291, 438] on p "(You will be asked to upload an example of your digital collateral on the follo…" at bounding box center [341, 452] width 286 height 28
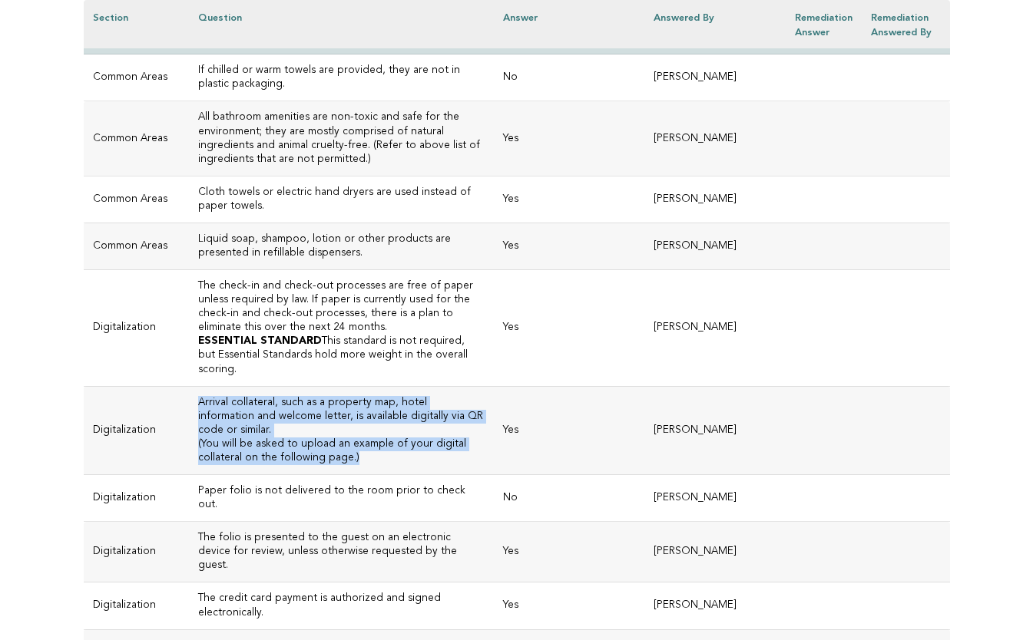
drag, startPoint x: 291, startPoint y: 308, endPoint x: 177, endPoint y: 269, distance: 120.9
click at [189, 386] on td "Arrival collateral, such as a property map, hotel information and welcome lette…" at bounding box center [341, 430] width 305 height 88
copy td "Arrival collateral, such as a property map, hotel information and welcome lette…"
click at [359, 386] on td "Arrival collateral, such as a property map, hotel information and welcome lette…" at bounding box center [341, 430] width 305 height 88
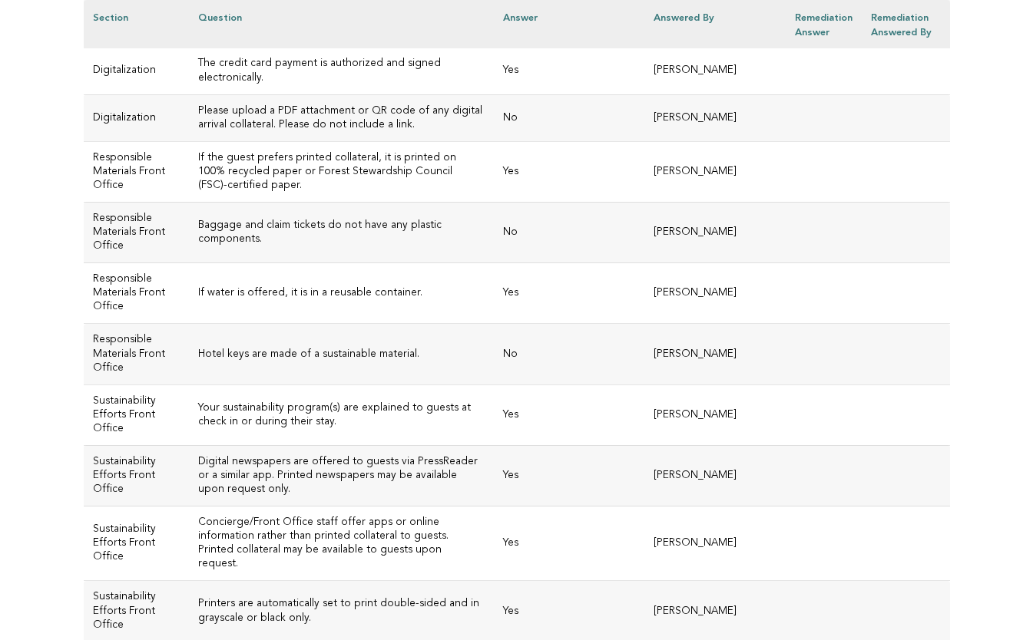
scroll to position [3850, 0]
drag, startPoint x: 404, startPoint y: 187, endPoint x: 181, endPoint y: 186, distance: 222.7
click at [198, 346] on h3 "Hotel keys are made of a sustainable material." at bounding box center [341, 353] width 286 height 14
copy h3 "Hotel keys are made of a sustainable material."
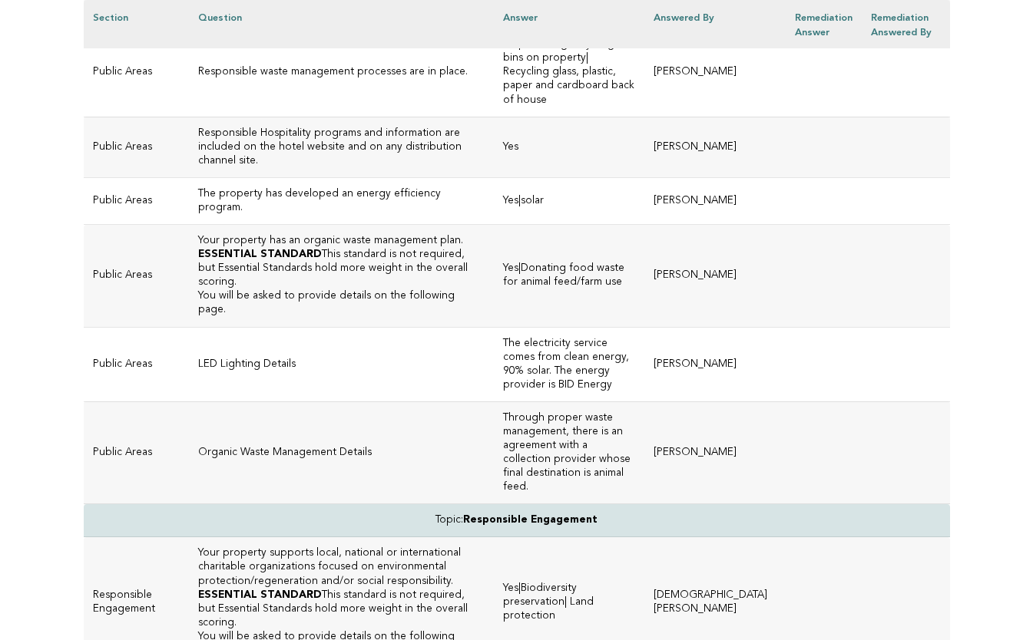
scroll to position [4898, 0]
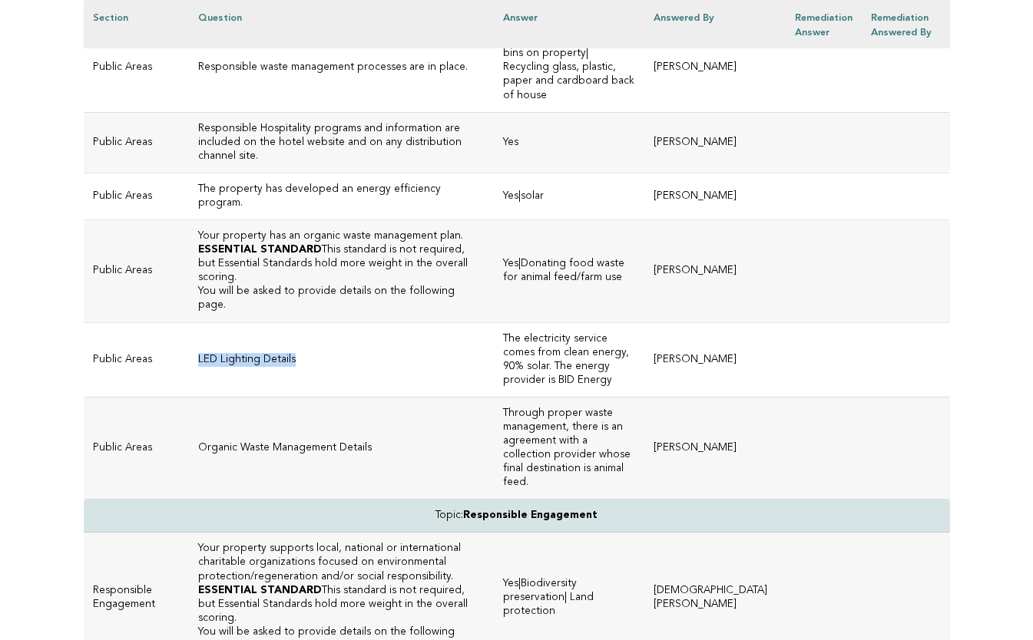
drag, startPoint x: 291, startPoint y: 86, endPoint x: 185, endPoint y: 81, distance: 106.1
click at [189, 322] on td "LED Lighting Details" at bounding box center [341, 359] width 305 height 74
copy p "LED Lighting Details"
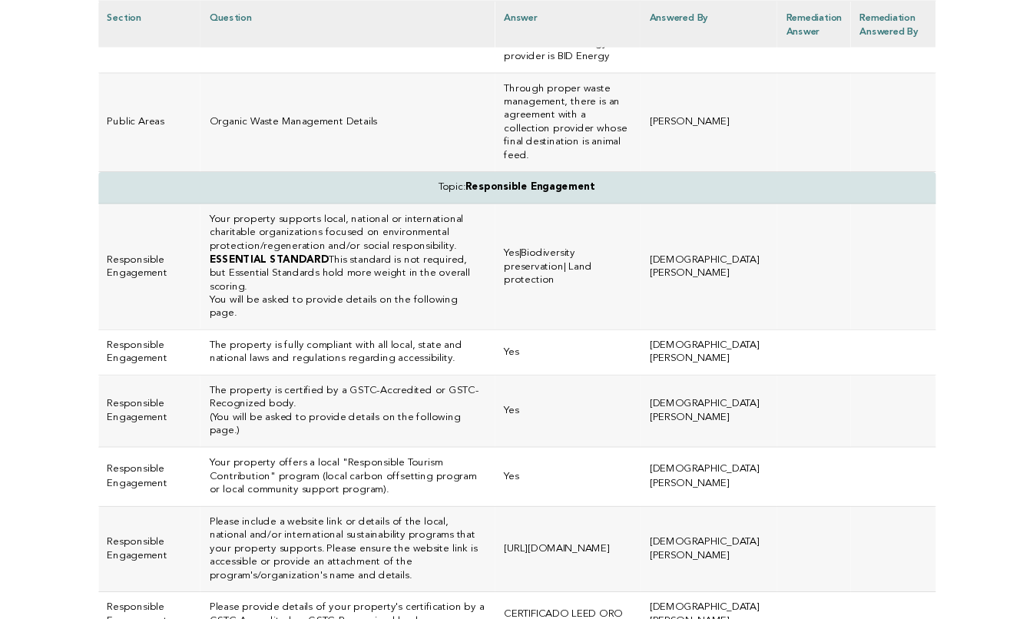
scroll to position [5221, 0]
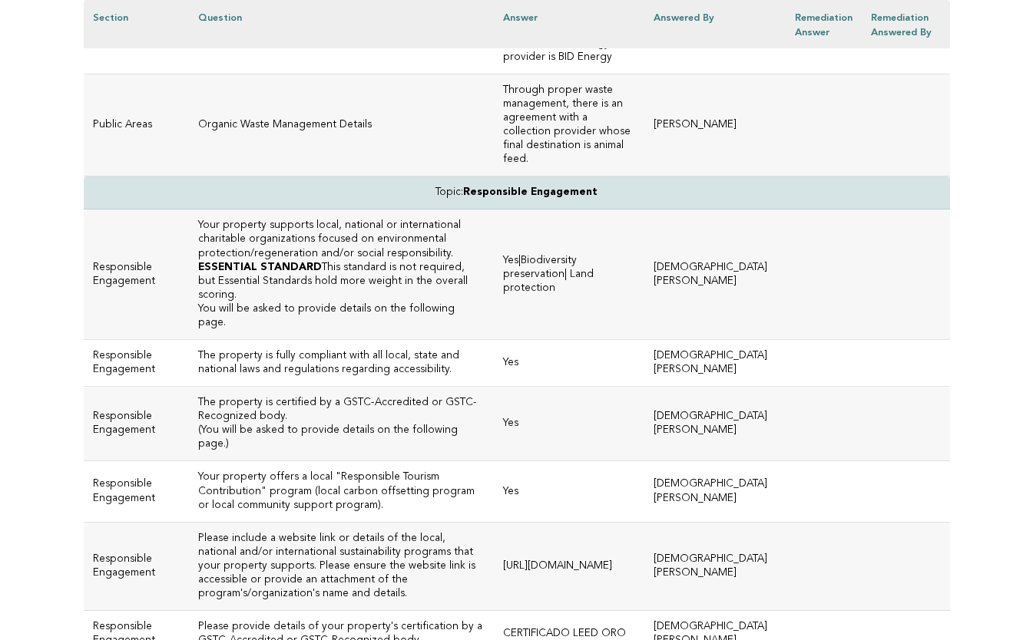
drag, startPoint x: 641, startPoint y: 209, endPoint x: 508, endPoint y: 206, distance: 132.9
click at [508, 522] on td "[URL][DOMAIN_NAME]" at bounding box center [569, 566] width 150 height 88
copy td "[URL][DOMAIN_NAME]"
drag, startPoint x: 674, startPoint y: 350, endPoint x: 505, endPoint y: 342, distance: 169.1
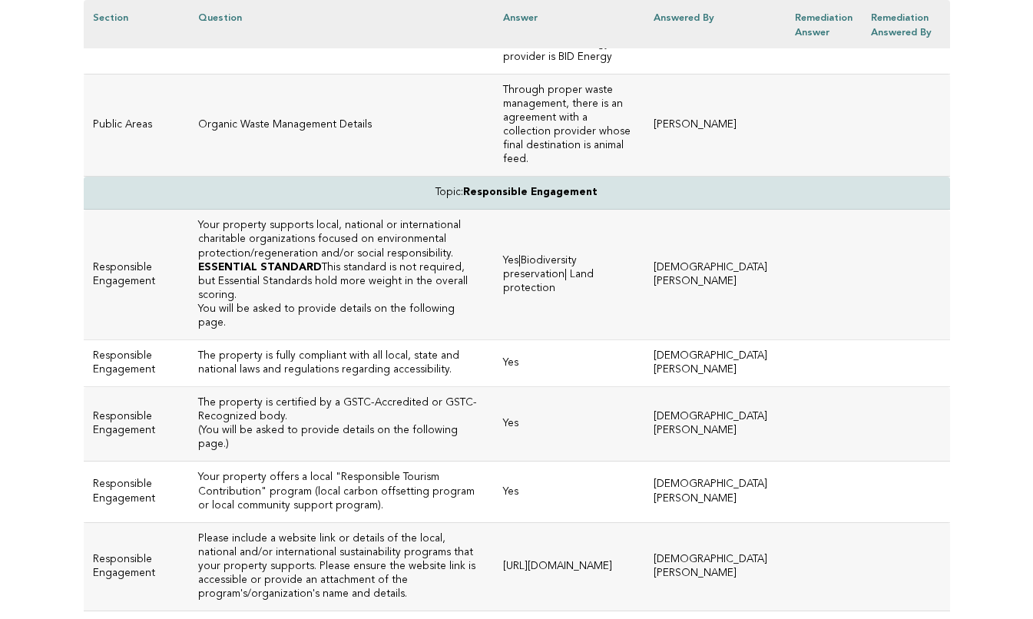
drag, startPoint x: 337, startPoint y: 365, endPoint x: 207, endPoint y: 301, distance: 145.6
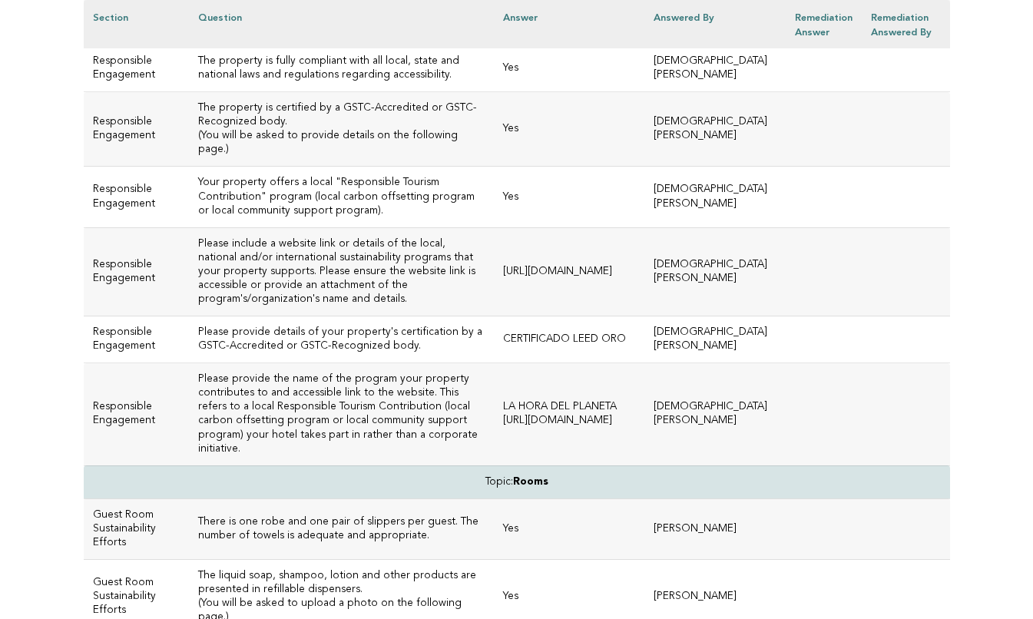
scroll to position [5517, 0]
drag, startPoint x: 245, startPoint y: 296, endPoint x: 197, endPoint y: 248, distance: 68.4
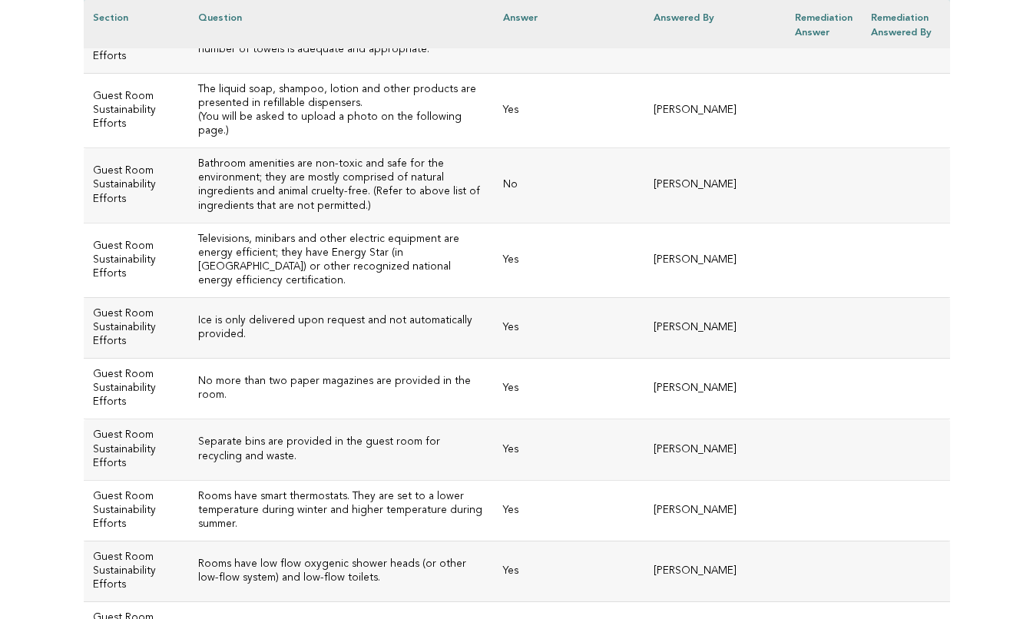
scroll to position [6011, 0]
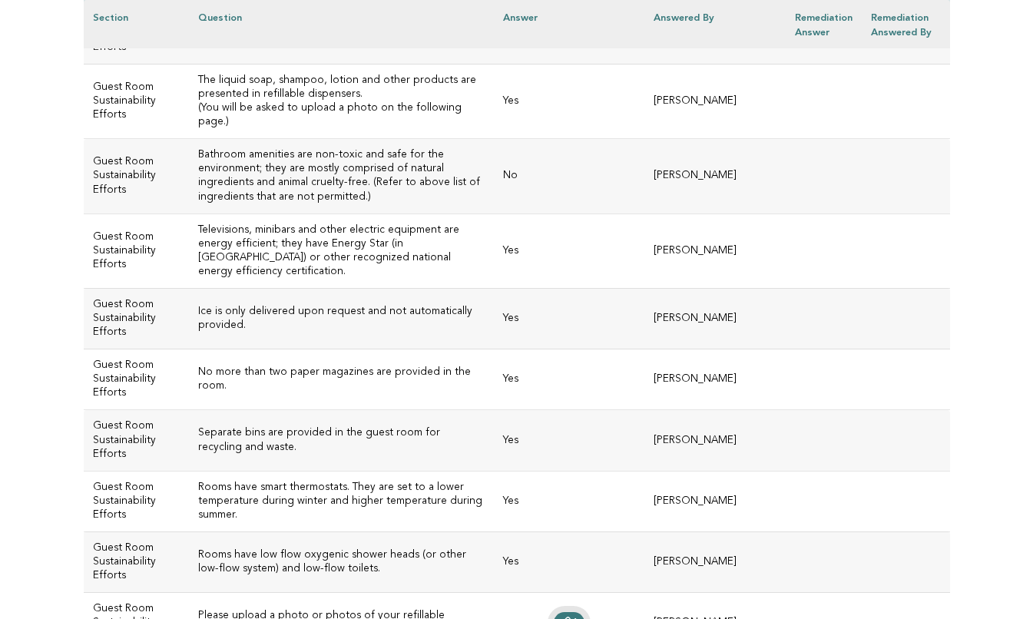
click at [572, 617] on icon at bounding box center [566, 623] width 12 height 12
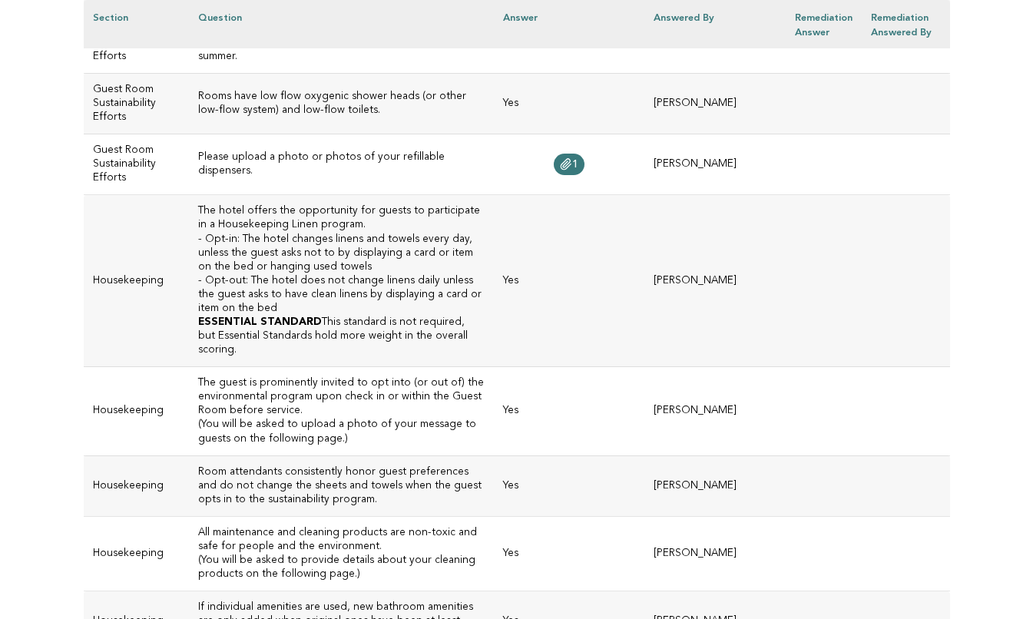
scroll to position [6475, 0]
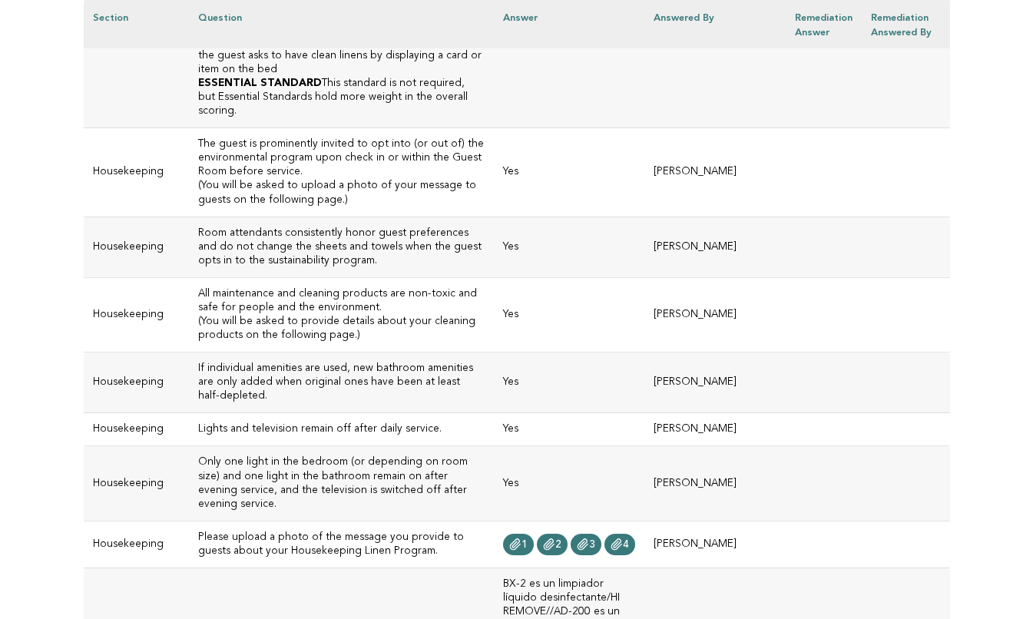
scroll to position [6710, 0]
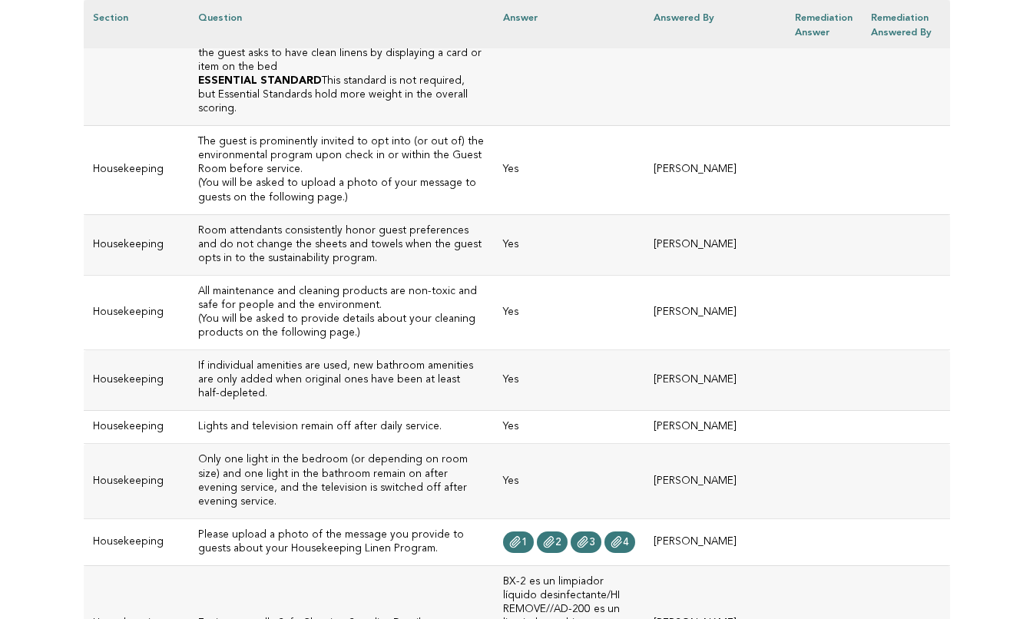
click at [491, 565] on td "Environmentally Safe Cleaning Supplies Details" at bounding box center [341, 623] width 305 height 117
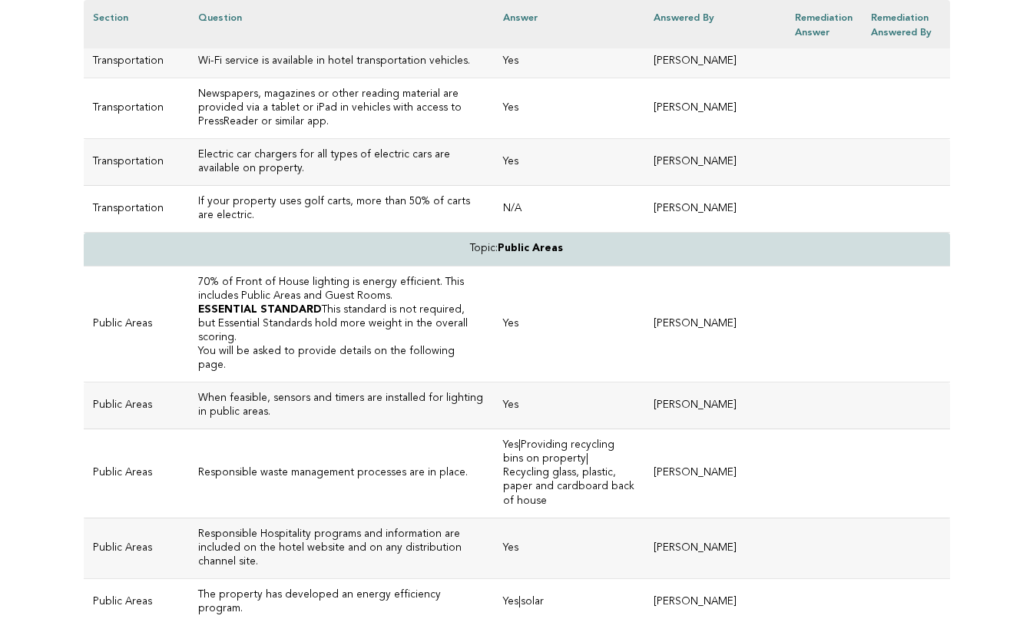
scroll to position [4489, 0]
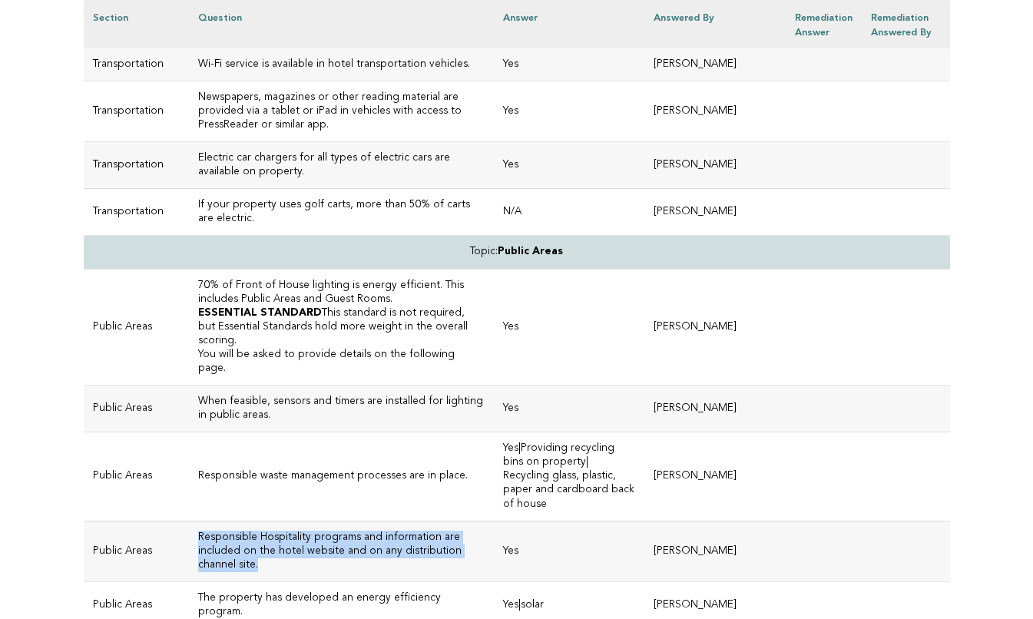
drag, startPoint x: 435, startPoint y: 329, endPoint x: 179, endPoint y: 313, distance: 256.1
click at [198, 531] on h3 "Responsible Hospitality programs and information are included on the hotel webs…" at bounding box center [341, 551] width 286 height 41
